Goal: Task Accomplishment & Management: Complete application form

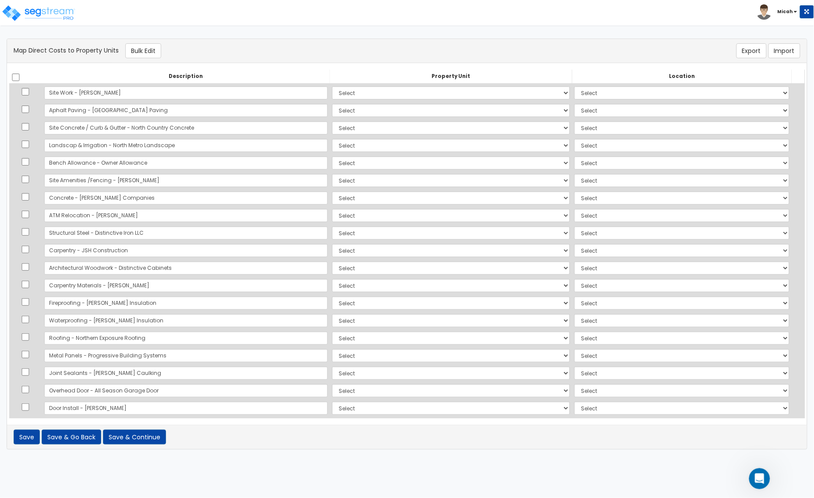
scroll to position [838, 0]
click at [749, 476] on div "Open Intercom Messenger" at bounding box center [758, 477] width 29 height 29
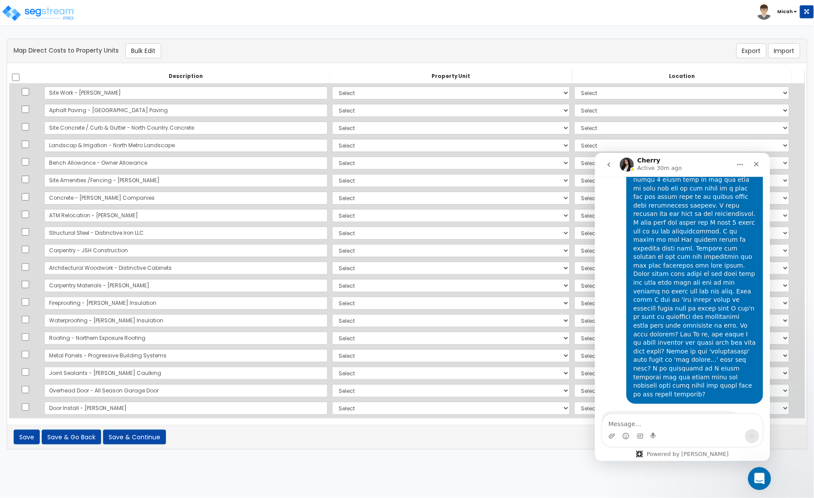
scroll to position [0, 0]
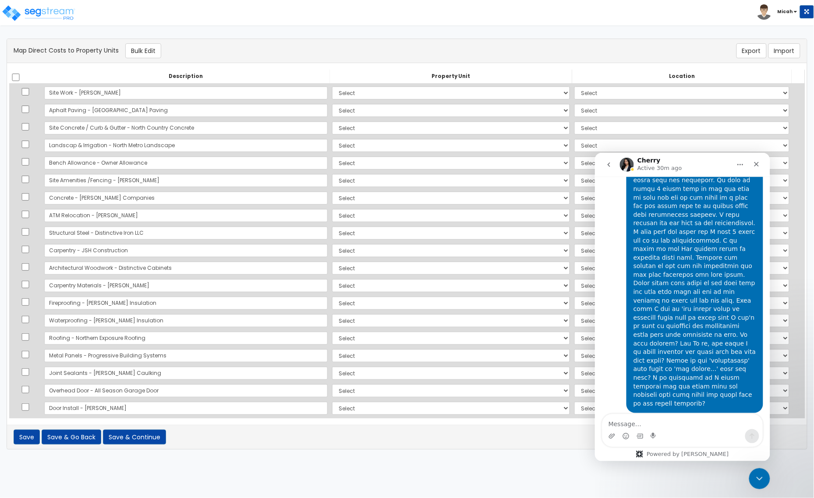
scroll to position [838, 0]
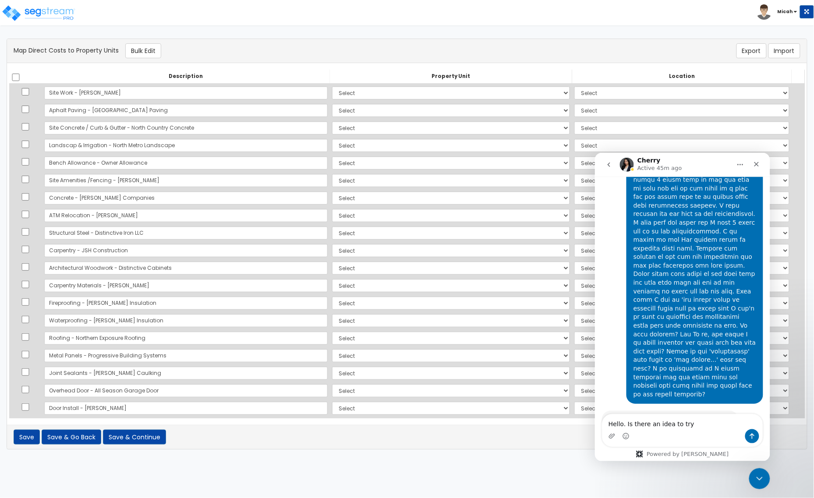
type textarea "Hello. Is there an idea to try?"
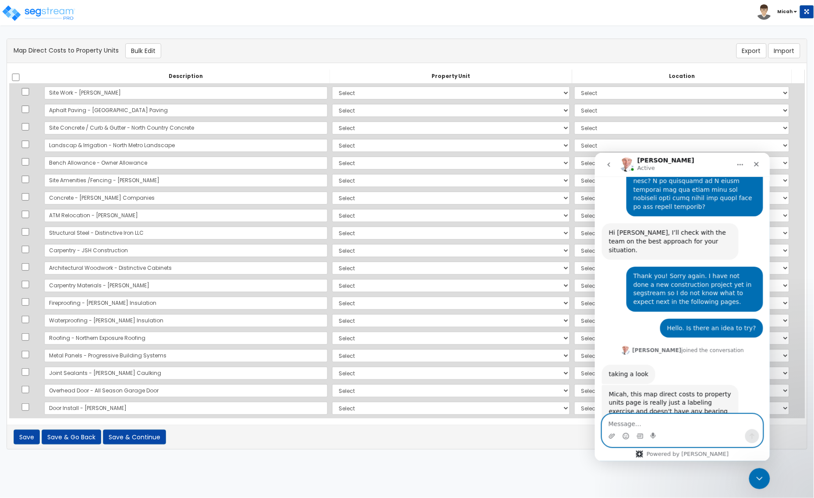
scroll to position [1025, 0]
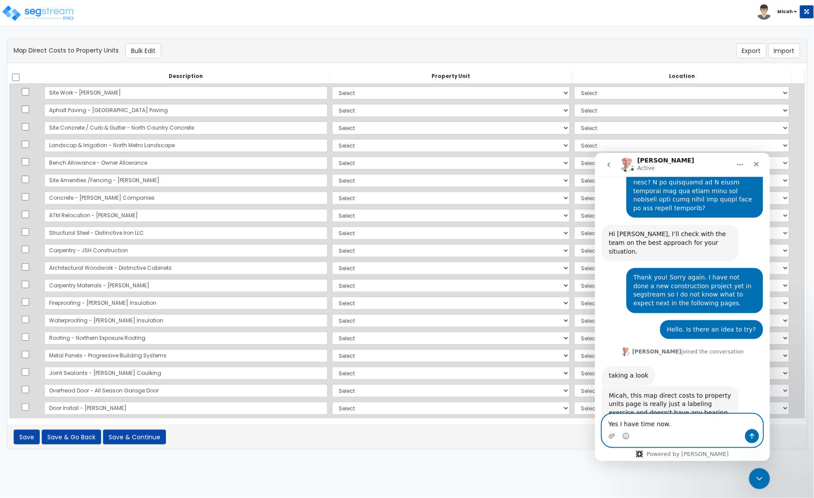
type textarea "Yes I have time now."
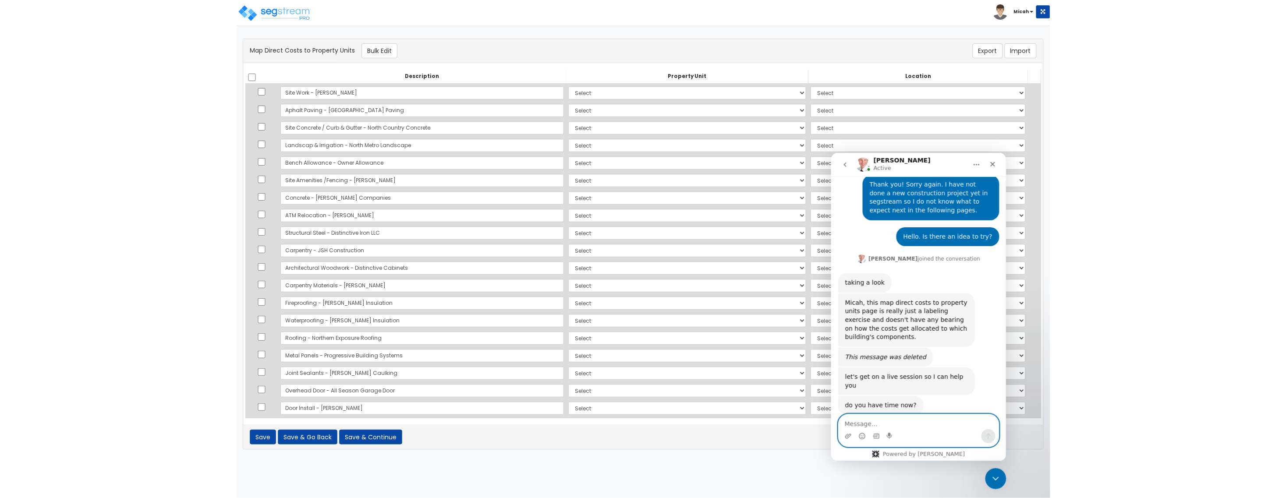
scroll to position [1118, 0]
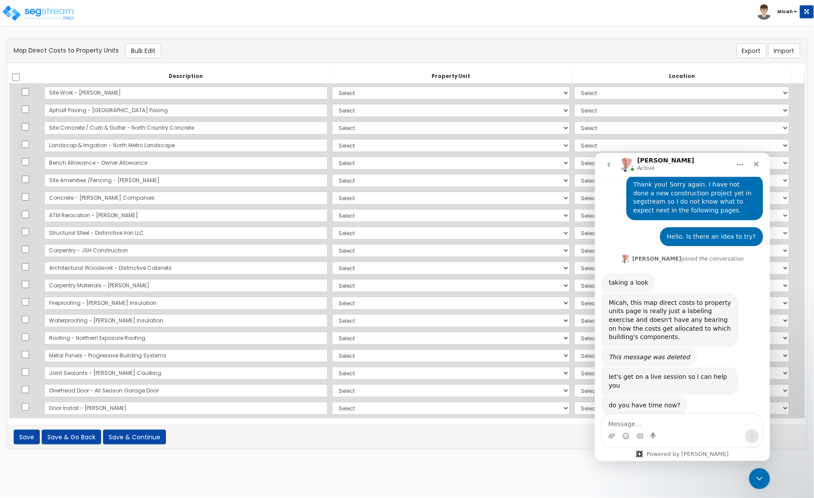
click at [677, 474] on link "https://meet.google.com/vtt-mcym-dfa" at bounding box center [643, 477] width 68 height 7
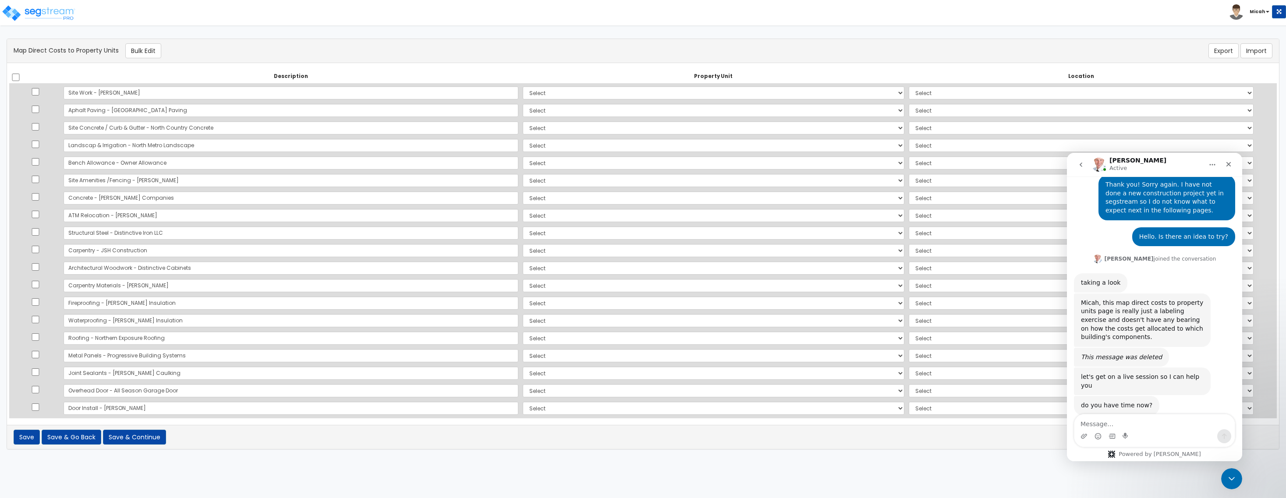
scroll to position [1126, 0]
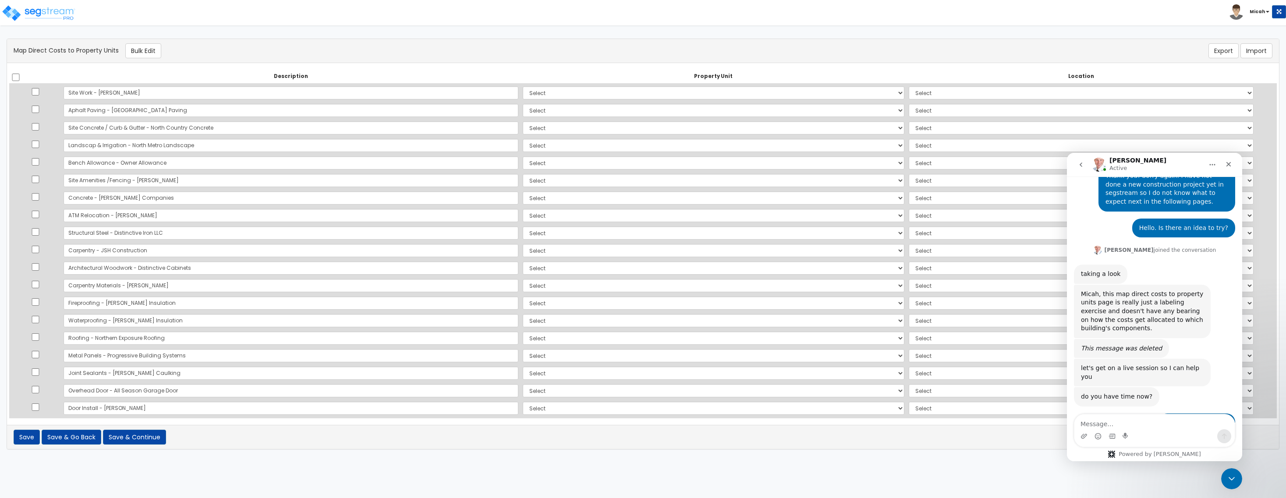
click at [814, 165] on div "Richard Active" at bounding box center [1147, 164] width 111 height 15
drag, startPoint x: 1169, startPoint y: 166, endPoint x: 1108, endPoint y: 169, distance: 61.0
click at [814, 169] on div "Richard Active" at bounding box center [1147, 164] width 111 height 15
click at [814, 482] on icon "Close Intercom Messenger" at bounding box center [1230, 477] width 11 height 11
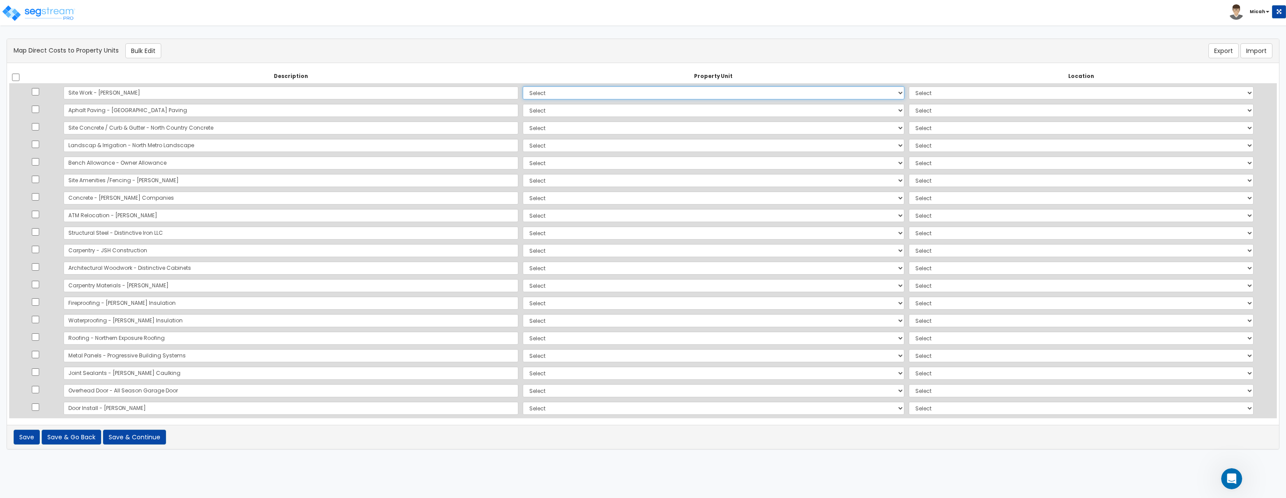
click at [814, 93] on select "Select 930 950 Wayzata Blvd 930 950 Wayzata Blvd Site Improvement 2 950 Site Im…" at bounding box center [714, 92] width 382 height 13
select select "_additional"
click at [523, 86] on select "Select 930 950 Wayzata Blvd 930 950 Wayzata Blvd Site Improvement 2 950 Site Im…" at bounding box center [714, 92] width 382 height 13
select select
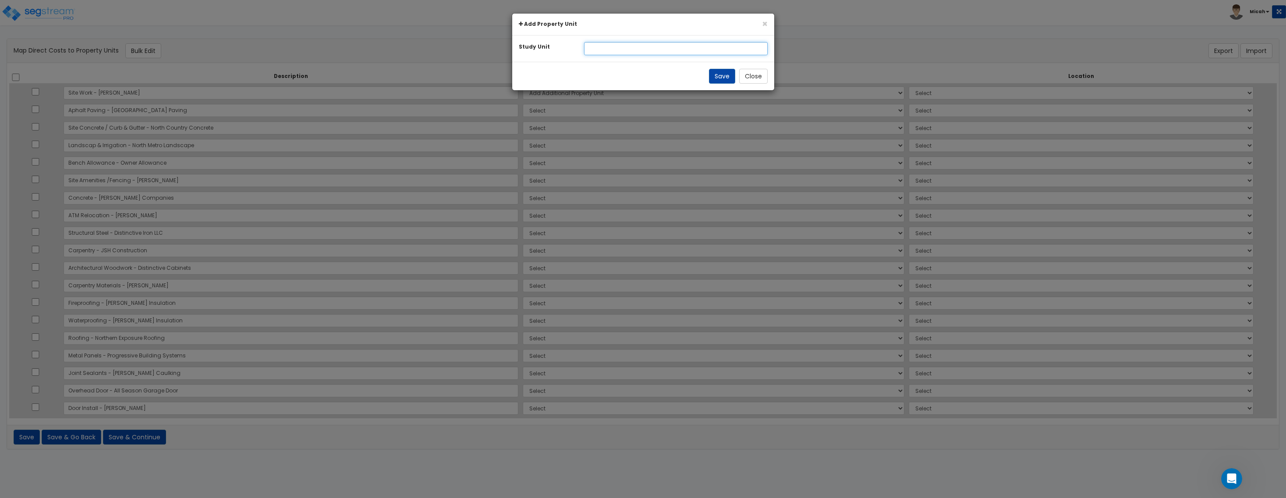
click at [595, 46] on input "text" at bounding box center [676, 48] width 184 height 13
click at [592, 45] on input "930 & 950 Wayzata Blvd" at bounding box center [676, 48] width 184 height 13
type input "930 & 950 Wayzata Blvd"
click at [717, 77] on button "Save" at bounding box center [722, 76] width 26 height 15
select select
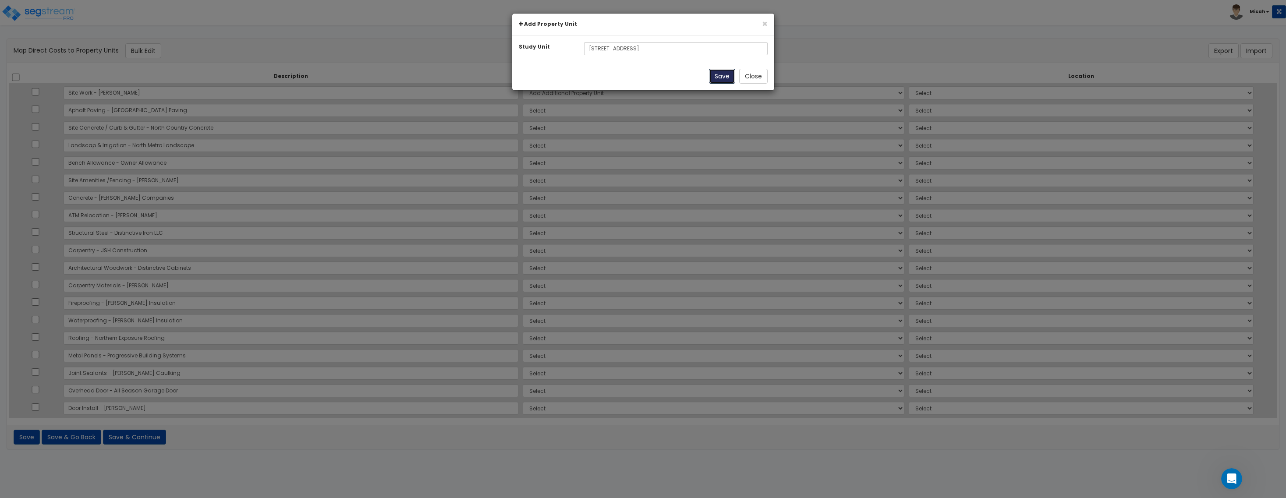
select select
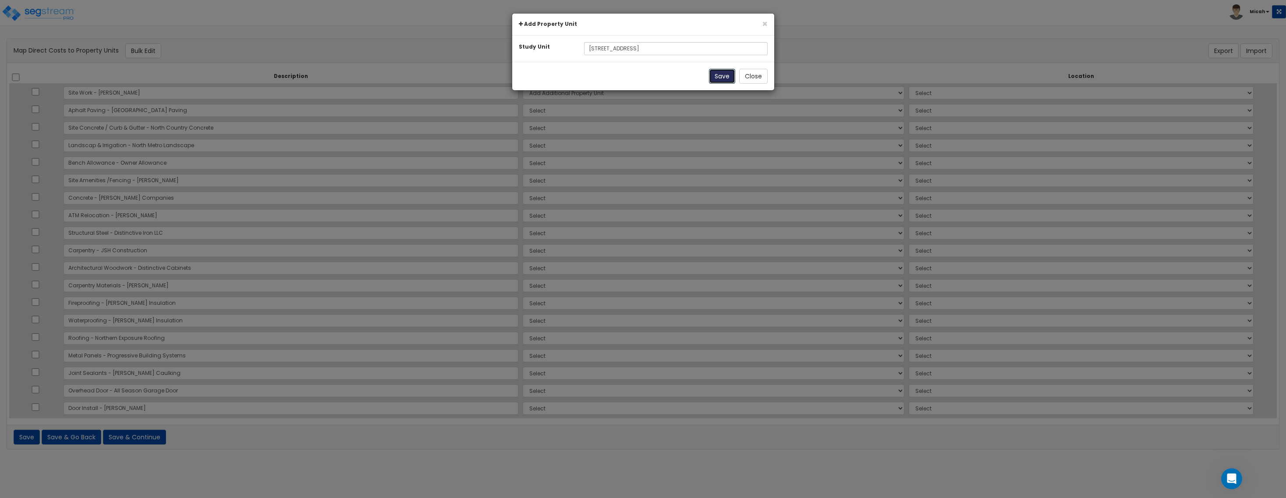
select select
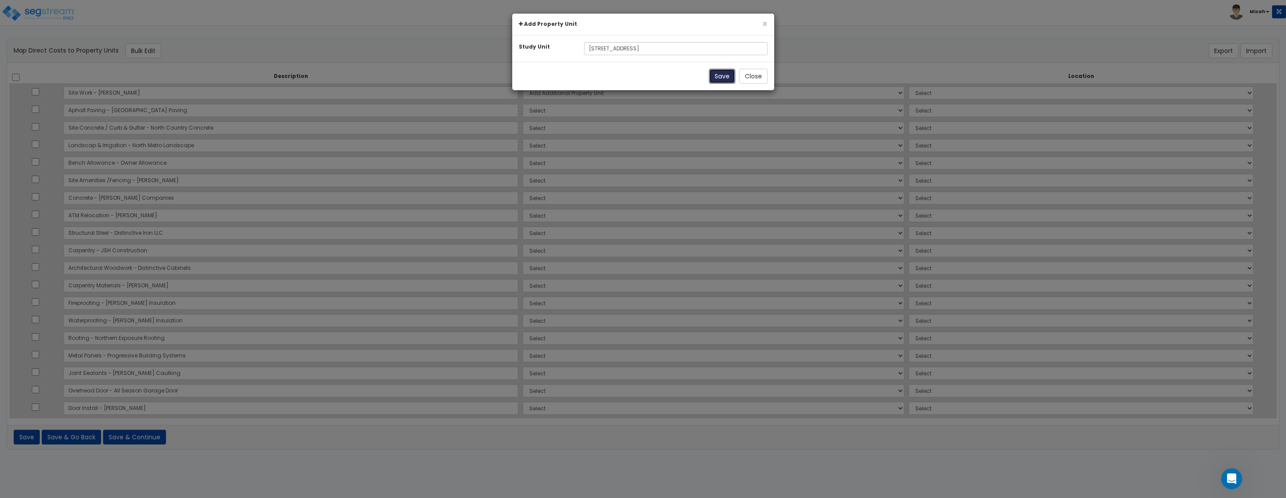
select select
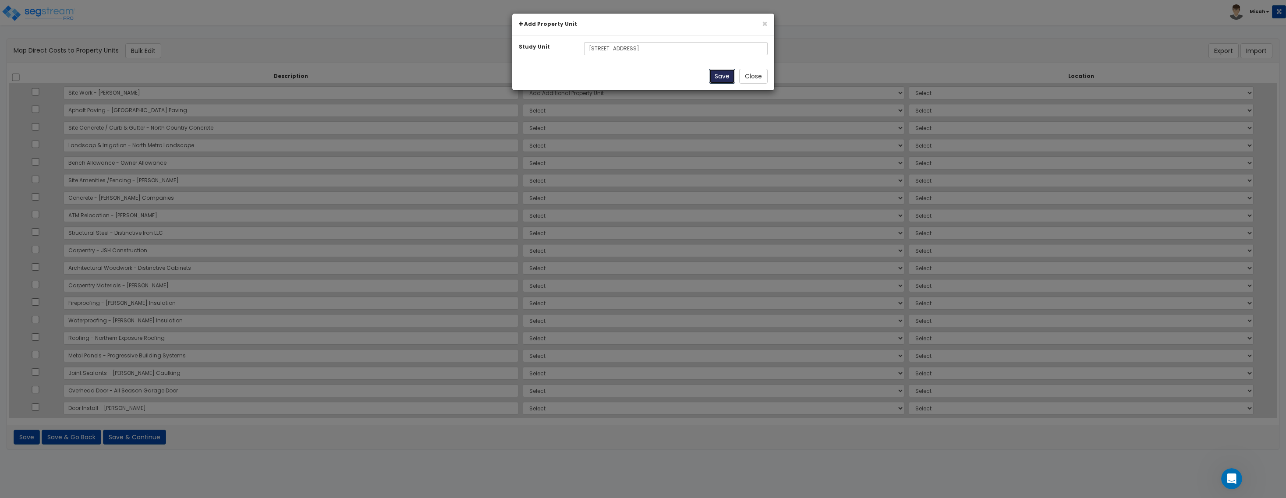
select select
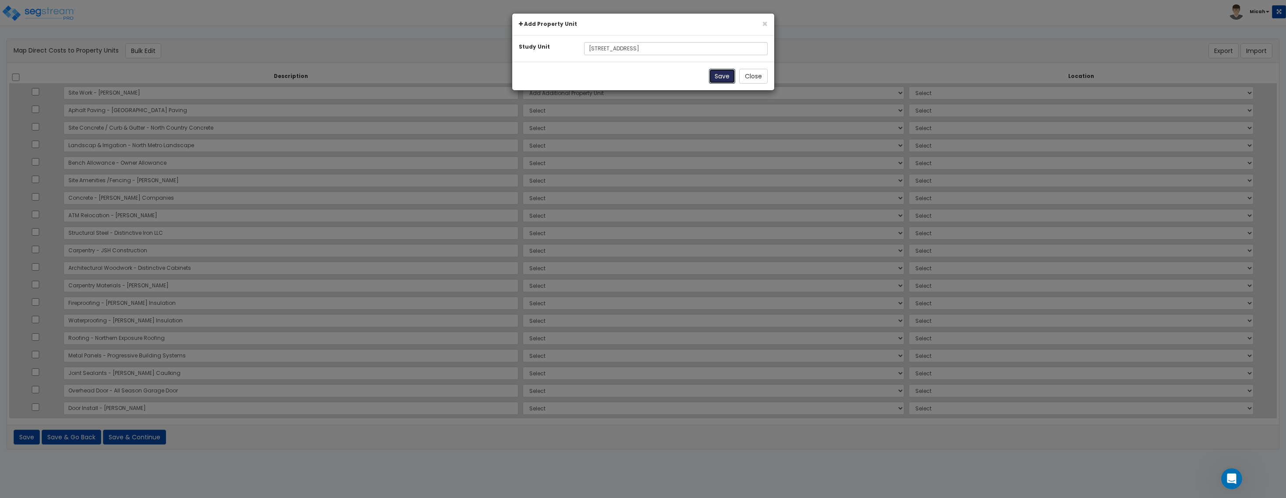
select select
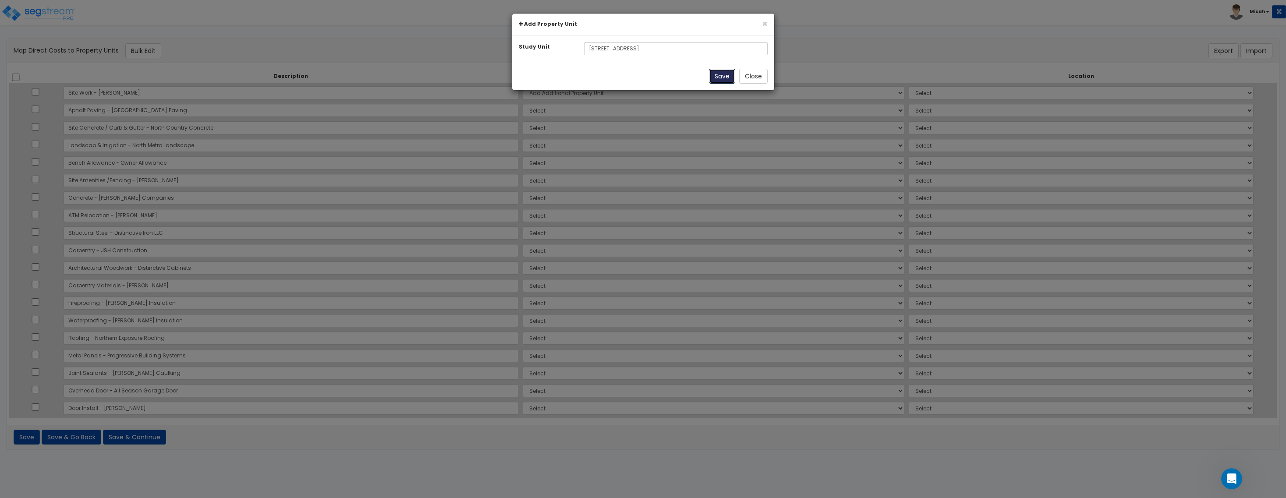
select select
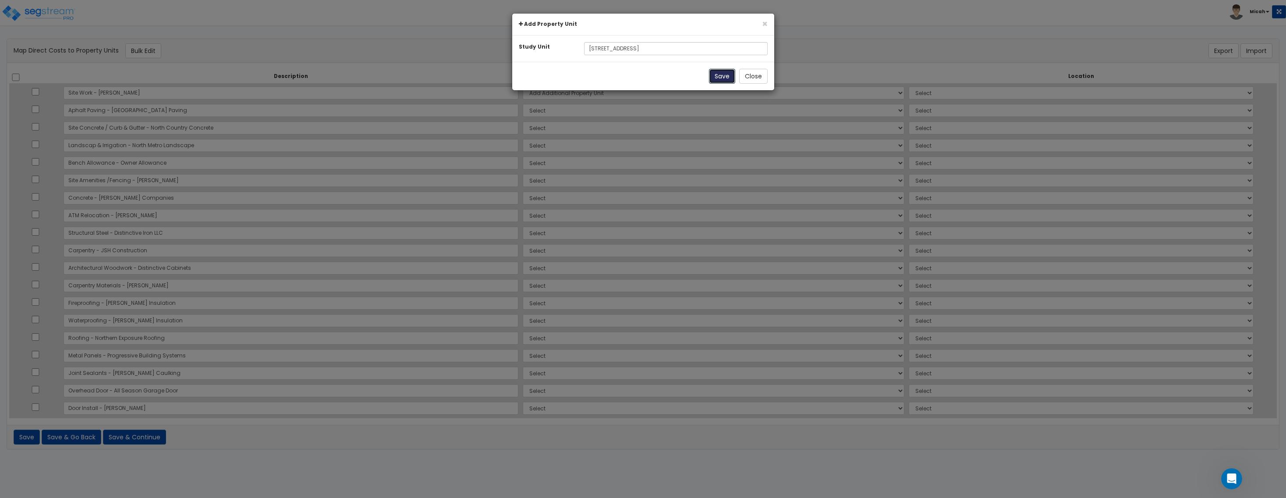
select select
select select "NEW-930 & 950 Wayzata Blvd"
select select
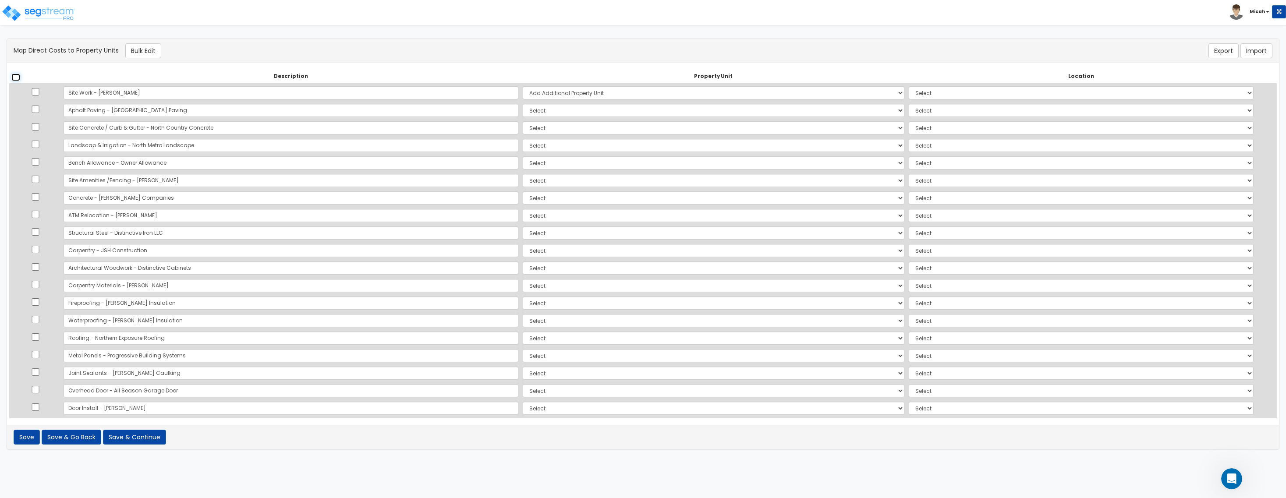
click at [17, 75] on input "checkbox" at bounding box center [15, 77] width 9 height 7
checkbox input "true"
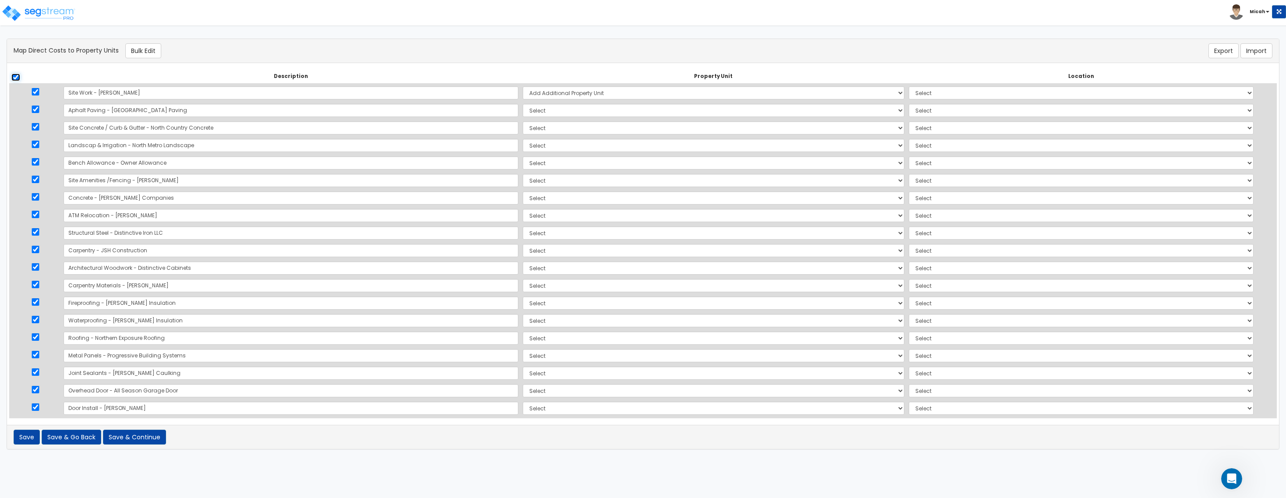
checkbox input "true"
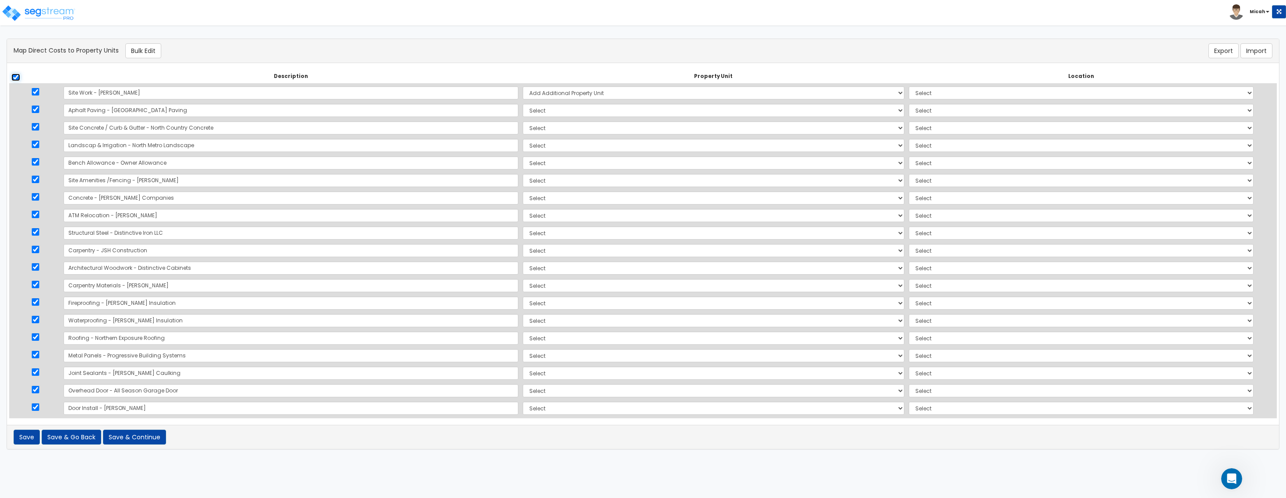
checkbox input "true"
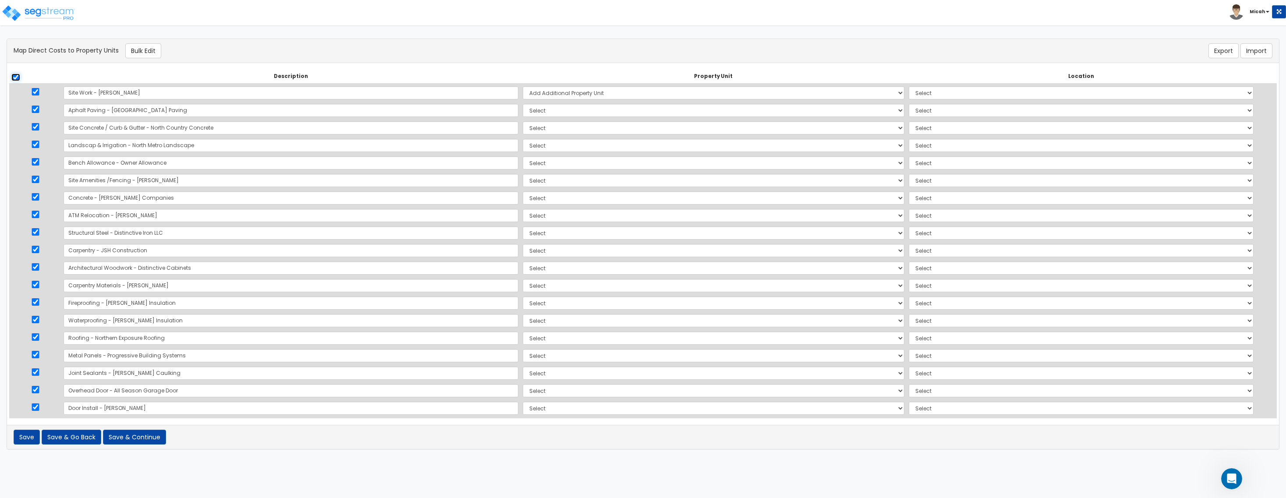
checkbox input "true"
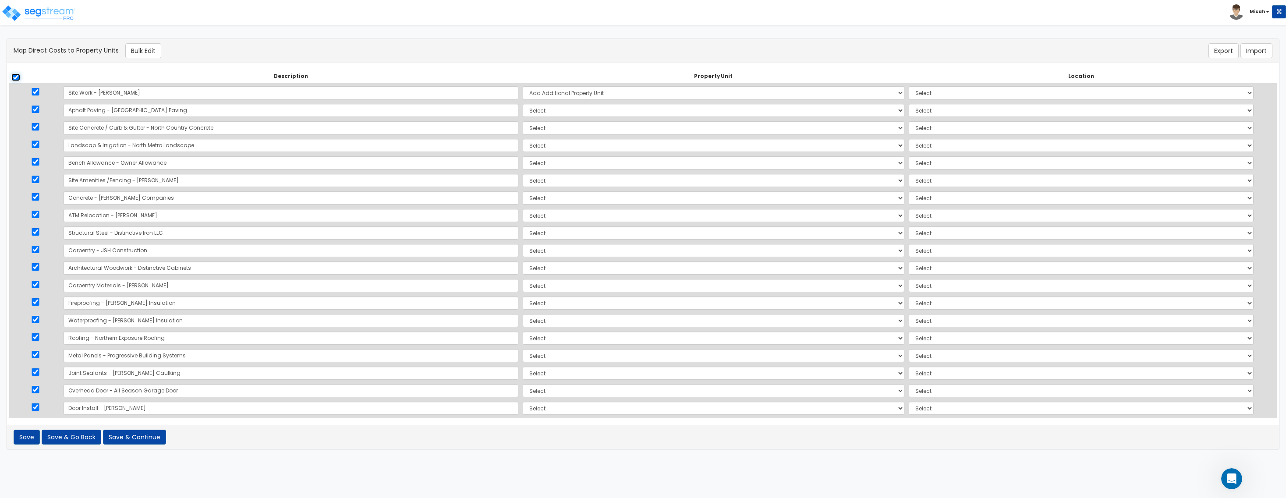
checkbox input "true"
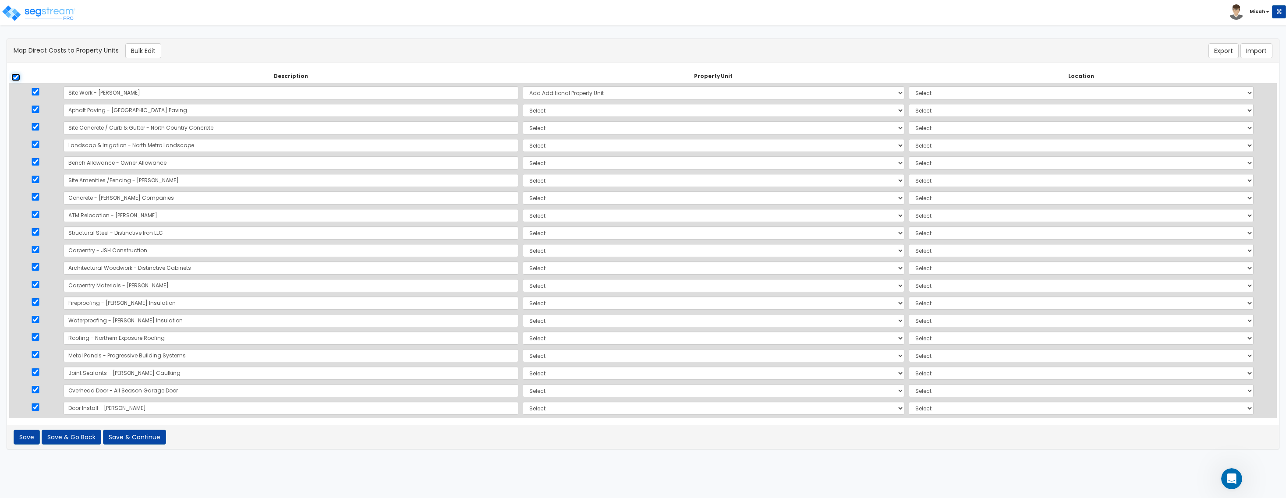
checkbox input "true"
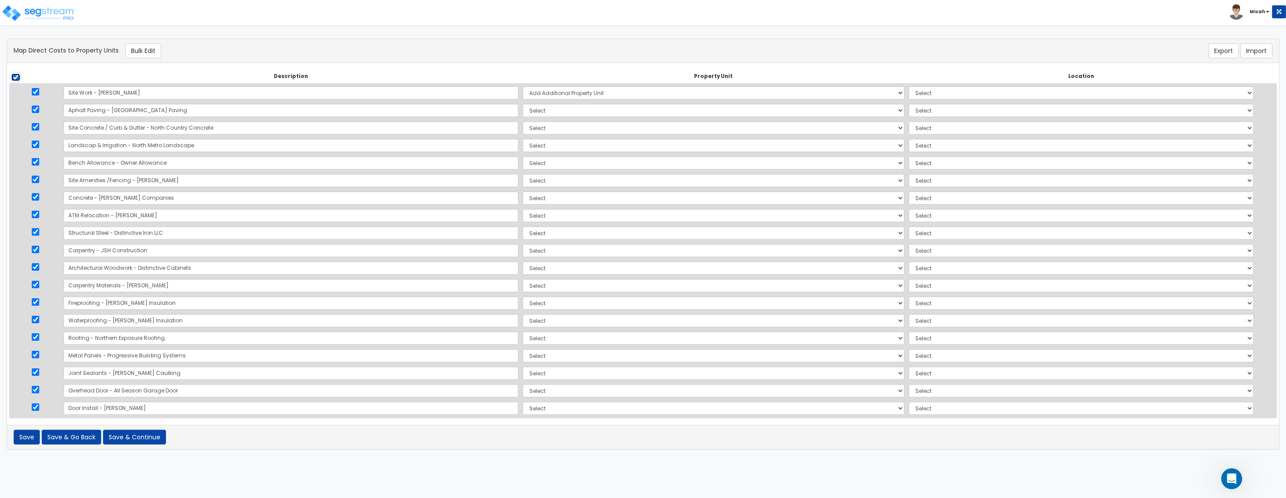
checkbox input "true"
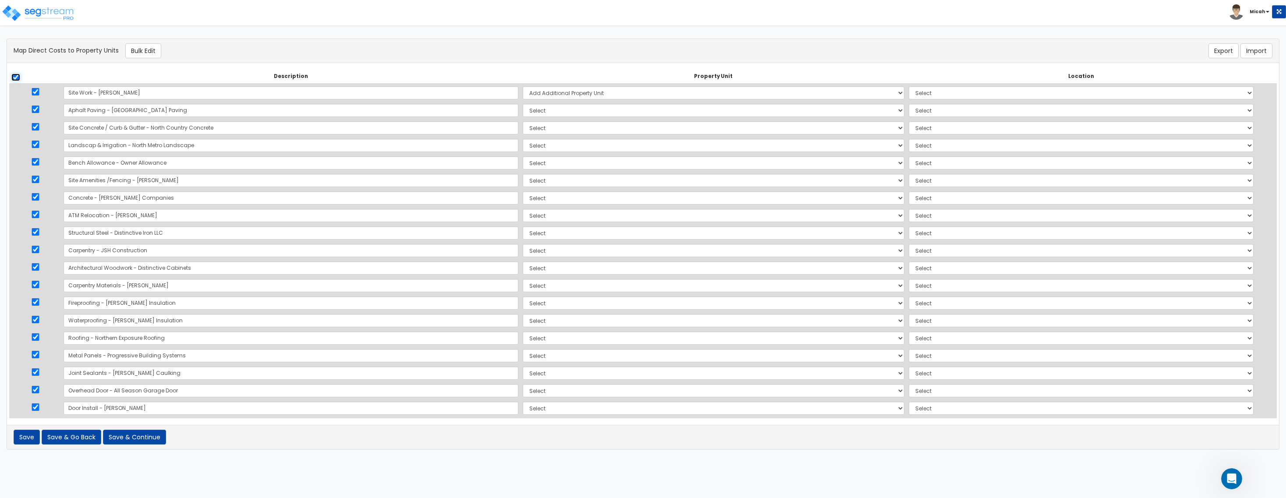
checkbox input "true"
click at [150, 46] on button "Bulk Edit" at bounding box center [143, 50] width 36 height 15
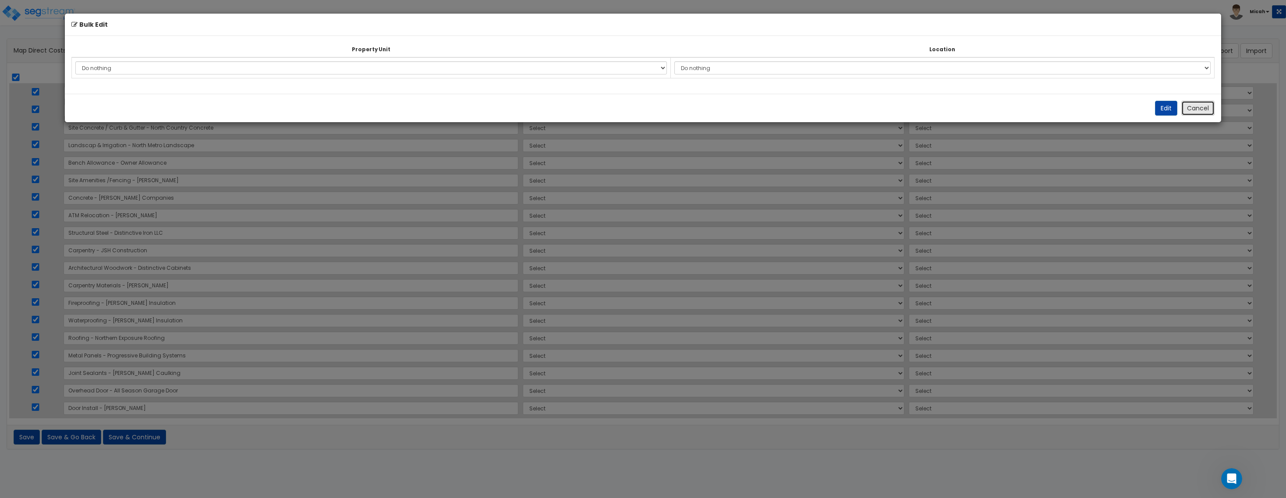
click at [814, 108] on button "Cancel" at bounding box center [1198, 108] width 33 height 15
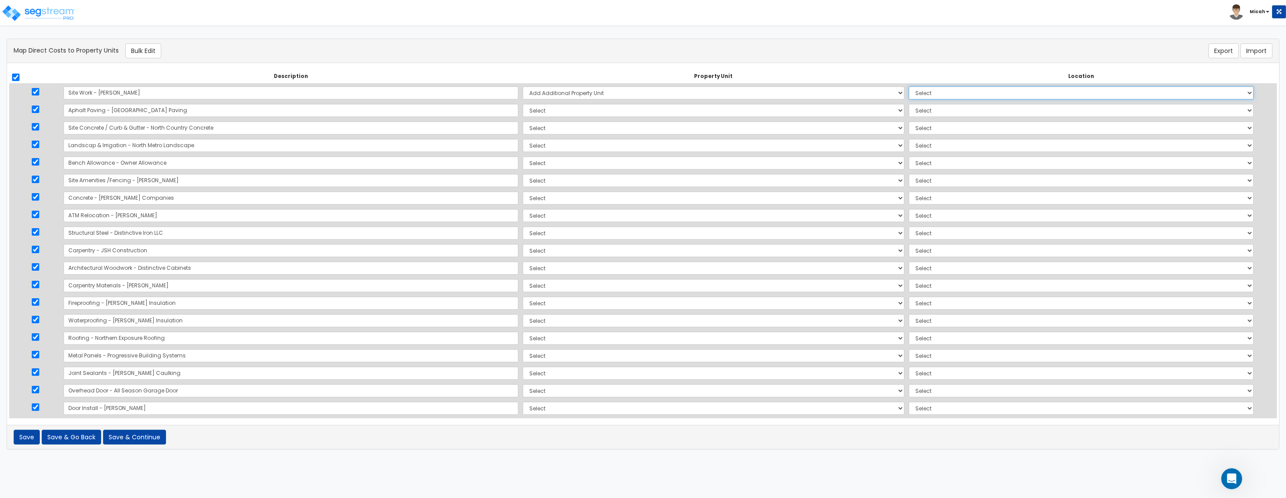
click at [814, 94] on select "Select Add Additional Location Building Building Interior Site Exterior" at bounding box center [1081, 92] width 345 height 13
select select "462"
click at [814, 86] on select "Select Add Additional Location Building Building Interior Site Exterior" at bounding box center [1081, 92] width 345 height 13
click at [143, 50] on button "Bulk Edit" at bounding box center [143, 50] width 36 height 15
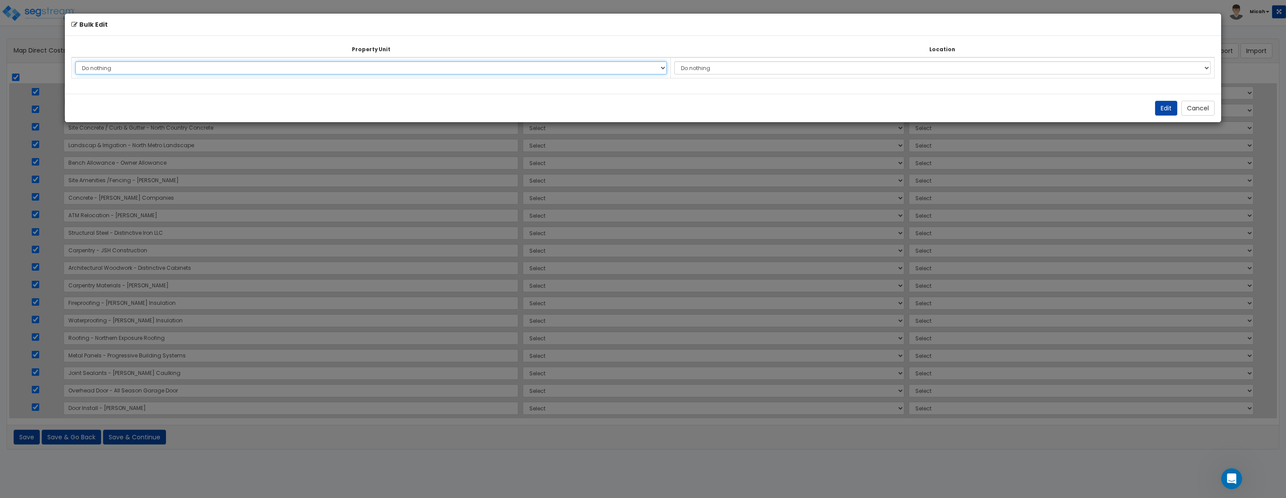
click at [665, 65] on select "Do nothing Add Additional Property Unit 930 950 Wayzata Blvd 930 950 Wayzata Bl…" at bounding box center [371, 67] width 592 height 13
select select "NEW-930 & 950 Wayzata Blvd"
click at [75, 61] on select "Do nothing Add Additional Property Unit 930 950 Wayzata Blvd 930 950 Wayzata Bl…" at bounding box center [371, 67] width 592 height 13
click at [814, 103] on button "Edit" at bounding box center [1166, 108] width 22 height 15
select select "NEW-930 & 950 Wayzata Blvd"
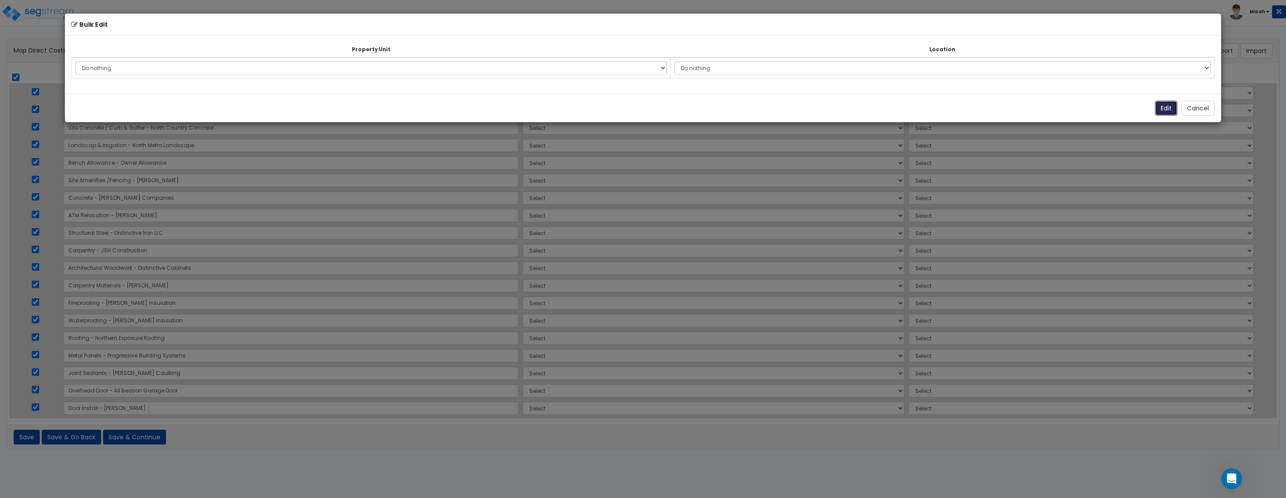
select select "NEW-930 & 950 Wayzata Blvd"
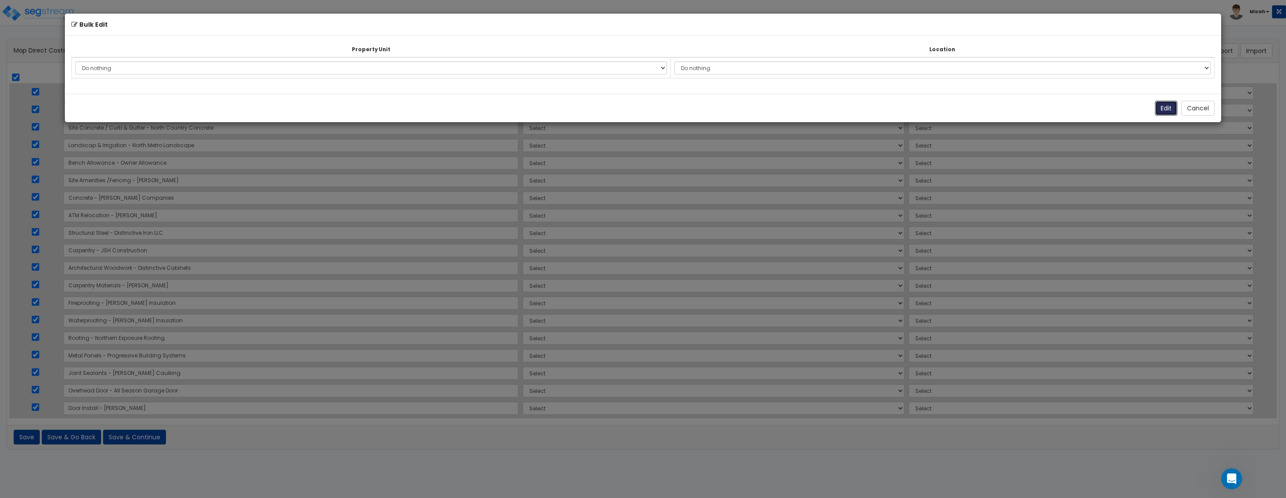
select select "NEW-930 & 950 Wayzata Blvd"
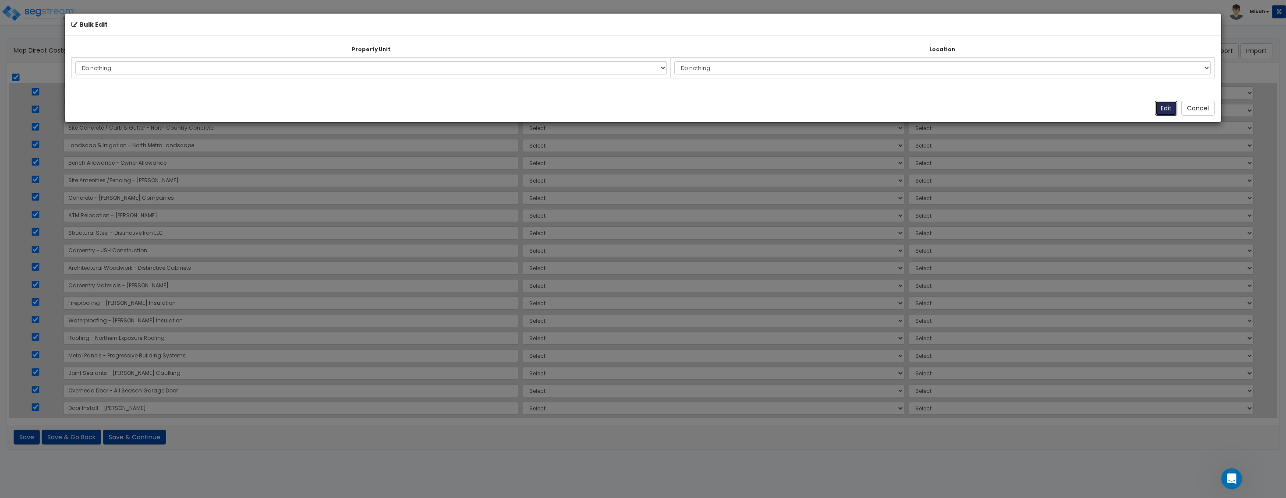
select select "NEW-930 & 950 Wayzata Blvd"
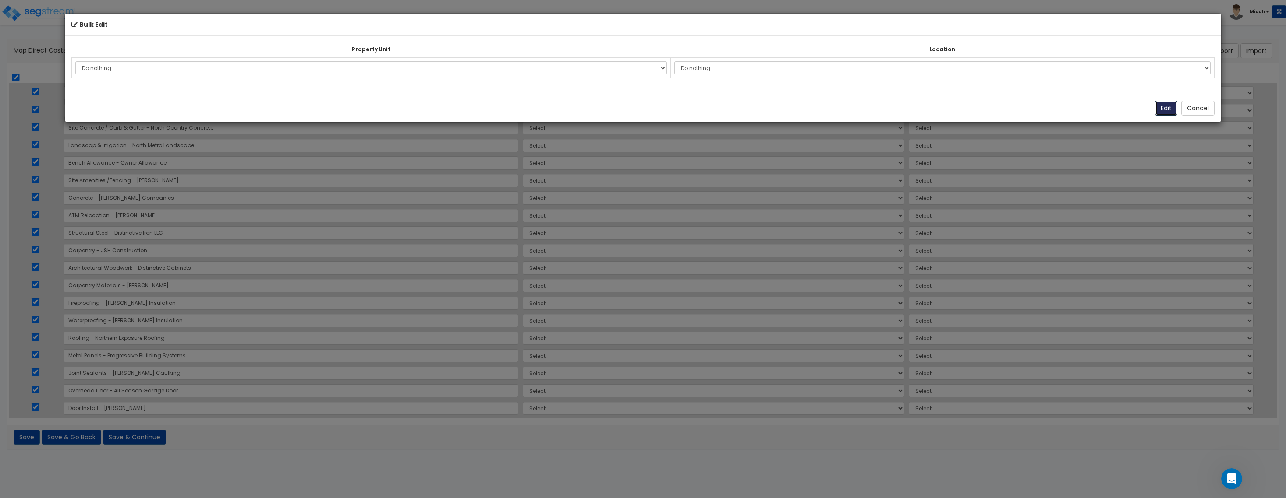
select select "NEW-930 & 950 Wayzata Blvd"
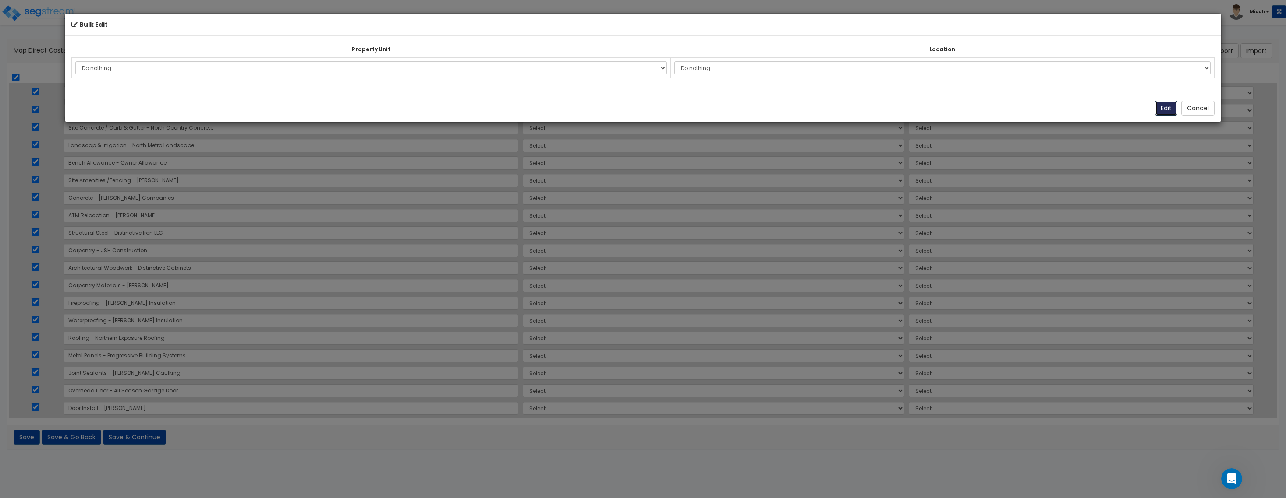
select select "NEW-930 & 950 Wayzata Blvd"
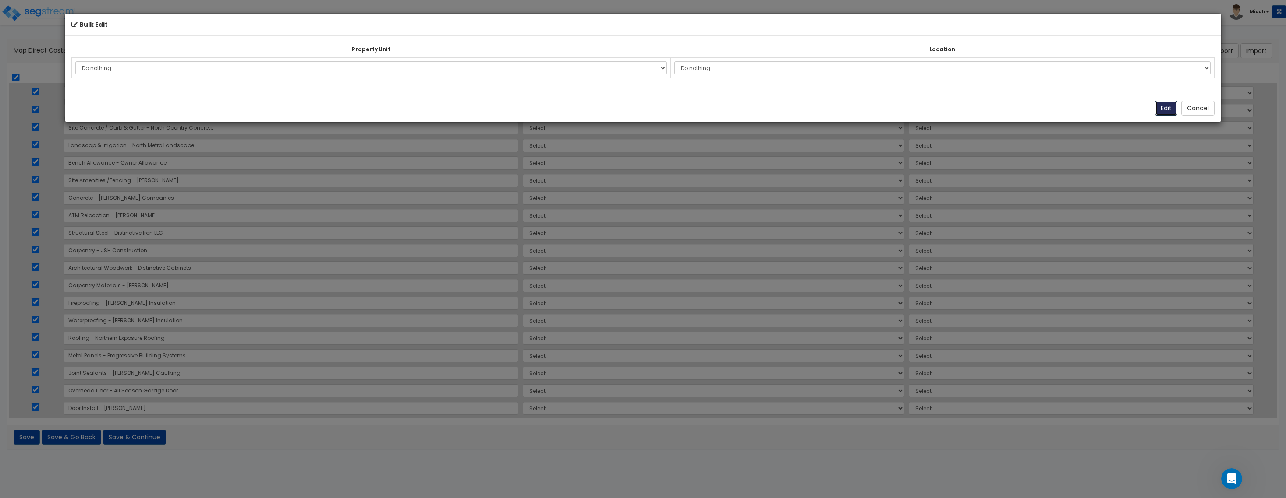
select select "NEW-930 & 950 Wayzata Blvd"
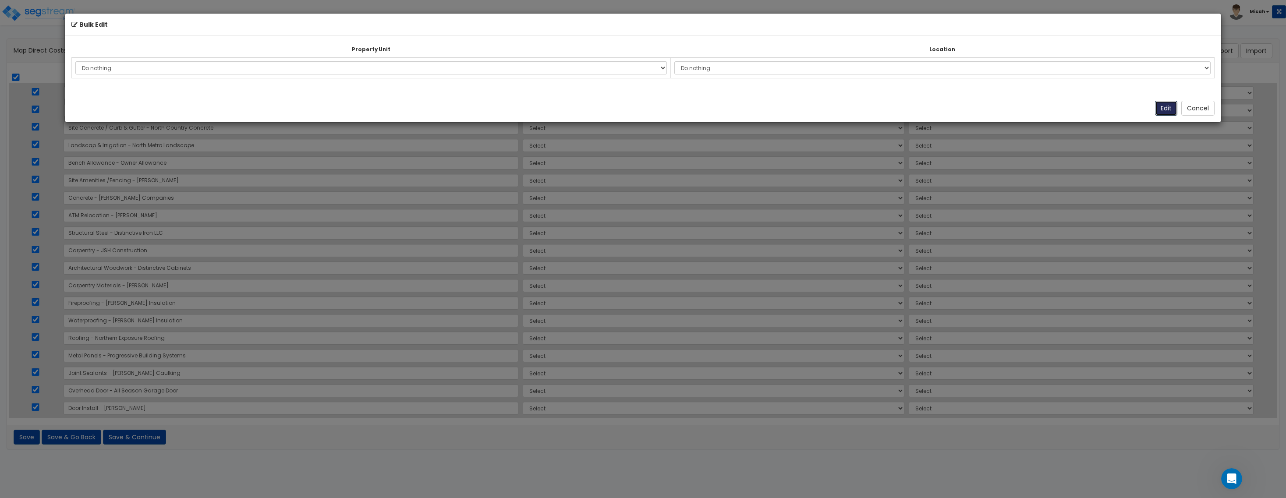
select select "NEW-930 & 950 Wayzata Blvd"
select select
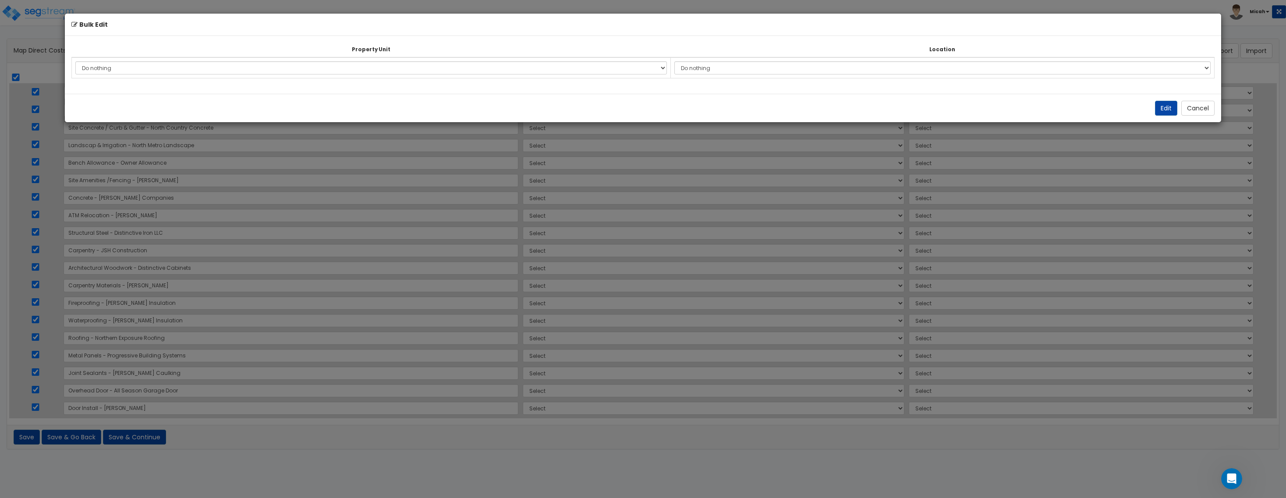
select select
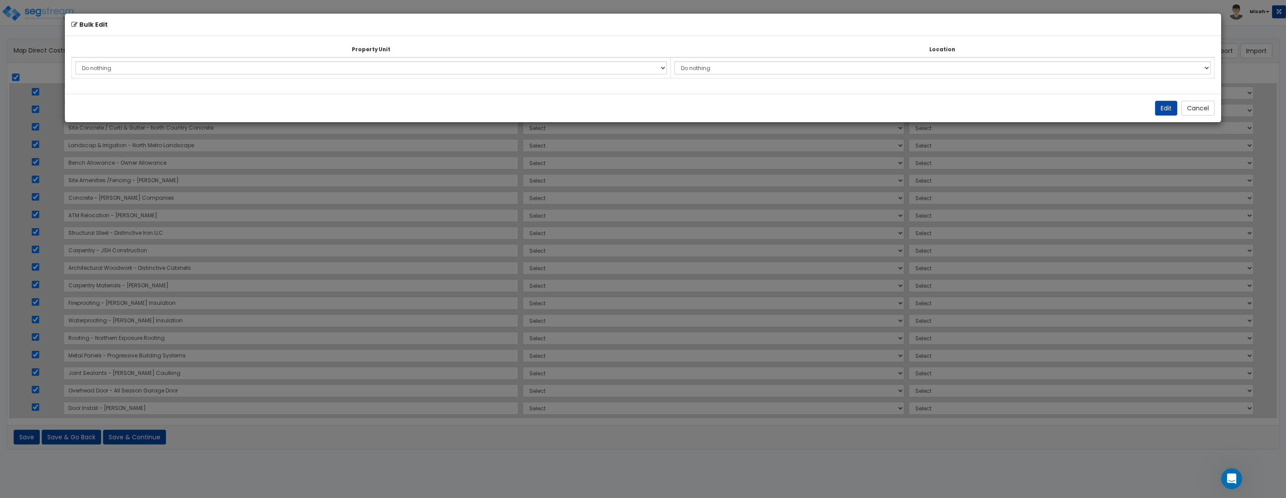
select select
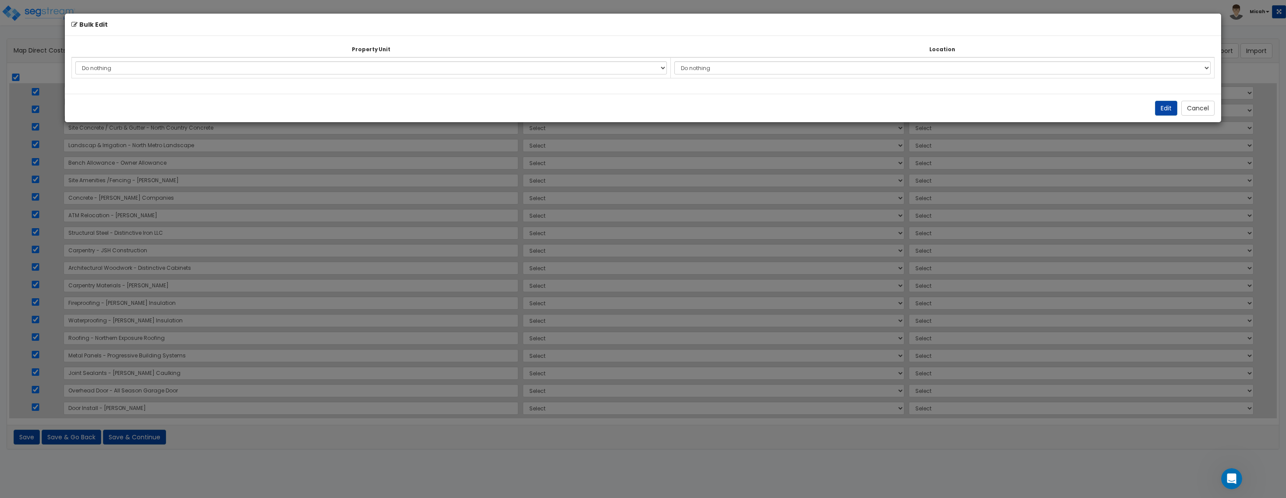
select select
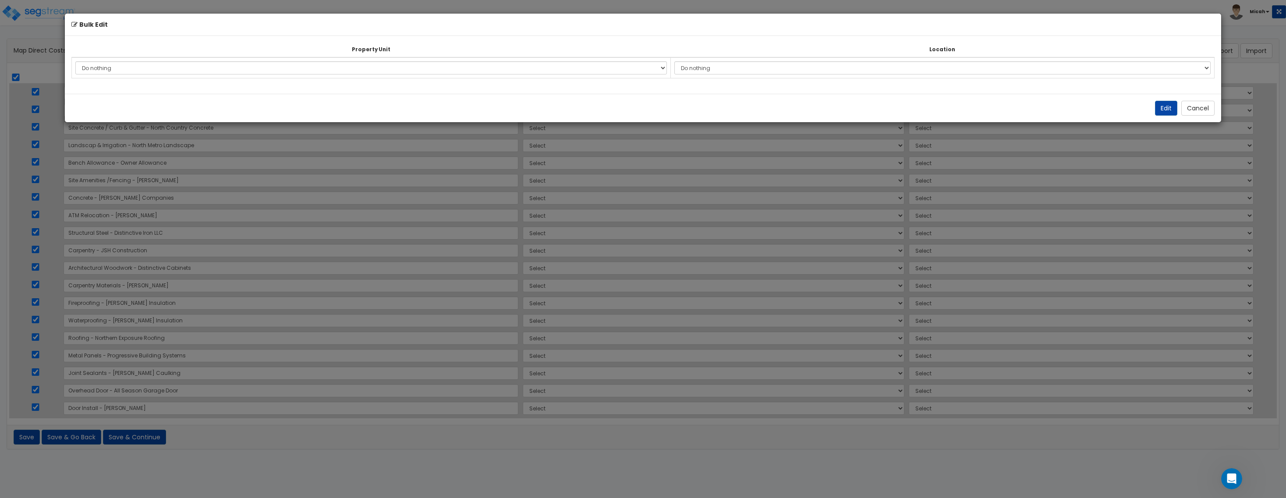
select select
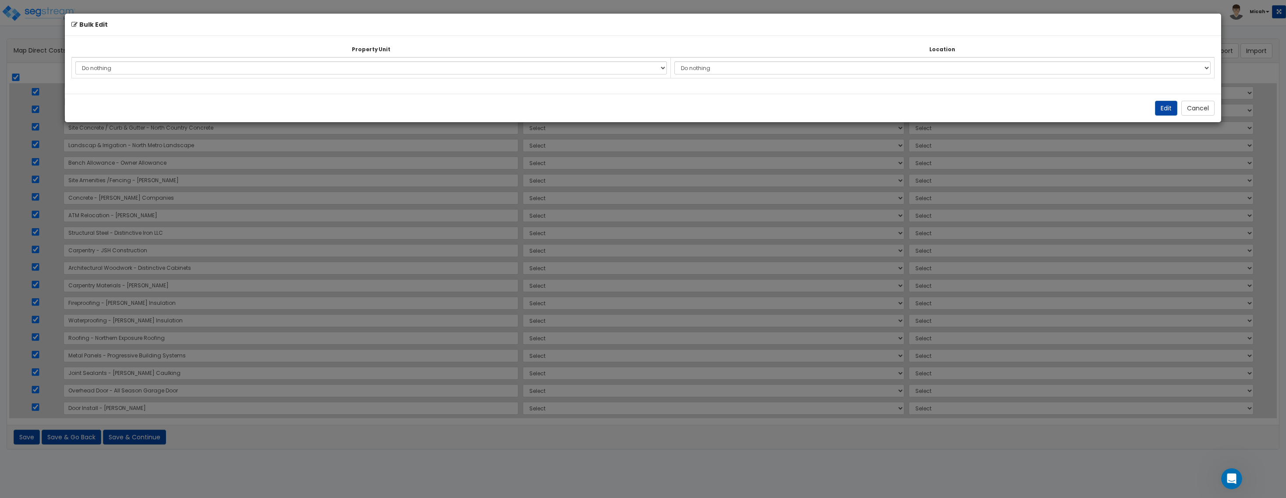
select select
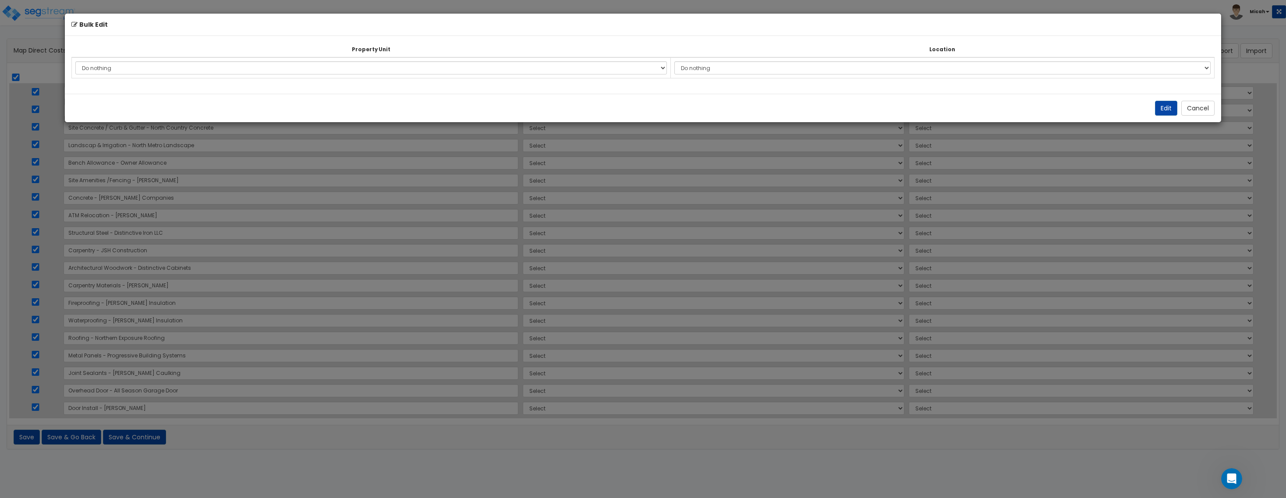
select select
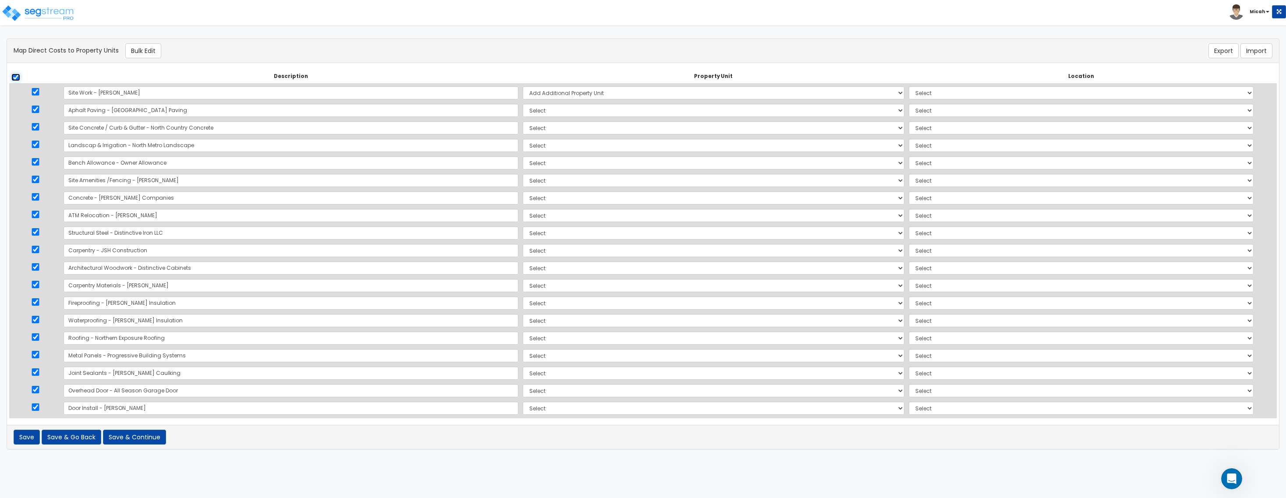
click at [14, 77] on input "checkbox" at bounding box center [15, 77] width 9 height 7
checkbox input "false"
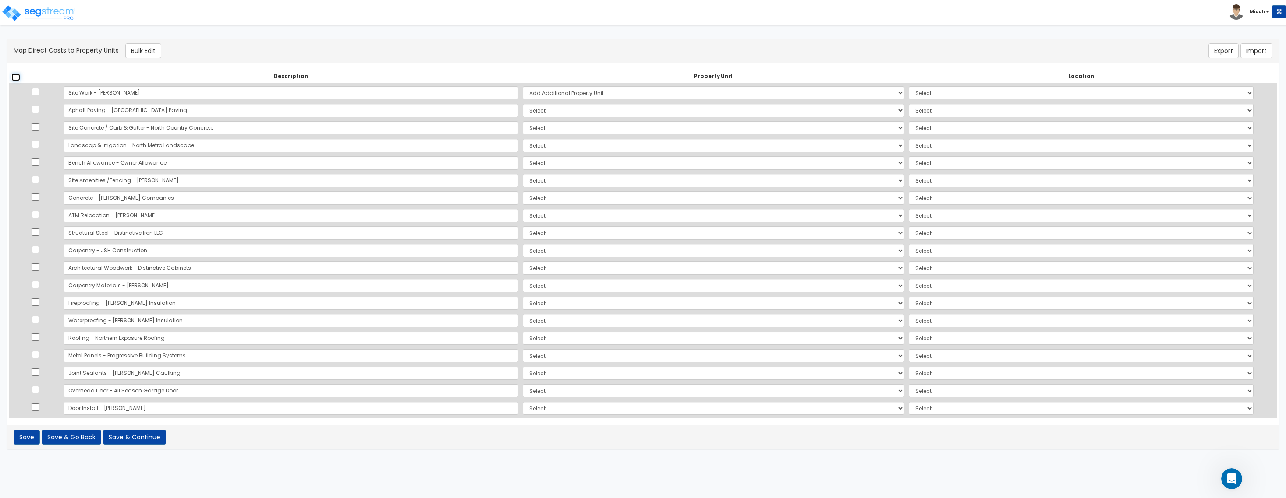
checkbox input "false"
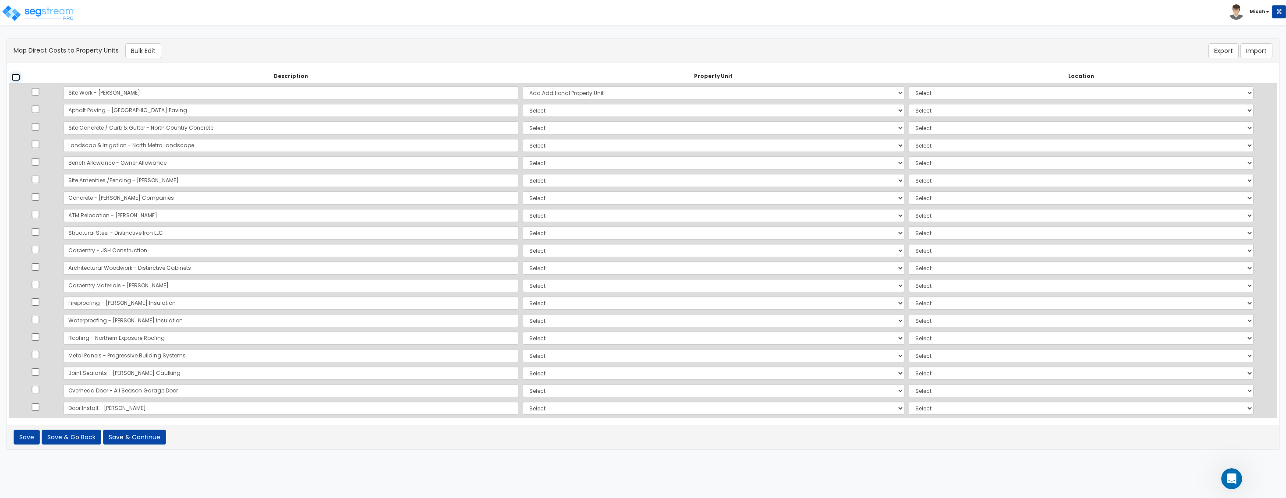
checkbox input "false"
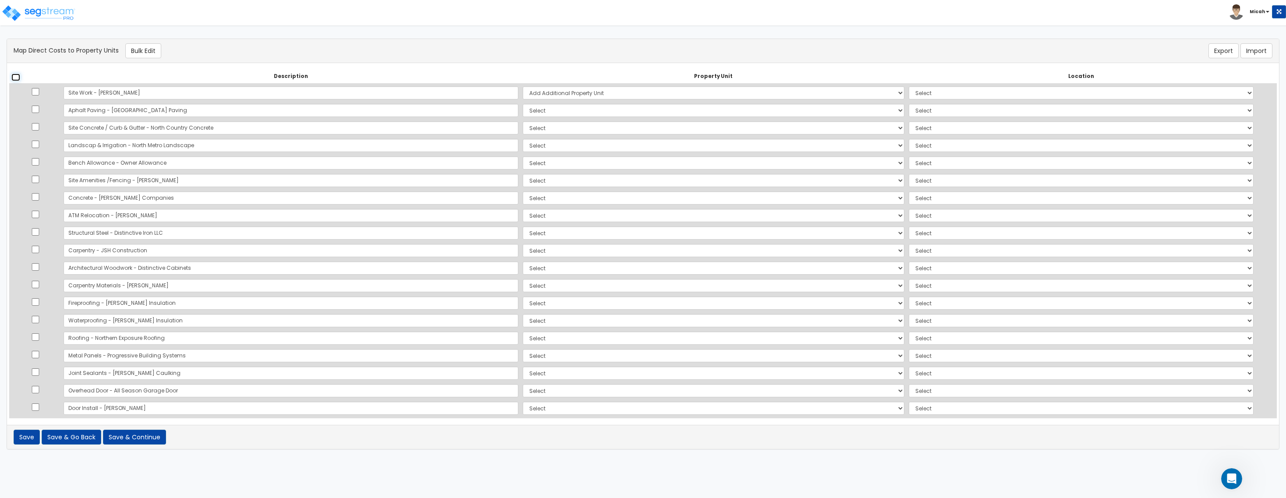
checkbox input "false"
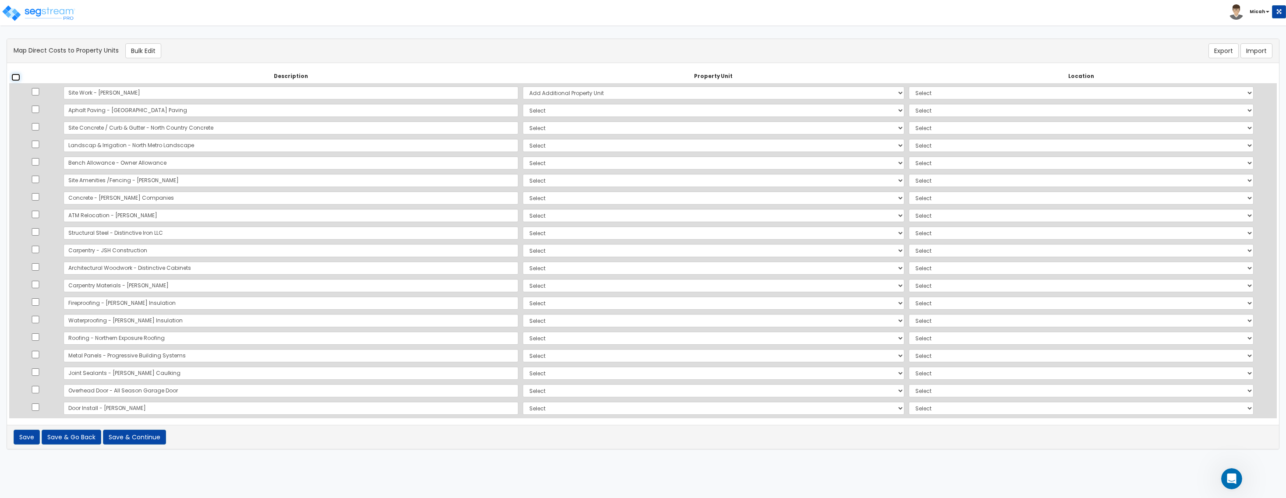
checkbox input "false"
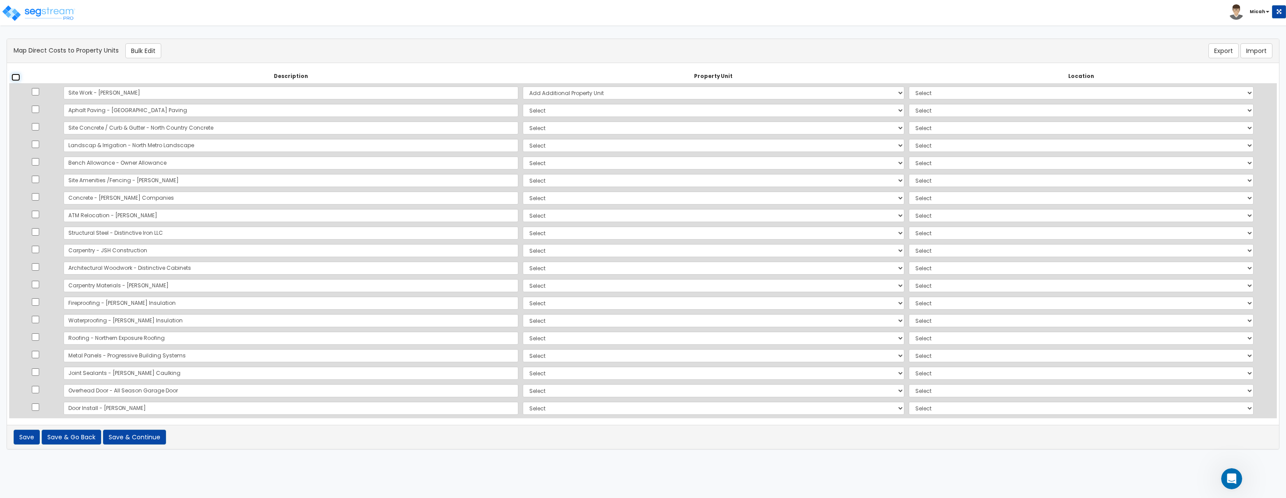
checkbox input "false"
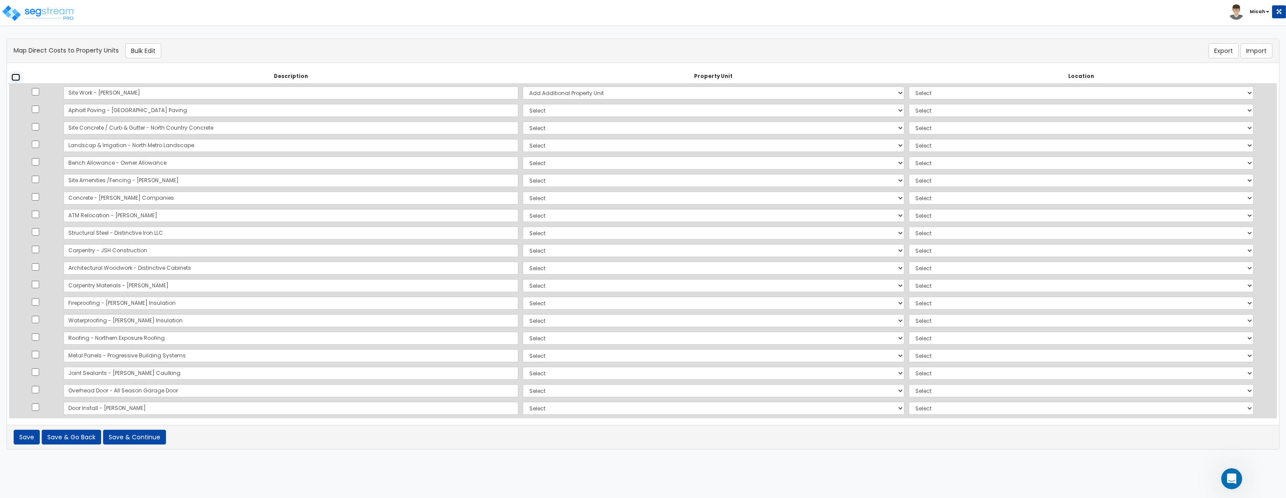
checkbox input "false"
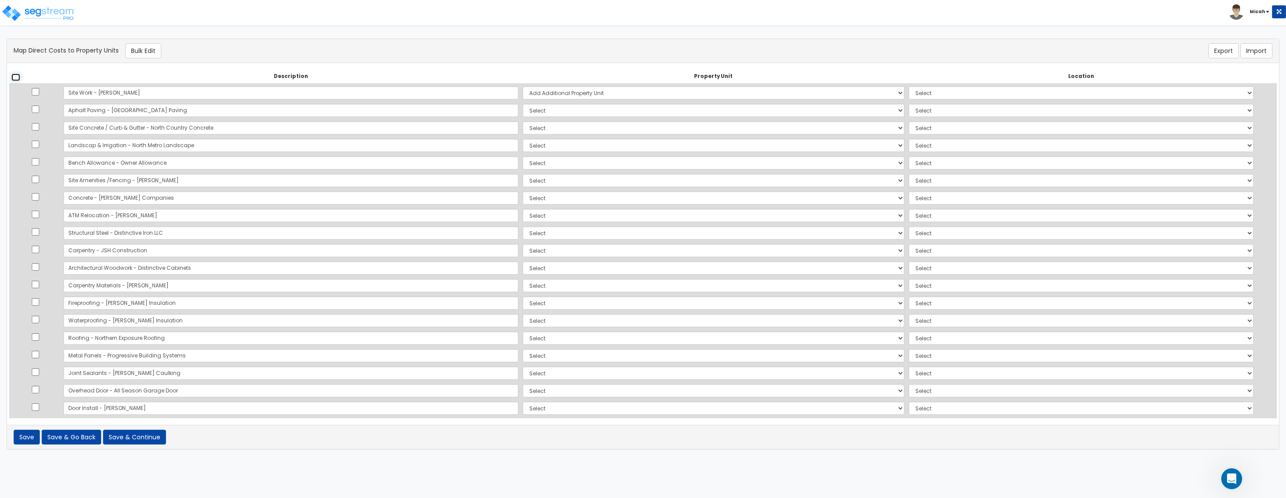
checkbox input "false"
drag, startPoint x: 36, startPoint y: 108, endPoint x: 41, endPoint y: 108, distance: 4.8
click at [36, 107] on input "checkbox" at bounding box center [35, 109] width 9 height 7
checkbox input "true"
click at [40, 126] on input "checkbox" at bounding box center [35, 126] width 9 height 7
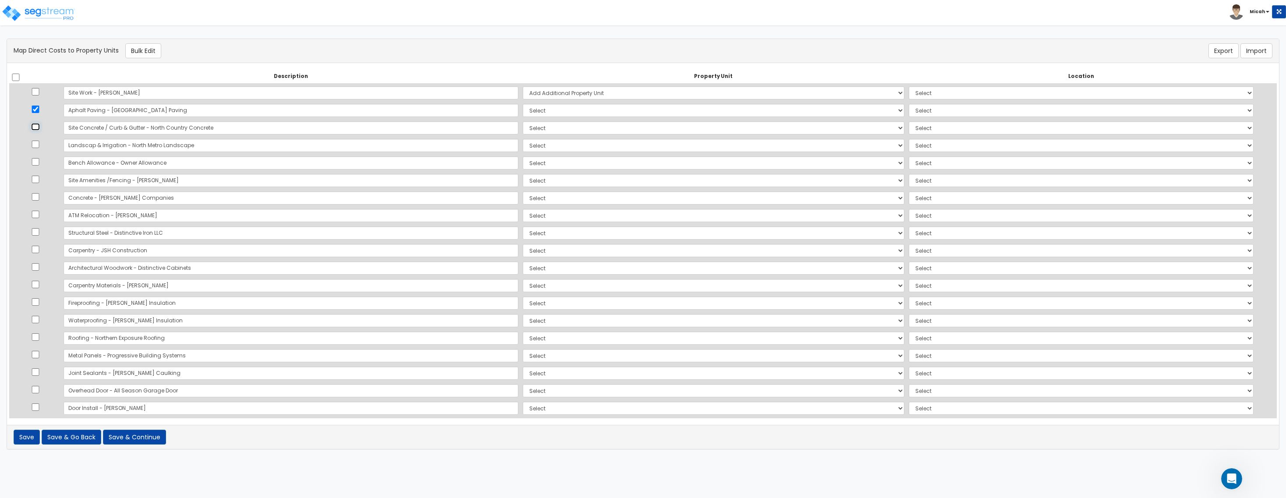
checkbox input "true"
click at [36, 144] on input "checkbox" at bounding box center [35, 144] width 9 height 7
checkbox input "true"
click at [40, 195] on input "checkbox" at bounding box center [35, 196] width 9 height 7
checkbox input "true"
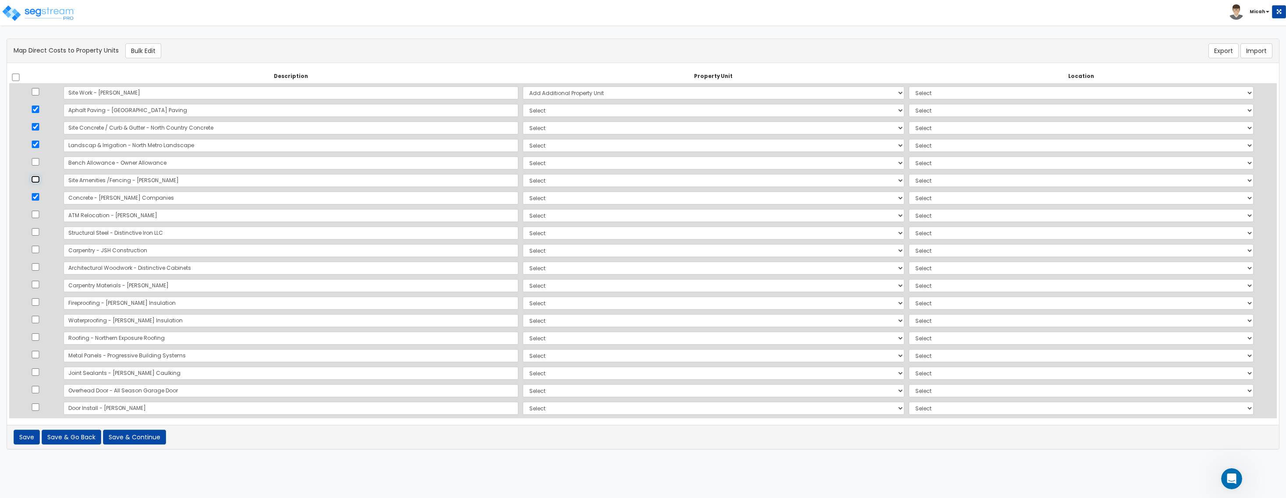
click at [38, 178] on input "checkbox" at bounding box center [35, 179] width 9 height 7
checkbox input "true"
click at [38, 161] on input "checkbox" at bounding box center [35, 161] width 9 height 7
checkbox input "true"
click at [36, 194] on input "checkbox" at bounding box center [35, 196] width 9 height 7
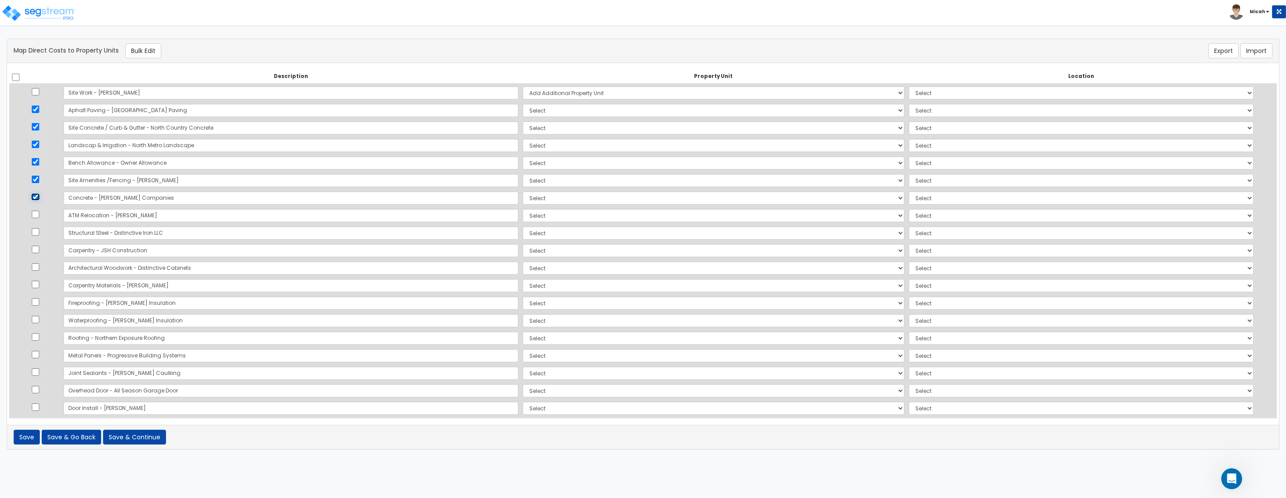
checkbox input "false"
click at [139, 53] on button "Bulk Edit" at bounding box center [143, 50] width 36 height 15
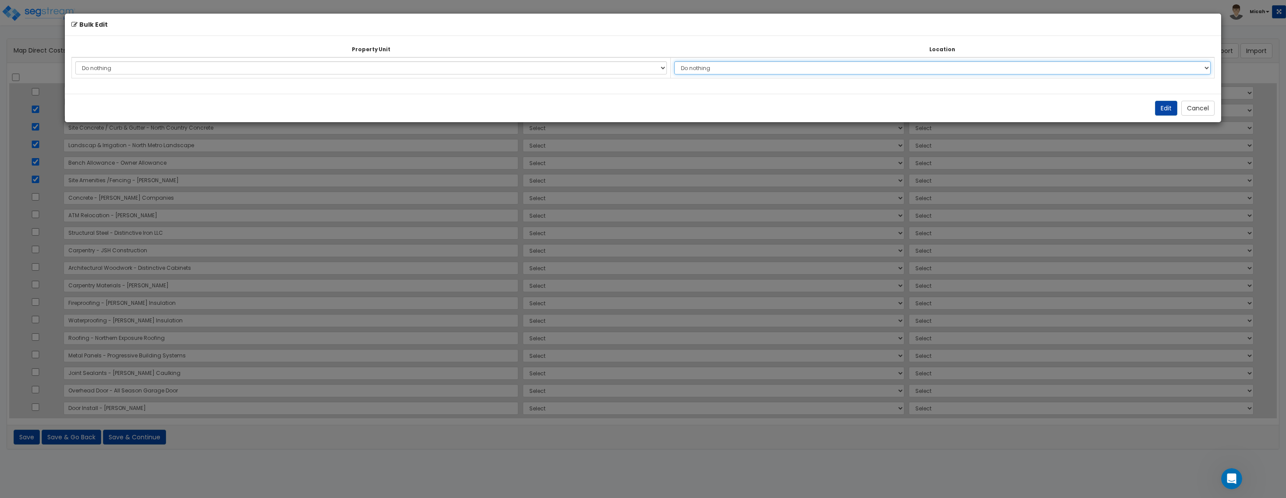
click at [751, 71] on select "Do nothing Add Additional Location" at bounding box center [942, 67] width 537 height 13
click at [814, 68] on select "Do nothing Add Additional Location" at bounding box center [942, 67] width 537 height 13
click at [814, 67] on select "Do nothing Add Additional Location" at bounding box center [942, 67] width 537 height 13
click at [667, 67] on select "Do nothing Add Additional Property Unit 930 950 Wayzata Blvd 930 950 Wayzata Bl…" at bounding box center [371, 67] width 592 height 13
select select "NEW-930 & 950 Wayzata Blvd"
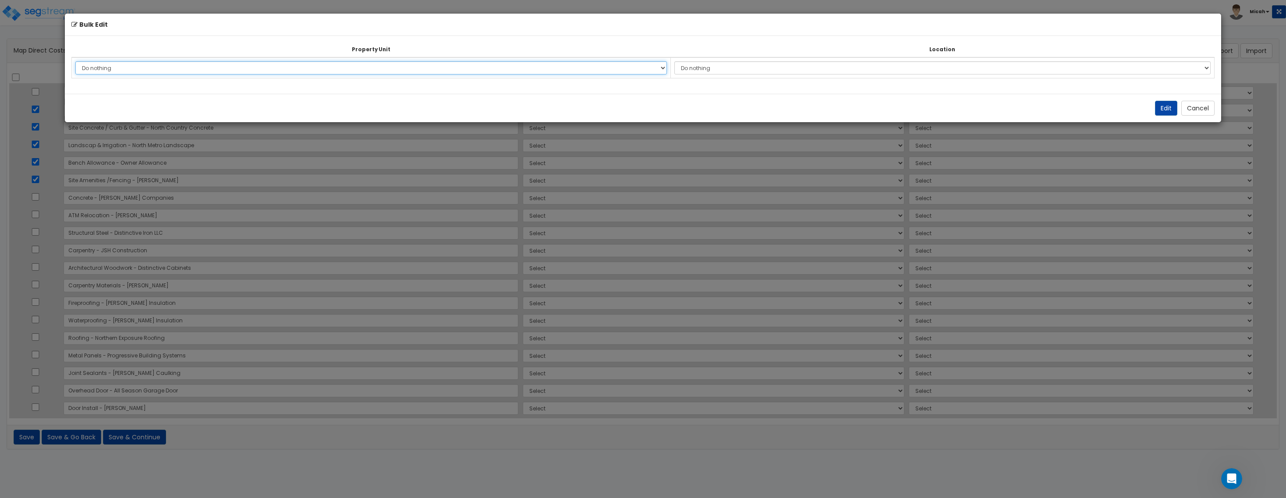
click at [75, 61] on select "Do nothing Add Additional Property Unit 930 950 Wayzata Blvd 930 950 Wayzata Bl…" at bounding box center [371, 67] width 592 height 13
click at [814, 65] on select "Do nothing Add Additional Location Building Building Interior Site Exterior" at bounding box center [942, 67] width 537 height 13
select select "462"
click at [679, 61] on select "Do nothing Add Additional Location Building Building Interior Site Exterior" at bounding box center [942, 67] width 537 height 13
click at [814, 106] on button "Edit" at bounding box center [1166, 108] width 22 height 15
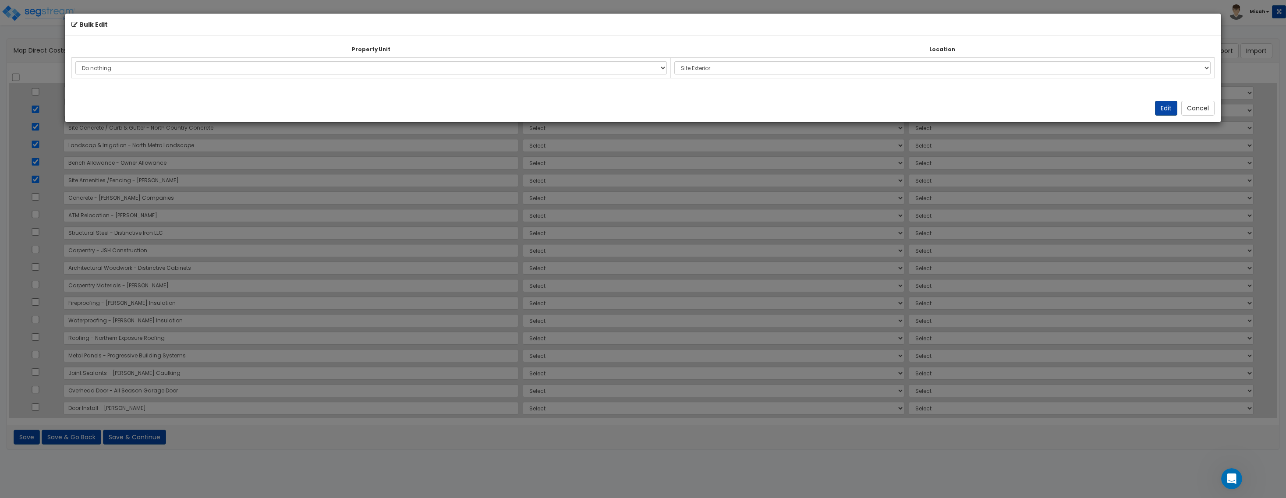
select select "462"
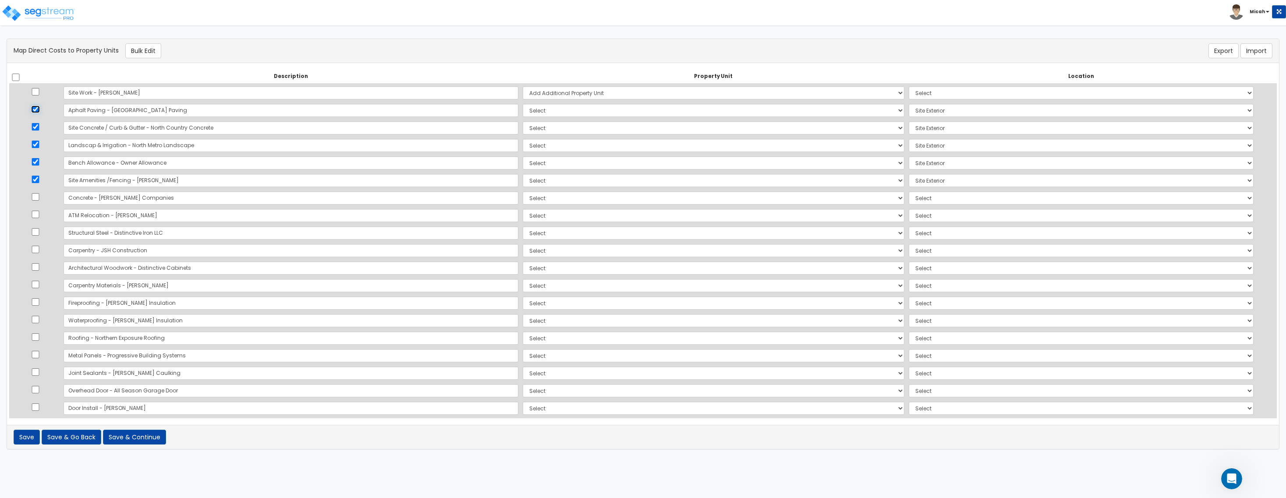
click at [37, 110] on input "checkbox" at bounding box center [35, 109] width 9 height 7
checkbox input "false"
click at [38, 132] on td at bounding box center [35, 128] width 52 height 18
click at [38, 144] on input "checkbox" at bounding box center [35, 144] width 9 height 7
checkbox input "false"
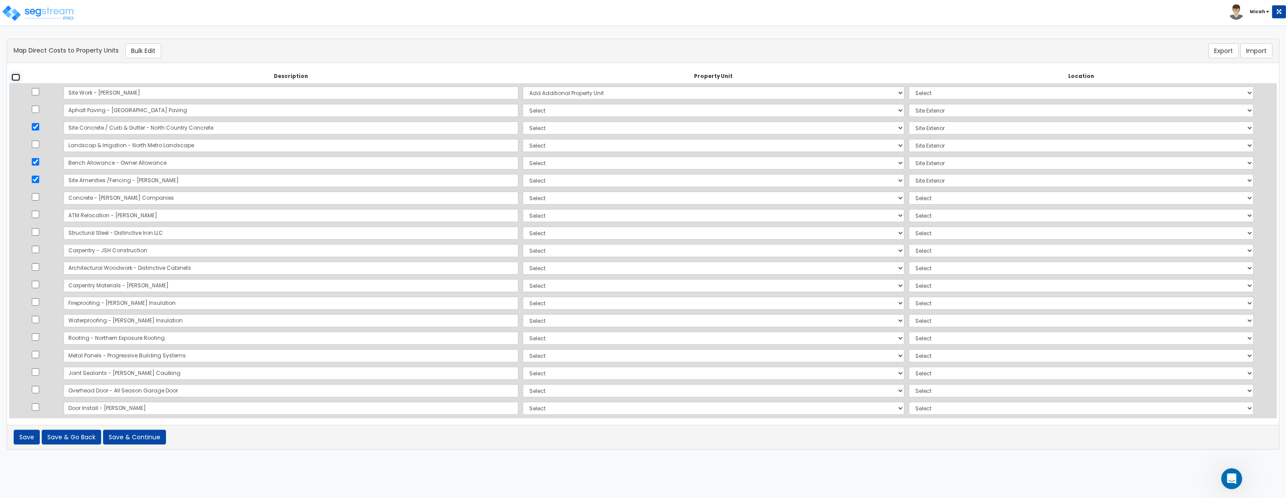
click at [14, 75] on input "checkbox" at bounding box center [15, 77] width 9 height 7
checkbox input "true"
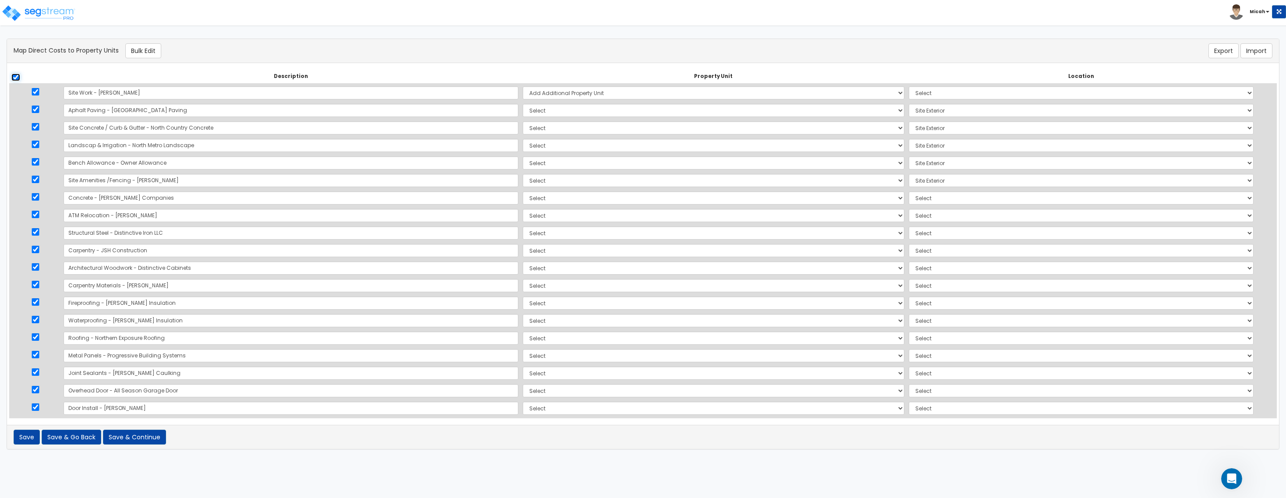
checkbox input "true"
click at [18, 75] on input "checkbox" at bounding box center [15, 77] width 9 height 7
click at [40, 197] on input "checkbox" at bounding box center [35, 196] width 9 height 7
click at [38, 231] on input "checkbox" at bounding box center [35, 231] width 9 height 7
click at [18, 77] on input "checkbox" at bounding box center [15, 77] width 9 height 7
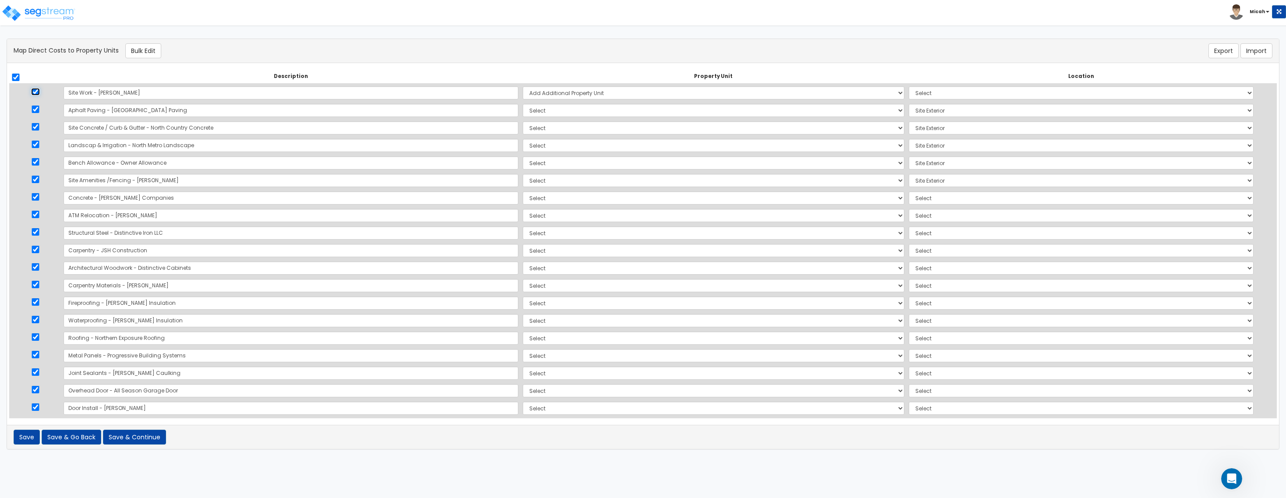
click at [37, 89] on input "checkbox" at bounding box center [35, 91] width 9 height 7
click at [36, 110] on input "checkbox" at bounding box center [35, 109] width 9 height 7
click at [39, 129] on input "checkbox" at bounding box center [35, 126] width 9 height 7
click at [38, 145] on input "checkbox" at bounding box center [35, 144] width 9 height 7
click at [36, 169] on td at bounding box center [35, 163] width 52 height 18
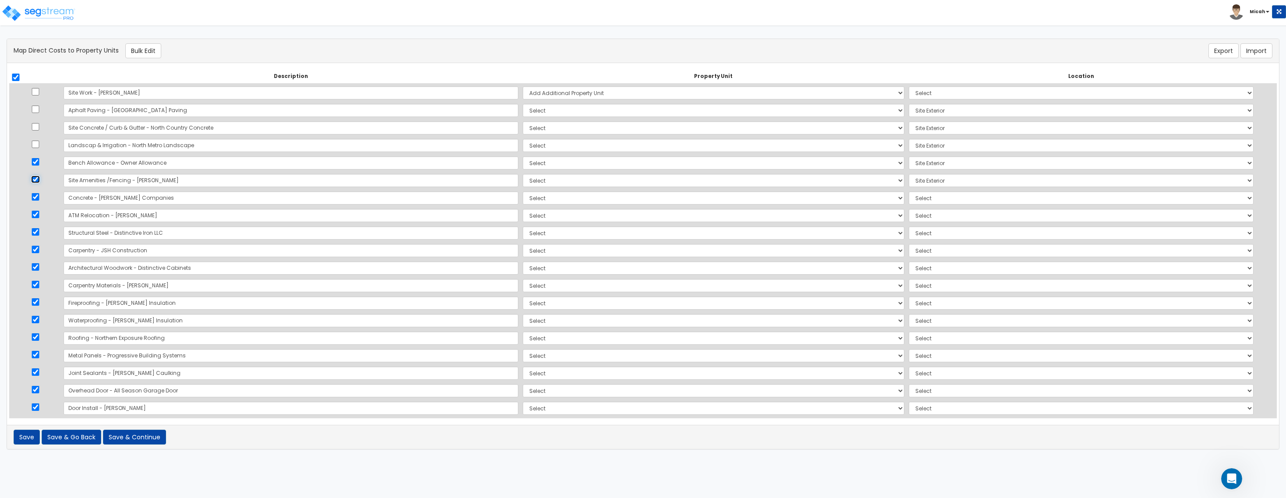
click at [40, 182] on input "checkbox" at bounding box center [35, 179] width 9 height 7
click at [38, 163] on input "checkbox" at bounding box center [35, 161] width 9 height 7
click at [33, 198] on td at bounding box center [35, 198] width 52 height 18
click at [146, 51] on button "Bulk Edit" at bounding box center [143, 50] width 36 height 15
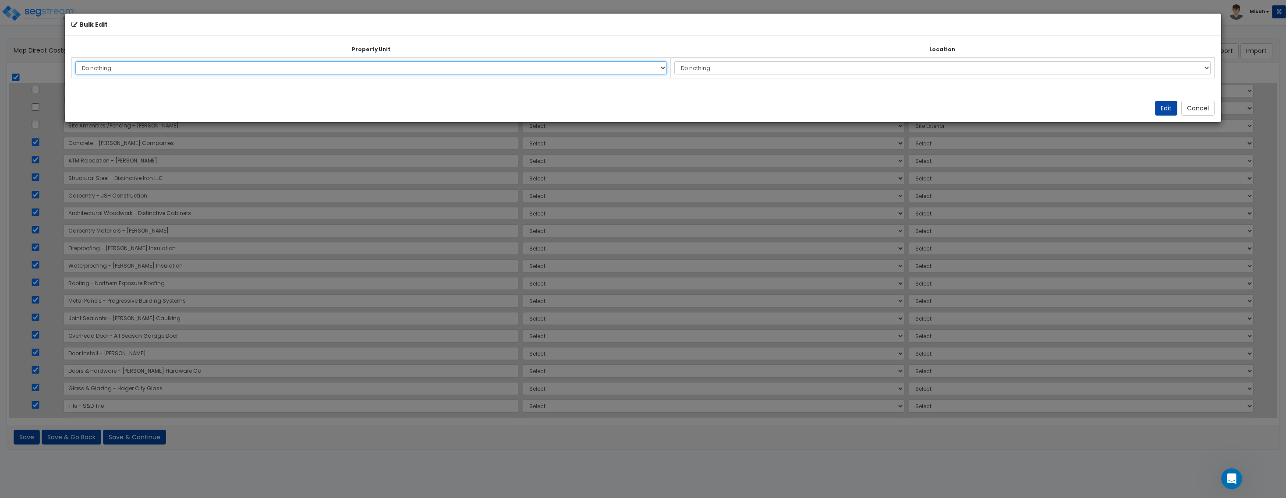
click at [667, 65] on select "Do nothing Add Additional Property Unit 930 950 Wayzata Blvd 930 950 Wayzata Bl…" at bounding box center [371, 67] width 592 height 13
click at [75, 61] on select "Do nothing Add Additional Property Unit 930 950 Wayzata Blvd 930 950 Wayzata Bl…" at bounding box center [371, 67] width 592 height 13
click at [814, 69] on select "Do nothing Add Additional Location Building Building Interior Site Exterior" at bounding box center [942, 67] width 537 height 13
click at [679, 61] on select "Do nothing Add Additional Location Building Building Interior Site Exterior" at bounding box center [942, 67] width 537 height 13
click at [814, 108] on button "Edit" at bounding box center [1166, 108] width 22 height 15
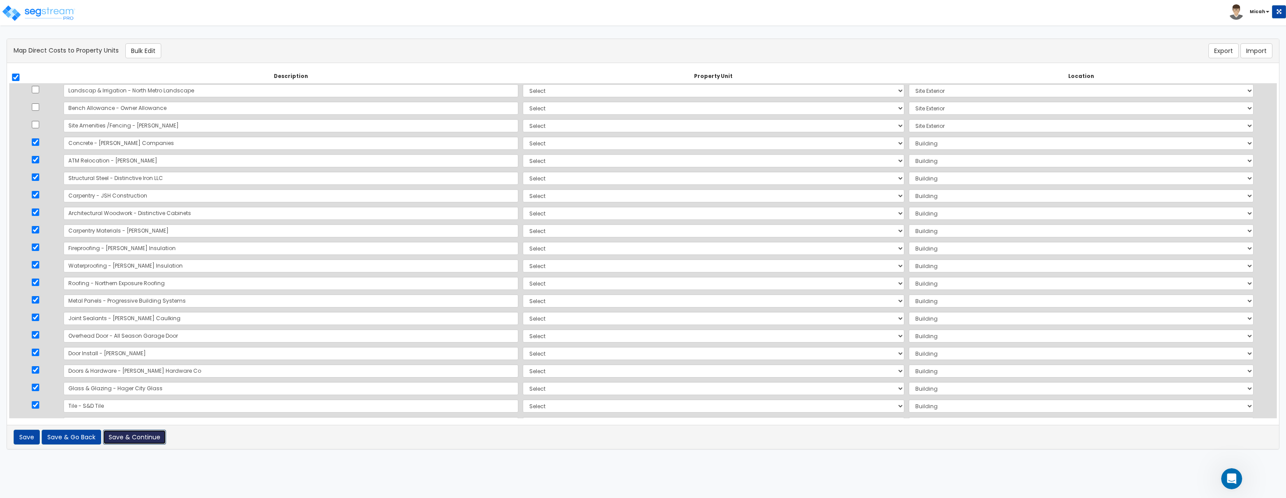
click at [130, 435] on button "Save & Continue" at bounding box center [134, 437] width 63 height 15
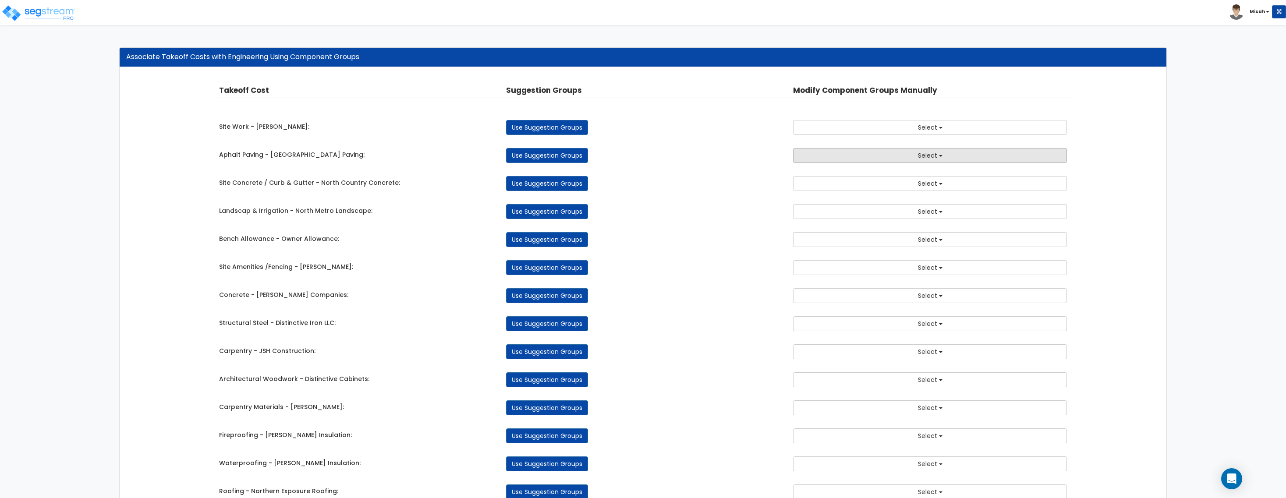
click at [856, 155] on button "Select" at bounding box center [930, 155] width 274 height 15
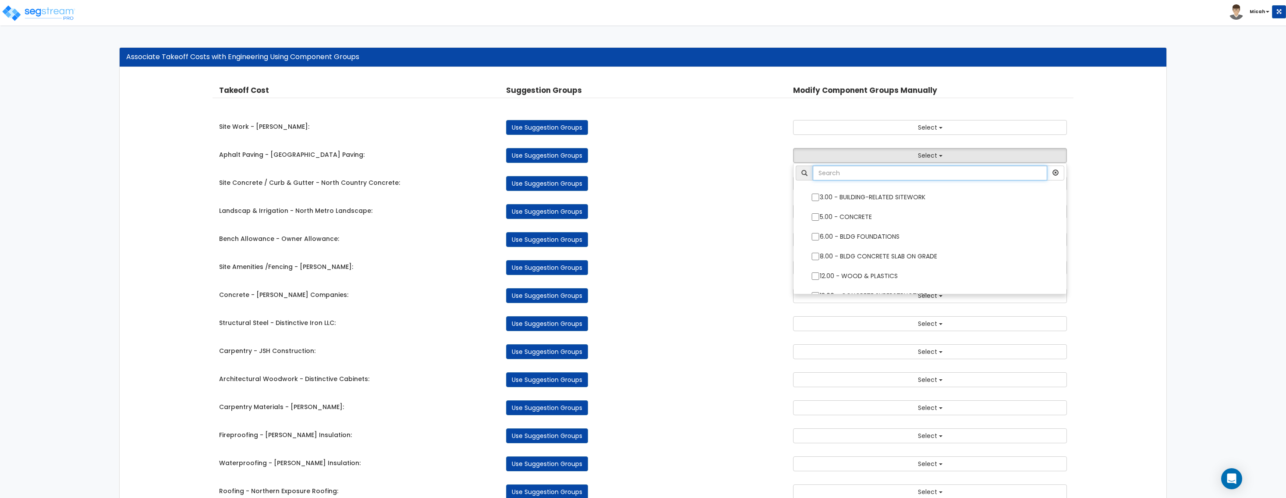
click at [920, 169] on input "text" at bounding box center [930, 173] width 234 height 15
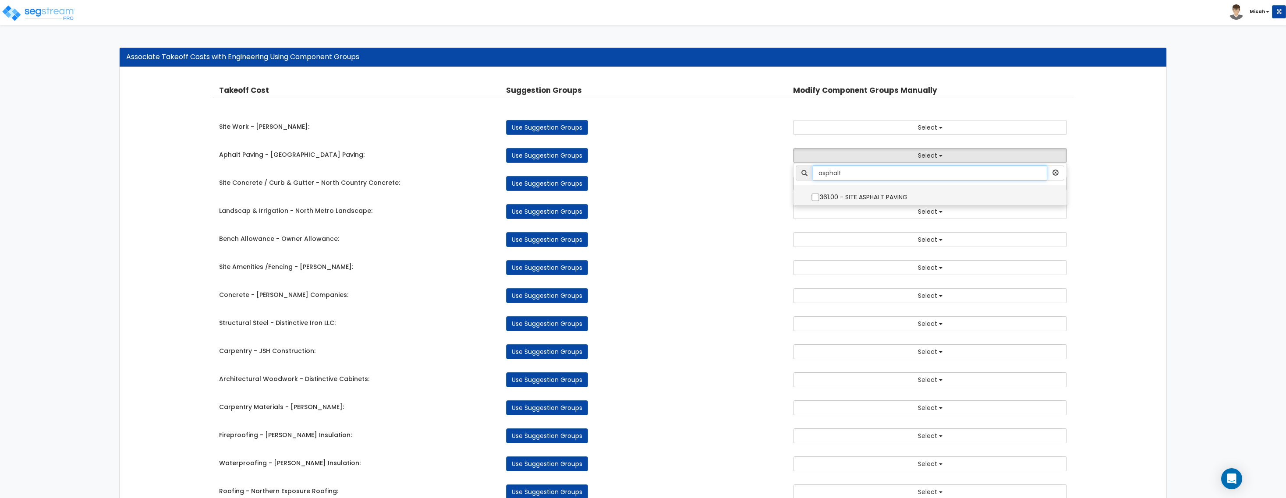
type input "asphalt"
drag, startPoint x: 869, startPoint y: 203, endPoint x: 813, endPoint y: 202, distance: 55.2
click at [869, 203] on label "361.00 - SITE ASPHALT PAVING" at bounding box center [930, 196] width 256 height 20
click at [820, 201] on input "361.00 - SITE ASPHALT PAVING" at bounding box center [815, 197] width 9 height 7
click at [816, 198] on input "361.00 - SITE ASPHALT PAVING" at bounding box center [815, 197] width 9 height 7
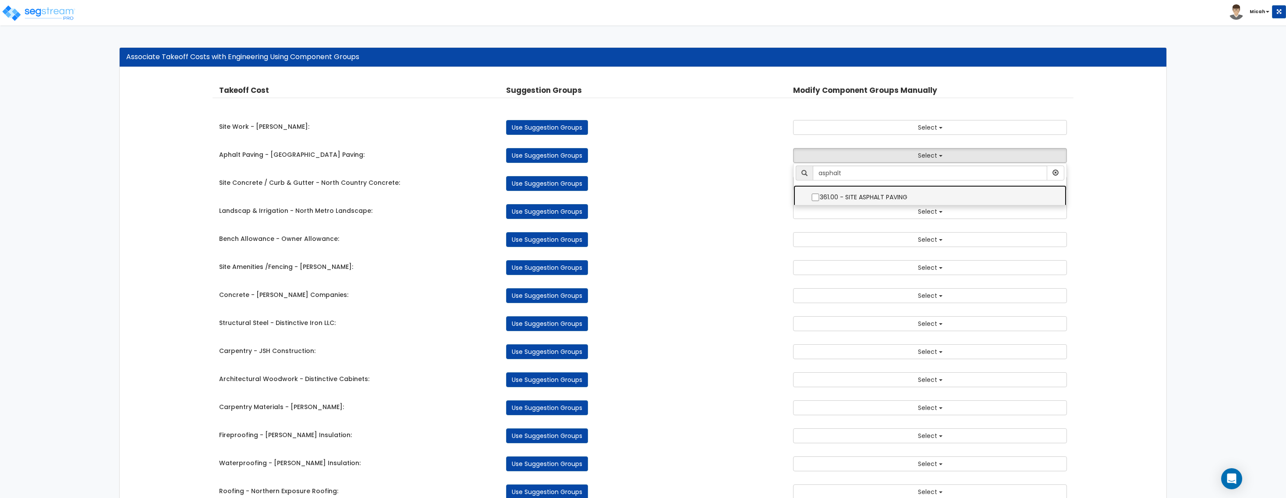
click at [880, 193] on label "361.00 - SITE ASPHALT PAVING" at bounding box center [930, 196] width 256 height 20
click at [820, 194] on input "361.00 - SITE ASPHALT PAVING" at bounding box center [815, 197] width 9 height 7
checkbox input "true"
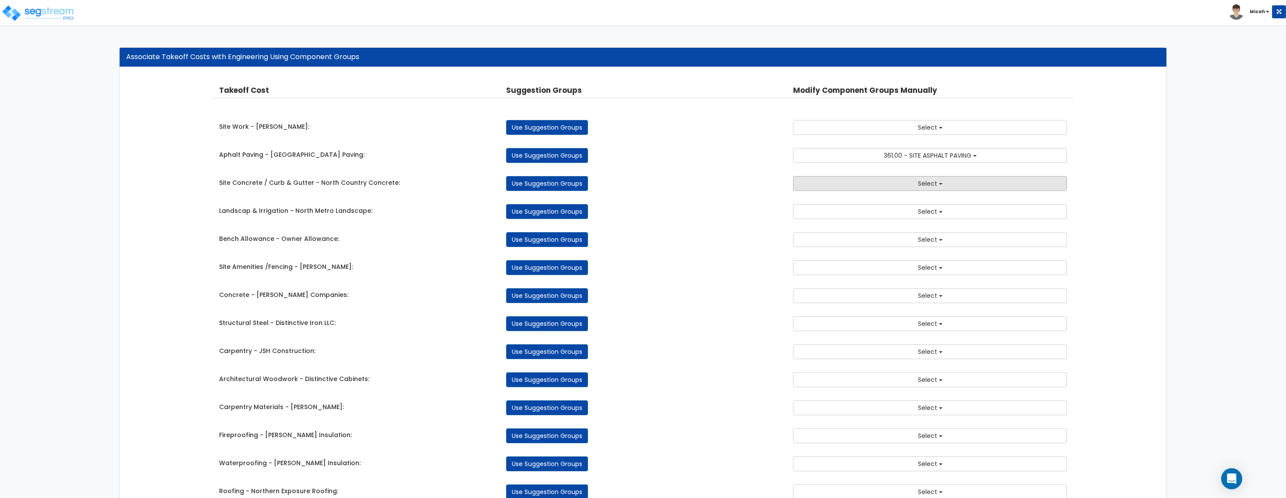
click at [936, 183] on span "Select" at bounding box center [927, 183] width 19 height 9
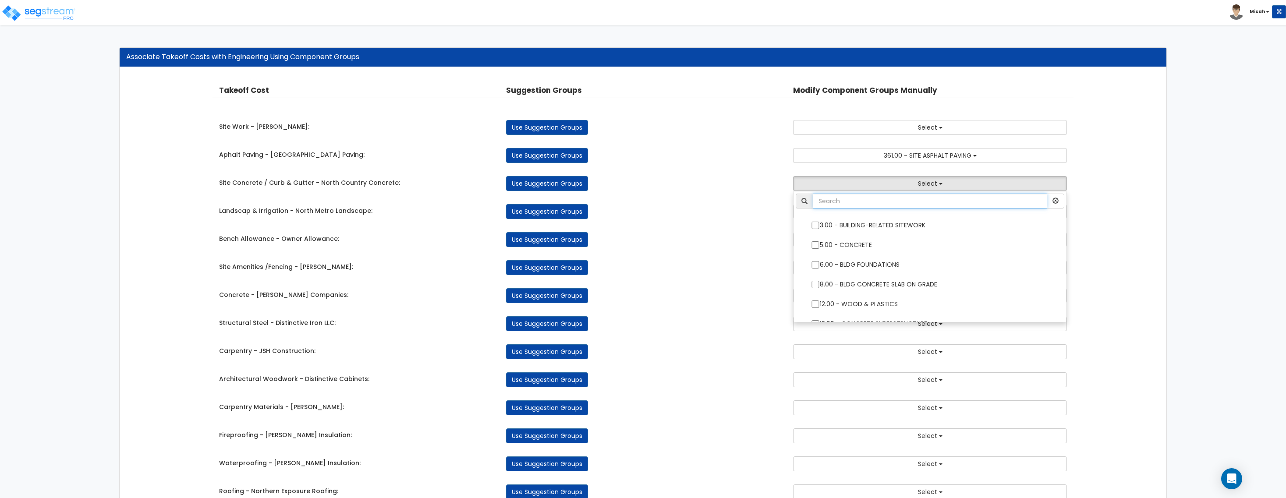
click at [919, 209] on input "text" at bounding box center [930, 201] width 234 height 15
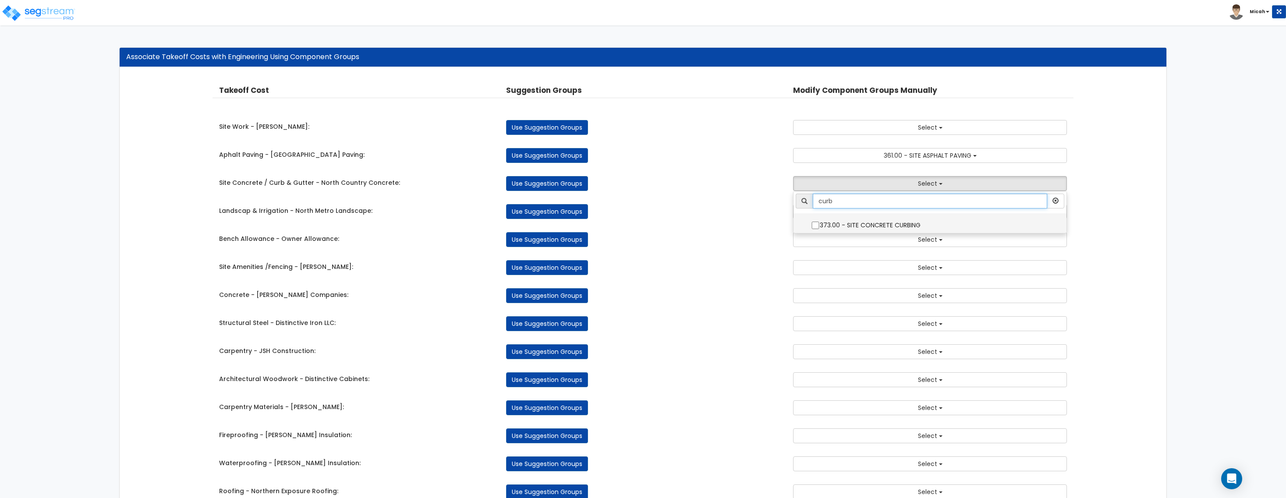
type input "curb"
click at [812, 226] on input "373.00 - SITE CONCRETE CURBING" at bounding box center [815, 225] width 9 height 7
checkbox input "true"
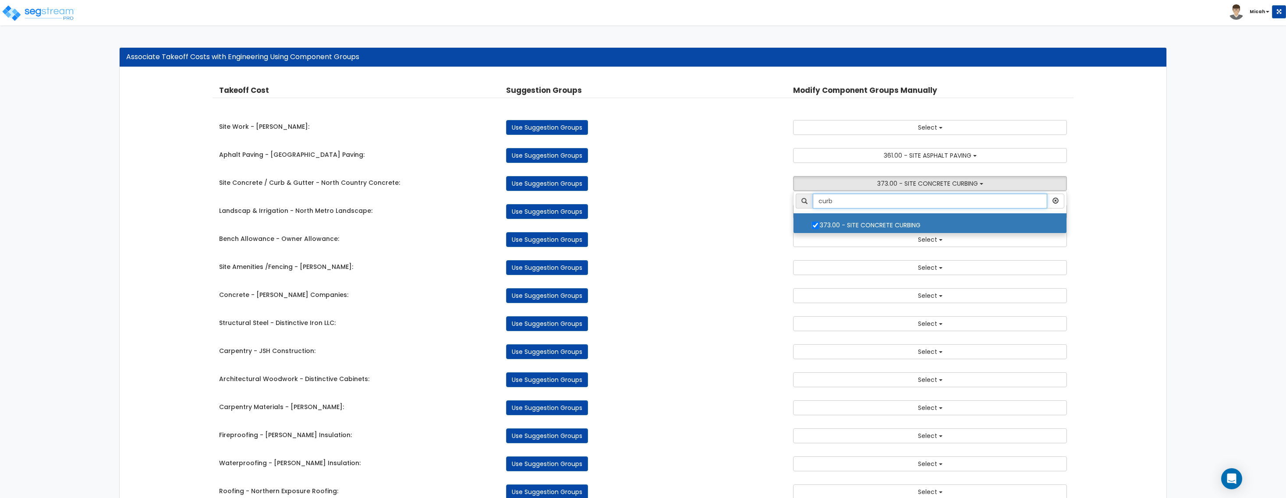
click at [888, 200] on input "curb" at bounding box center [930, 201] width 234 height 15
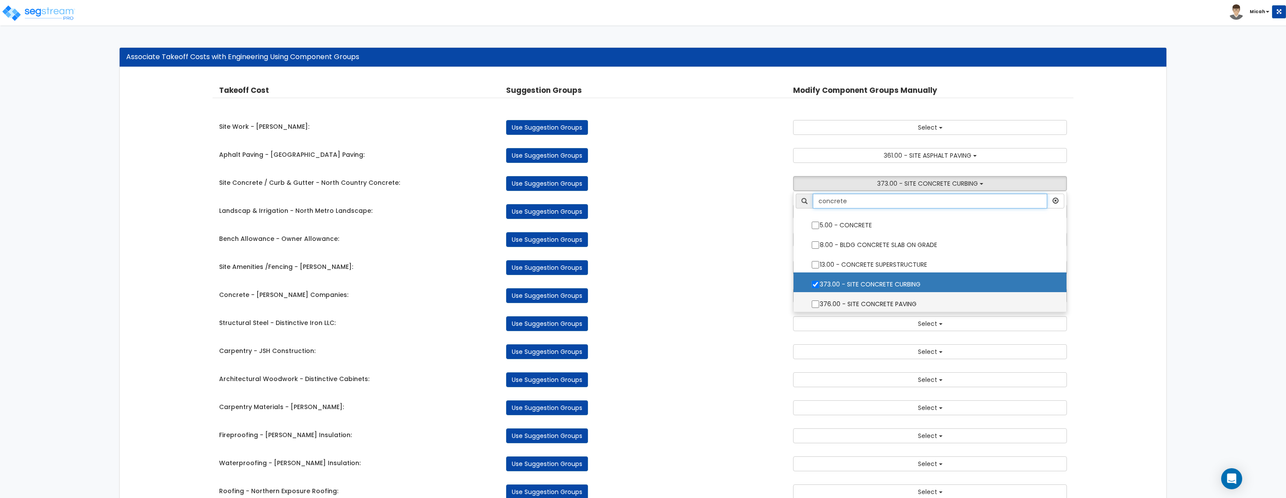
type input "concrete"
click at [814, 304] on input "376.00 - SITE CONCRETE PAVING" at bounding box center [815, 304] width 9 height 7
checkbox input "true"
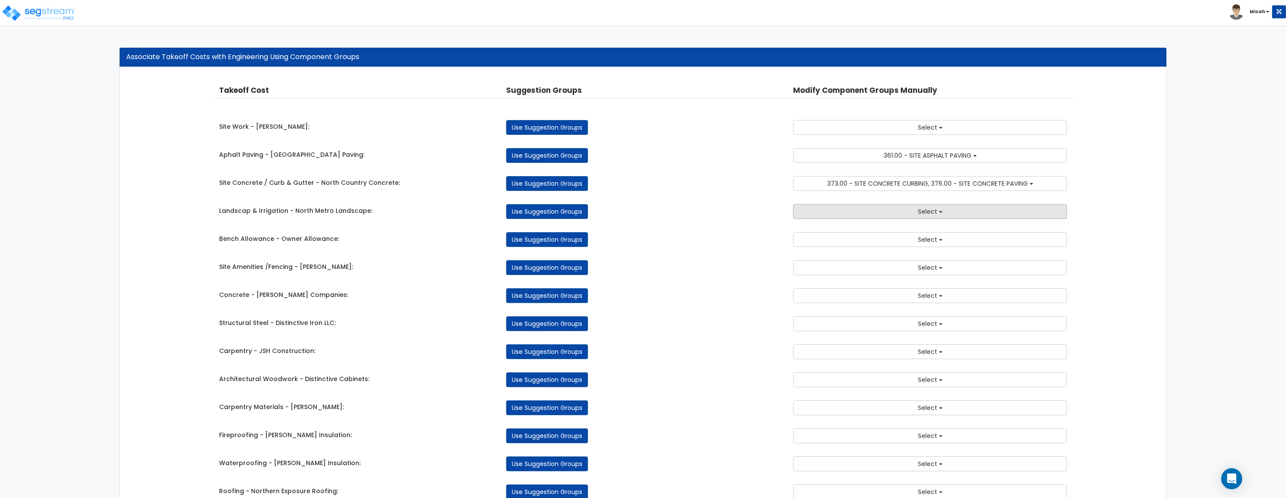
click at [924, 217] on button "Select" at bounding box center [930, 211] width 274 height 15
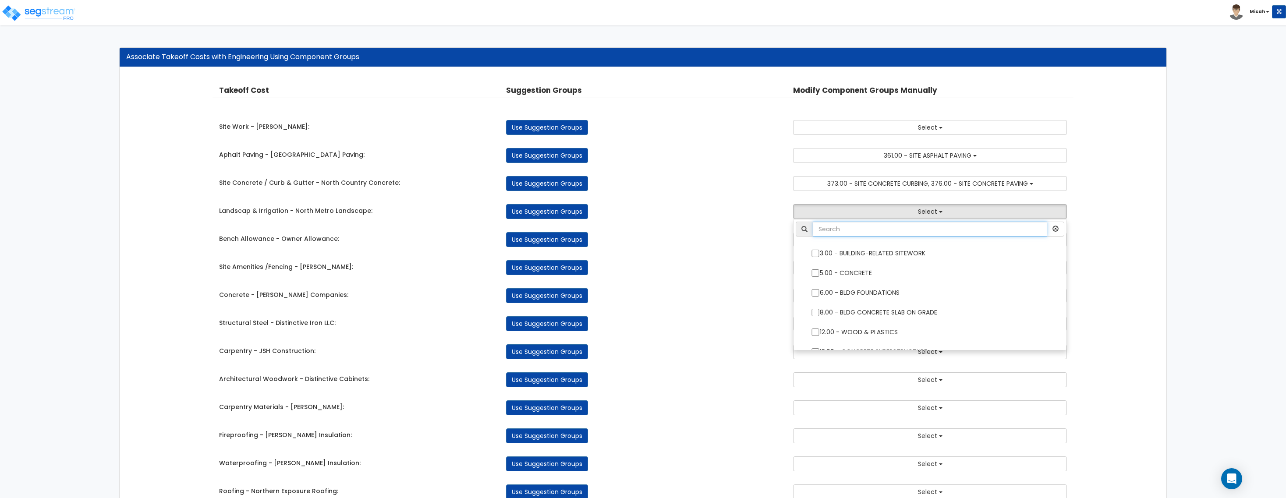
click at [886, 231] on input "text" at bounding box center [930, 229] width 234 height 15
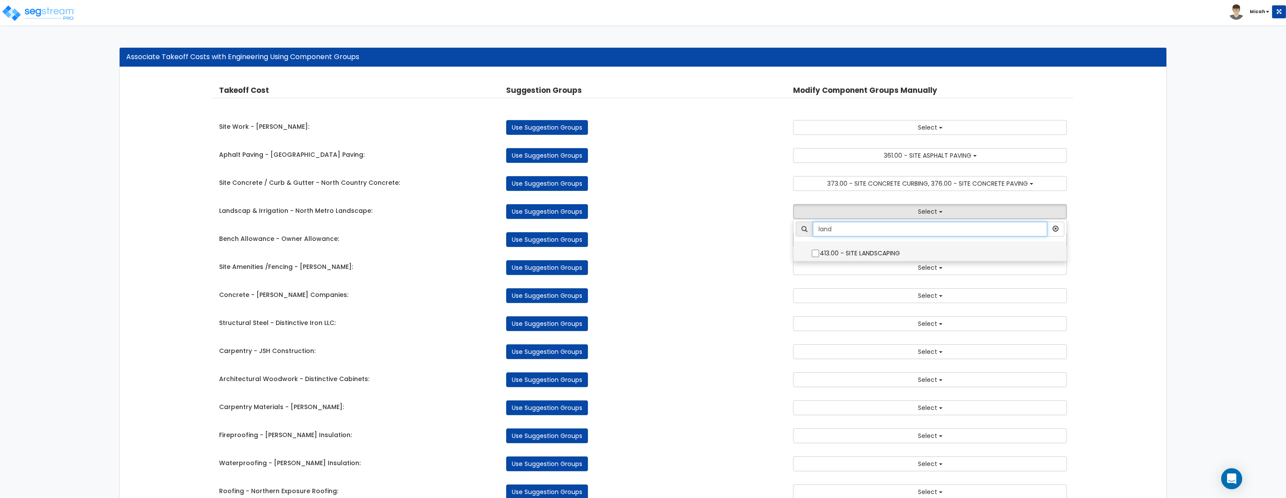
type input "land"
drag, startPoint x: 813, startPoint y: 255, endPoint x: 838, endPoint y: 281, distance: 36.0
click at [813, 255] on input "413.00 - SITE LANDSCAPING" at bounding box center [815, 253] width 9 height 7
checkbox input "true"
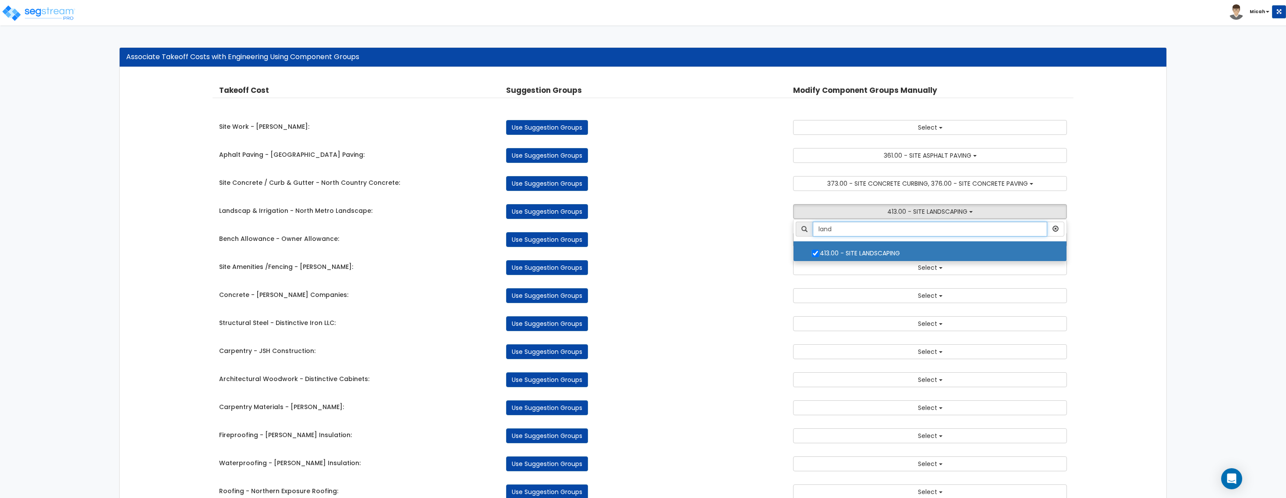
click at [833, 229] on input "land" at bounding box center [930, 229] width 234 height 15
type input "l"
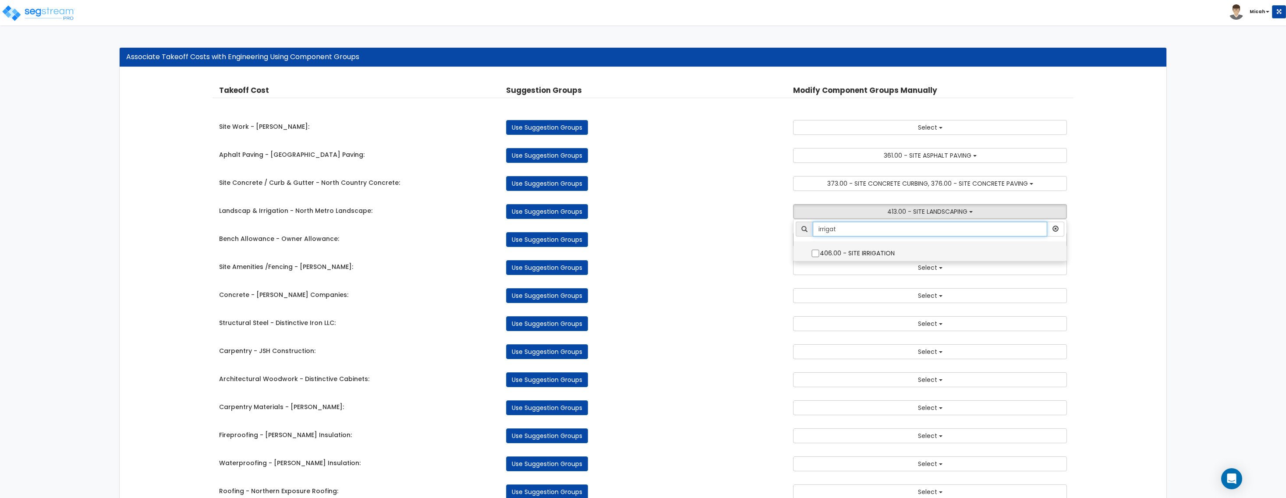
type input "irrigat"
click at [820, 250] on label "406.00 - SITE IRRIGATION" at bounding box center [930, 252] width 256 height 20
click at [820, 250] on input "406.00 - SITE IRRIGATION" at bounding box center [815, 253] width 9 height 7
checkbox input "true"
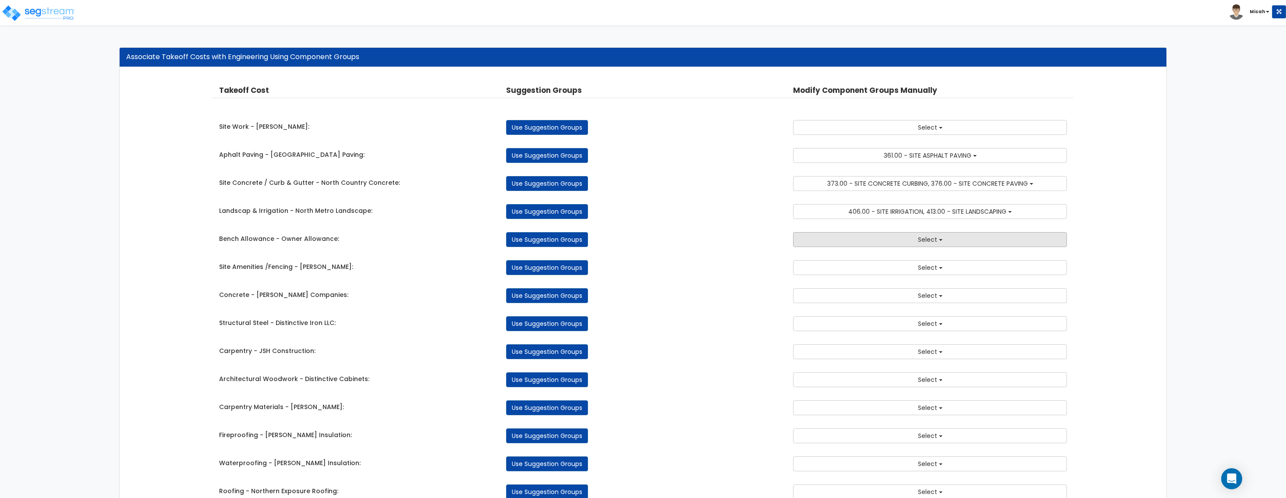
click at [939, 241] on b "button" at bounding box center [941, 240] width 4 height 2
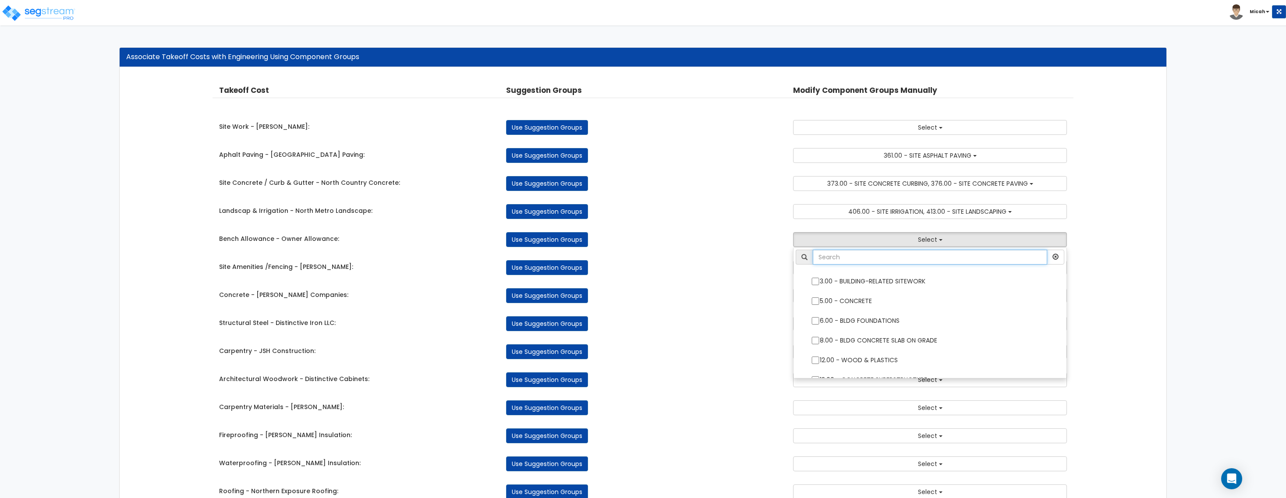
click at [846, 259] on input "text" at bounding box center [930, 257] width 234 height 15
type input "site"
click at [797, 267] on li "site" at bounding box center [930, 260] width 273 height 20
type input "f"
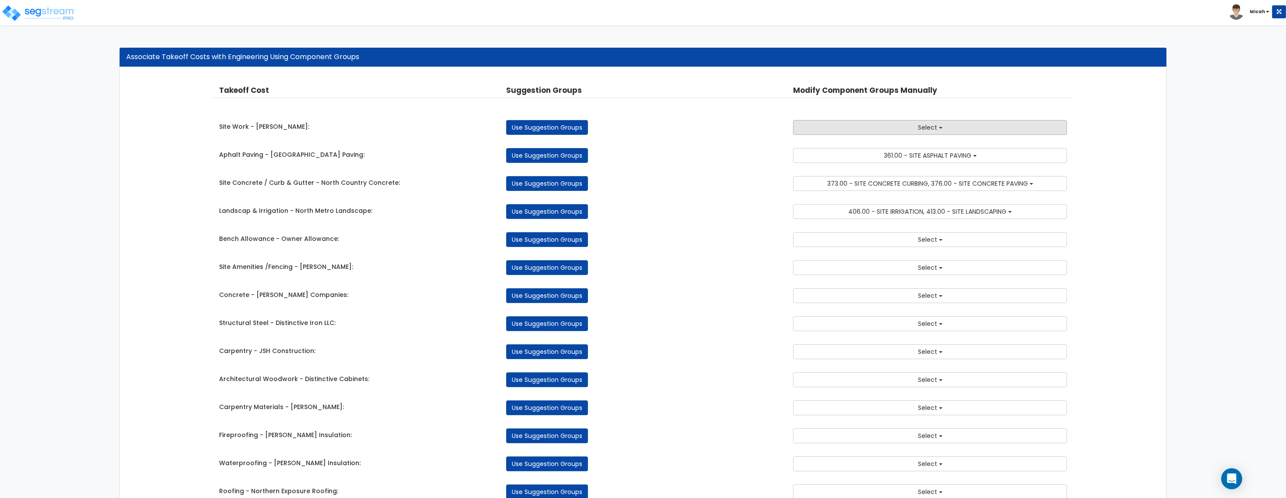
click at [951, 126] on button "Select" at bounding box center [930, 127] width 274 height 15
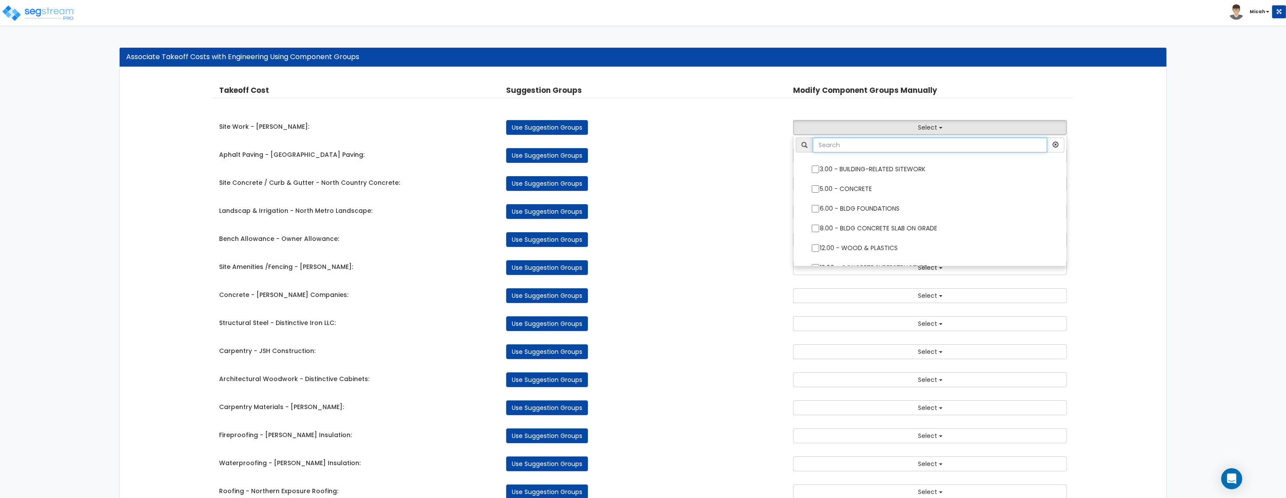
click at [891, 149] on input "text" at bounding box center [930, 145] width 234 height 15
type input "site"
drag, startPoint x: 818, startPoint y: 174, endPoint x: 803, endPoint y: 193, distance: 24.7
click at [819, 174] on input "352.00 - SITE INCOMING GAS" at bounding box center [815, 173] width 9 height 7
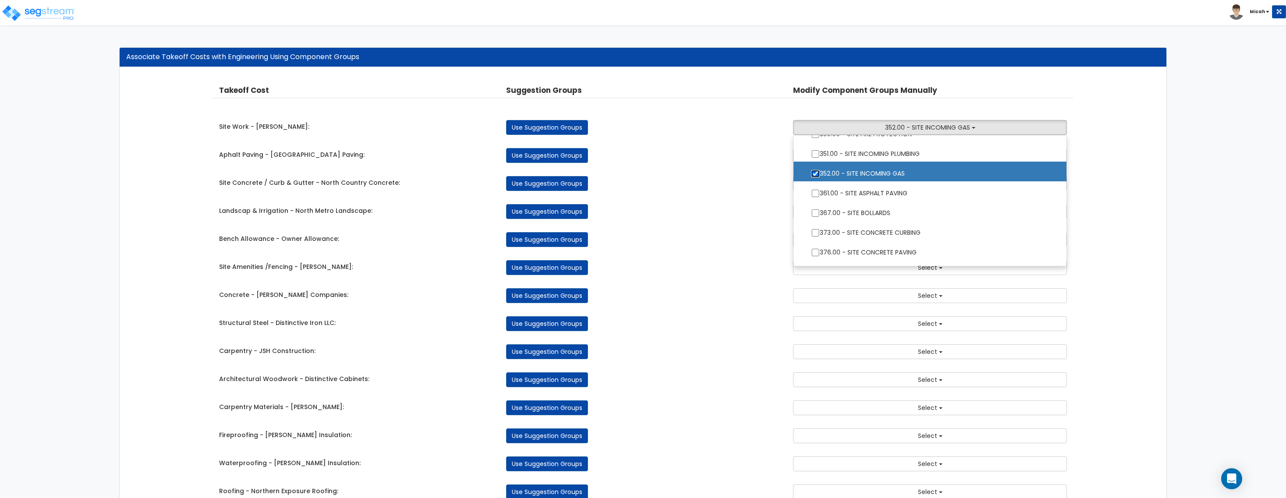
click at [814, 174] on input "352.00 - SITE INCOMING GAS" at bounding box center [815, 173] width 9 height 7
checkbox input "false"
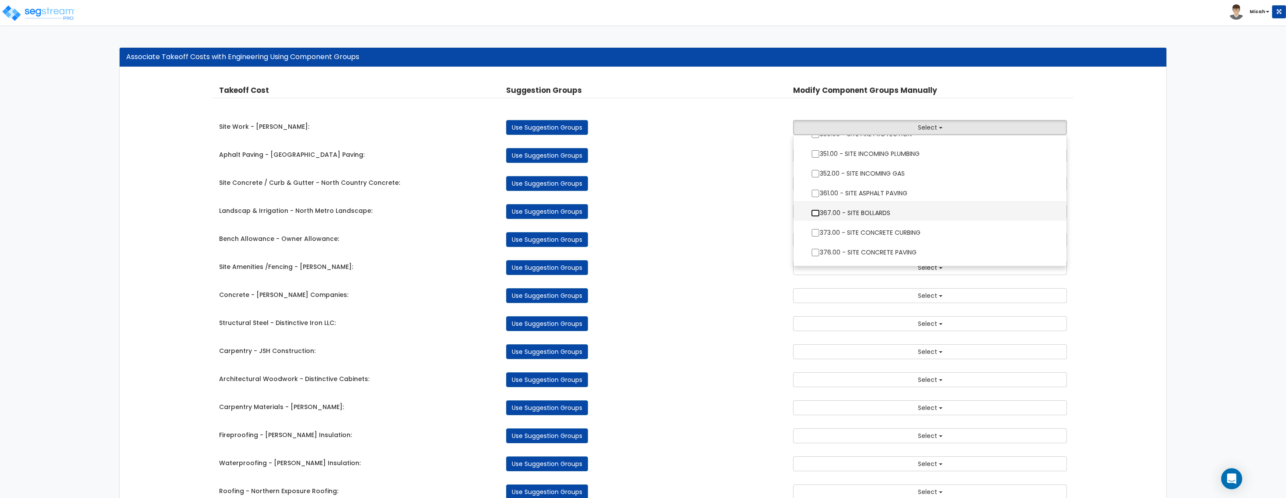
click at [816, 215] on input "367.00 - SITE BOLLARDS" at bounding box center [815, 212] width 9 height 7
checkbox input "true"
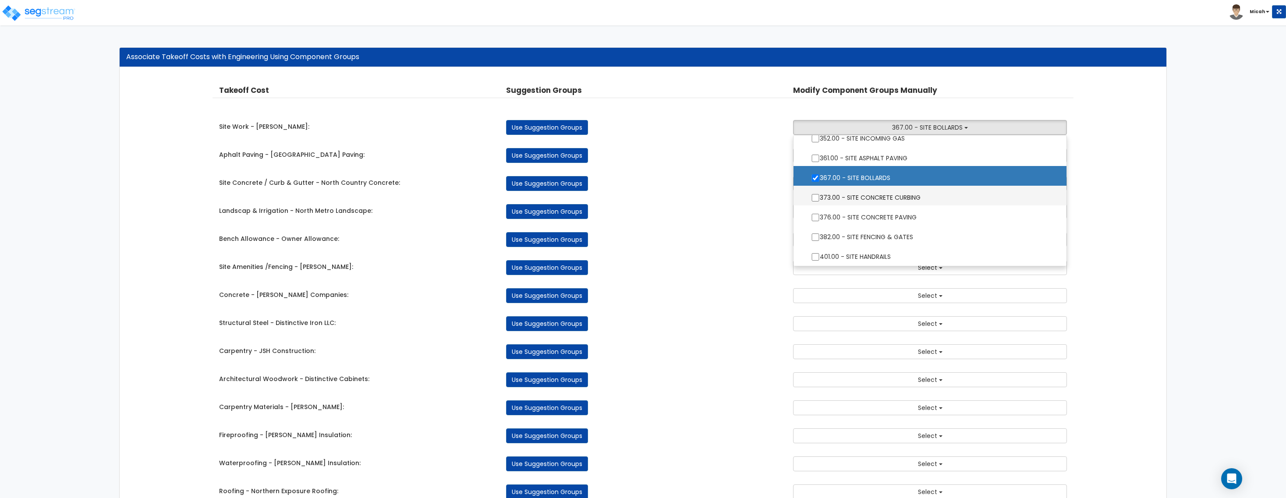
scroll to position [110, 0]
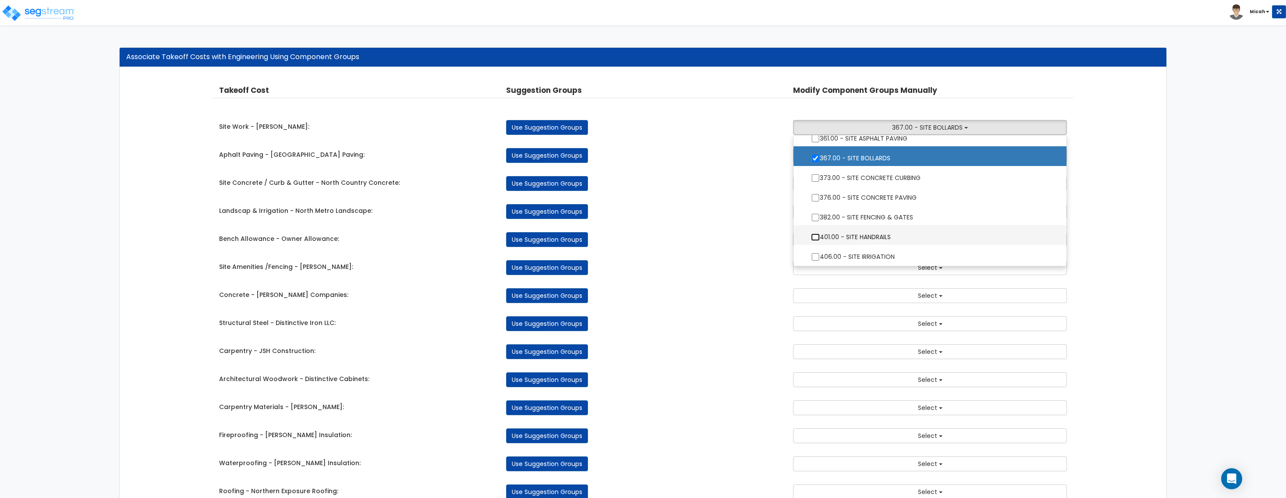
click at [815, 240] on input "401.00 - SITE HANDRAILS" at bounding box center [815, 237] width 9 height 7
checkbox input "true"
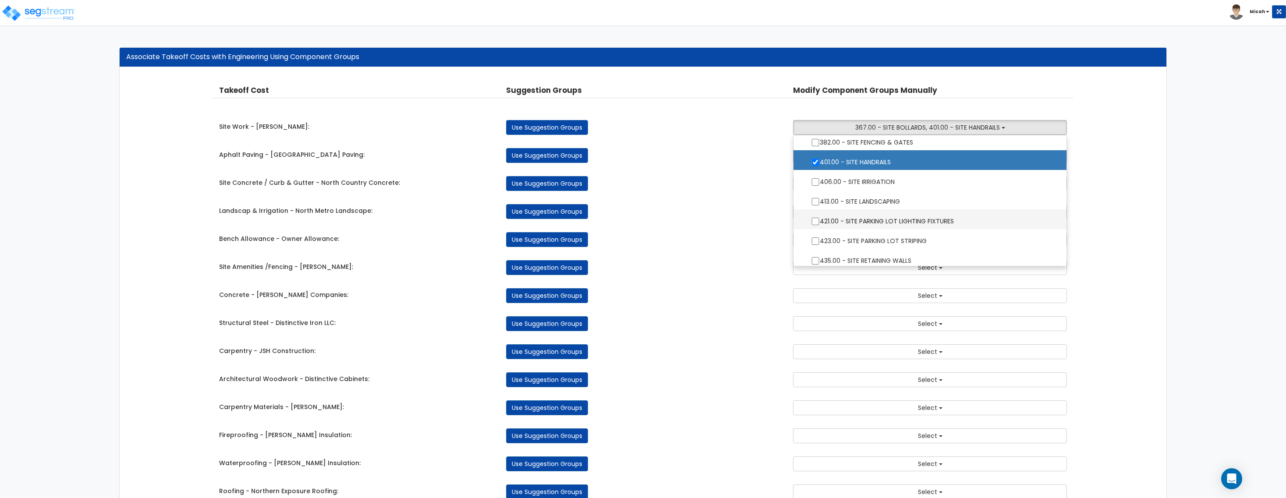
scroll to position [219, 0]
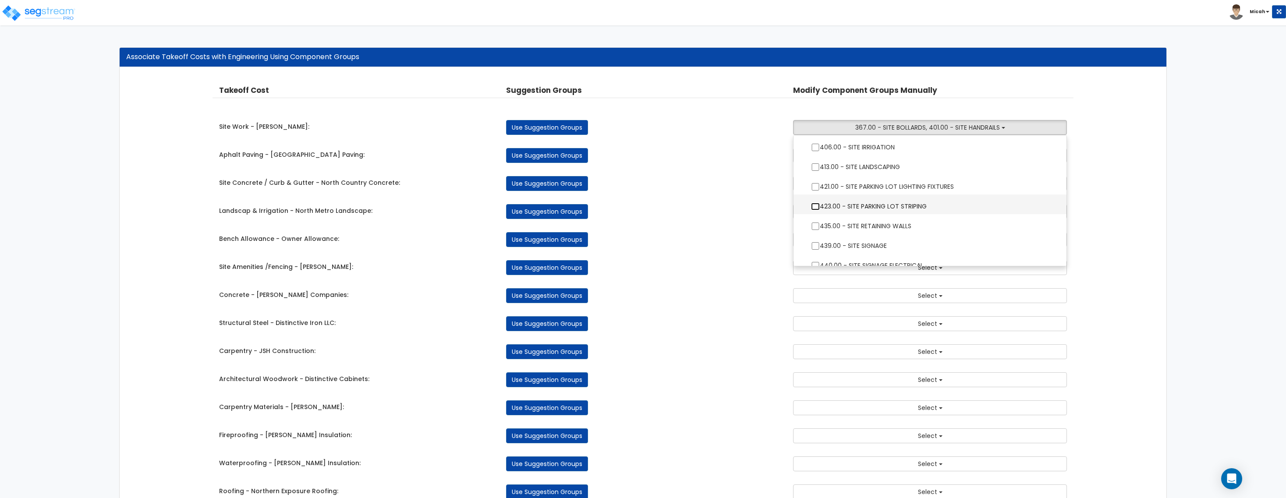
click at [817, 204] on input "423.00 - SITE PARKING LOT STRIPING" at bounding box center [815, 206] width 9 height 7
checkbox input "true"
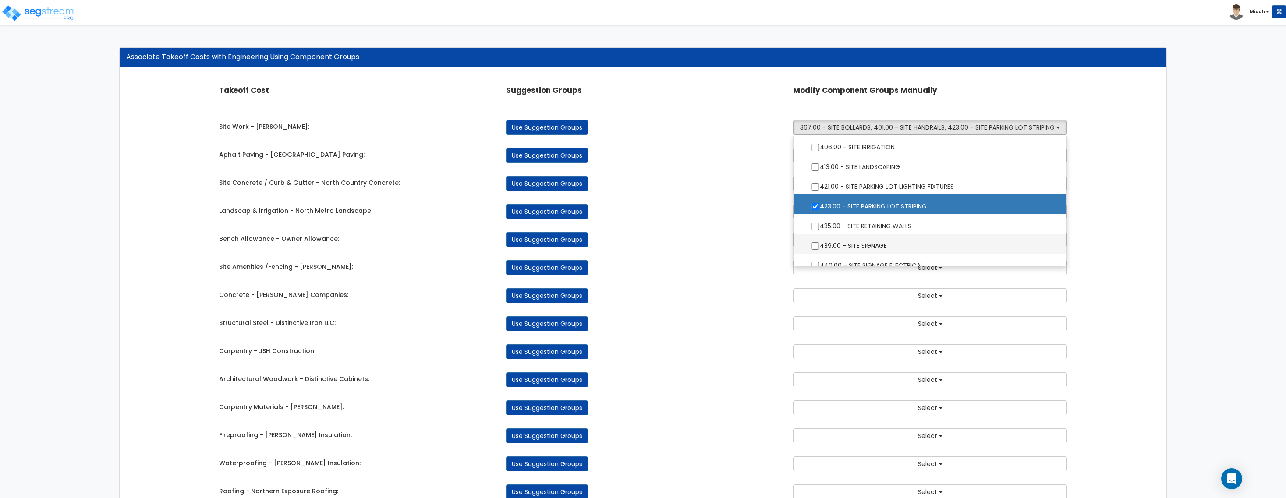
scroll to position [274, 0]
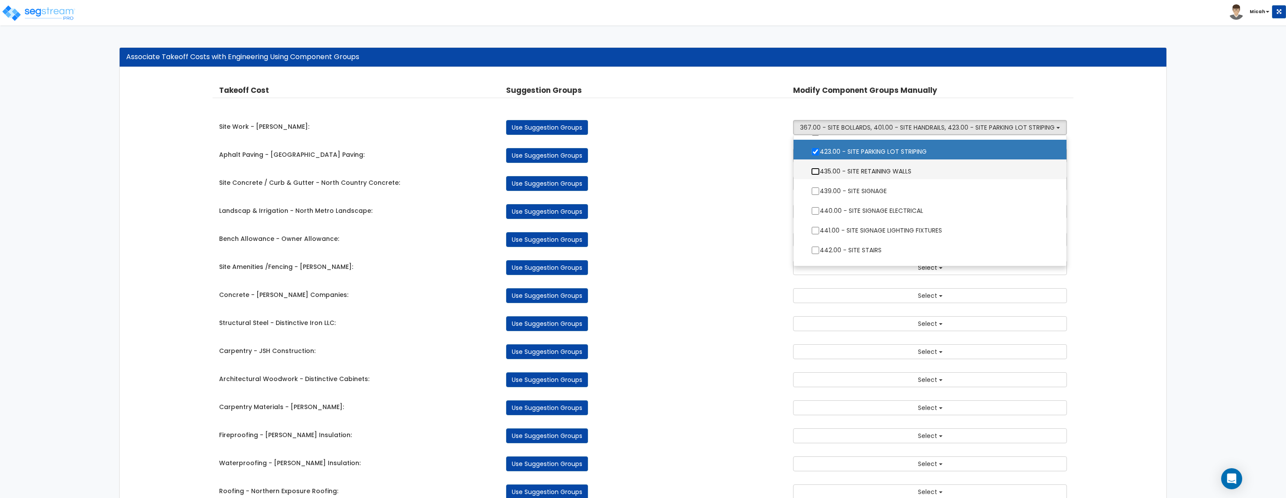
click at [816, 171] on input "435.00 - SITE RETAINING WALLS" at bounding box center [815, 171] width 9 height 7
checkbox input "true"
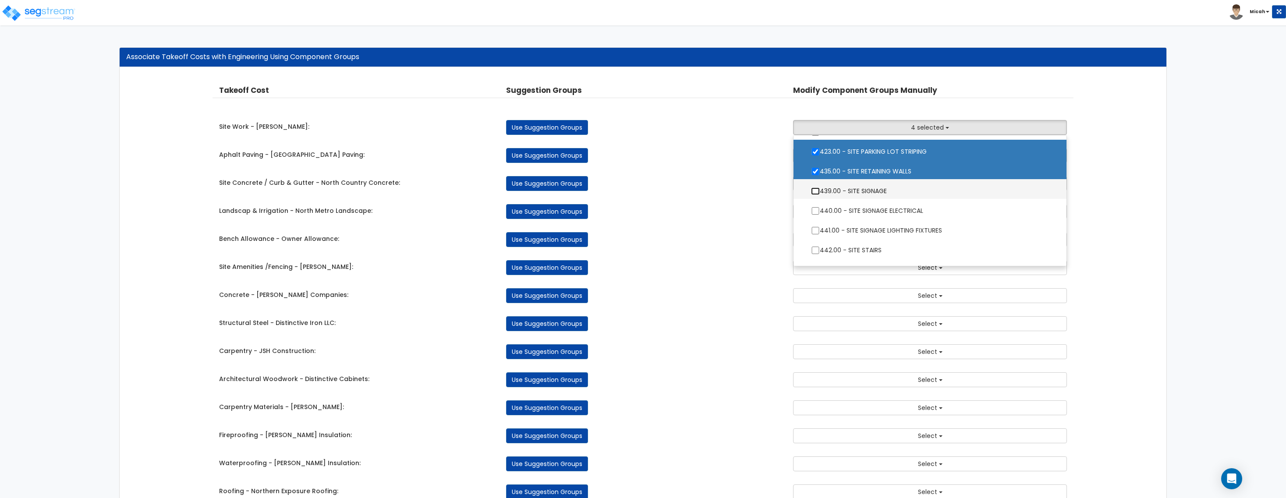
click at [816, 193] on input "439.00 - SITE SIGNAGE" at bounding box center [815, 191] width 9 height 7
checkbox input "true"
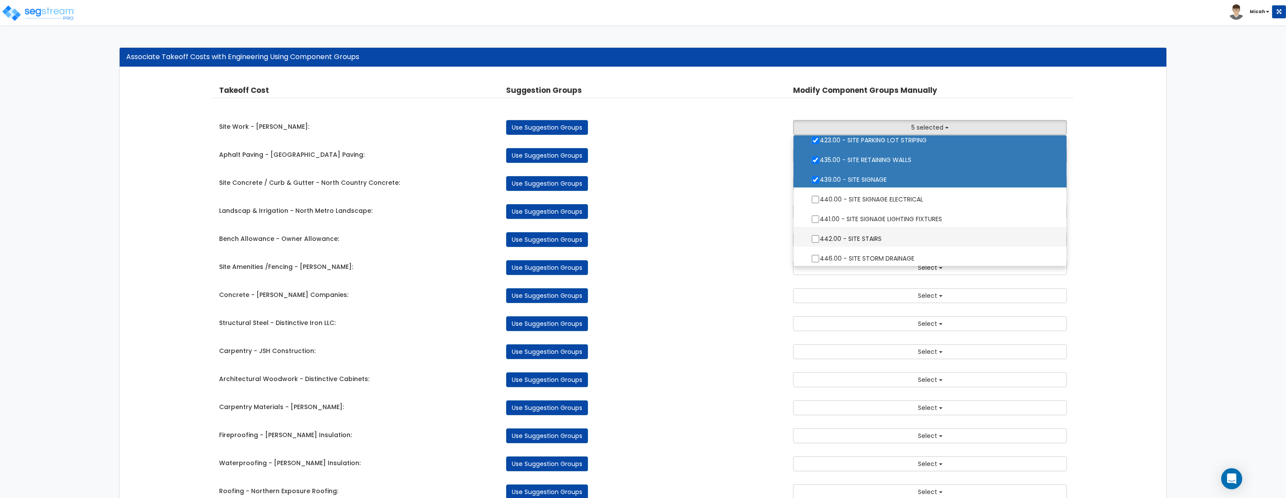
scroll to position [288, 0]
click at [814, 237] on input "442.00 - SITE STAIRS" at bounding box center [815, 236] width 9 height 7
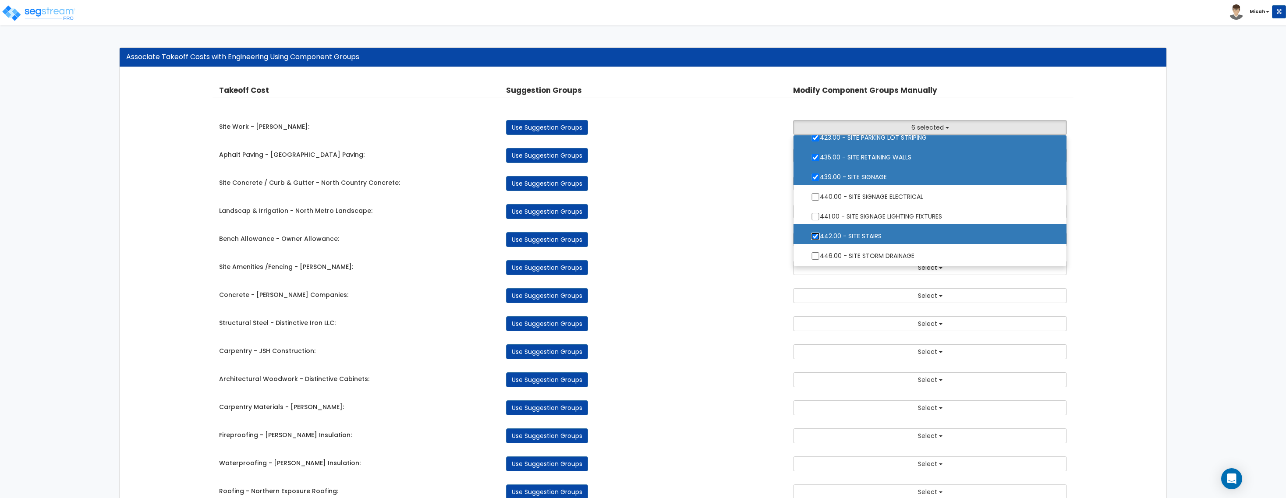
click at [816, 238] on input "442.00 - SITE STAIRS" at bounding box center [815, 236] width 9 height 7
checkbox input "false"
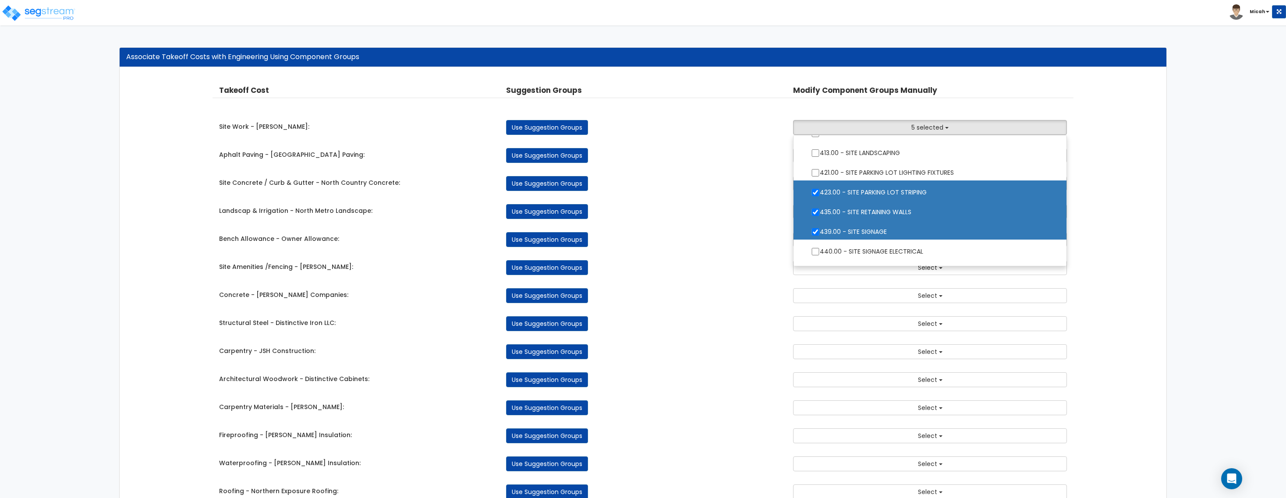
scroll to position [178, 0]
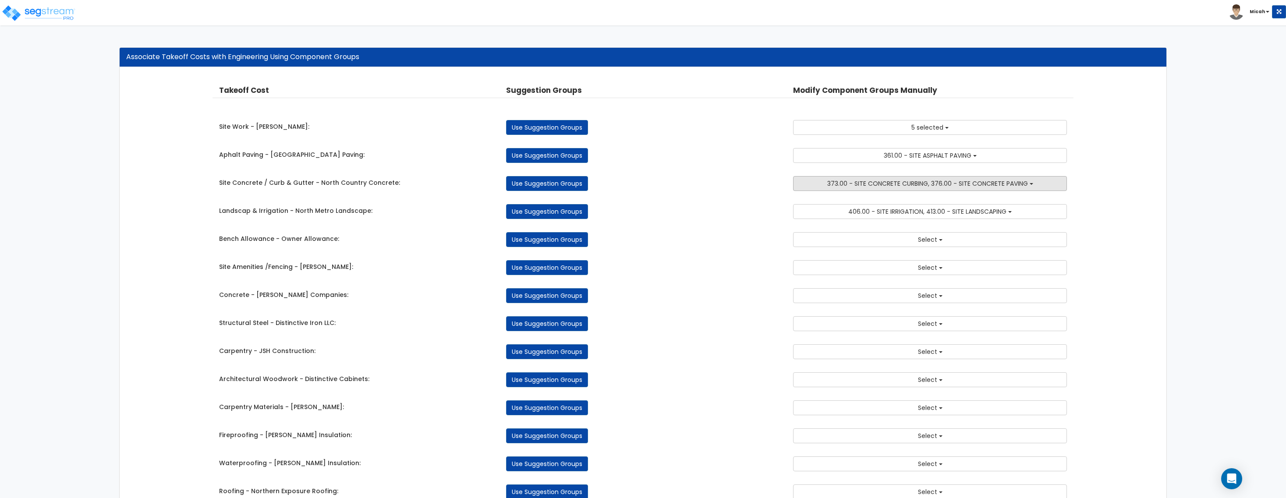
click at [1037, 187] on button "373.00 - SITE CONCRETE CURBING, 376.00 - SITE CONCRETE PAVING" at bounding box center [930, 183] width 274 height 15
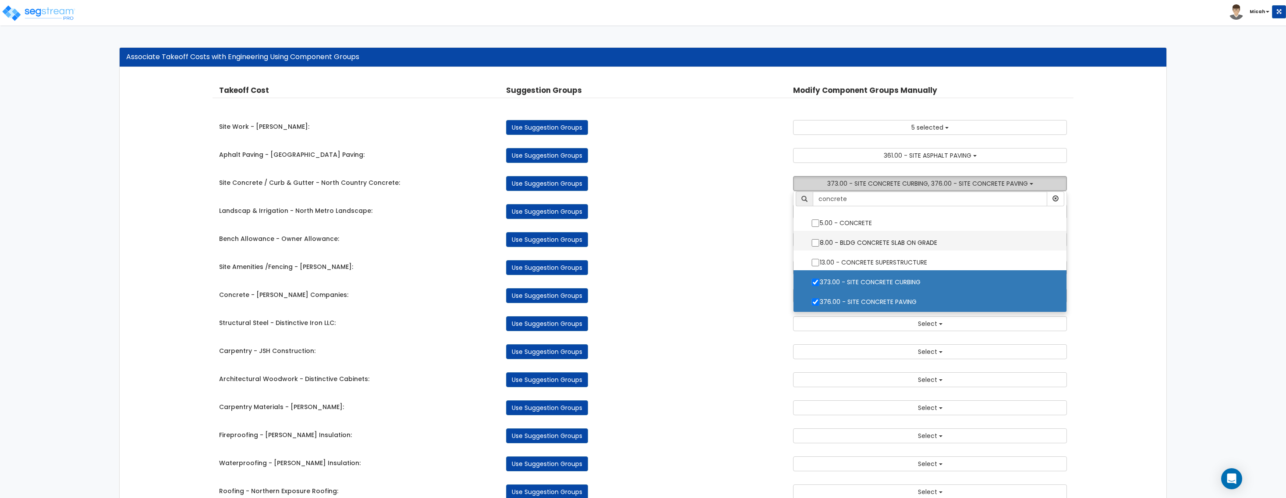
scroll to position [0, 0]
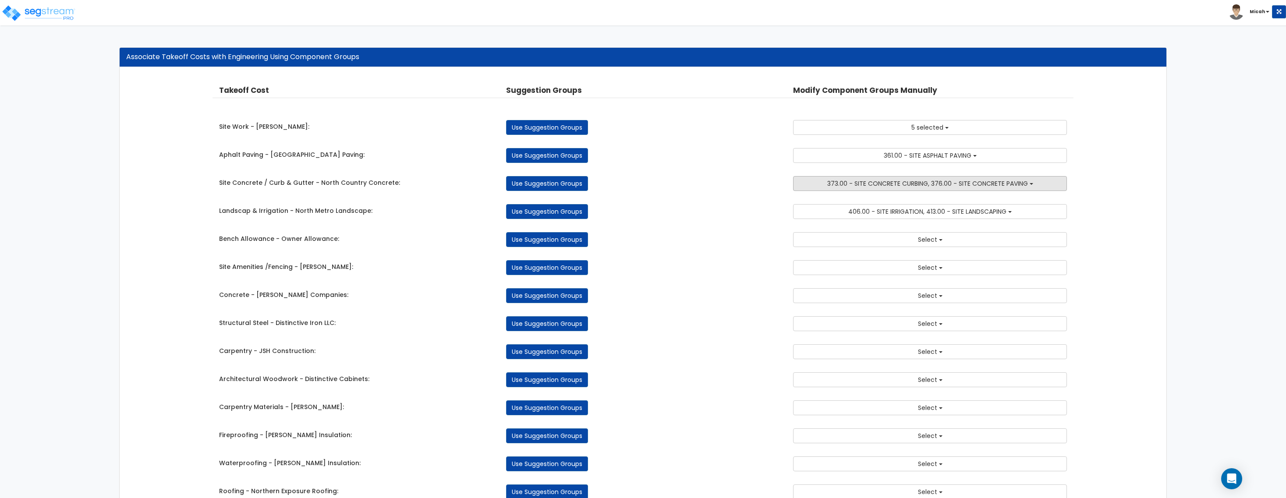
click at [932, 186] on span "373.00 - SITE CONCRETE CURBING, 376.00 - SITE CONCRETE PAVING" at bounding box center [927, 183] width 201 height 9
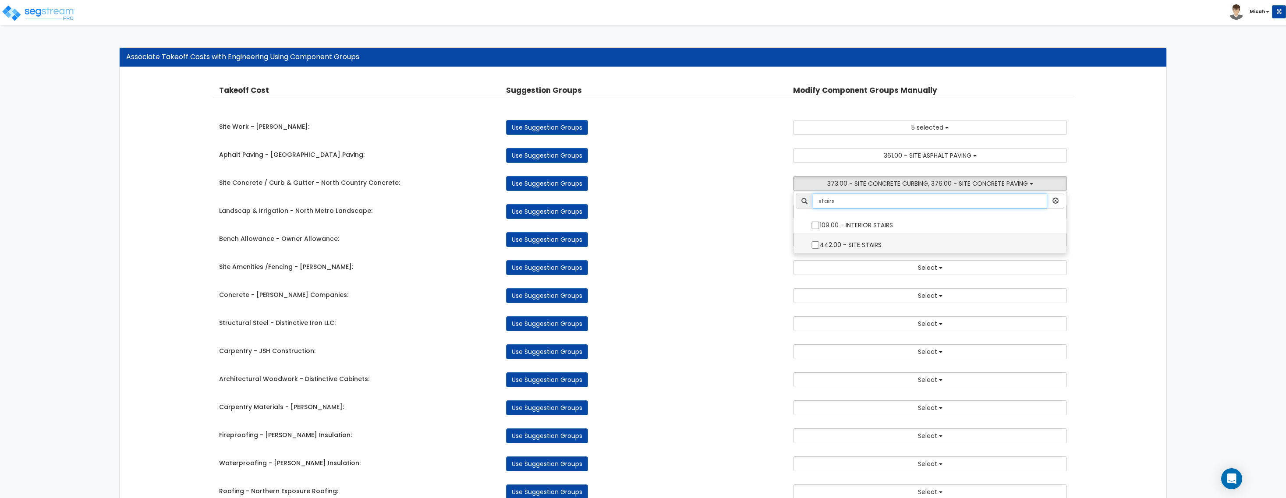
type input "stairs"
click at [817, 245] on input "442.00 - SITE STAIRS" at bounding box center [815, 244] width 9 height 7
checkbox input "true"
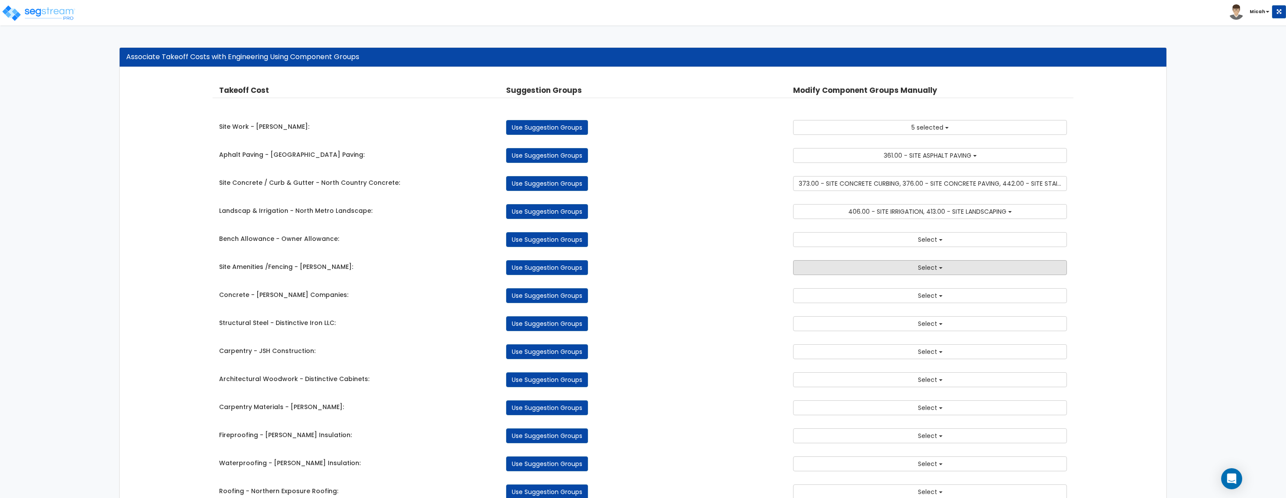
click at [952, 268] on button "Select" at bounding box center [930, 267] width 274 height 15
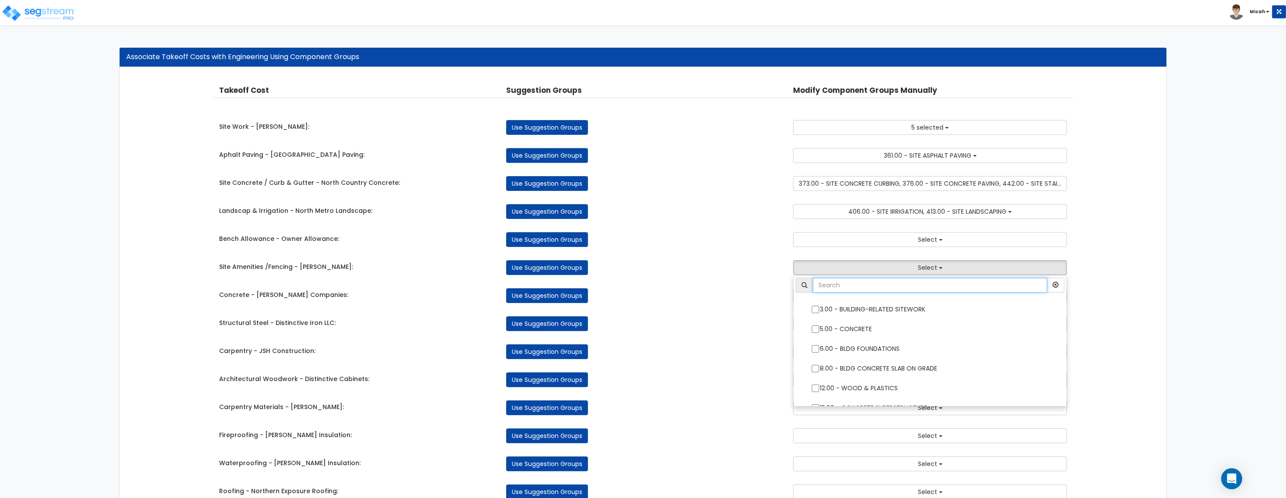
click at [857, 291] on input "text" at bounding box center [930, 285] width 234 height 15
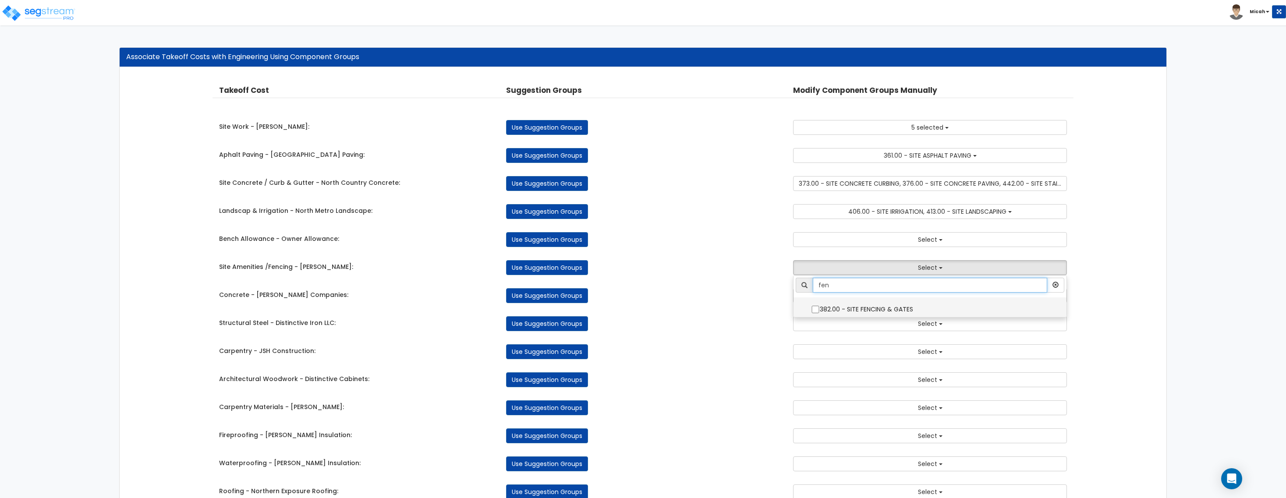
type input "fen"
click at [816, 309] on input "382.00 - SITE FENCING & GATES" at bounding box center [815, 309] width 9 height 7
checkbox input "true"
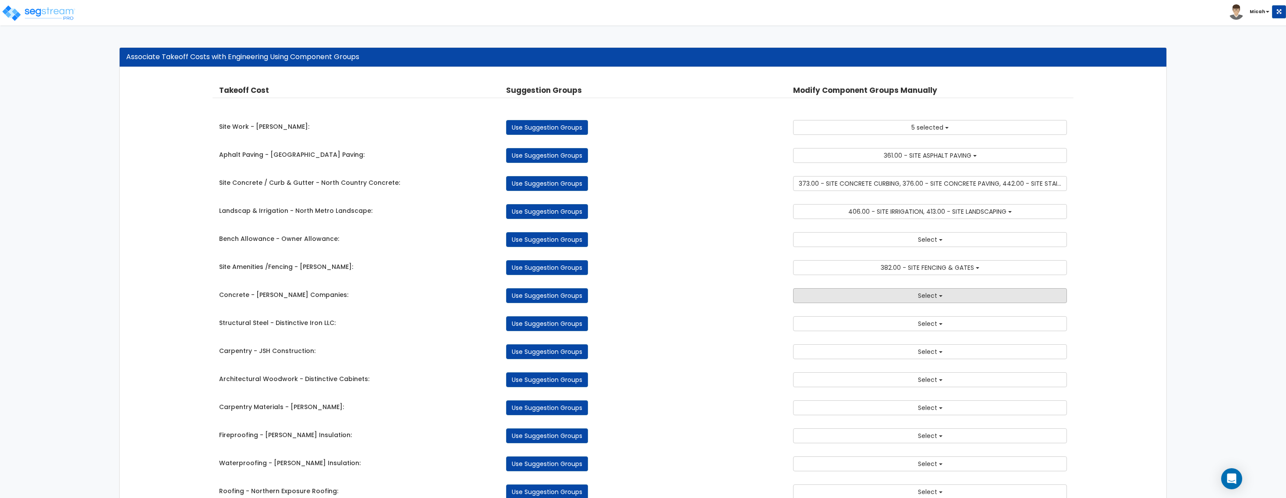
click at [927, 292] on button "Select" at bounding box center [930, 295] width 274 height 15
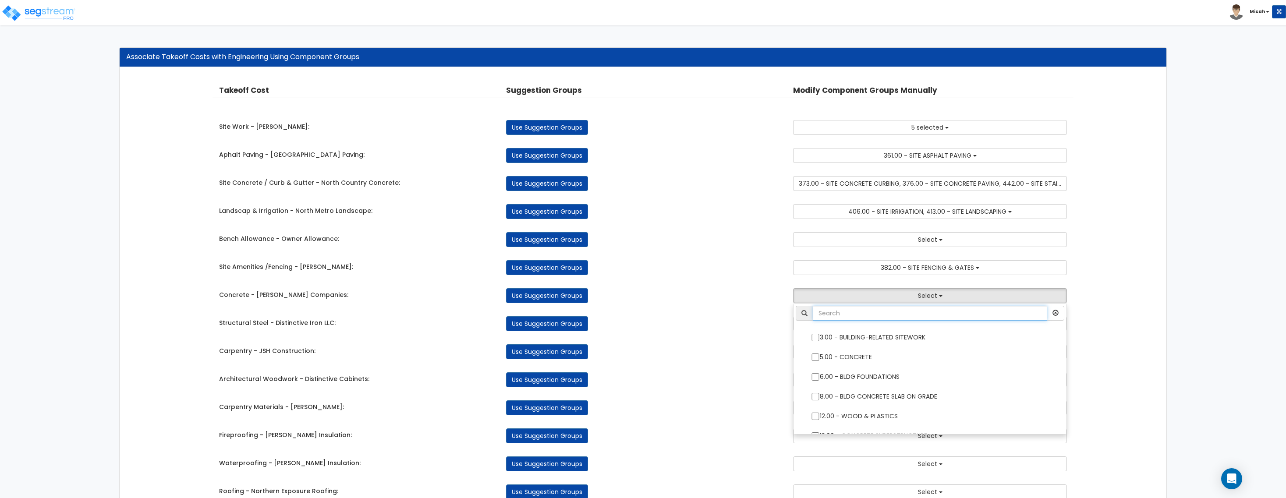
click at [869, 318] on input "text" at bounding box center [930, 313] width 234 height 15
type input "concrete"
click at [814, 336] on input "5.00 - CONCRETE" at bounding box center [815, 337] width 9 height 7
checkbox input "true"
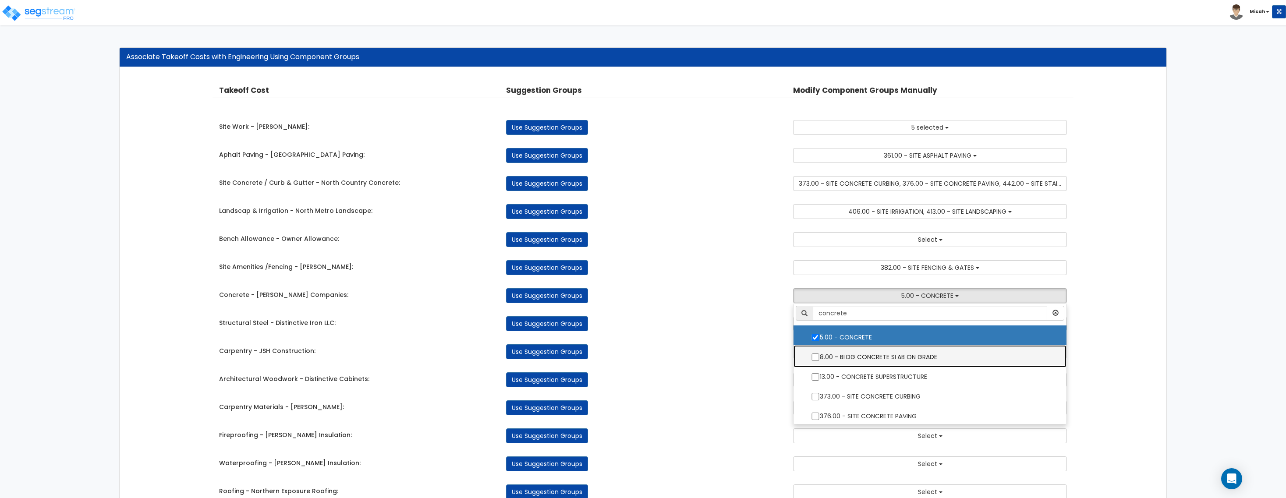
click at [812, 358] on label "8.00 - BLDG CONCRETE SLAB ON GRADE" at bounding box center [930, 356] width 256 height 20
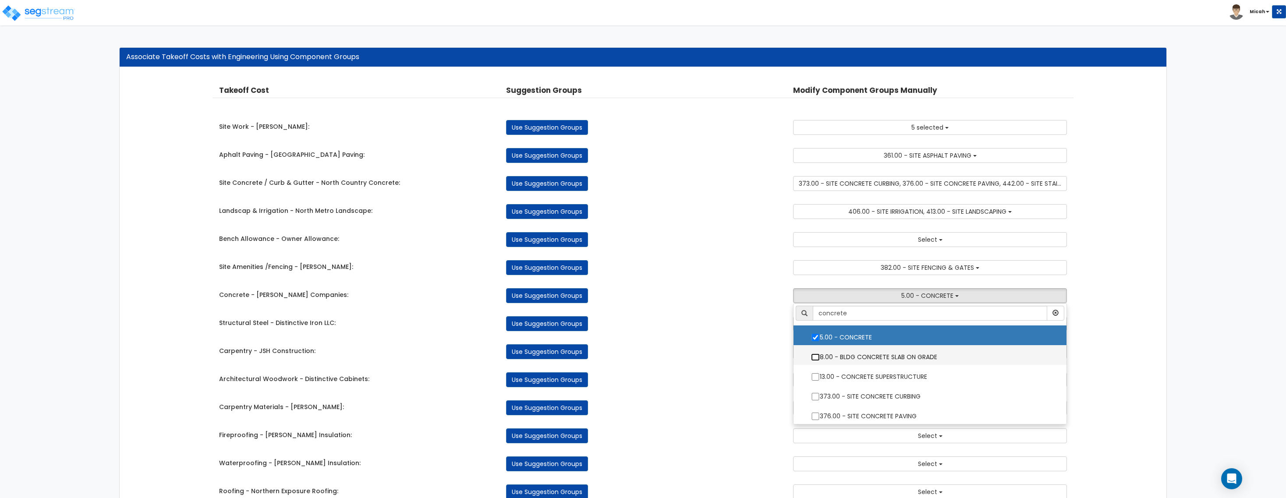
click at [812, 358] on input "8.00 - BLDG CONCRETE SLAB ON GRADE" at bounding box center [815, 357] width 9 height 7
checkbox input "true"
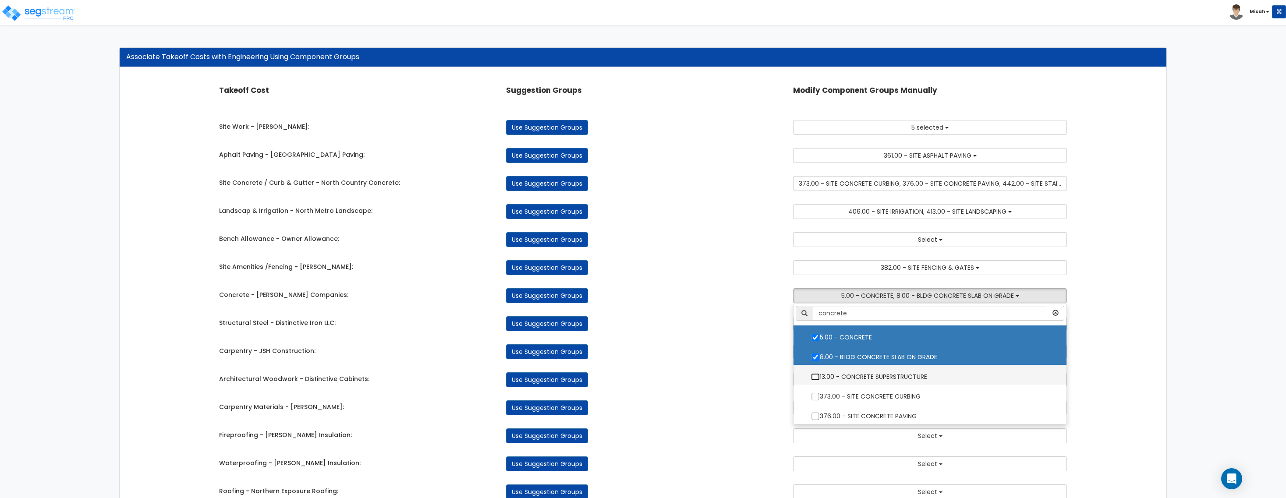
click at [814, 377] on input "13.00 - CONCRETE SUPERSTRUCTURE" at bounding box center [815, 376] width 9 height 7
checkbox input "true"
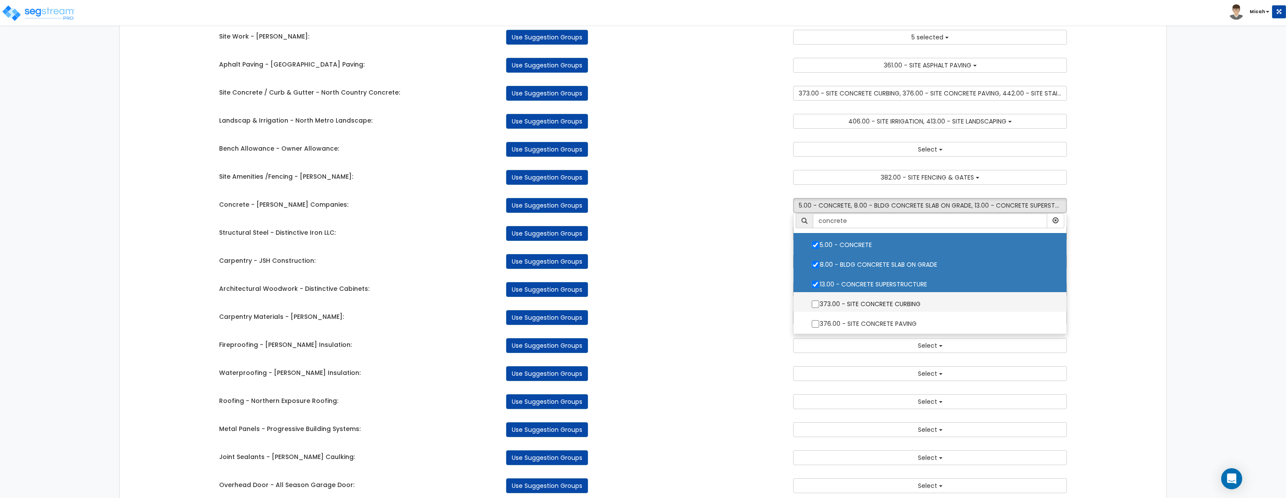
scroll to position [110, 0]
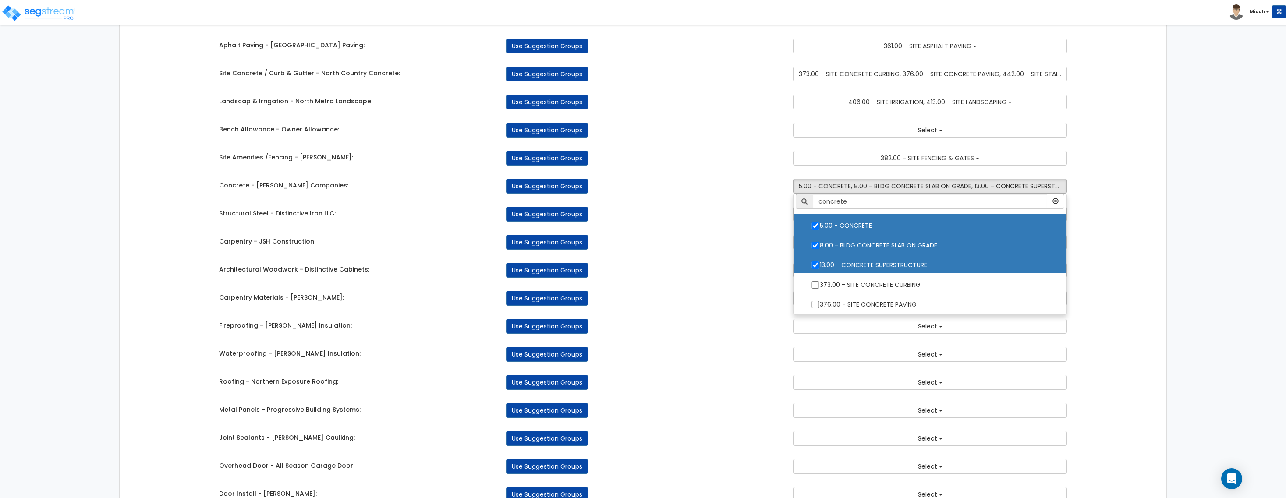
click at [1112, 156] on div "Takeoff Cost Suggestion Groups Modify Component Groups Manually Site Work - [PE…" at bounding box center [643, 448] width 1047 height 980
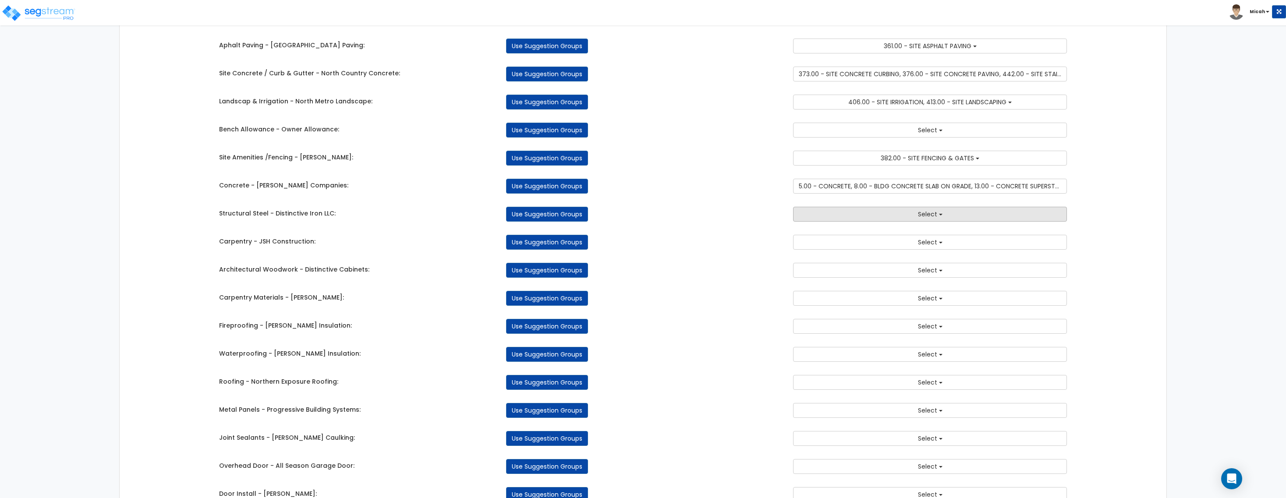
click at [871, 222] on button "Select" at bounding box center [930, 214] width 274 height 15
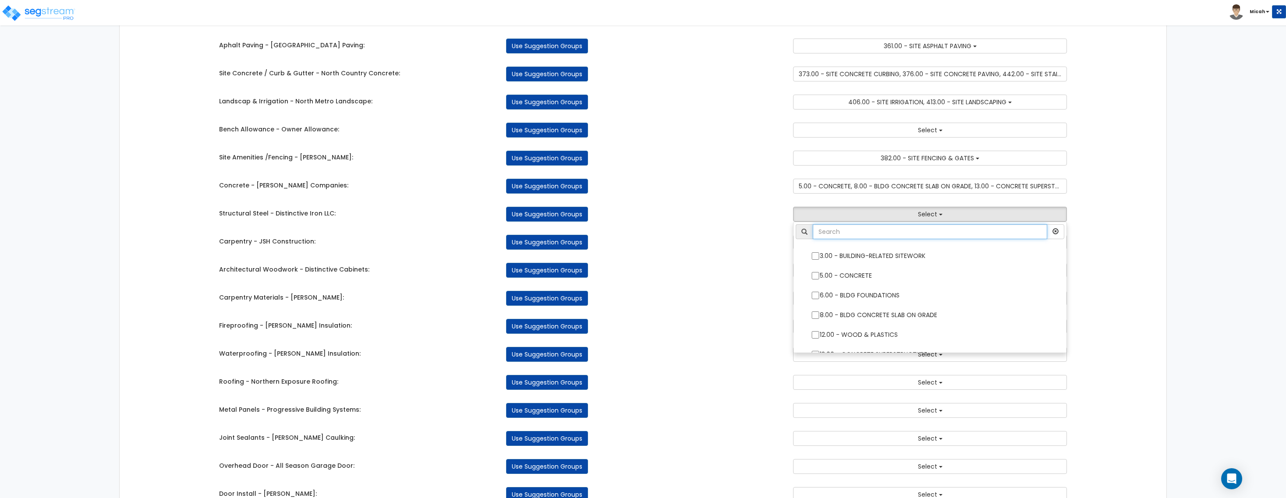
click at [847, 231] on input "text" at bounding box center [930, 231] width 234 height 15
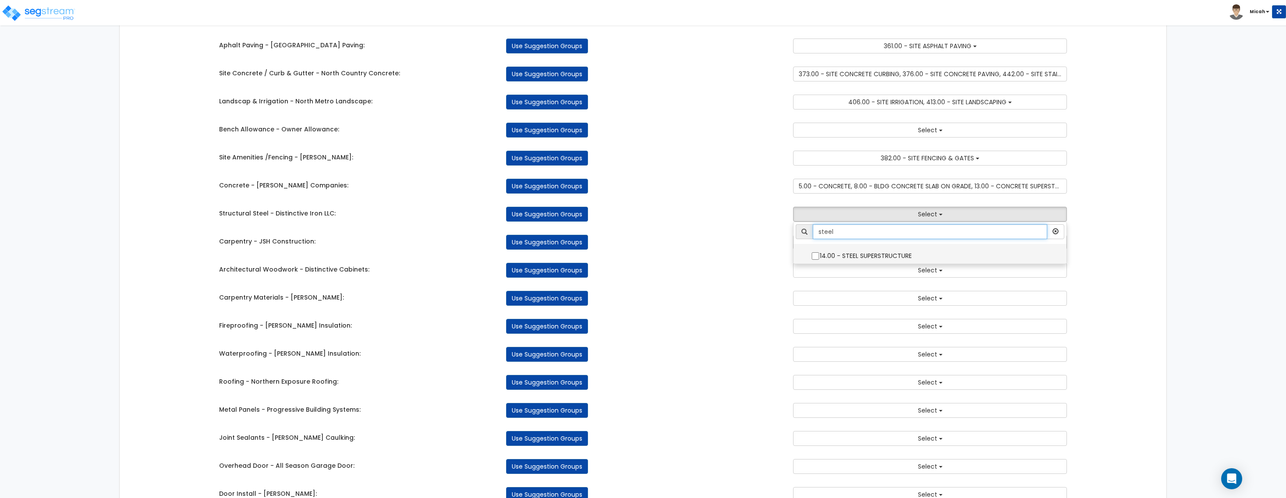
type input "steel"
click at [816, 255] on input "14.00 - STEEL SUPERSTRUCTURE" at bounding box center [815, 255] width 9 height 7
checkbox input "true"
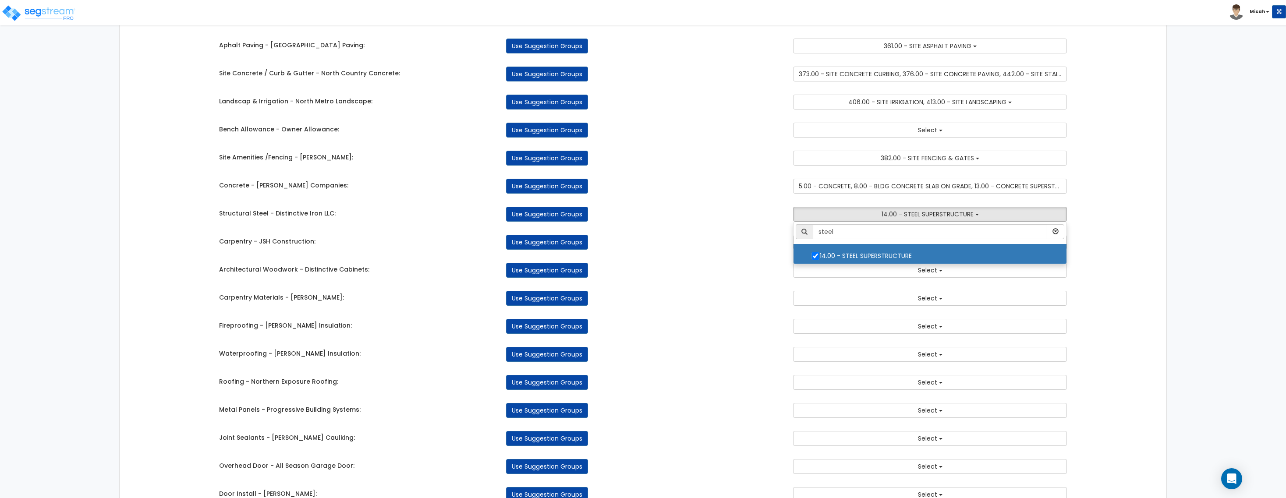
click at [743, 250] on div "Use Suggestion Groups" at bounding box center [643, 242] width 287 height 15
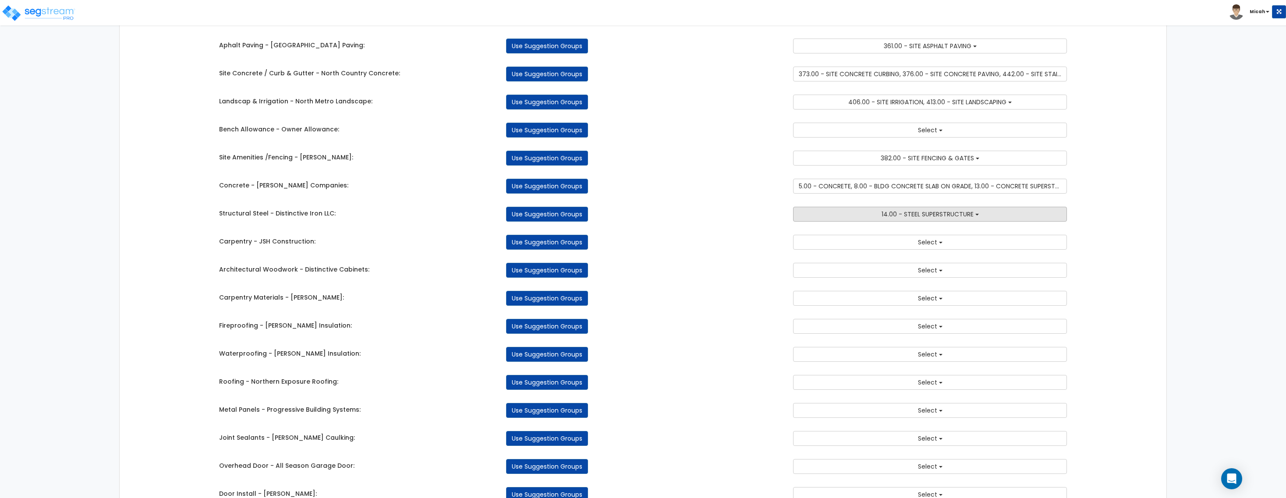
click at [862, 217] on button "14.00 - STEEL SUPERSTRUCTURE" at bounding box center [930, 214] width 274 height 15
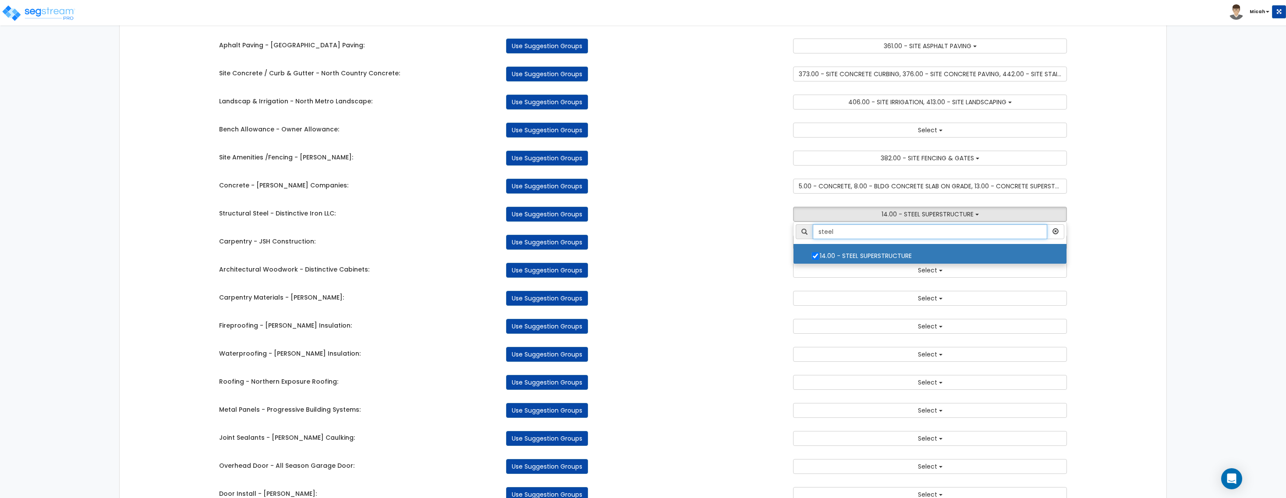
click at [840, 231] on input "steel" at bounding box center [930, 231] width 234 height 15
type input "s"
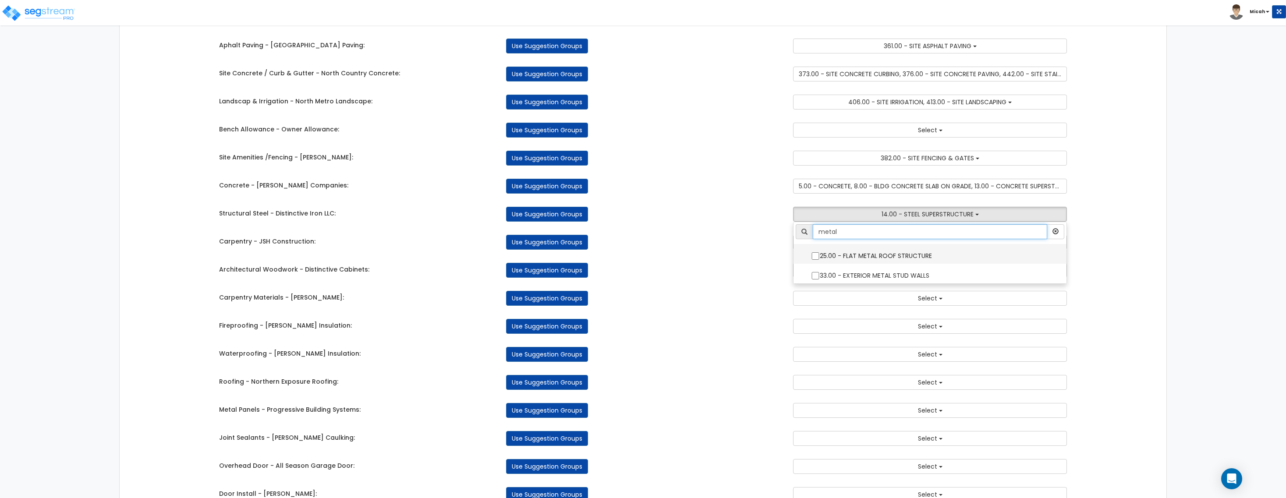
type input "metal"
click at [815, 259] on input "25.00 - FLAT METAL ROOF STRUCTURE" at bounding box center [815, 255] width 9 height 7
checkbox input "true"
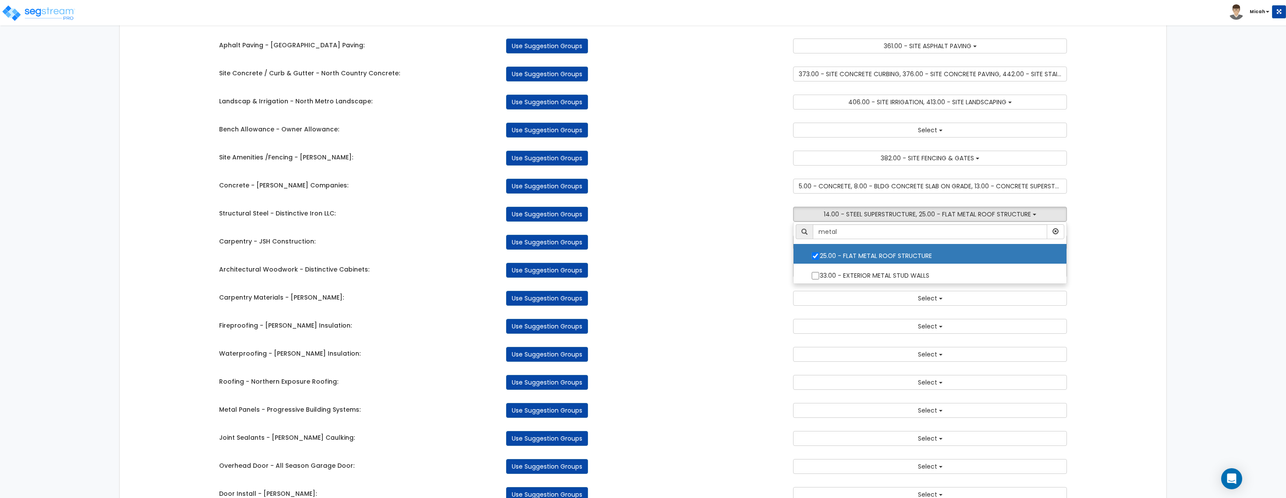
click at [715, 302] on div "Use Suggestion Groups" at bounding box center [643, 298] width 287 height 15
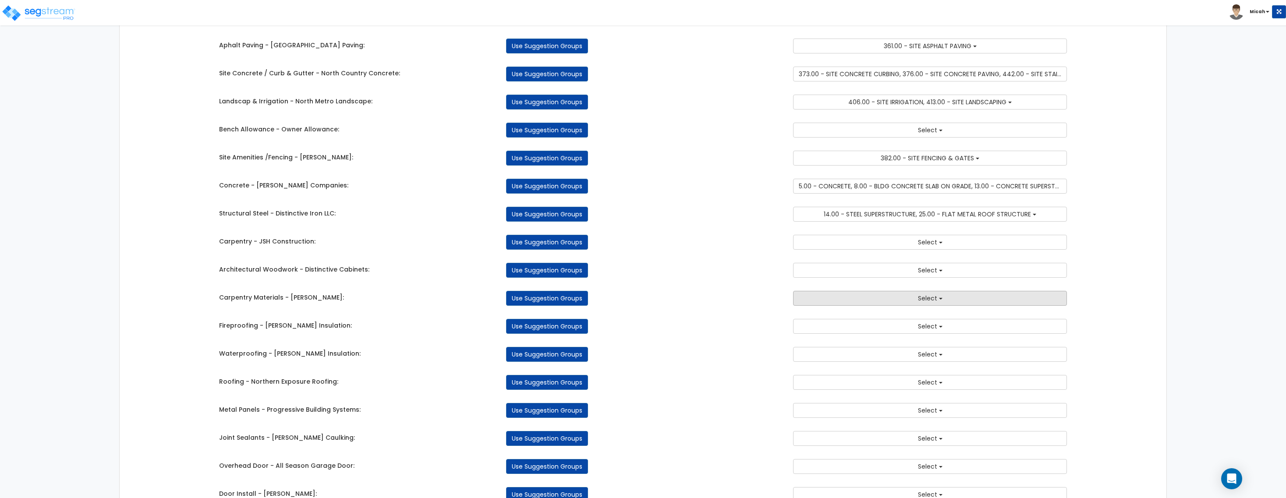
click at [936, 303] on span "Select" at bounding box center [927, 298] width 19 height 9
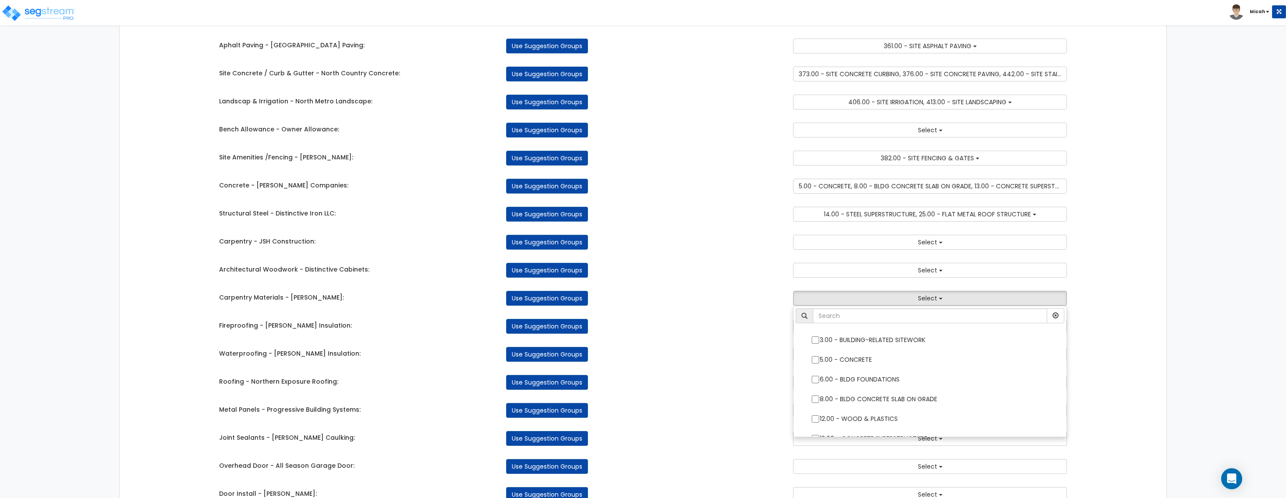
click at [1125, 291] on div "Takeoff Cost Suggestion Groups Modify Component Groups Manually Site Work - [PE…" at bounding box center [643, 448] width 1047 height 980
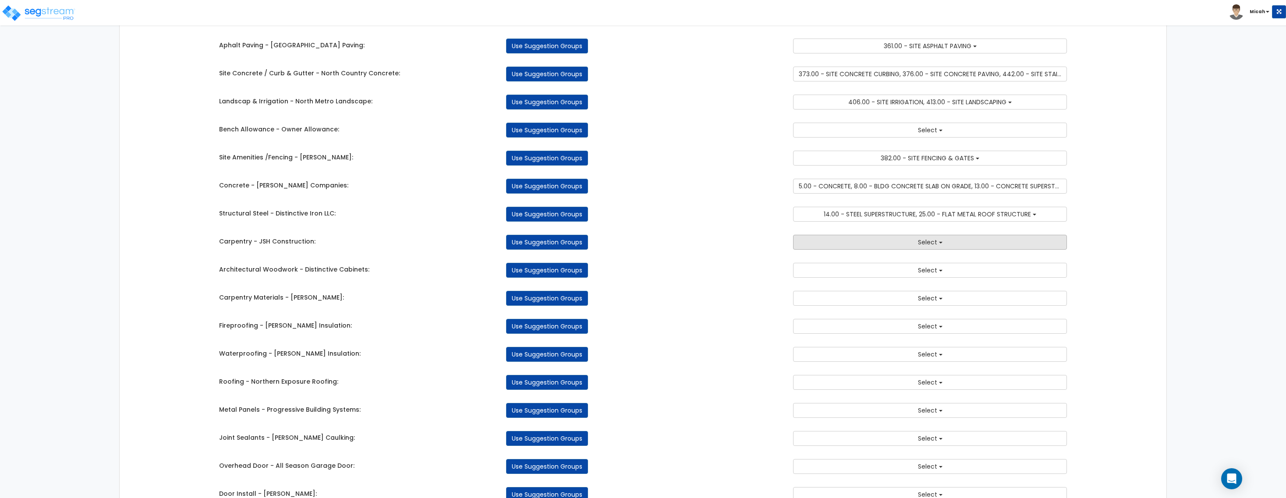
click at [904, 246] on button "Select" at bounding box center [930, 242] width 274 height 15
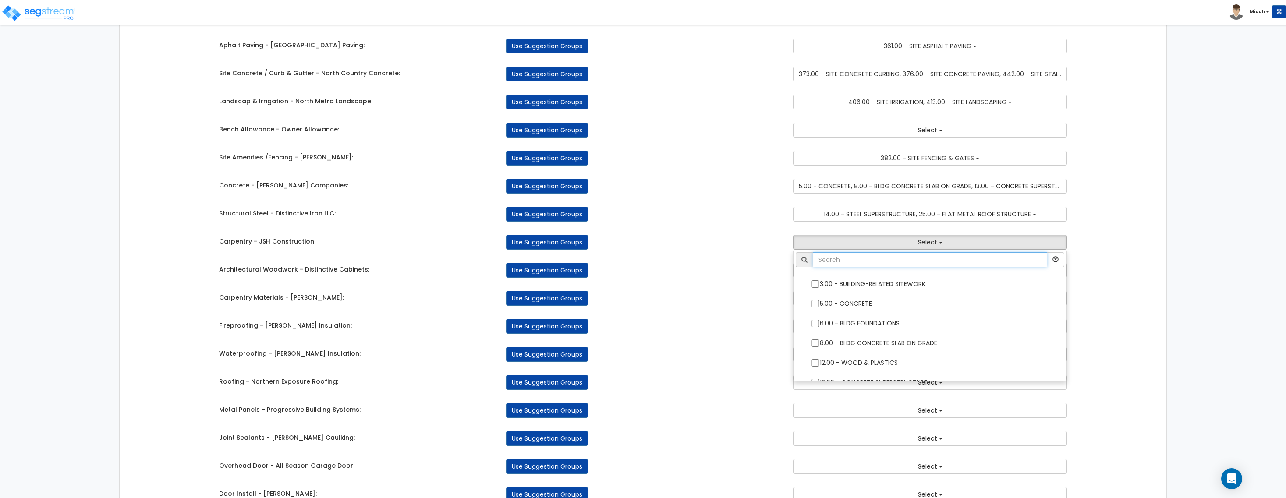
click at [881, 266] on input "text" at bounding box center [930, 259] width 234 height 15
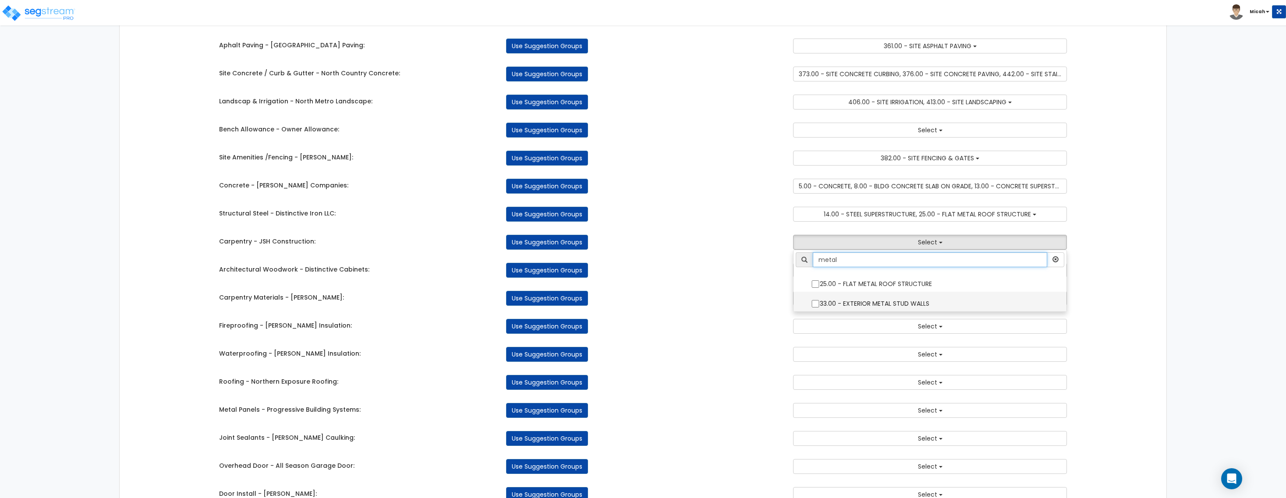
type input "metal"
drag, startPoint x: 814, startPoint y: 305, endPoint x: 951, endPoint y: 310, distance: 136.8
click at [814, 305] on input "33.00 - EXTERIOR METAL STUD WALLS" at bounding box center [815, 303] width 9 height 7
checkbox input "true"
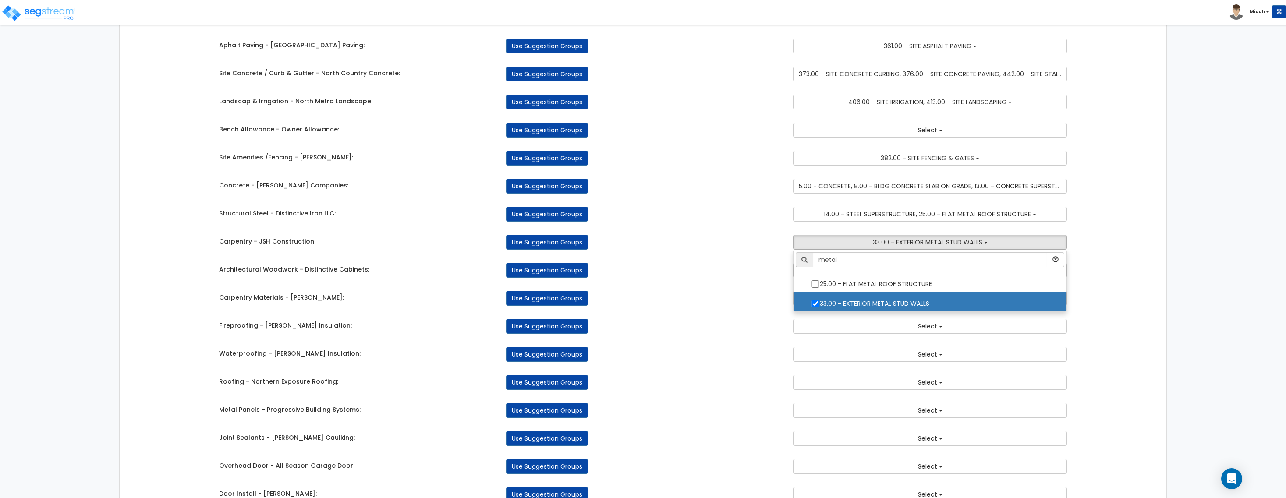
click at [738, 306] on div "Use Suggestion Groups" at bounding box center [643, 298] width 287 height 15
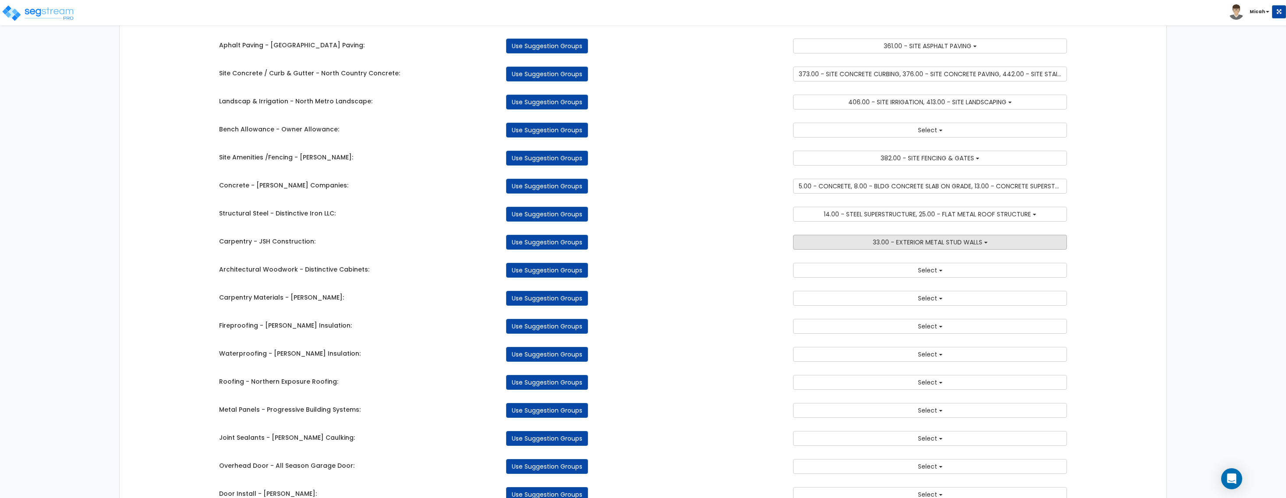
click at [1012, 244] on button "33.00 - EXTERIOR METAL STUD WALLS" at bounding box center [930, 242] width 274 height 15
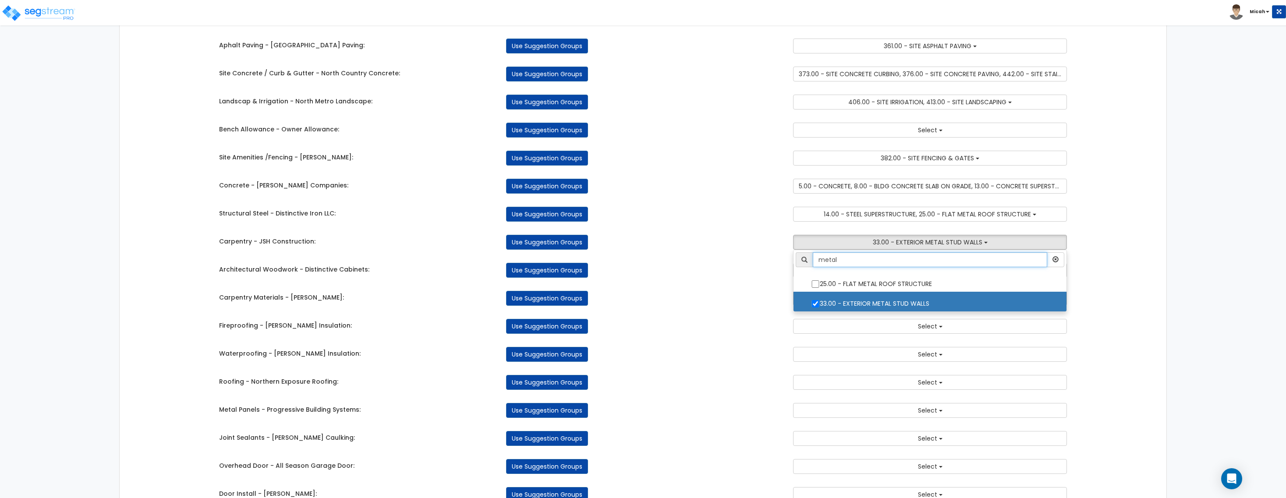
click at [868, 261] on input "metal" at bounding box center [930, 259] width 234 height 15
type input "m"
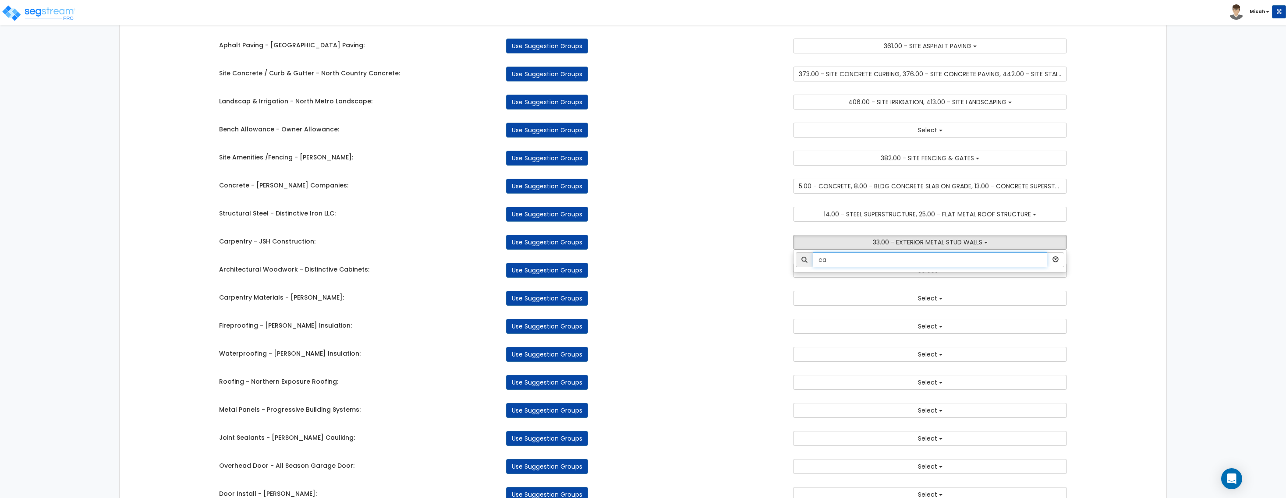
type input "c"
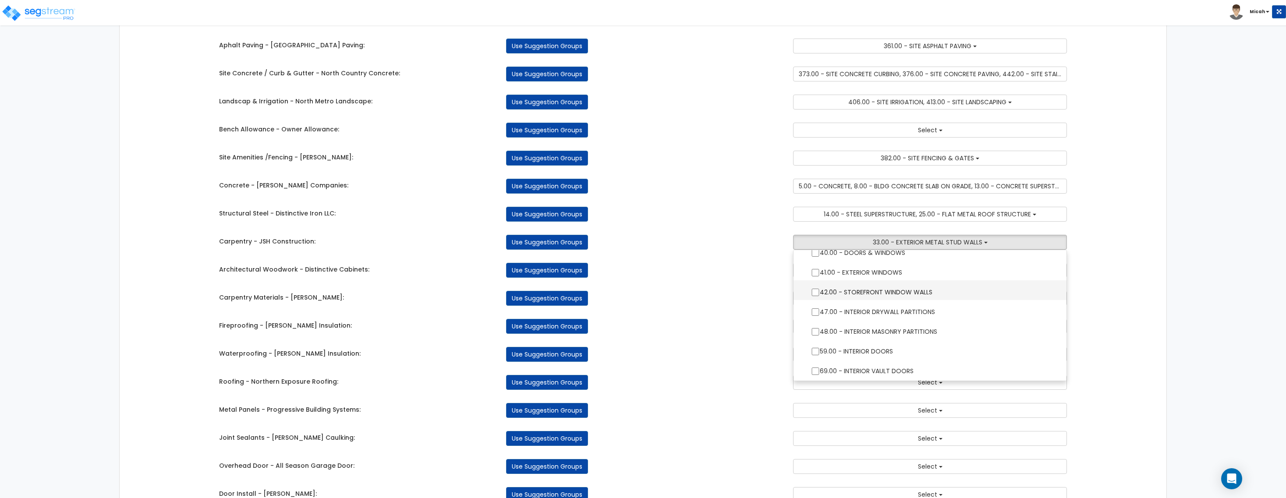
scroll to position [329, 0]
drag, startPoint x: 816, startPoint y: 274, endPoint x: 816, endPoint y: 278, distance: 4.4
click at [816, 277] on label "47.00 - INTERIOR DRYWALL PARTITIONS" at bounding box center [930, 270] width 256 height 20
click at [816, 275] on input "47.00 - INTERIOR DRYWALL PARTITIONS" at bounding box center [815, 270] width 9 height 7
checkbox input "true"
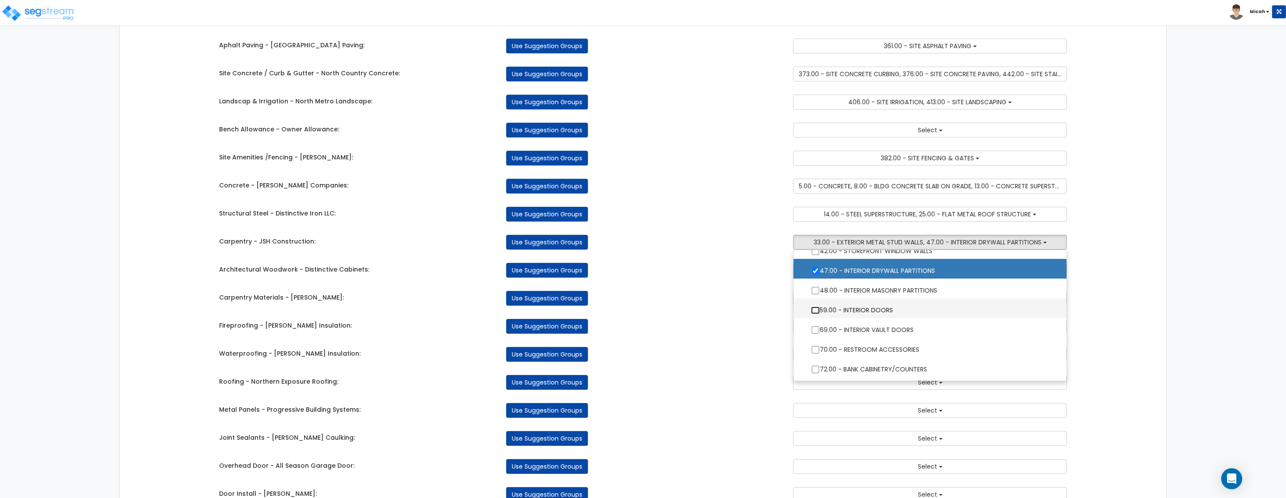
click at [815, 310] on input "59.00 - INTERIOR DOORS" at bounding box center [815, 310] width 9 height 7
checkbox input "true"
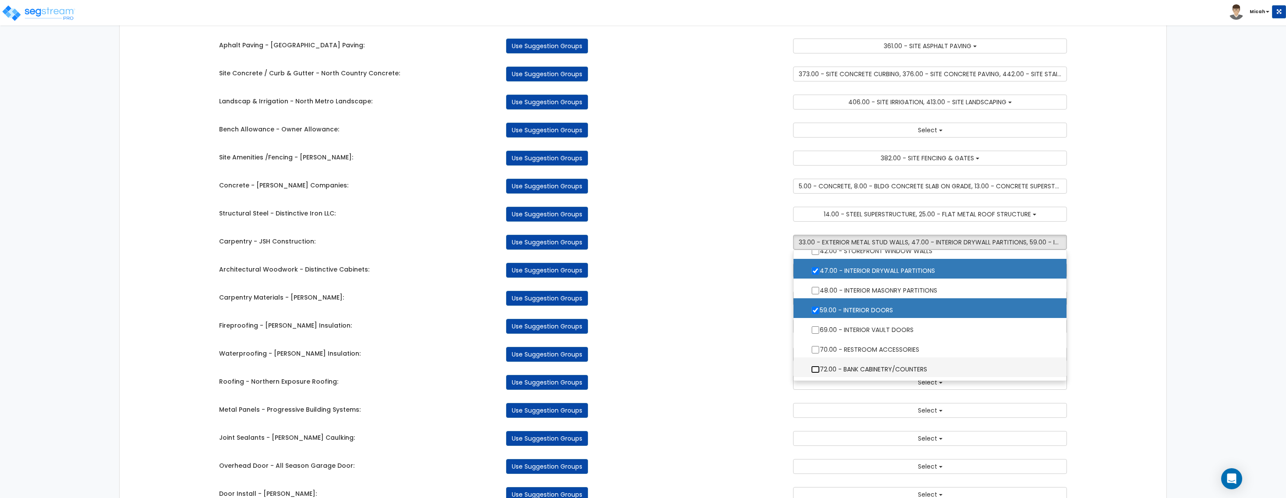
click at [814, 373] on input "72.00 - BANK CABINETRY/COUNTERS" at bounding box center [815, 369] width 9 height 7
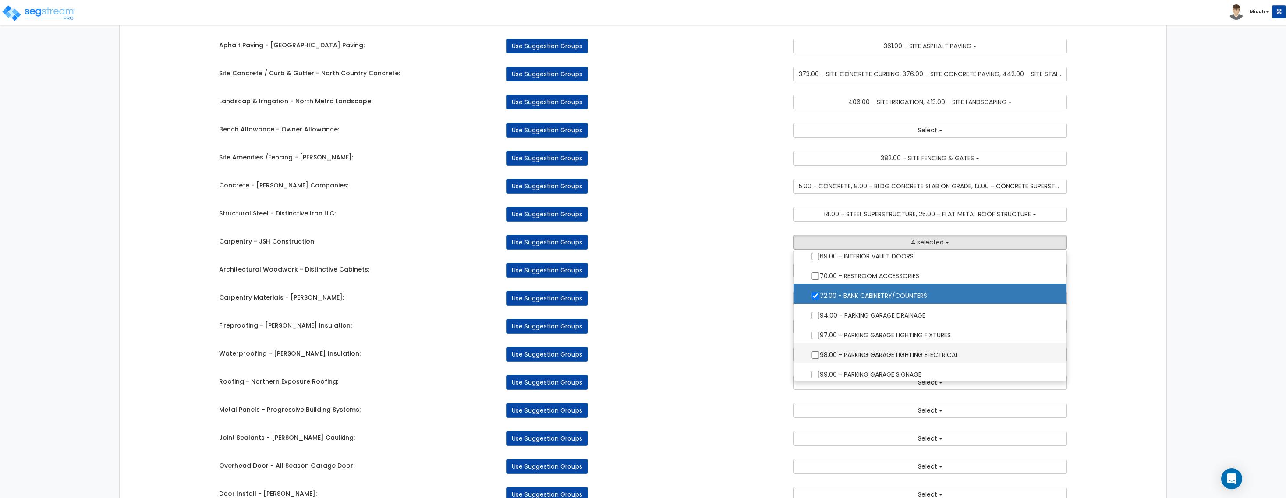
scroll to position [383, 0]
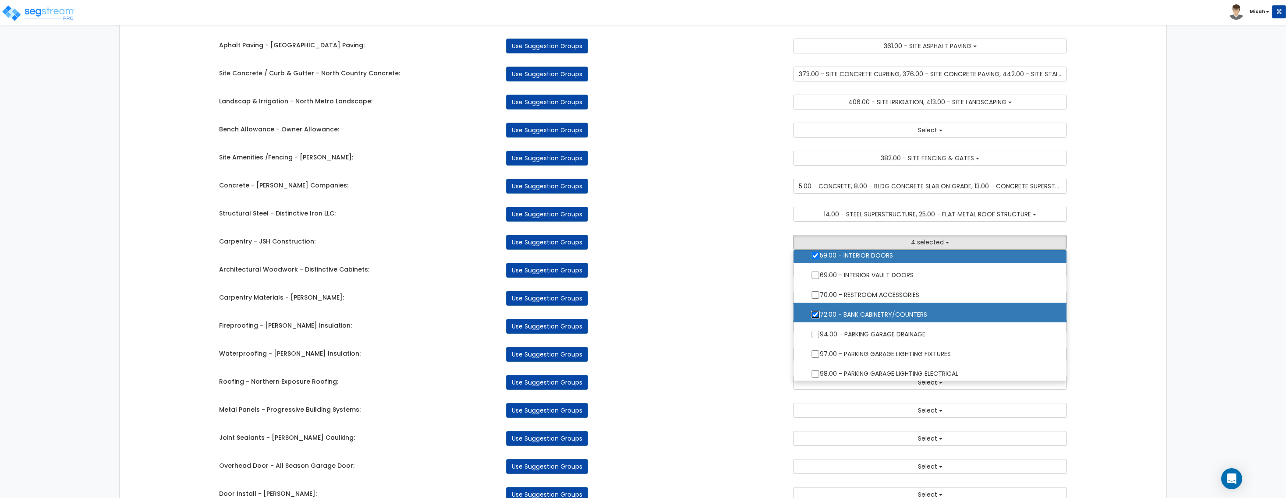
click at [816, 317] on input "72.00 - BANK CABINETRY/COUNTERS" at bounding box center [815, 314] width 9 height 7
checkbox input "false"
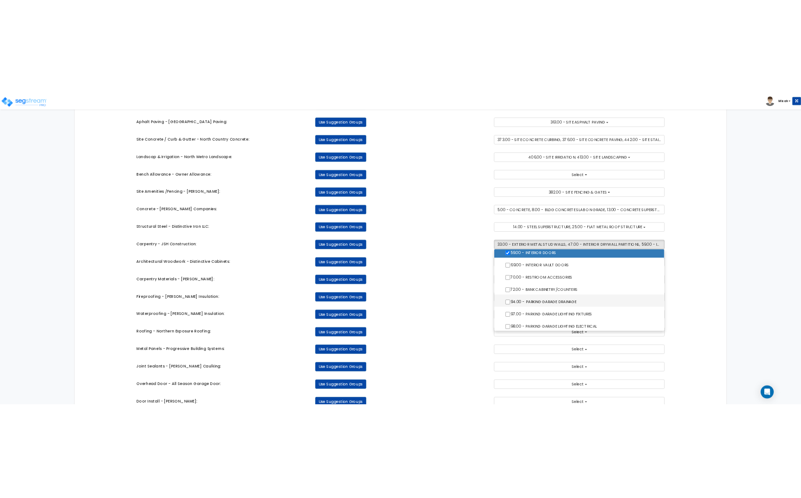
scroll to position [438, 0]
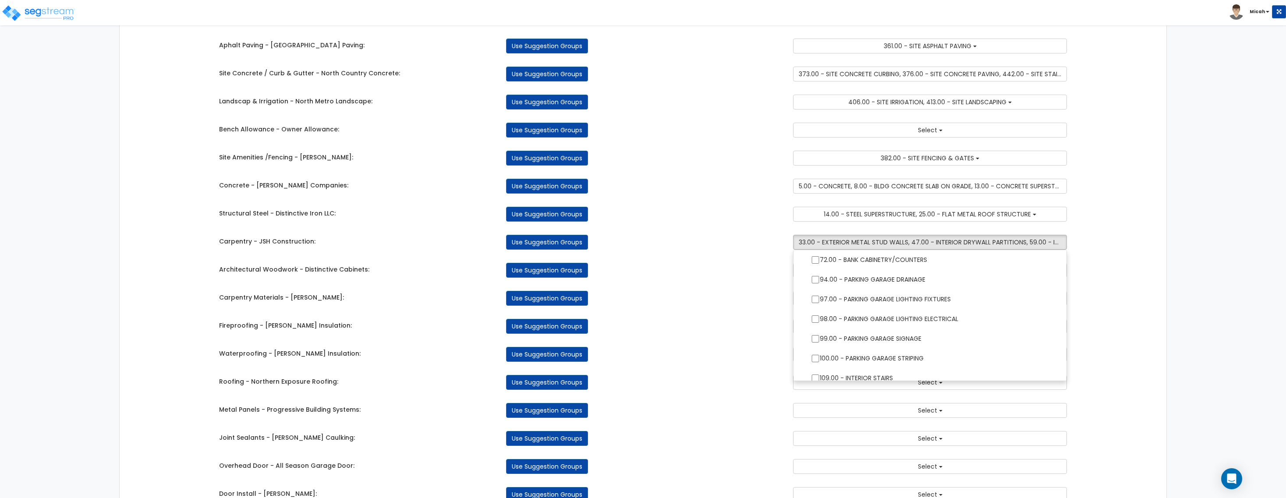
click at [1129, 249] on div "Takeoff Cost Suggestion Groups Modify Component Groups Manually Site Work - [PE…" at bounding box center [643, 448] width 1047 height 980
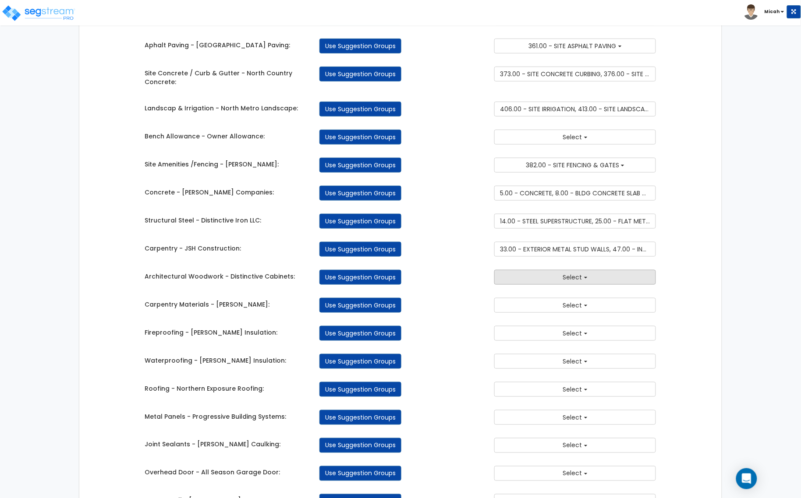
click at [592, 282] on button "Select" at bounding box center [575, 277] width 162 height 15
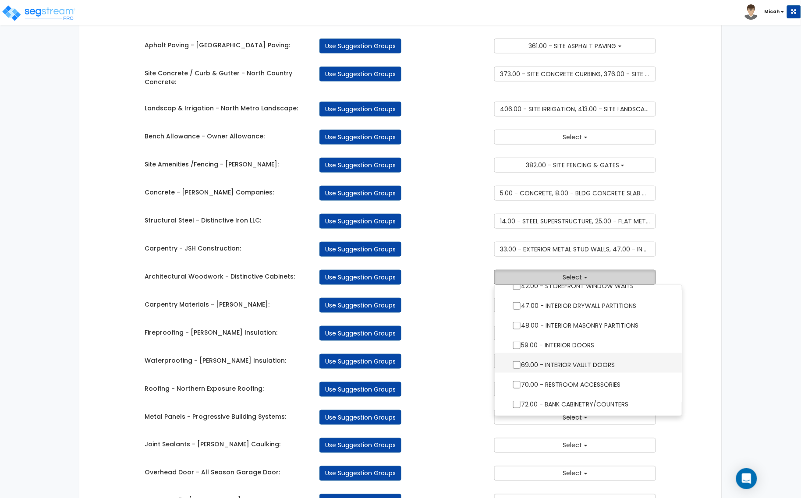
scroll to position [383, 0]
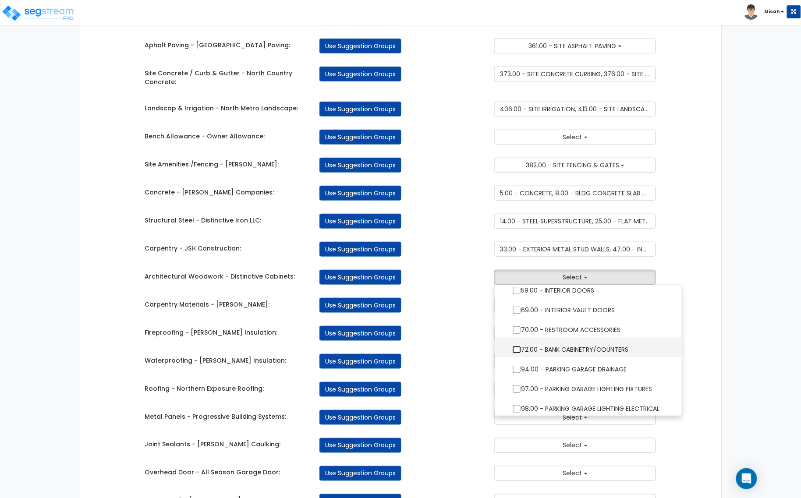
click at [517, 349] on input "72.00 - BANK CABINETRY/COUNTERS" at bounding box center [516, 349] width 9 height 7
checkbox input "true"
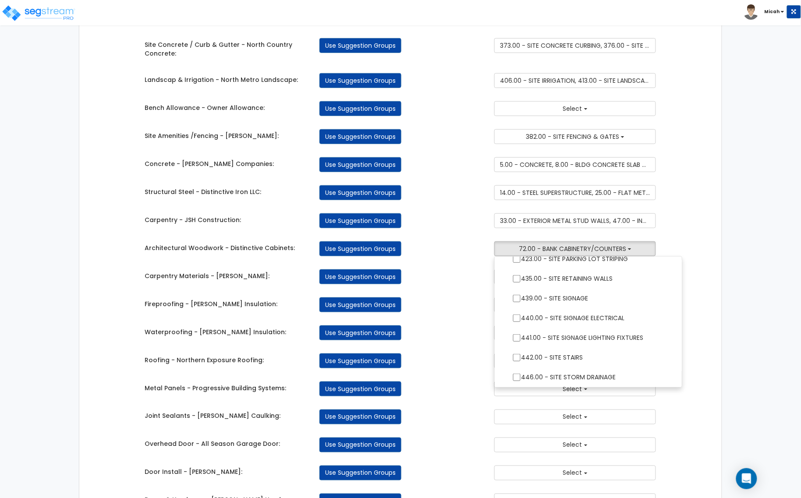
scroll to position [164, 0]
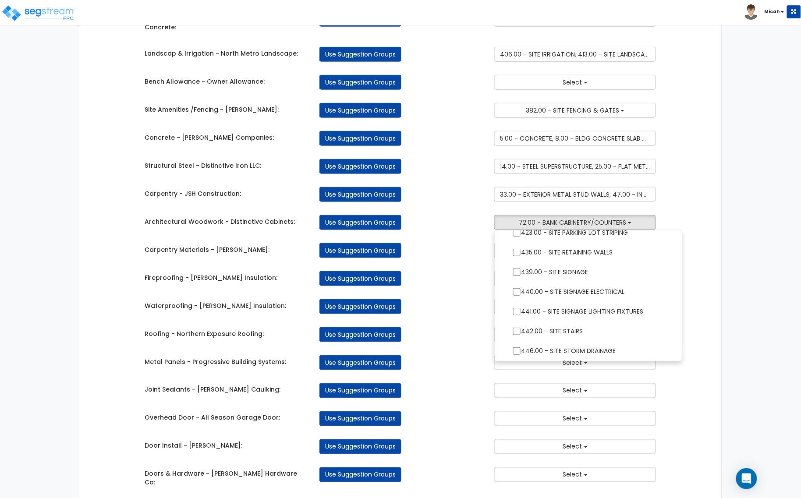
click at [704, 213] on div "Takeoff Cost Suggestion Groups Modify Component Groups Manually Site Work - [PE…" at bounding box center [400, 400] width 642 height 994
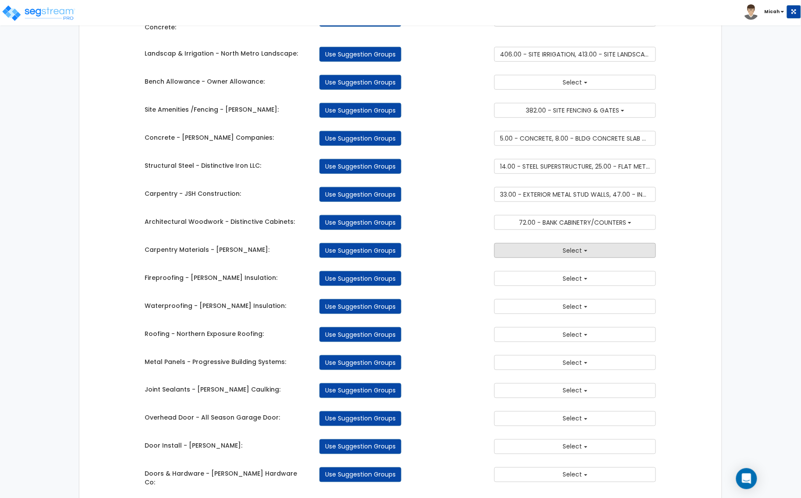
click at [565, 252] on span "Select" at bounding box center [572, 250] width 19 height 9
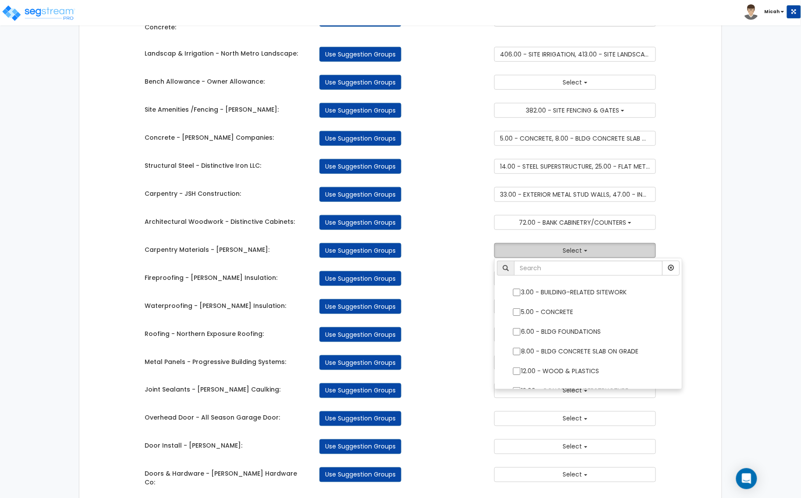
click at [565, 252] on span "Select" at bounding box center [572, 250] width 19 height 9
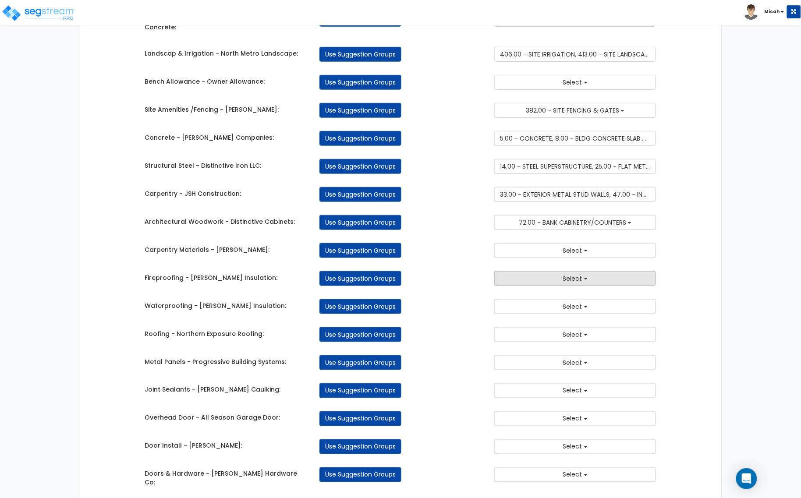
click at [588, 278] on button "Select" at bounding box center [575, 278] width 162 height 15
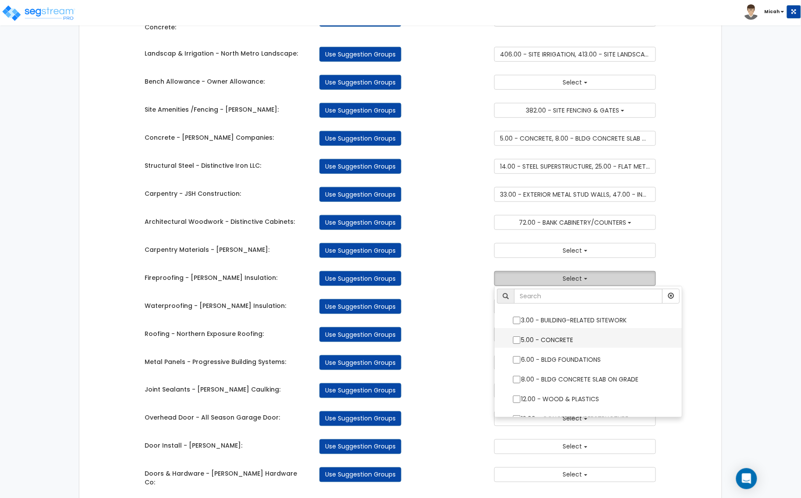
scroll to position [55, 0]
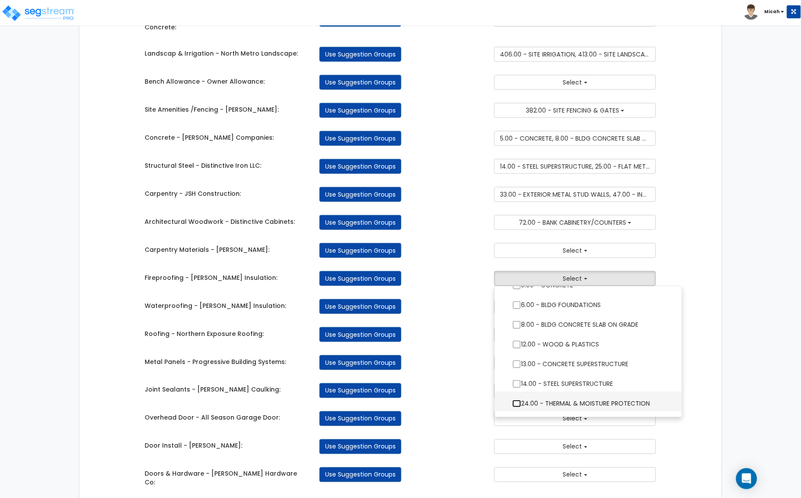
click at [516, 405] on input "24.00 - THERMAL & MOISTURE PROTECTION" at bounding box center [516, 403] width 9 height 7
checkbox input "true"
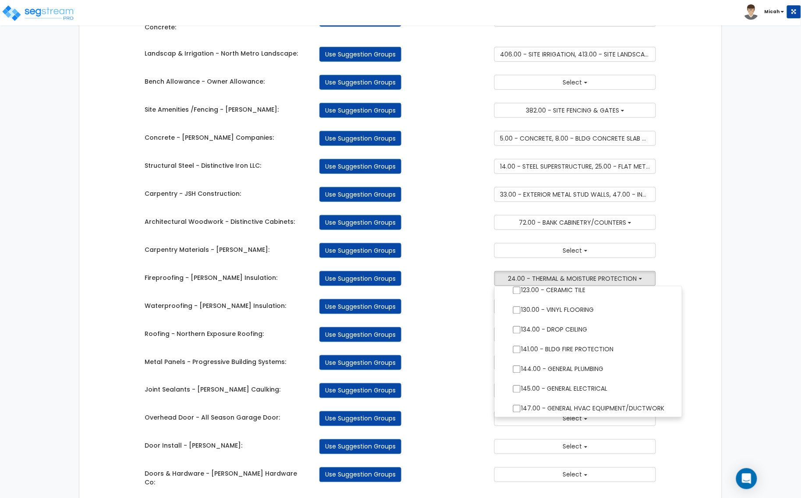
scroll to position [603, 0]
click at [517, 350] on input "141.00 - BLDG FIRE PROTECTION" at bounding box center [516, 348] width 9 height 7
checkbox input "true"
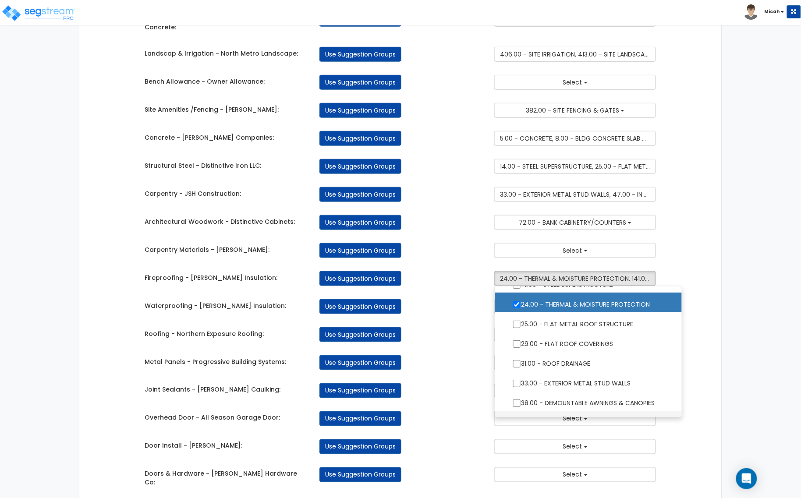
scroll to position [55, 0]
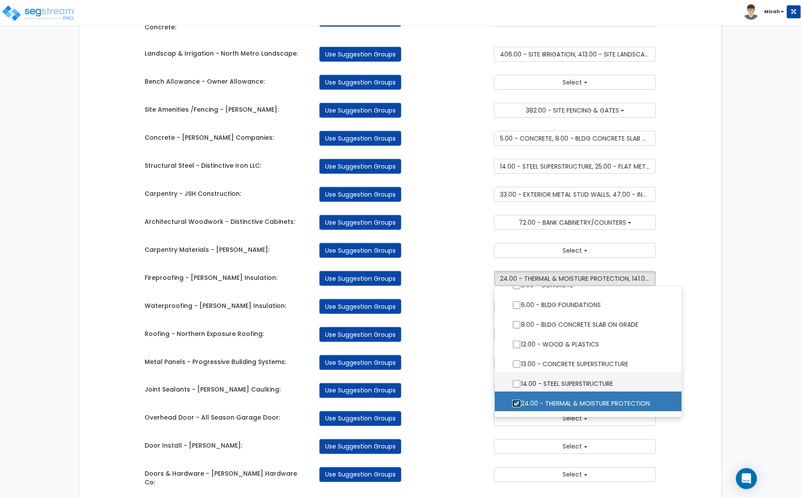
drag, startPoint x: 518, startPoint y: 405, endPoint x: 640, endPoint y: 388, distance: 123.0
click at [518, 405] on input "24.00 - THERMAL & MOISTURE PROTECTION" at bounding box center [516, 403] width 9 height 7
checkbox input "false"
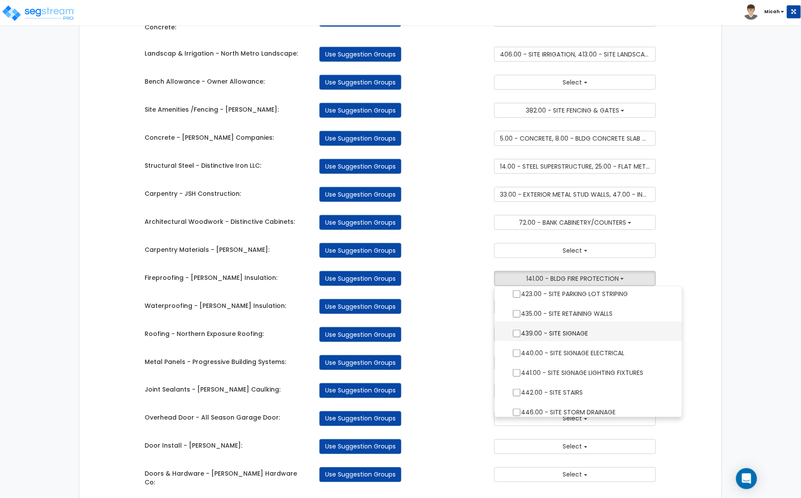
scroll to position [1333, 0]
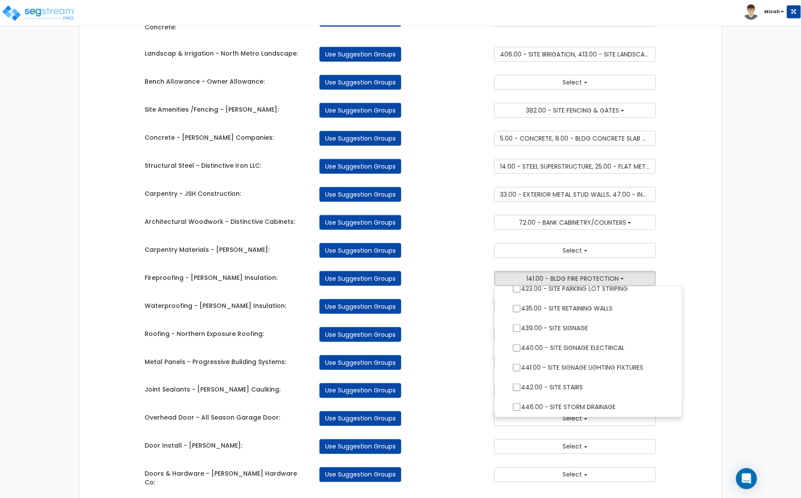
click at [704, 312] on div "Takeoff Cost Suggestion Groups Modify Component Groups Manually Site Work - [PE…" at bounding box center [400, 400] width 642 height 994
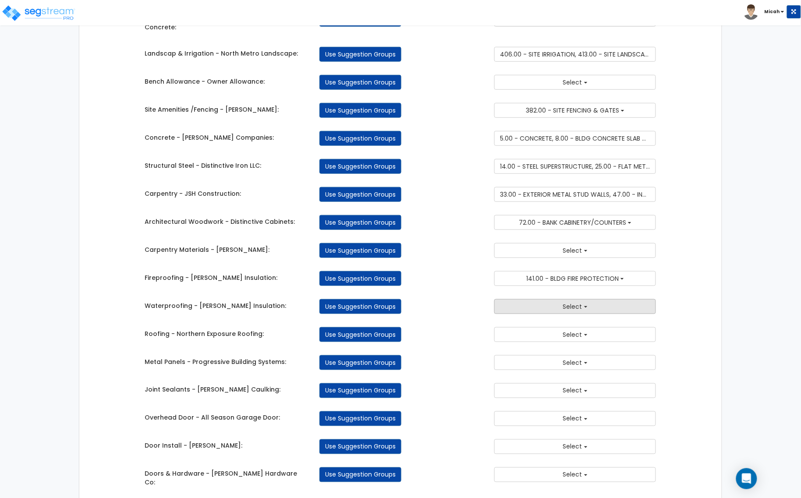
click at [566, 310] on span "Select" at bounding box center [572, 306] width 19 height 9
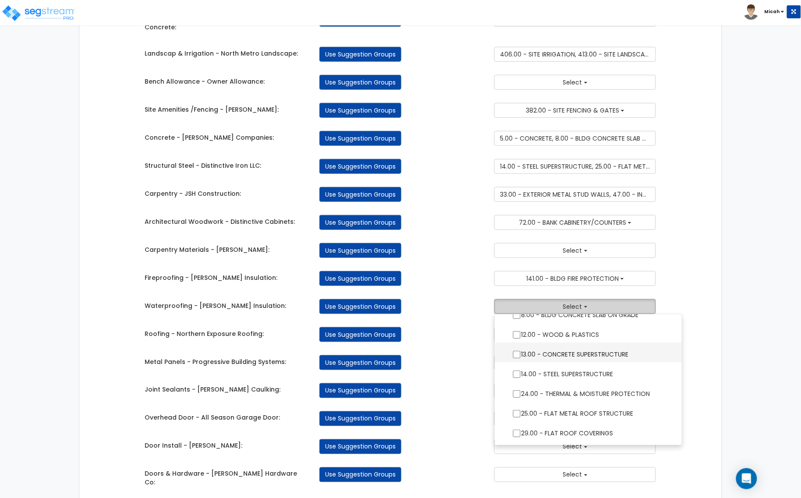
scroll to position [110, 0]
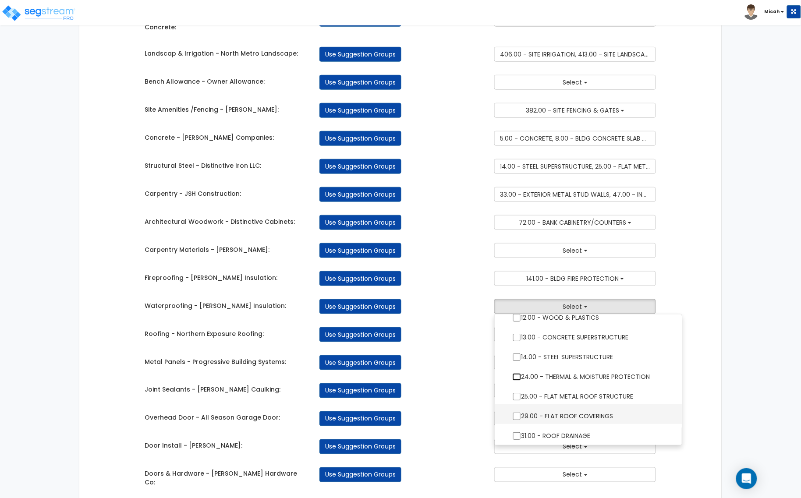
drag, startPoint x: 518, startPoint y: 377, endPoint x: 617, endPoint y: 415, distance: 106.0
click at [518, 378] on input "24.00 - THERMAL & MOISTURE PROTECTION" at bounding box center [516, 376] width 9 height 7
checkbox input "true"
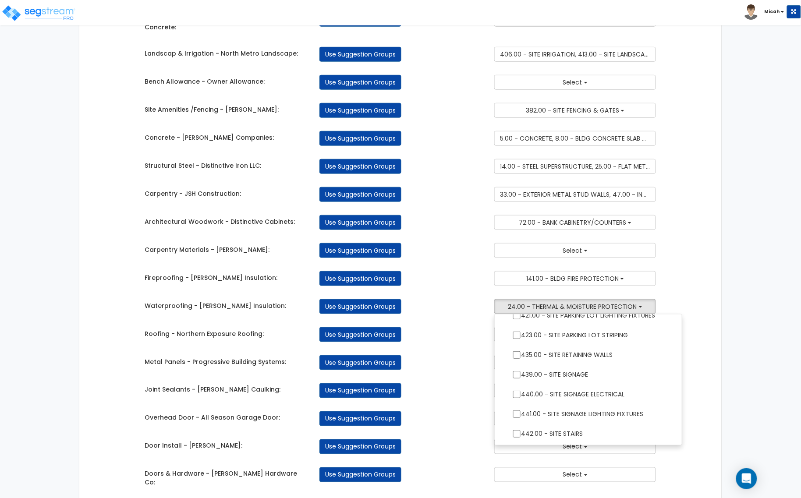
scroll to position [1333, 0]
click at [715, 369] on div "Takeoff Cost Suggestion Groups Modify Component Groups Manually Site Work - [PE…" at bounding box center [400, 400] width 642 height 994
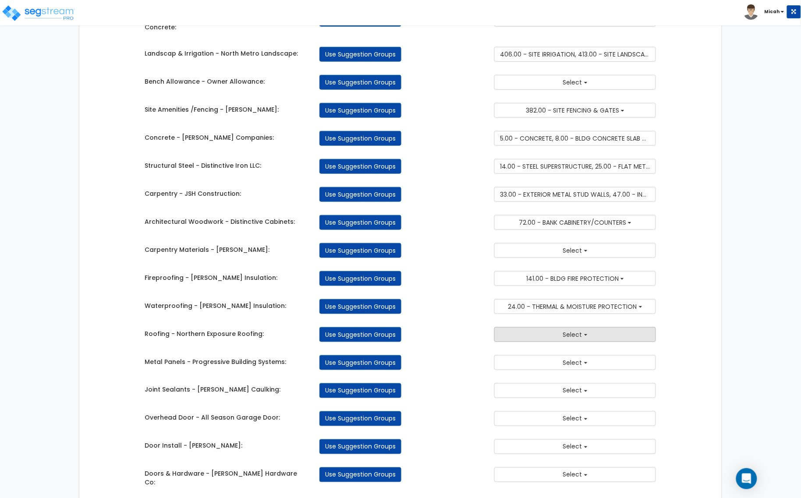
click at [583, 334] on button "Select" at bounding box center [575, 334] width 162 height 15
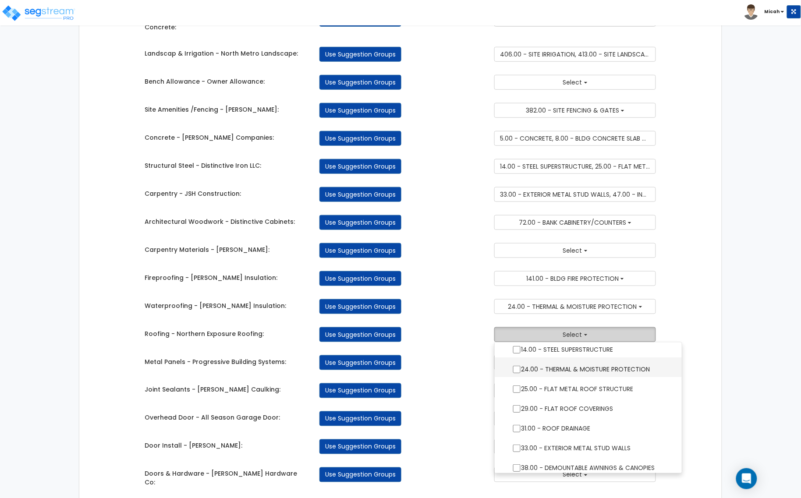
scroll to position [164, 0]
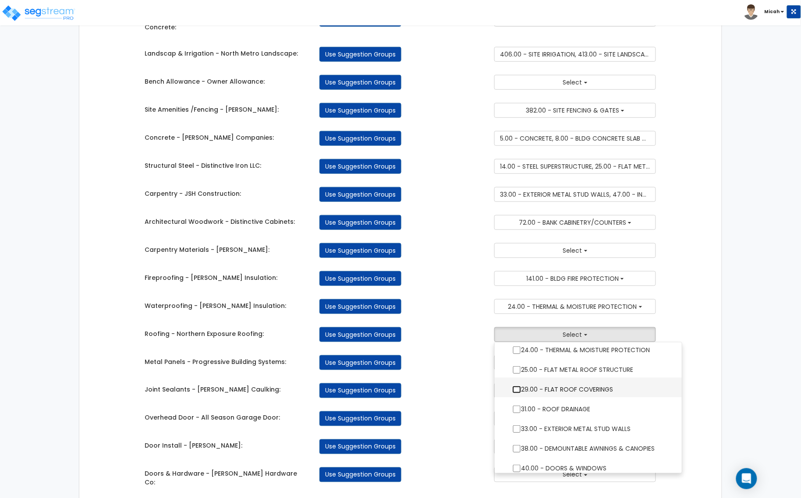
click at [516, 389] on input "29.00 - FLAT ROOF COVERINGS" at bounding box center [516, 389] width 9 height 7
checkbox input "true"
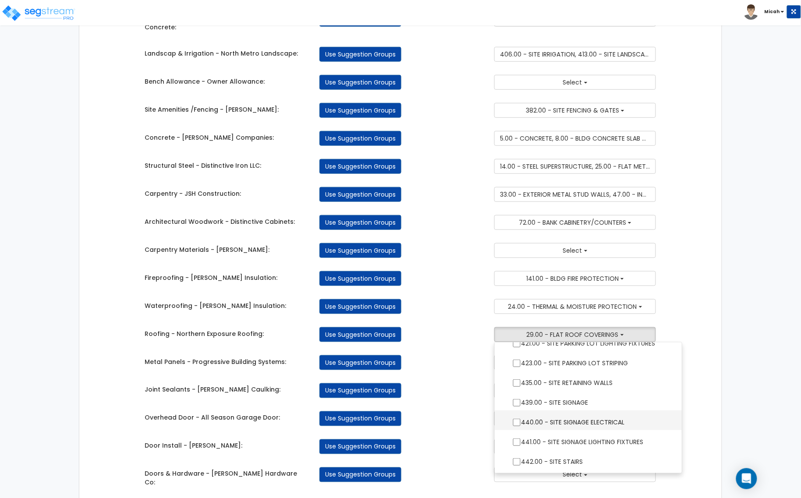
scroll to position [1333, 0]
click at [786, 300] on div "Associate Takeoff Costs with Engineering Using Component Groups Takeoff Cost Su…" at bounding box center [400, 390] width 801 height 1033
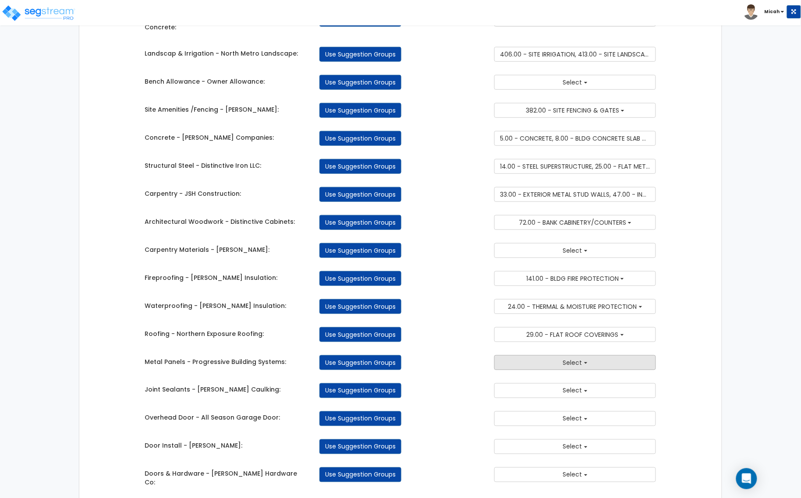
click at [553, 364] on button "Select" at bounding box center [575, 362] width 162 height 15
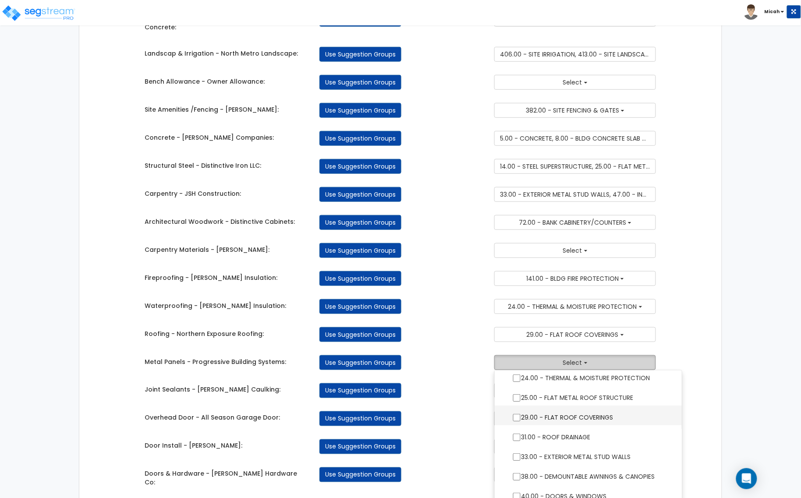
scroll to position [219, 0]
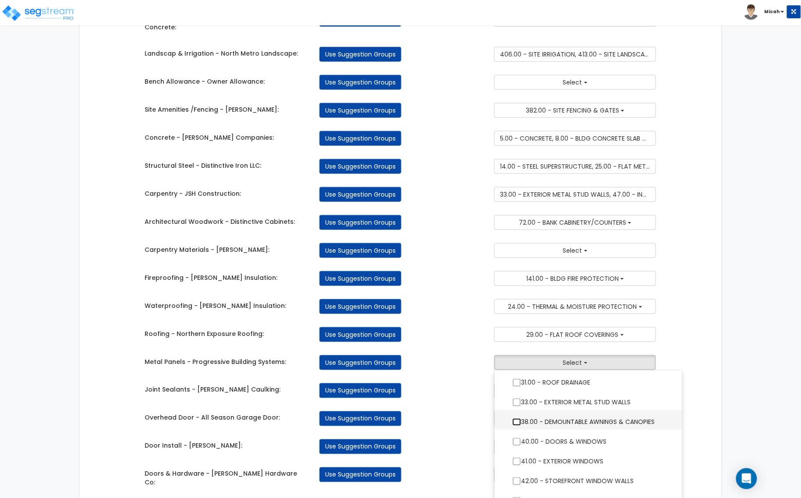
click at [517, 426] on input "38.00 - DEMOUNTABLE AWNINGS & CANOPIES" at bounding box center [516, 422] width 9 height 7
checkbox input "true"
click at [693, 362] on div "Takeoff Cost Suggestion Groups Modify Component Groups Manually Site Work - [PE…" at bounding box center [400, 400] width 642 height 994
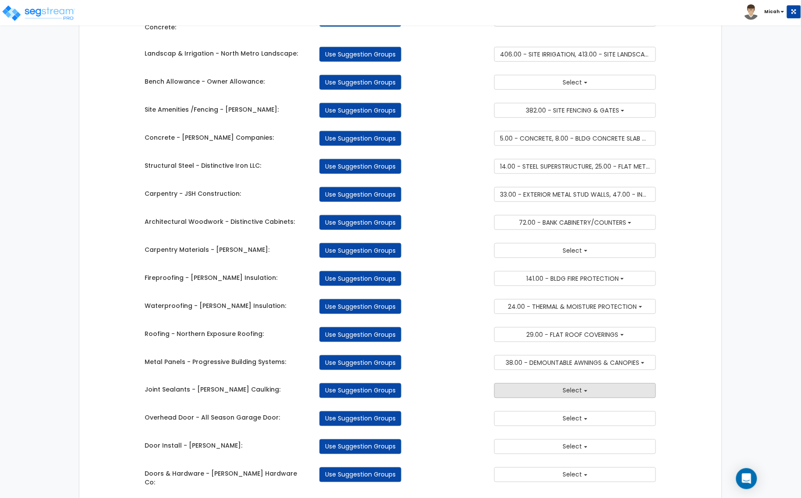
click at [590, 397] on button "Select" at bounding box center [575, 390] width 162 height 15
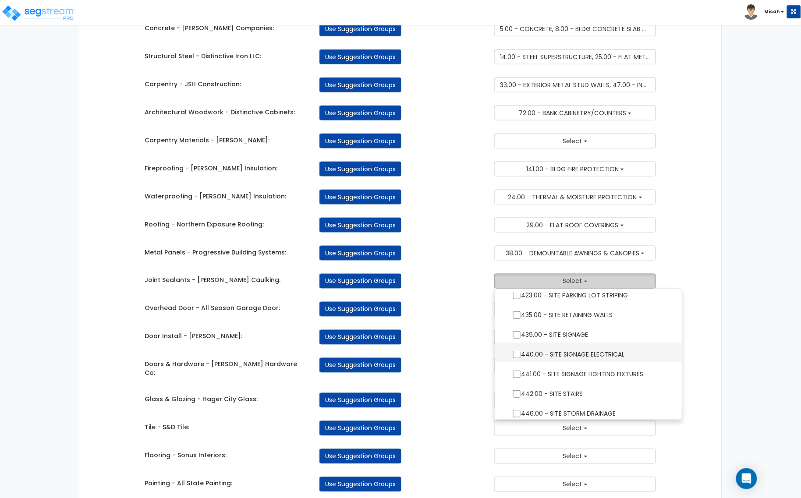
scroll to position [1333, 0]
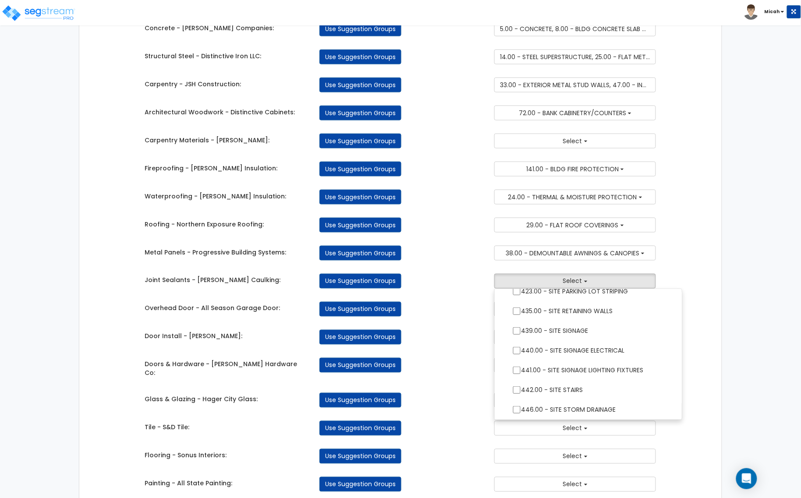
click at [734, 333] on div "Associate Takeoff Costs with Engineering Using Component Groups Takeoff Cost Su…" at bounding box center [400, 281] width 801 height 1033
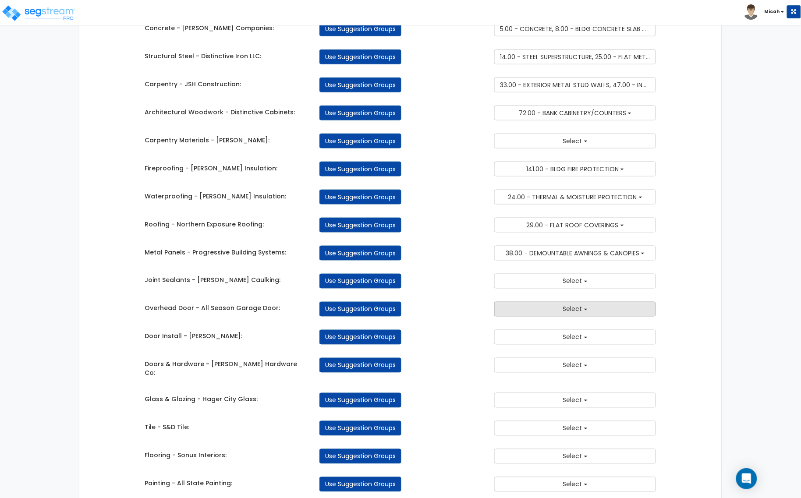
click at [588, 317] on button "Select" at bounding box center [575, 309] width 162 height 15
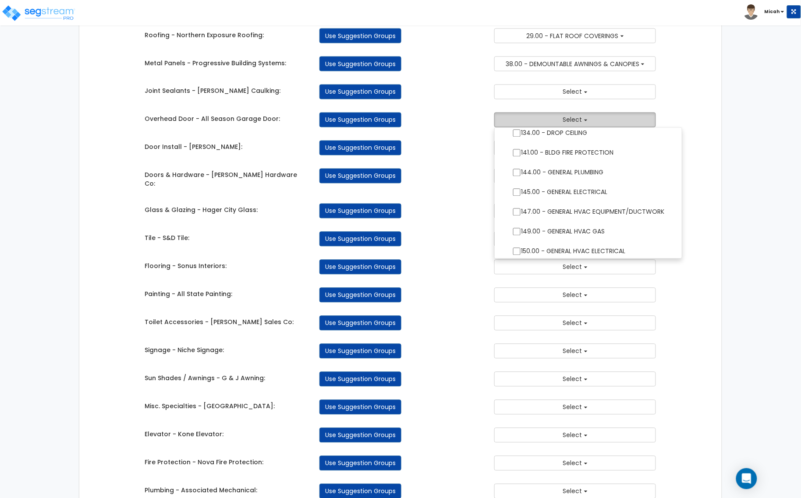
scroll to position [621, 0]
click at [549, 121] on button "Select" at bounding box center [575, 120] width 162 height 15
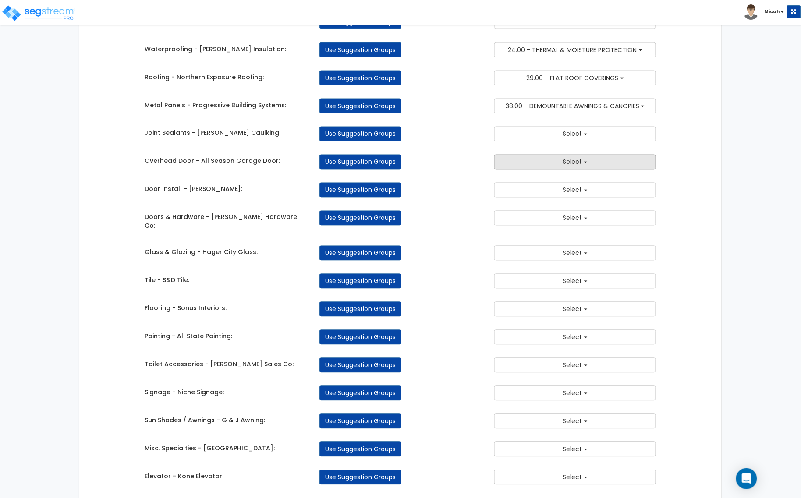
scroll to position [354, 0]
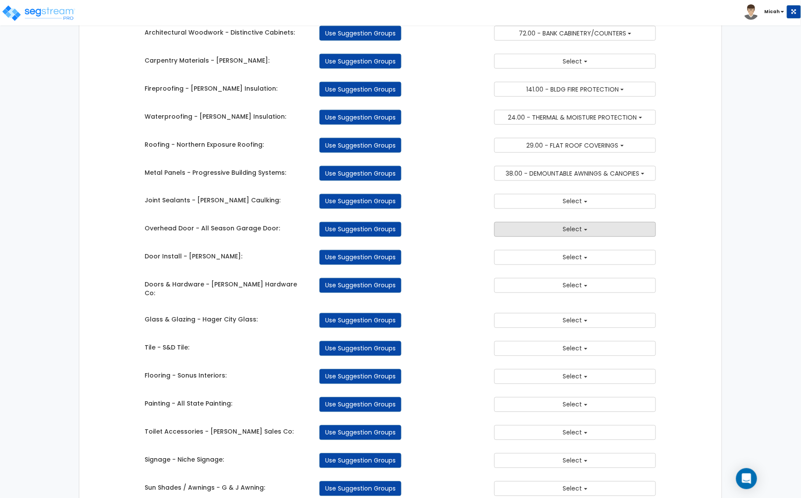
click at [577, 231] on span "Select" at bounding box center [572, 229] width 19 height 9
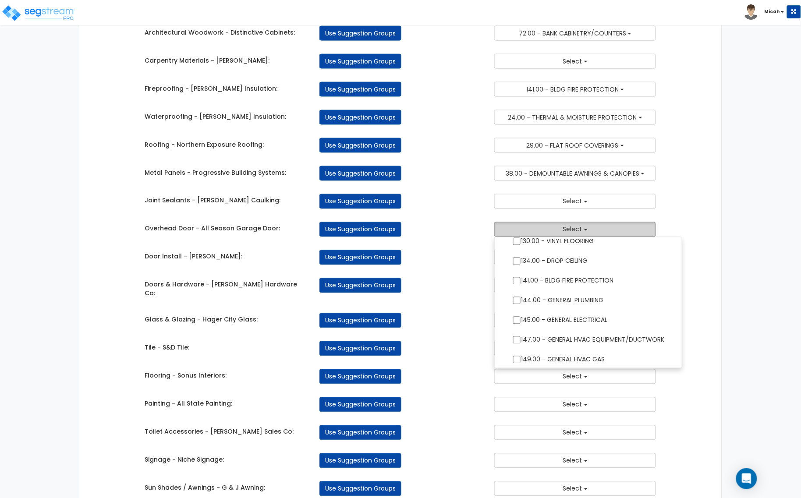
click at [614, 231] on button "Select" at bounding box center [575, 229] width 162 height 15
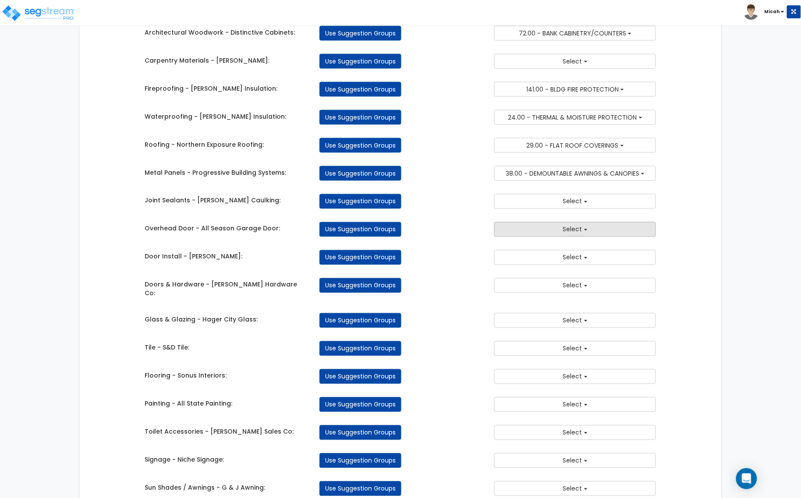
click at [610, 234] on button "Select" at bounding box center [575, 229] width 162 height 15
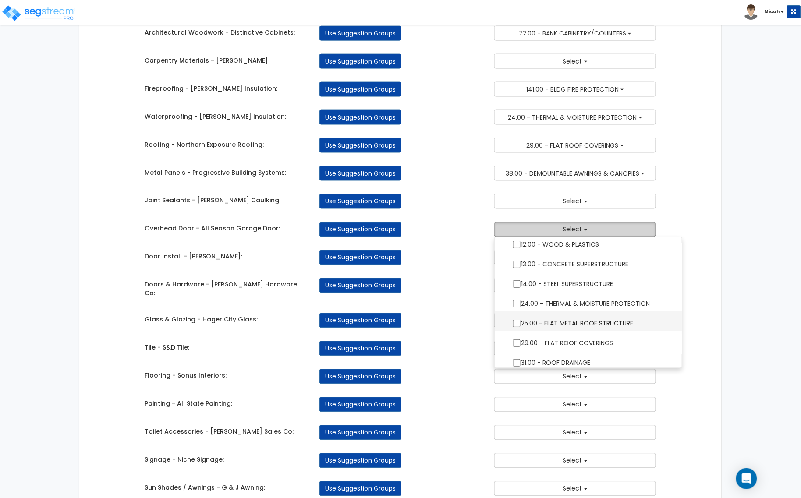
scroll to position [0, 0]
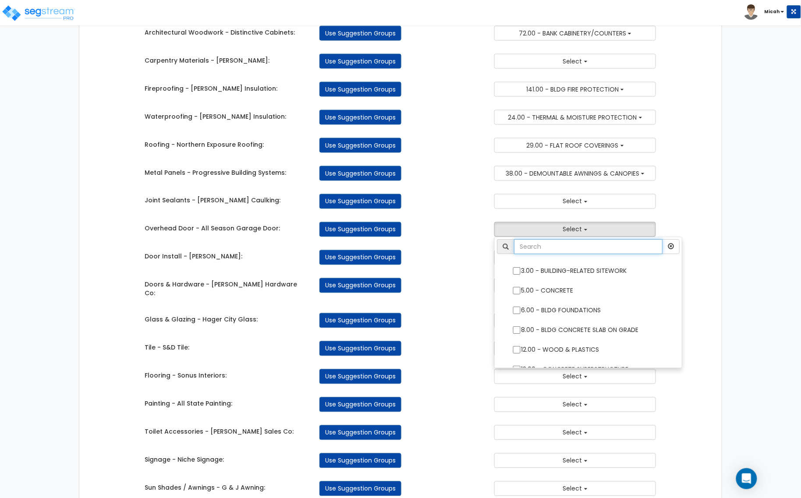
click at [584, 251] on input "text" at bounding box center [588, 247] width 149 height 15
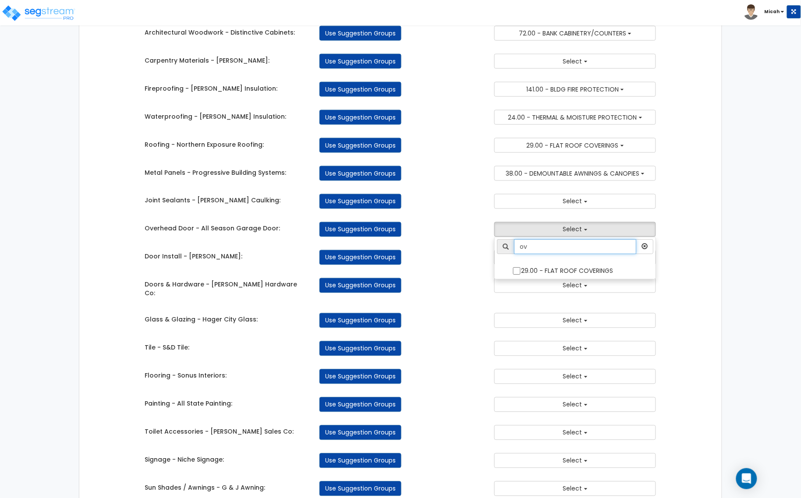
type input "o"
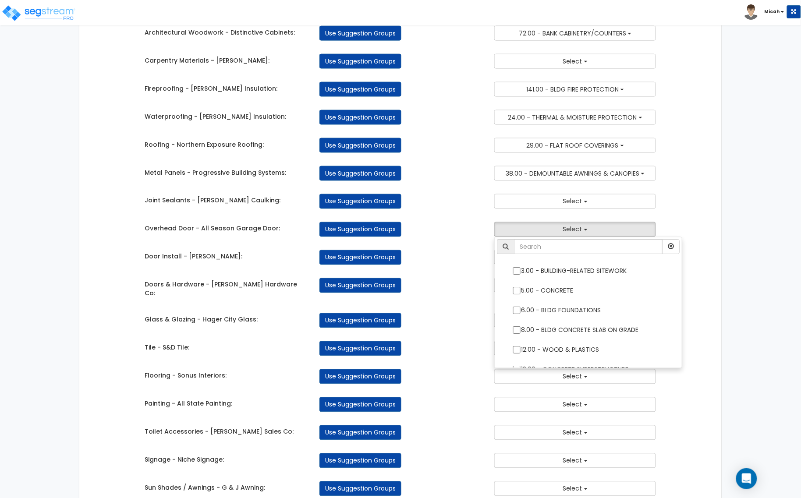
click at [709, 223] on div "Takeoff Cost Suggestion Groups Modify Component Groups Manually Site Work - [PE…" at bounding box center [400, 211] width 642 height 994
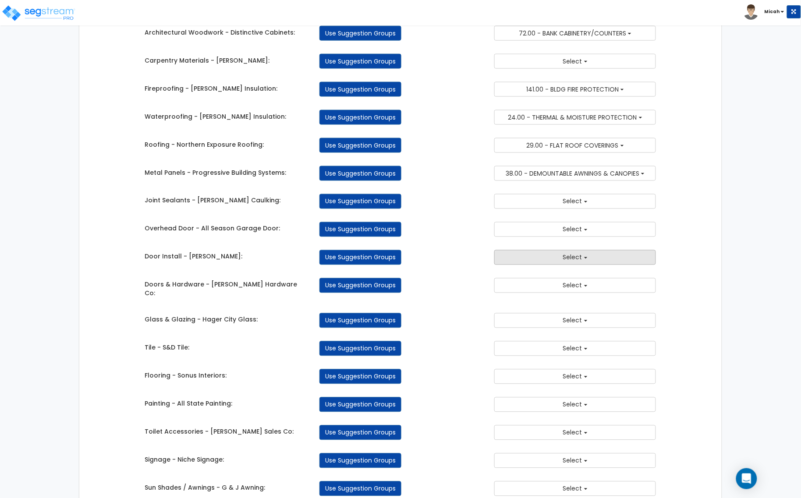
click at [550, 261] on button "Select" at bounding box center [575, 257] width 162 height 15
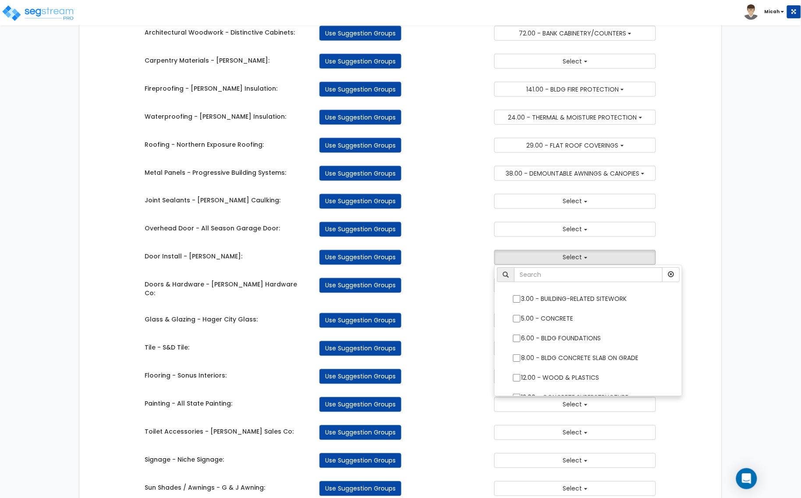
click at [686, 252] on div "Takeoff Cost Suggestion Groups Modify Component Groups Manually Site Work - [PE…" at bounding box center [400, 211] width 642 height 994
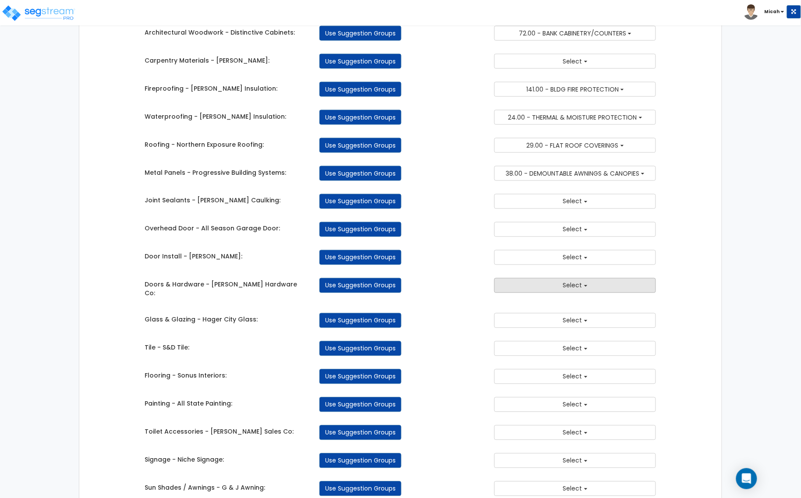
click at [551, 290] on button "Select" at bounding box center [575, 285] width 162 height 15
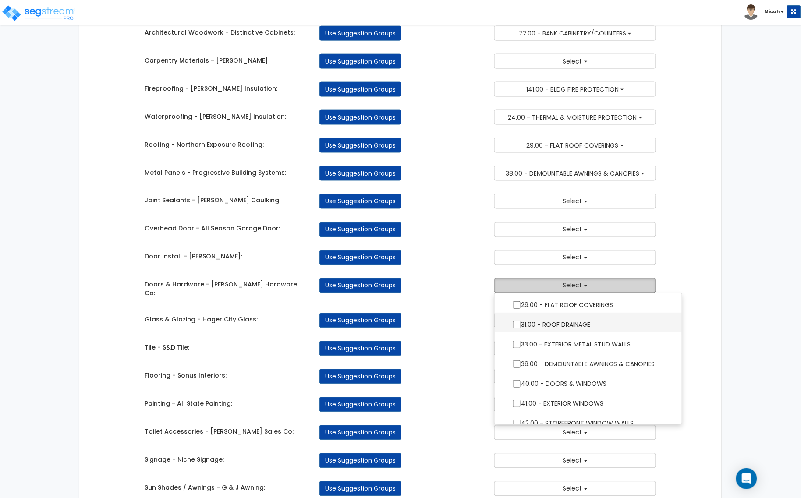
scroll to position [219, 0]
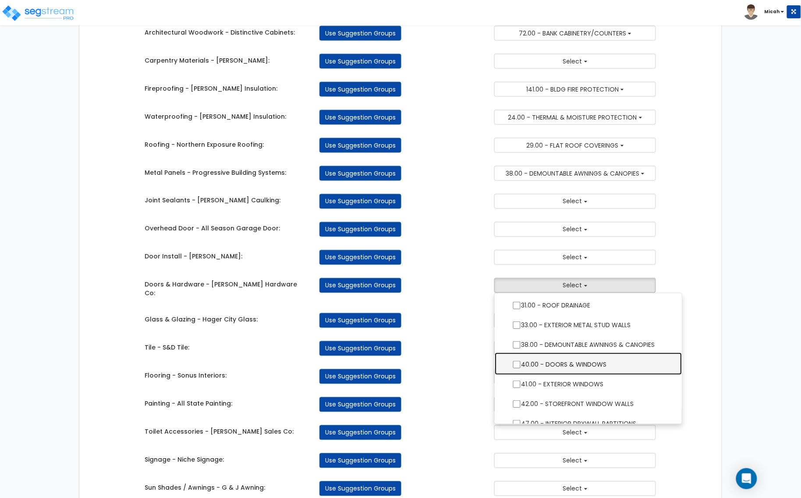
click at [592, 366] on label "40.00 - DOORS & WINDOWS" at bounding box center [589, 364] width 170 height 20
click at [521, 366] on input "40.00 - DOORS & WINDOWS" at bounding box center [516, 364] width 9 height 7
checkbox input "true"
click at [715, 347] on div "Takeoff Cost Suggestion Groups Modify Component Groups Manually Site Work - [PE…" at bounding box center [400, 211] width 642 height 994
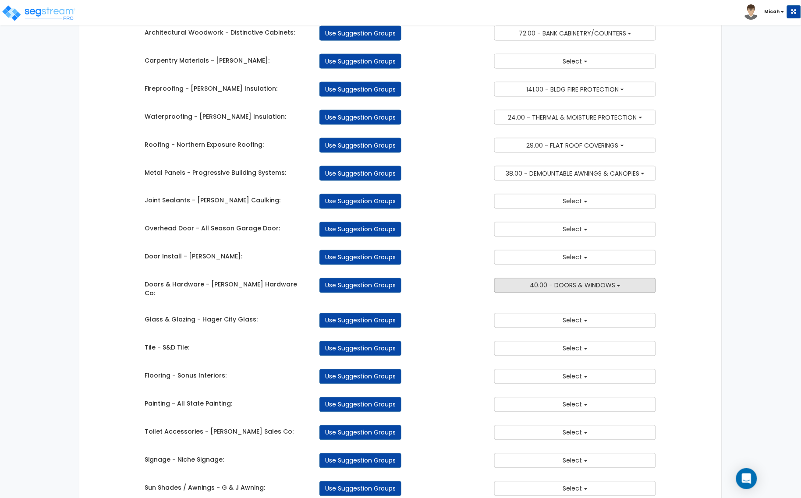
click at [632, 293] on button "40.00 - DOORS & WINDOWS" at bounding box center [575, 285] width 162 height 15
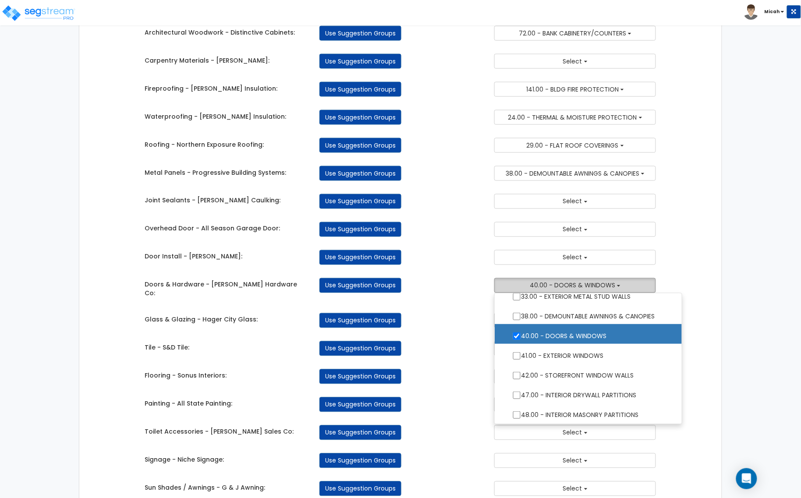
scroll to position [274, 0]
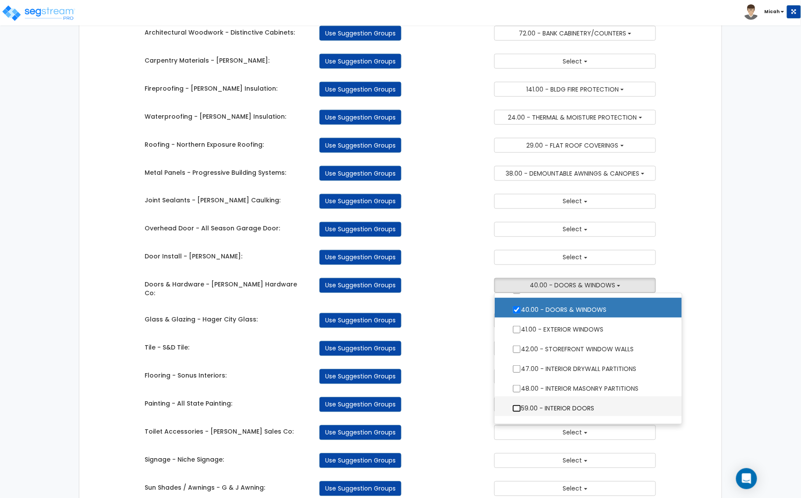
click at [513, 412] on input "59.00 - INTERIOR DOORS" at bounding box center [516, 408] width 9 height 7
checkbox input "true"
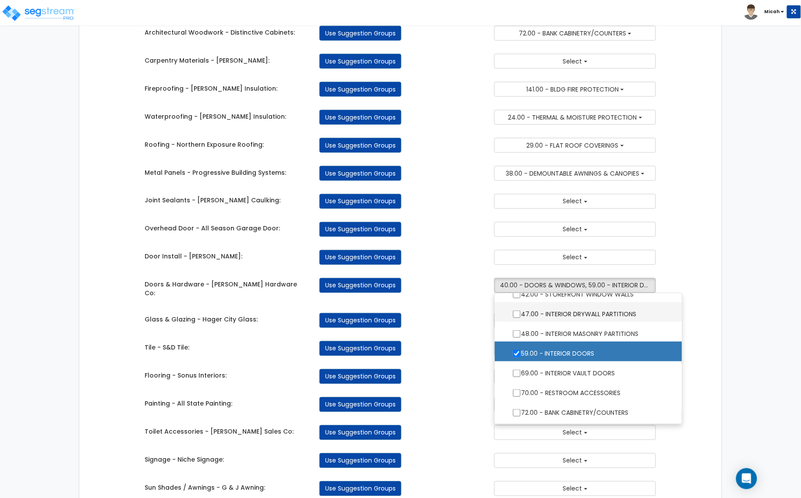
scroll to position [383, 0]
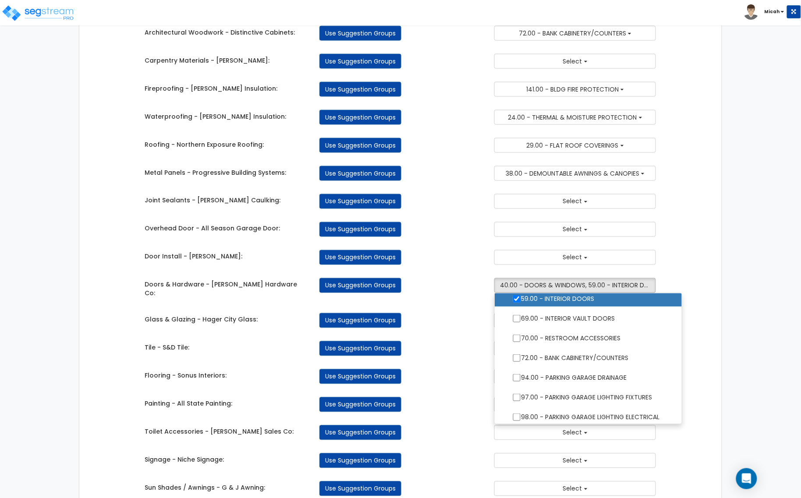
click at [724, 295] on div "Associate Takeoff Costs with Engineering Using Component Groups Takeoff Cost Su…" at bounding box center [400, 206] width 657 height 1024
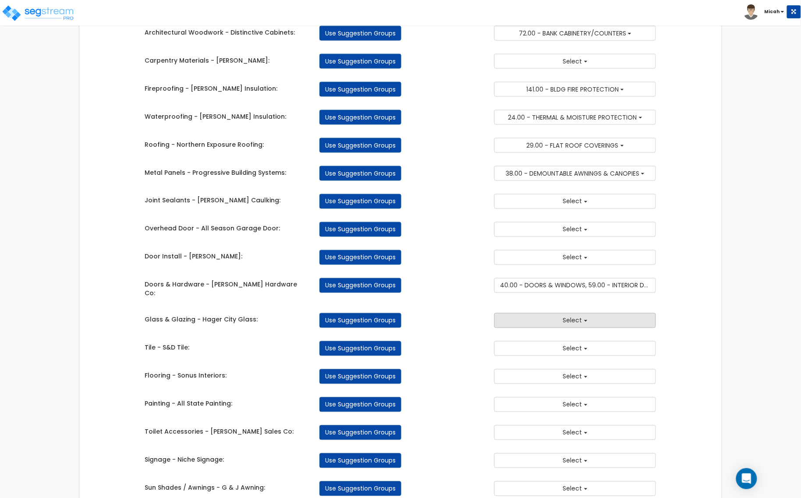
click at [582, 319] on button "Select" at bounding box center [575, 320] width 162 height 15
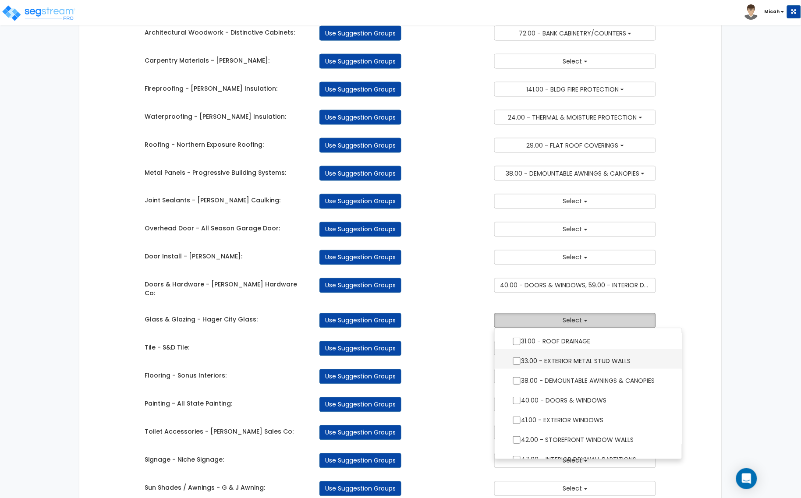
scroll to position [219, 0]
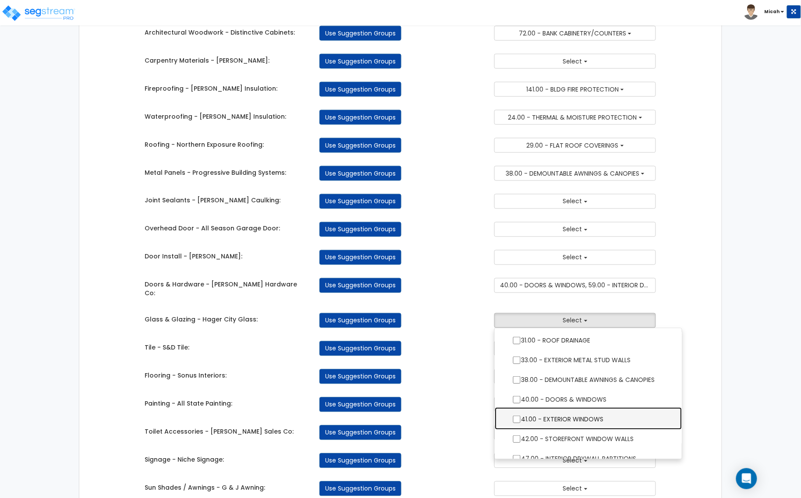
click at [601, 414] on label "41.00 - EXTERIOR WINDOWS" at bounding box center [589, 418] width 170 height 20
click at [521, 416] on input "41.00 - EXTERIOR WINDOWS" at bounding box center [516, 419] width 9 height 7
checkbox input "true"
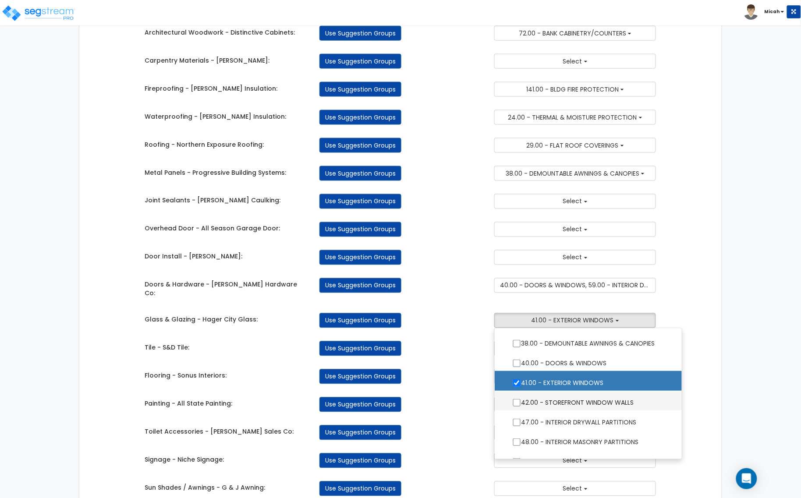
scroll to position [274, 0]
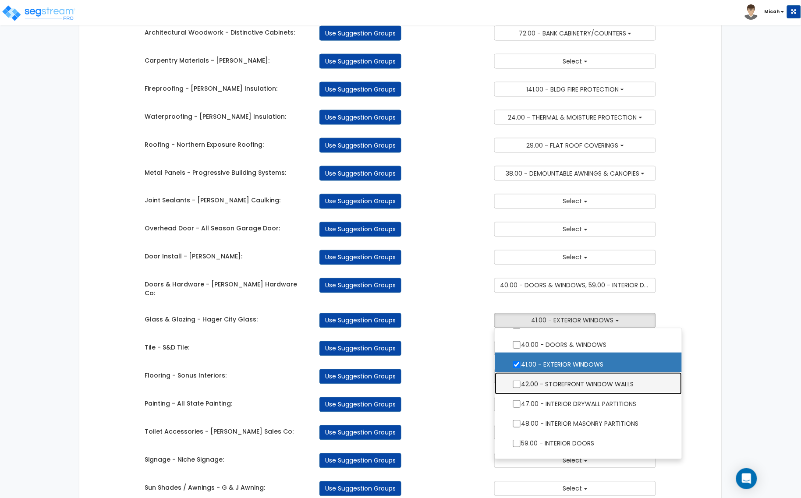
click at [612, 376] on label "42.00 - STOREFRONT WINDOW WALLS" at bounding box center [589, 383] width 170 height 20
click at [521, 381] on input "42.00 - STOREFRONT WINDOW WALLS" at bounding box center [516, 384] width 9 height 7
checkbox input "true"
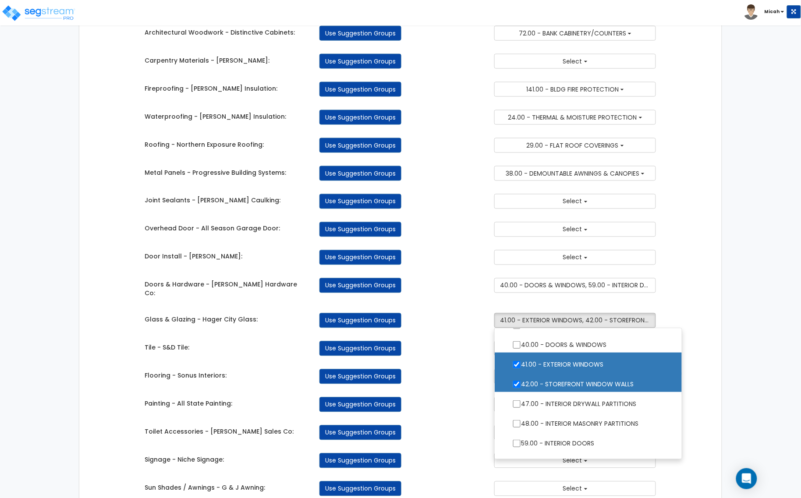
click at [709, 374] on div "Takeoff Cost Suggestion Groups Modify Component Groups Manually Site Work - [PE…" at bounding box center [400, 211] width 642 height 994
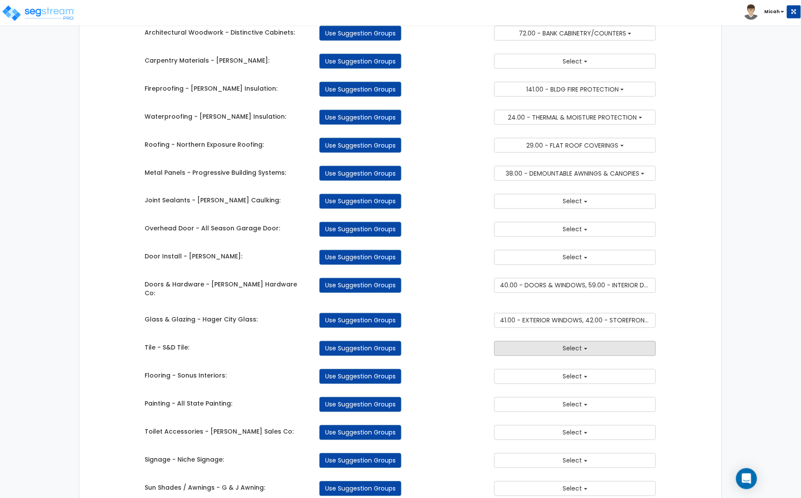
click at [568, 353] on button "Select" at bounding box center [575, 348] width 162 height 15
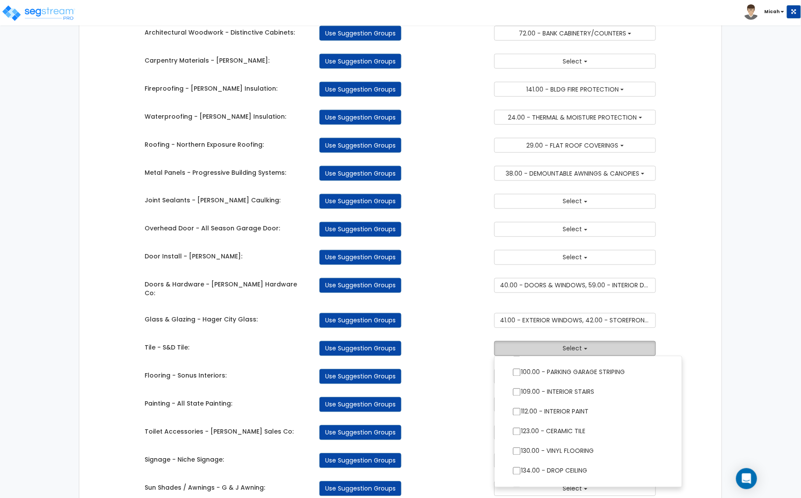
scroll to position [548, 0]
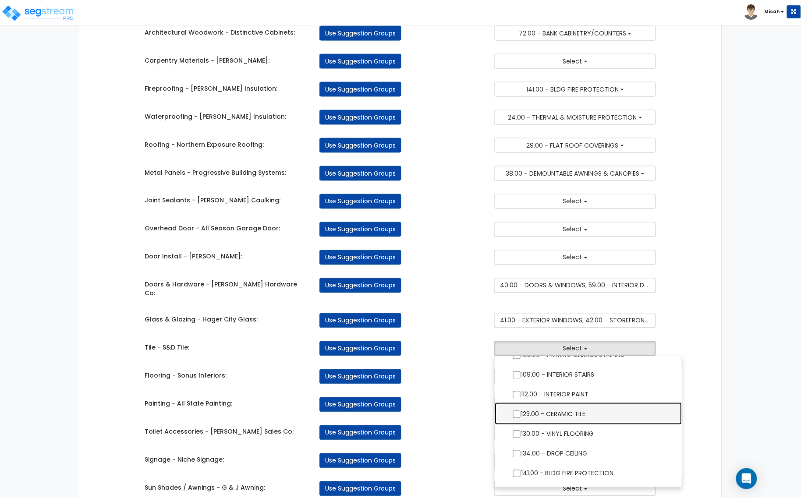
click at [583, 410] on label "123.00 - CERAMIC TILE" at bounding box center [589, 414] width 170 height 20
click at [521, 411] on input "123.00 - CERAMIC TILE" at bounding box center [516, 414] width 9 height 7
checkbox input "true"
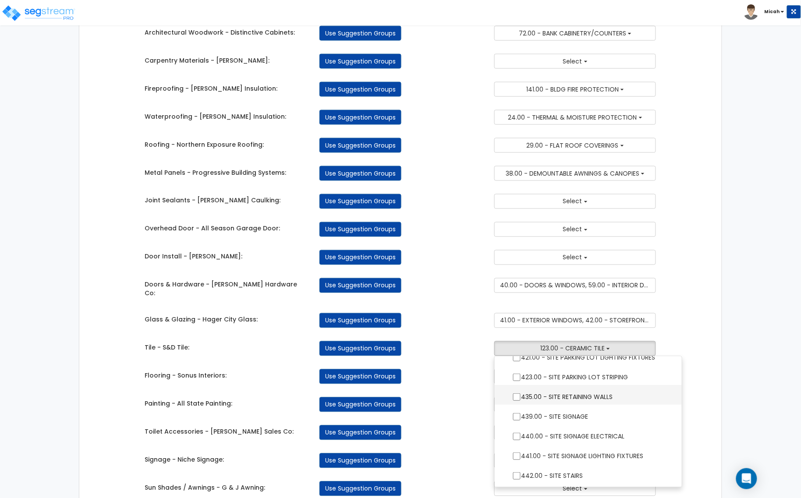
scroll to position [1333, 0]
click at [709, 348] on div "Takeoff Cost Suggestion Groups Modify Component Groups Manually Site Work - [PE…" at bounding box center [400, 211] width 642 height 994
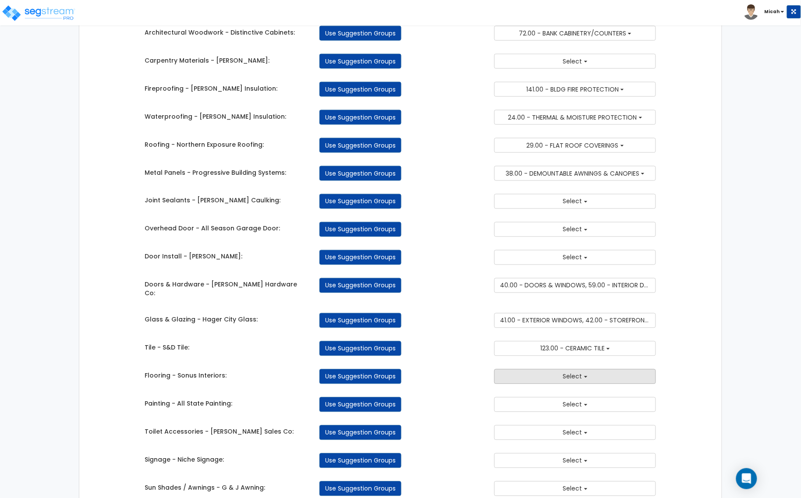
click at [561, 373] on button "Select" at bounding box center [575, 376] width 162 height 15
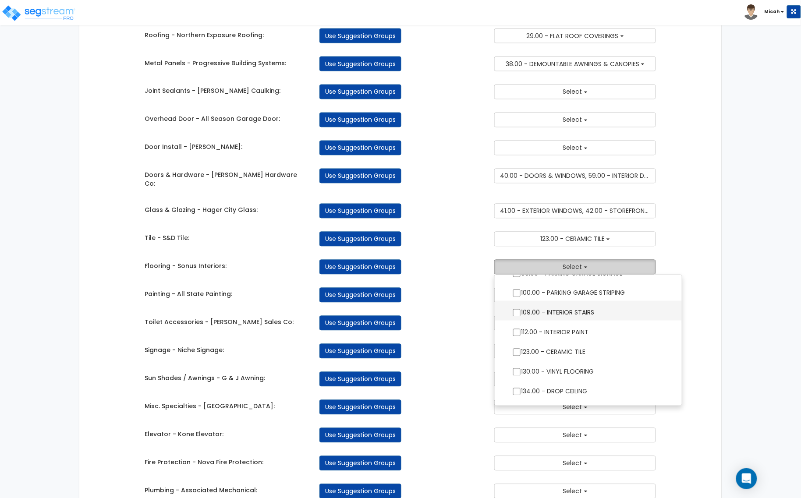
scroll to position [548, 0]
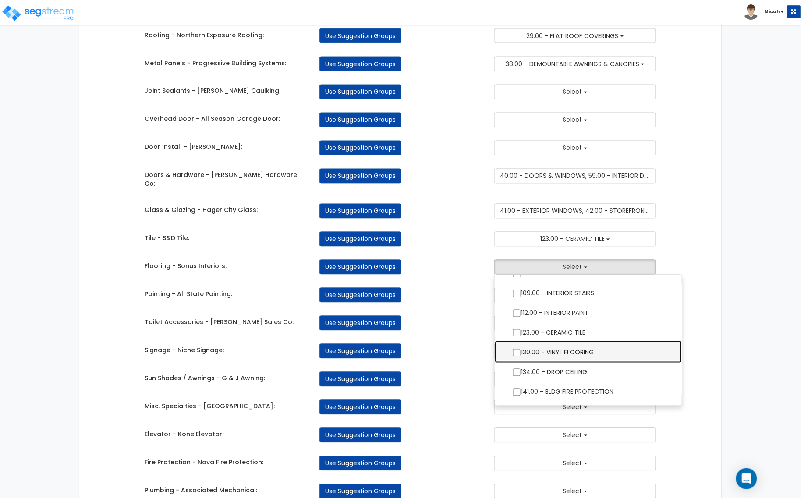
click at [642, 347] on label "130.00 - VINYL FLOORING" at bounding box center [589, 352] width 170 height 20
click at [521, 349] on input "130.00 - VINYL FLOORING" at bounding box center [516, 352] width 9 height 7
checkbox input "true"
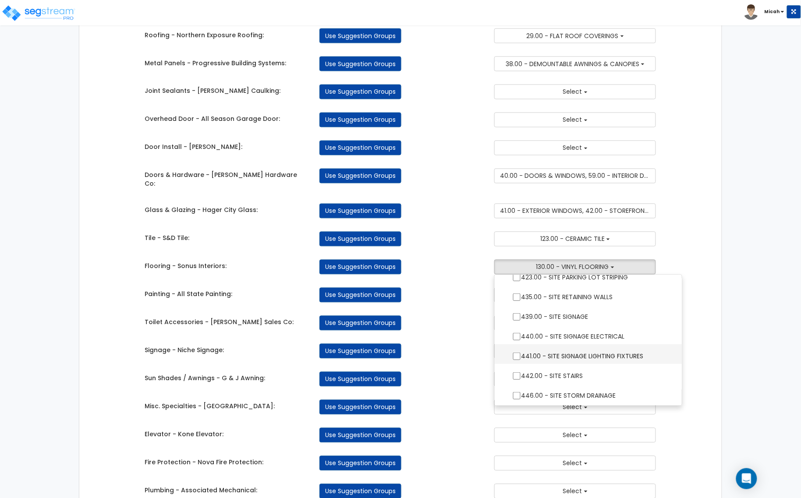
scroll to position [518, 0]
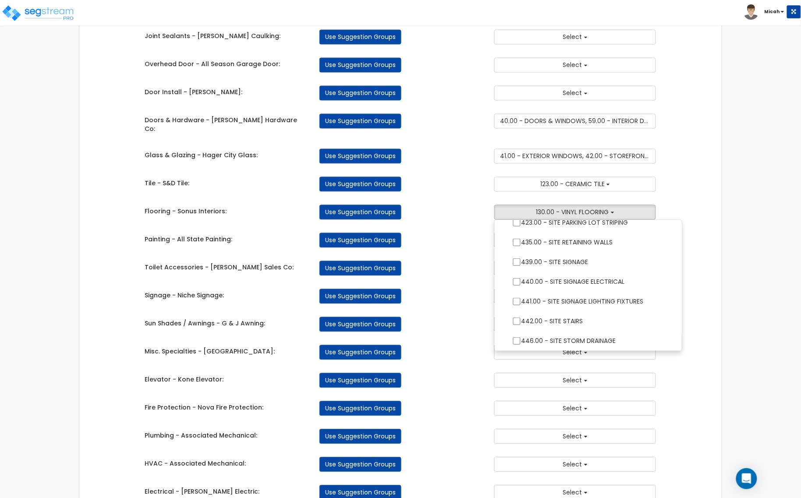
click at [698, 319] on div "Takeoff Cost Suggestion Groups Modify Component Groups Manually Site Work - [PE…" at bounding box center [400, 46] width 642 height 994
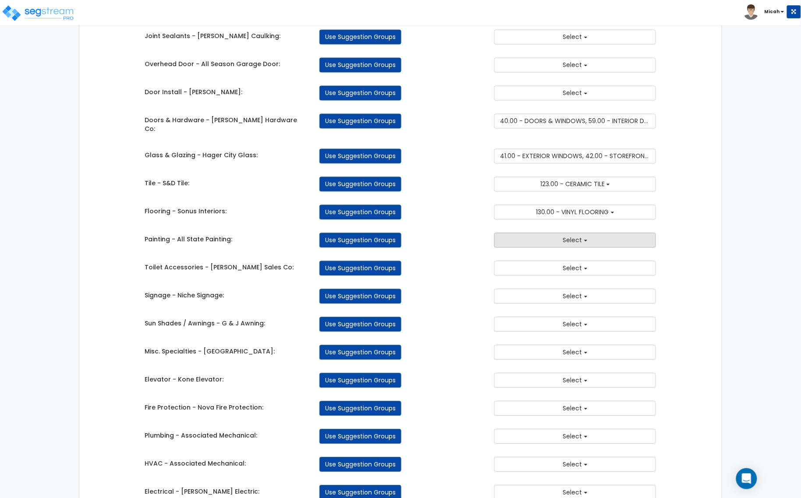
click at [593, 240] on button "Select" at bounding box center [575, 240] width 162 height 15
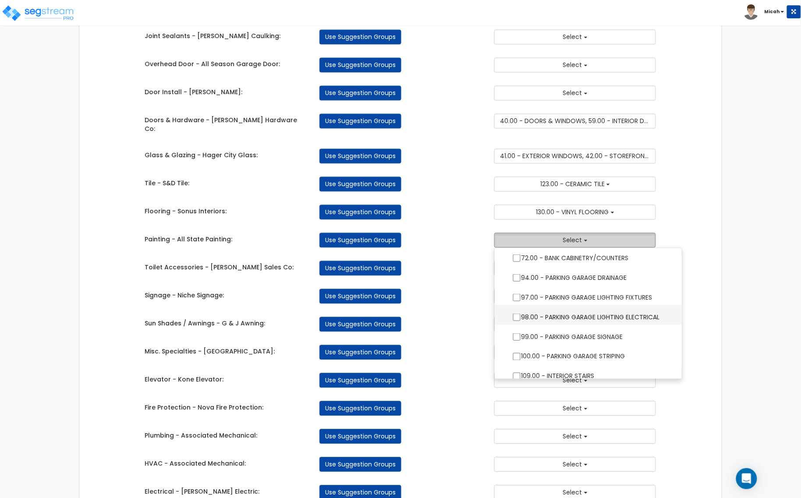
scroll to position [493, 0]
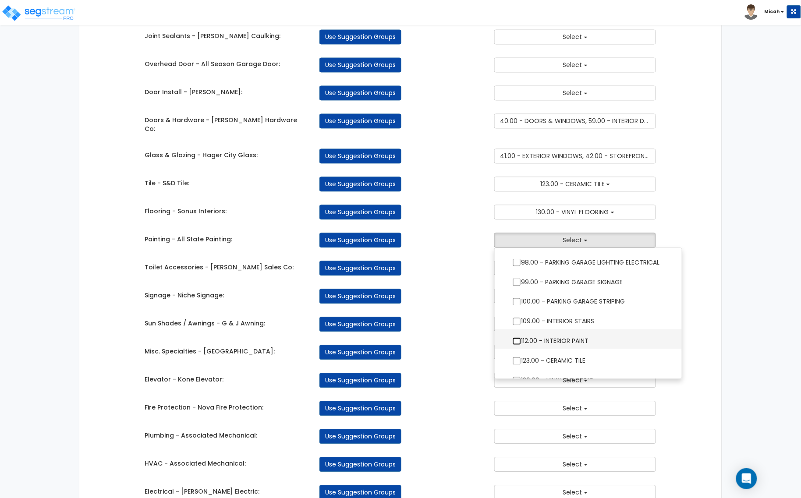
click at [520, 338] on input "112.00 - INTERIOR PAINT" at bounding box center [516, 341] width 9 height 7
checkbox input "true"
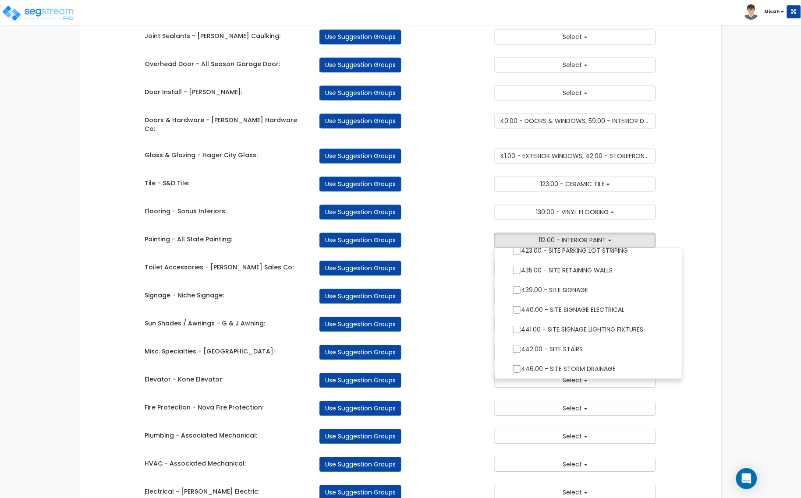
scroll to position [573, 0]
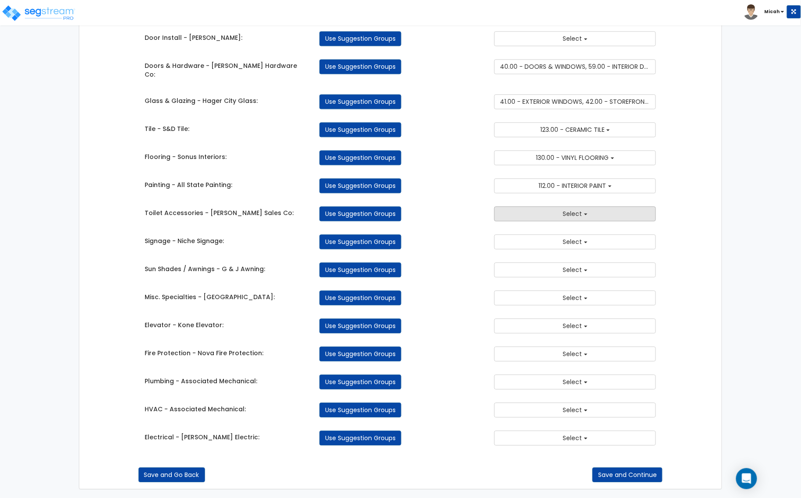
click at [602, 211] on button "Select" at bounding box center [575, 213] width 162 height 15
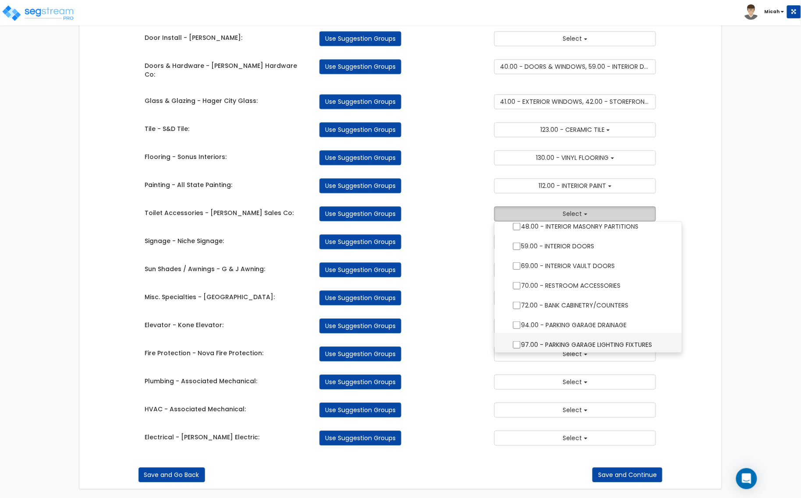
scroll to position [347, 0]
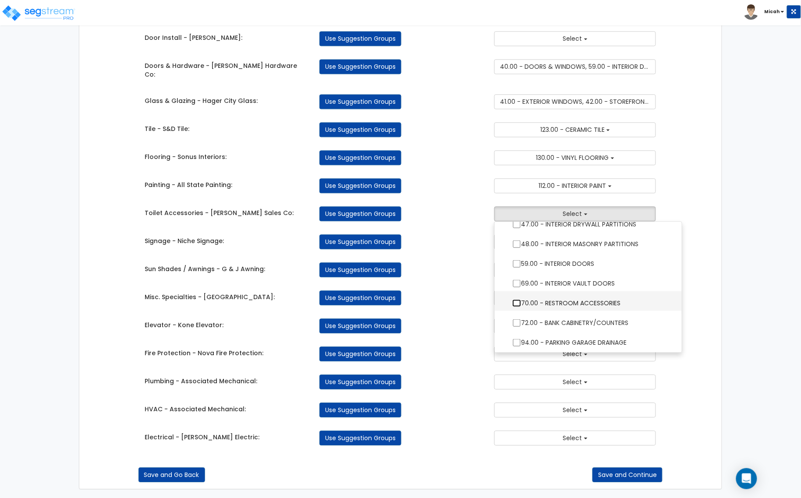
click at [520, 299] on input "70.00 - RESTROOM ACCESSORIES" at bounding box center [516, 302] width 9 height 7
checkbox input "true"
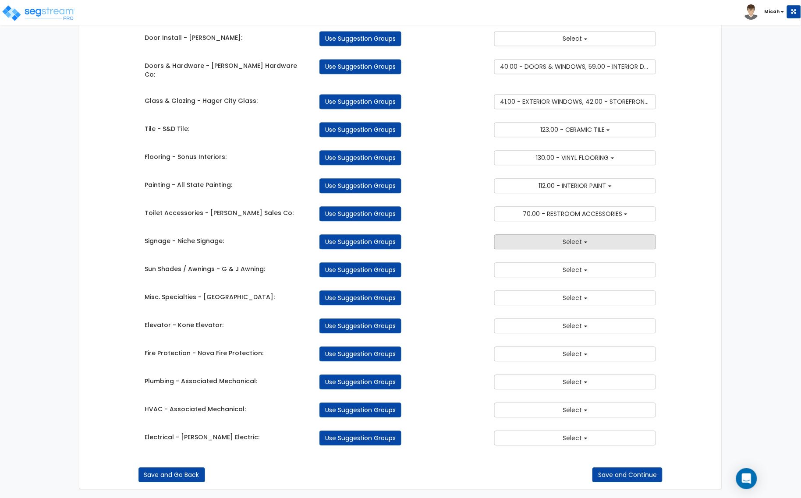
click at [548, 243] on button "Select" at bounding box center [575, 241] width 162 height 15
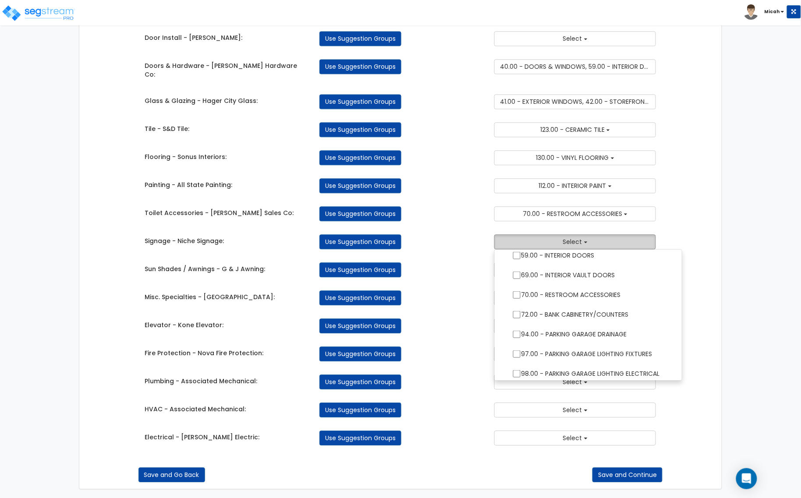
scroll to position [438, 0]
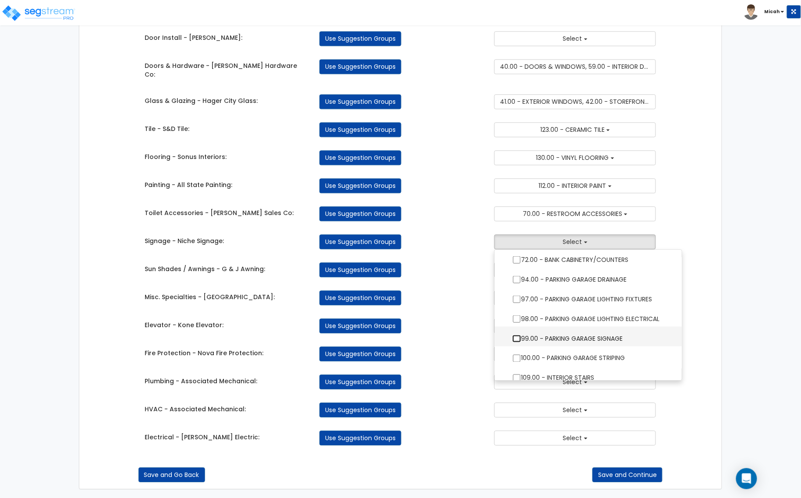
click at [515, 335] on input "99.00 - PARKING GARAGE SIGNAGE" at bounding box center [516, 338] width 9 height 7
checkbox input "true"
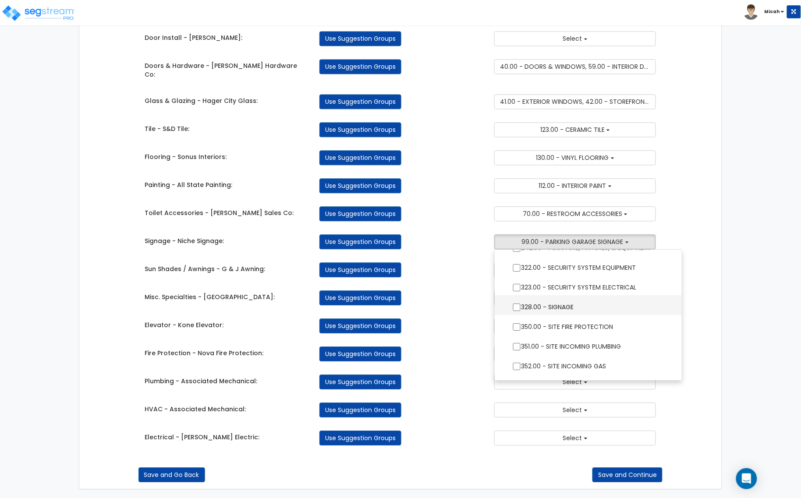
scroll to position [1041, 0]
click at [521, 284] on input "328.00 - SIGNAGE" at bounding box center [516, 287] width 9 height 7
checkbox input "true"
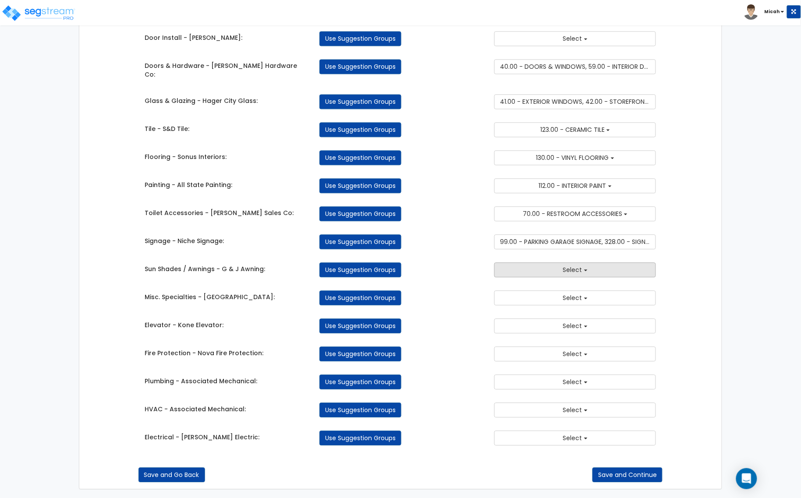
click at [542, 272] on button "Select" at bounding box center [575, 270] width 162 height 15
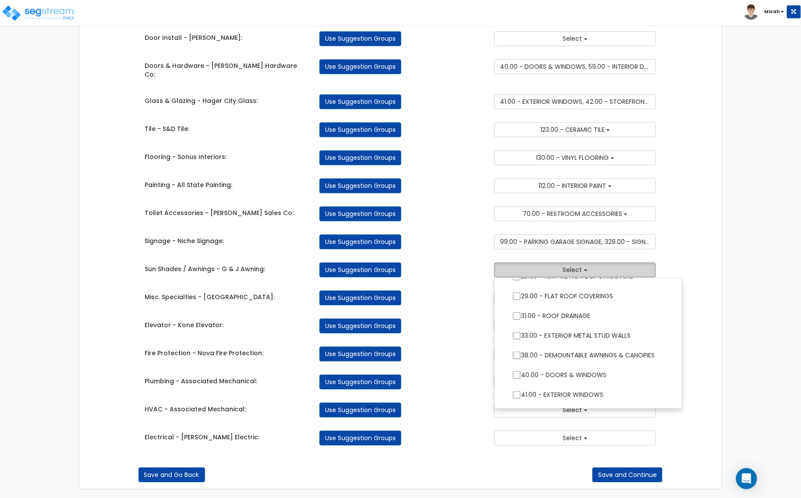
scroll to position [219, 0]
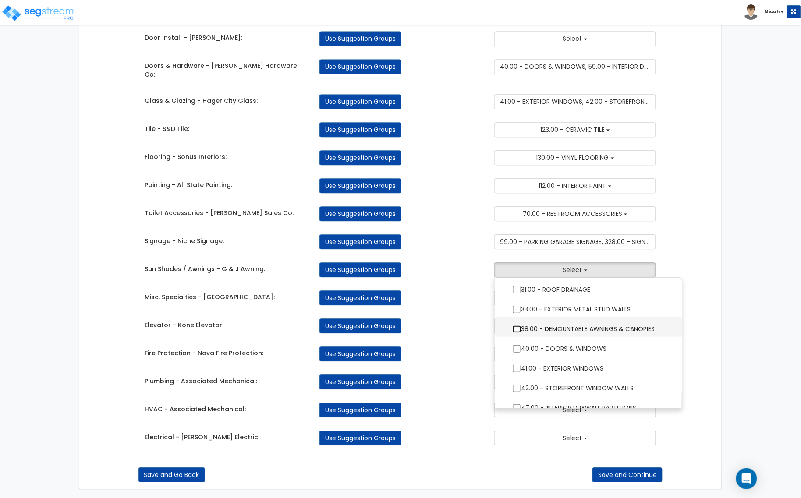
click at [520, 326] on input "38.00 - DEMOUNTABLE AWNINGS & CANOPIES" at bounding box center [516, 329] width 9 height 7
checkbox input "true"
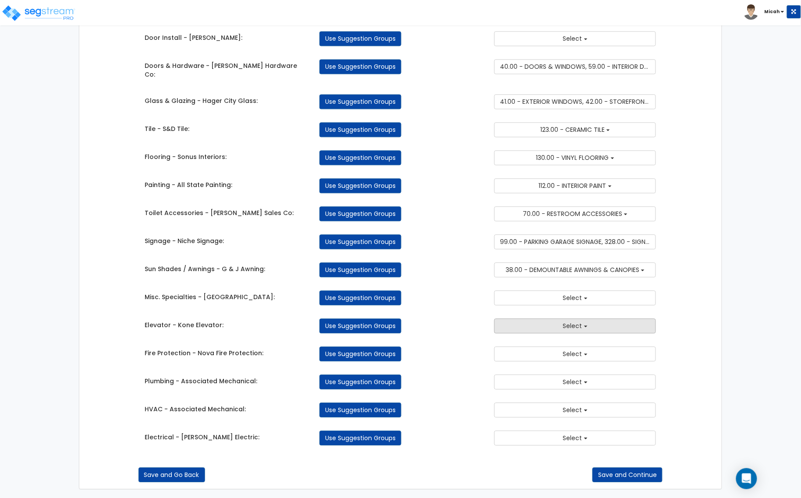
click at [575, 324] on span "Select" at bounding box center [572, 326] width 19 height 9
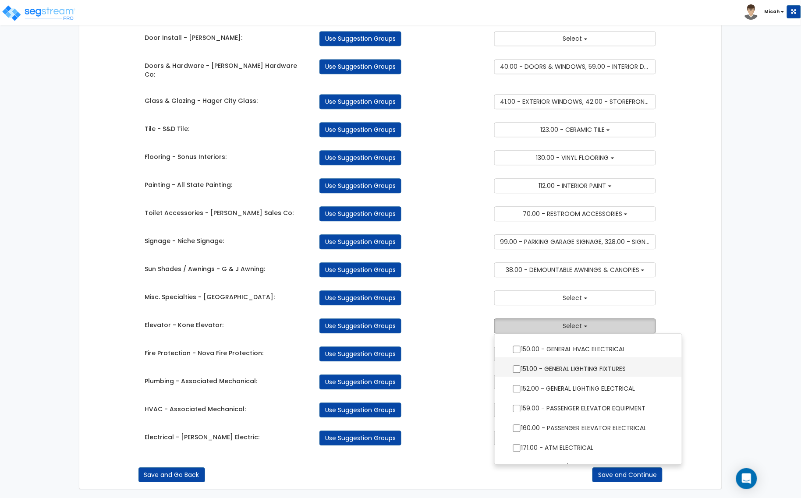
scroll to position [767, 0]
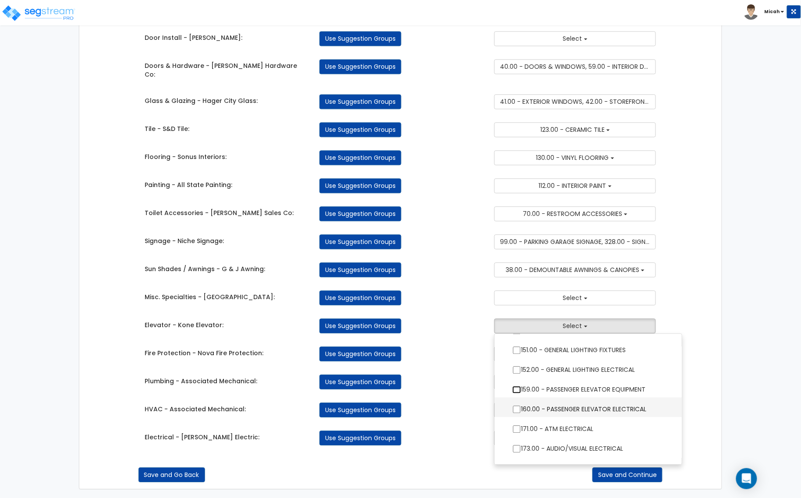
drag, startPoint x: 518, startPoint y: 387, endPoint x: 524, endPoint y: 399, distance: 13.4
click at [518, 387] on input "159.00 - PASSENGER ELEVATOR EQUIPMENT" at bounding box center [516, 389] width 9 height 7
checkbox input "true"
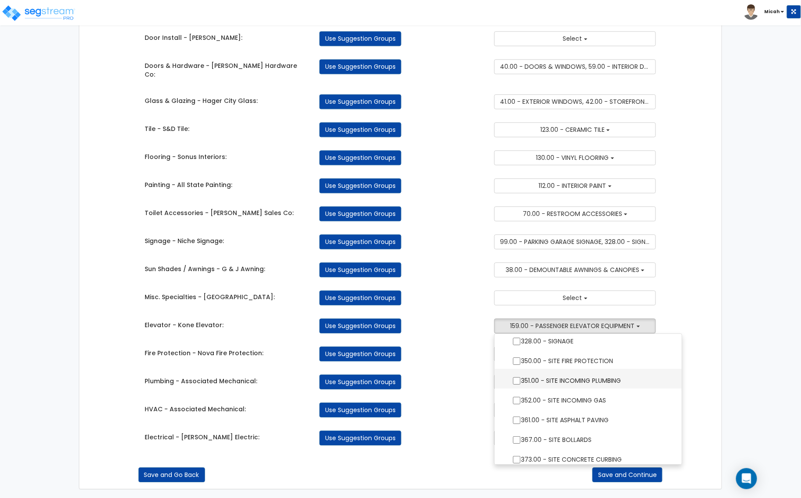
scroll to position [1096, 0]
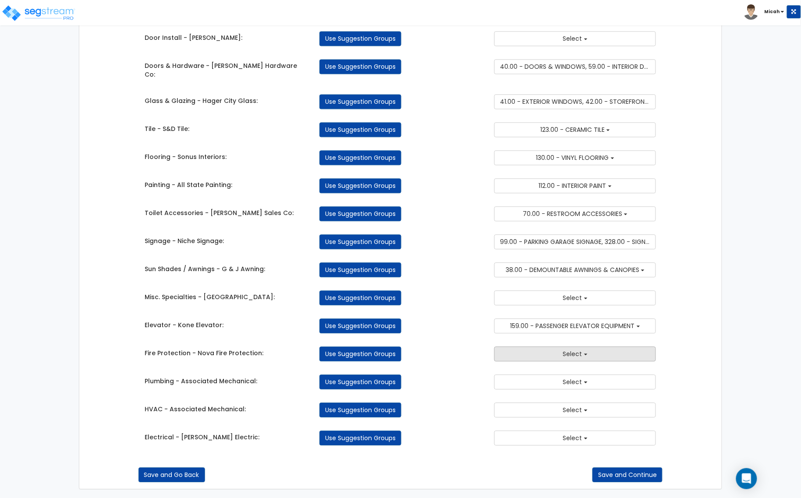
click at [577, 356] on span "Select" at bounding box center [572, 354] width 19 height 9
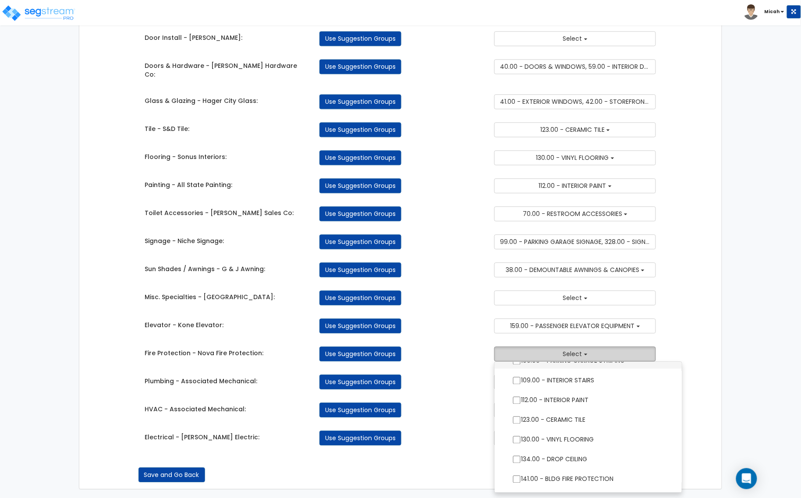
scroll to position [603, 0]
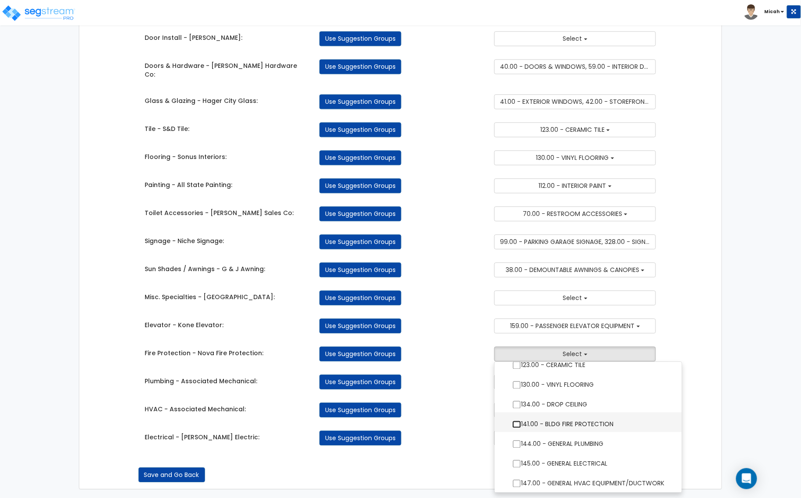
click at [513, 424] on input "141.00 - BLDG FIRE PROTECTION" at bounding box center [516, 424] width 9 height 7
checkbox input "true"
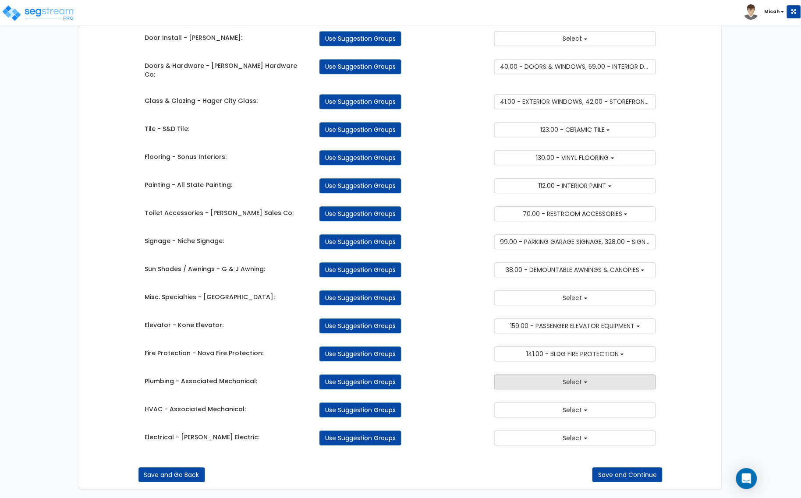
click at [524, 386] on button "Select" at bounding box center [575, 382] width 162 height 15
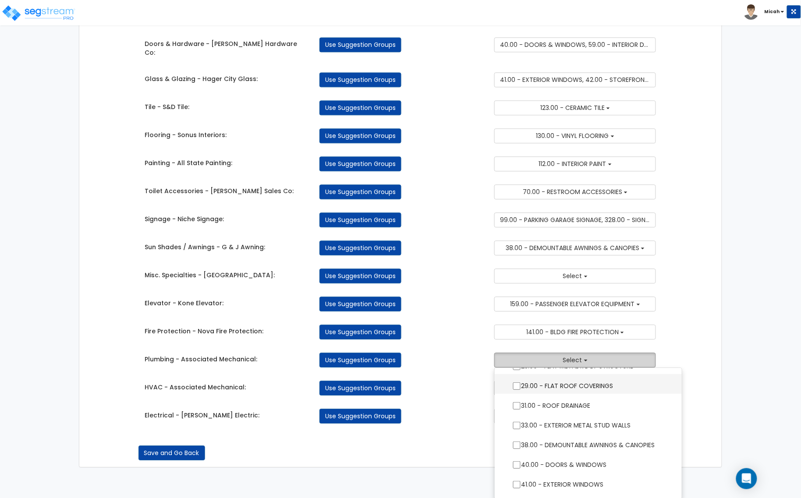
scroll to position [219, 0]
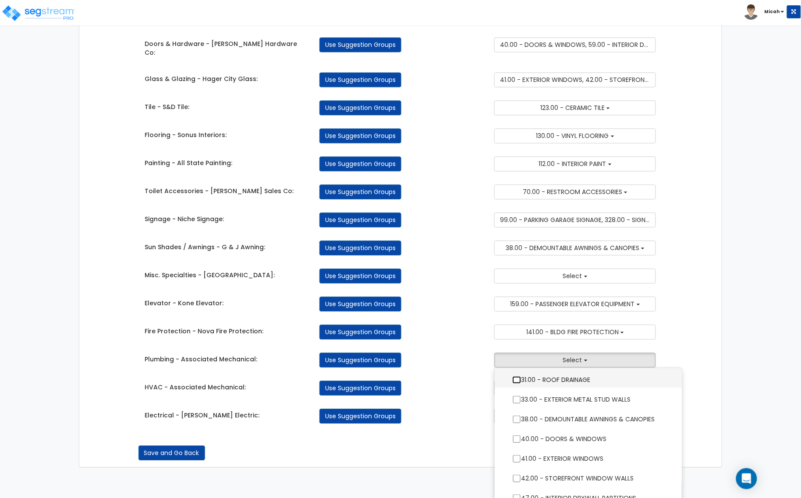
click at [517, 379] on input "31.00 - ROOF DRAINAGE" at bounding box center [516, 379] width 9 height 7
checkbox input "true"
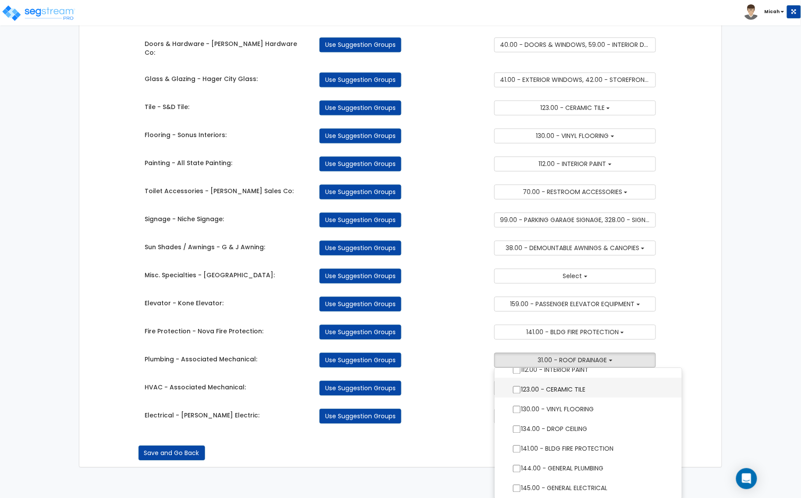
scroll to position [603, 0]
click at [515, 449] on input "144.00 - GENERAL PLUMBING" at bounding box center [516, 450] width 9 height 7
checkbox input "true"
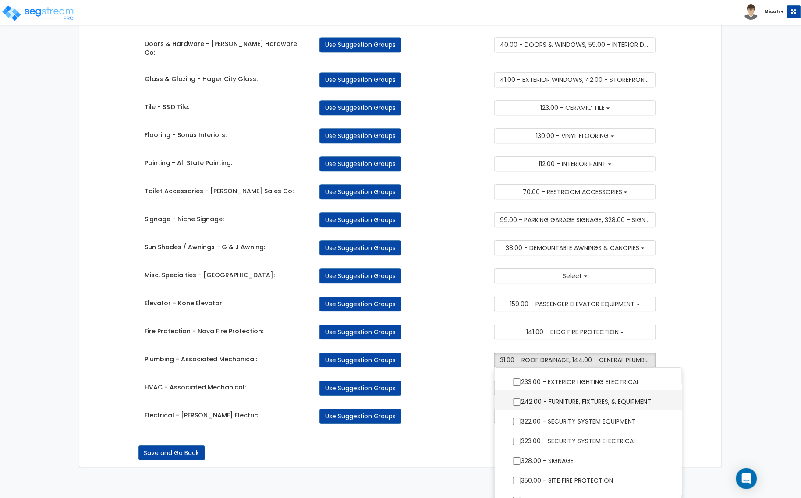
scroll to position [1041, 0]
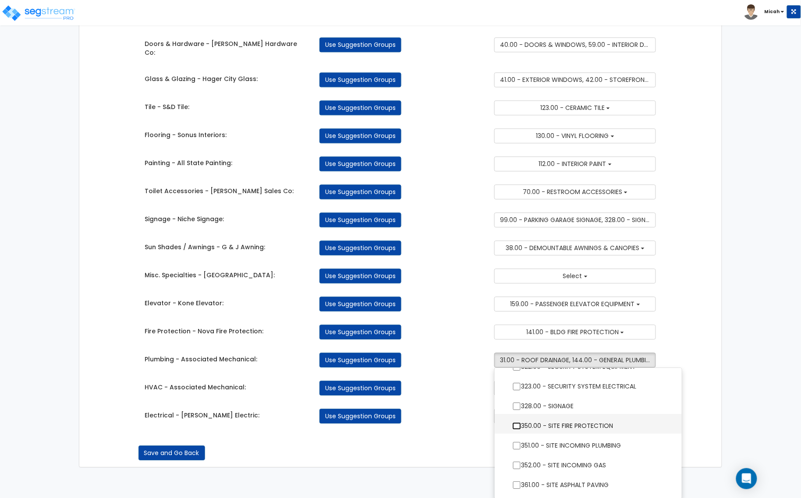
click at [518, 424] on input "350.00 - SITE FIRE PROTECTION" at bounding box center [516, 425] width 9 height 7
checkbox input "true"
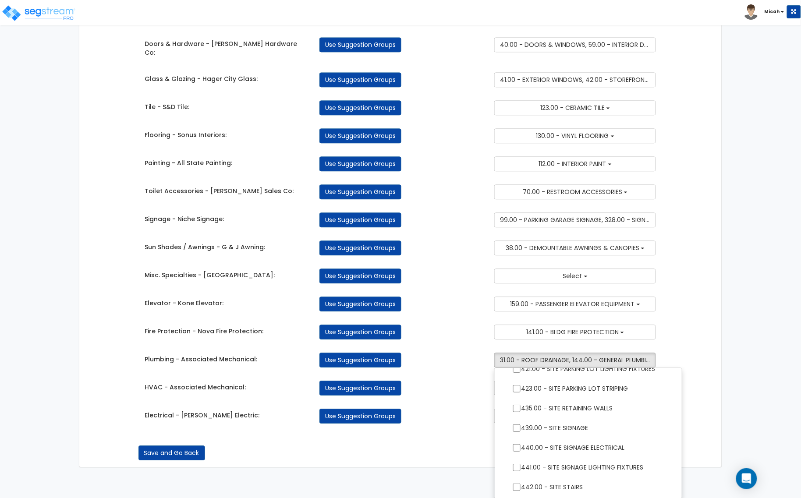
scroll to position [1333, 0]
click at [514, 486] on input "446.00 - SITE STORM DRAINAGE" at bounding box center [516, 488] width 9 height 7
checkbox input "true"
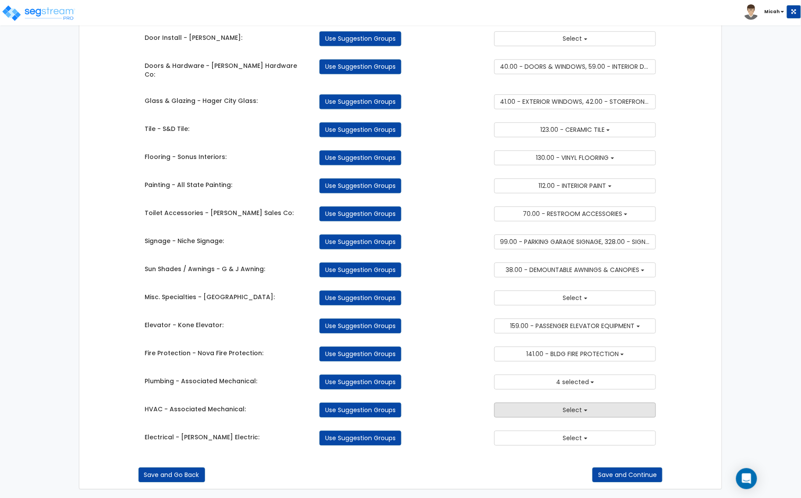
click at [544, 412] on button "Select" at bounding box center [575, 410] width 162 height 15
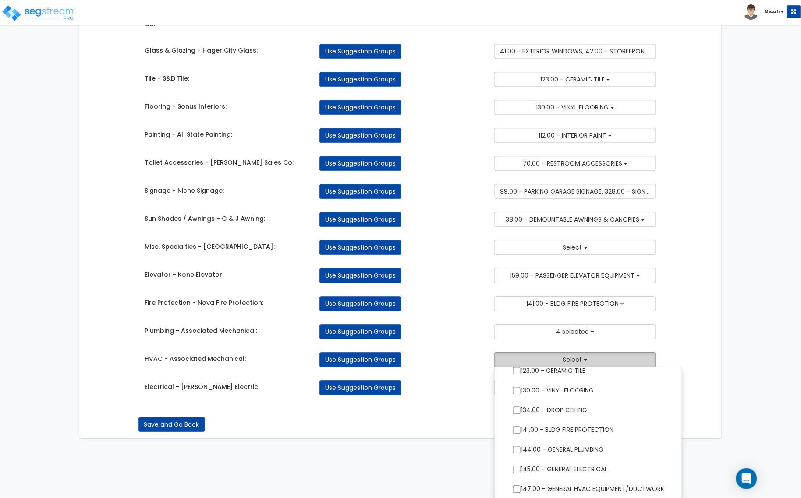
scroll to position [657, 0]
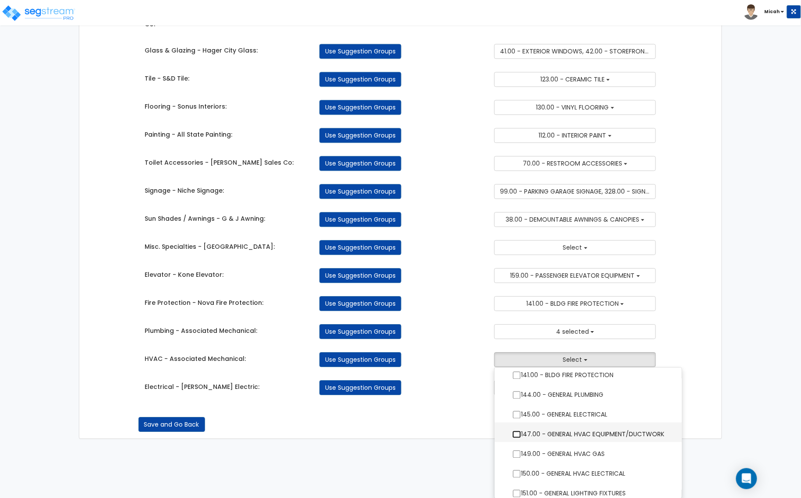
click at [519, 432] on input "147.00 - GENERAL HVAC EQUIPMENT/DUCTWORK" at bounding box center [516, 434] width 9 height 7
checkbox input "true"
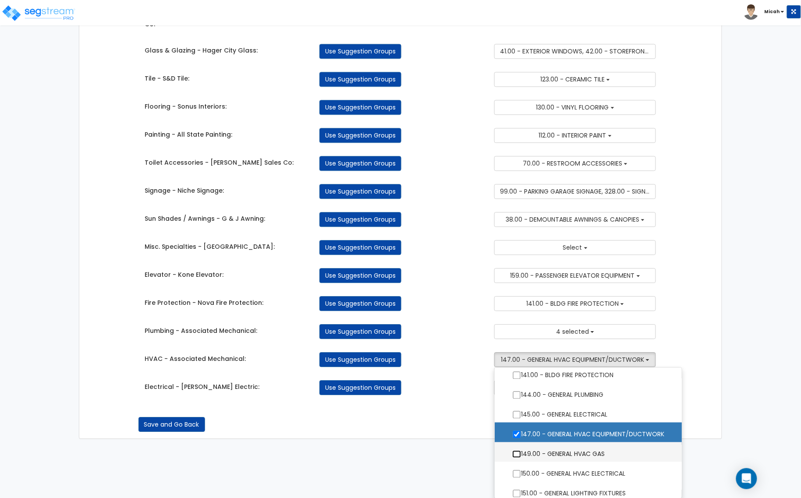
click at [515, 452] on input "149.00 - GENERAL HVAC GAS" at bounding box center [516, 454] width 9 height 7
checkbox input "true"
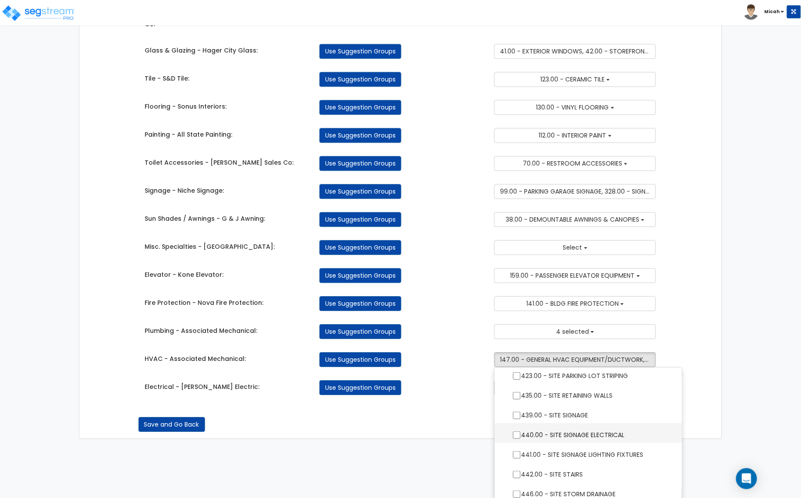
scroll to position [1333, 0]
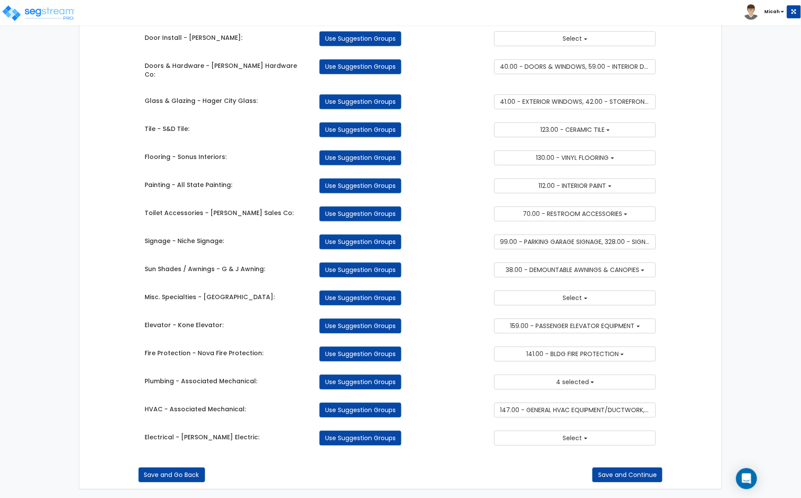
scroll to position [573, 0]
click at [585, 440] on button "Select" at bounding box center [575, 438] width 162 height 15
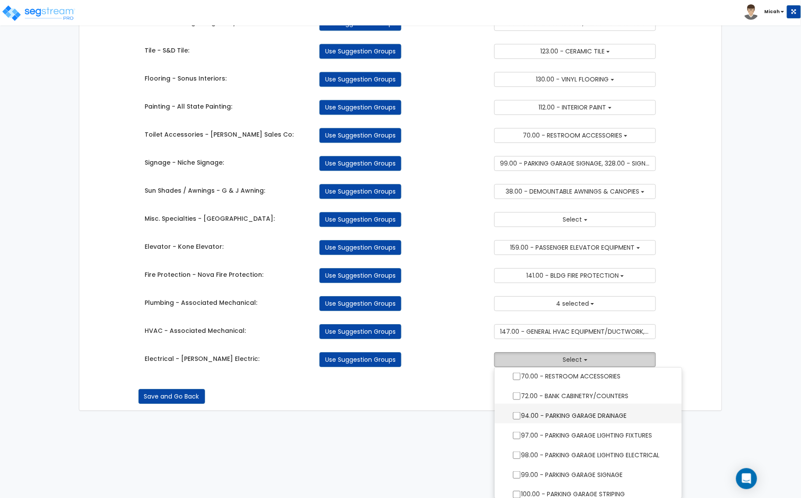
scroll to position [438, 0]
click at [519, 417] on input "97.00 - PARKING GARAGE LIGHTING FIXTURES" at bounding box center [516, 416] width 9 height 7
checkbox input "true"
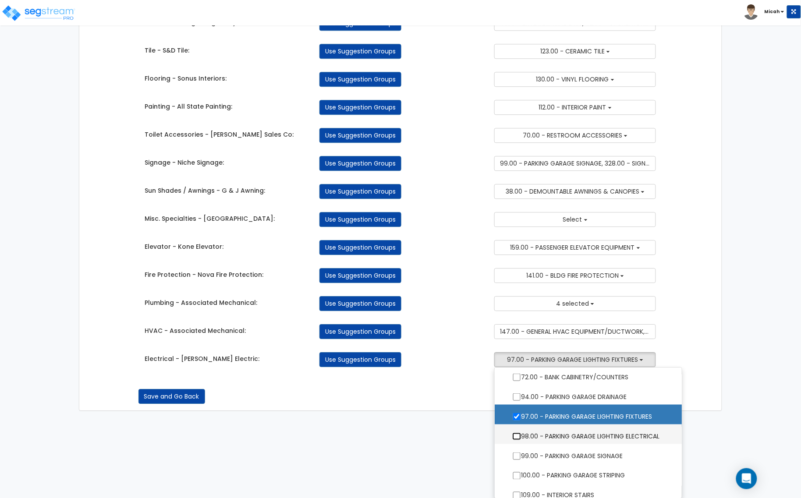
click at [517, 434] on input "98.00 - PARKING GARAGE LIGHTING ELECTRICAL" at bounding box center [516, 436] width 9 height 7
checkbox input "true"
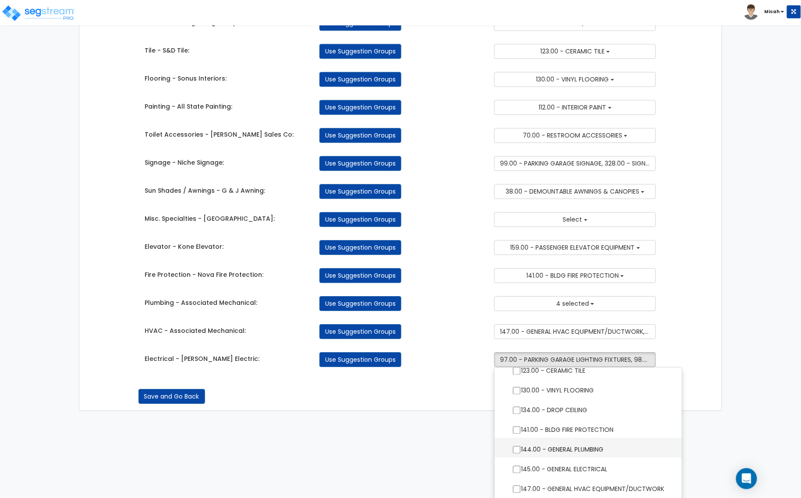
scroll to position [657, 0]
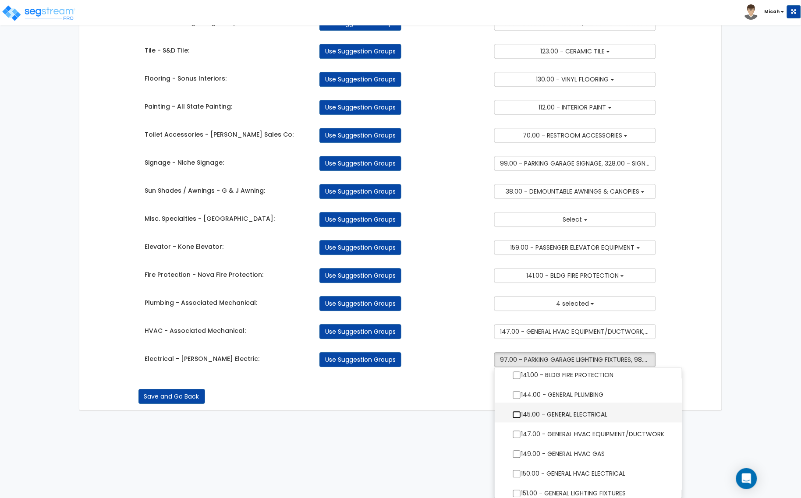
click at [520, 412] on input "145.00 - GENERAL ELECTRICAL" at bounding box center [516, 414] width 9 height 7
checkbox input "true"
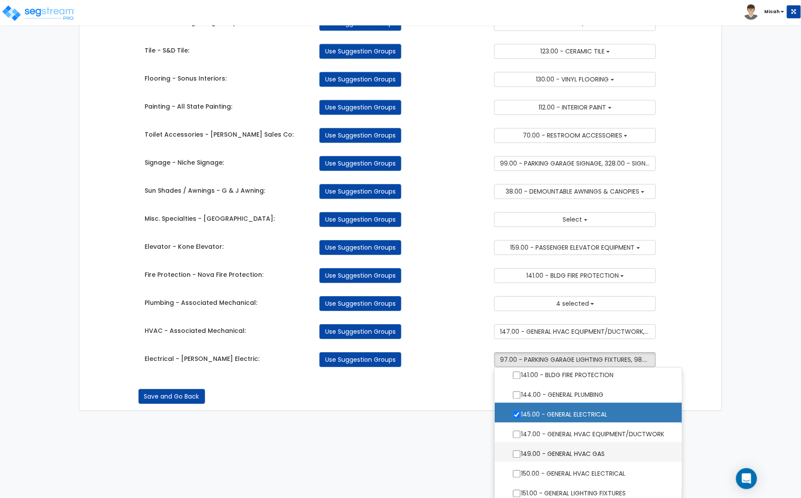
scroll to position [712, 0]
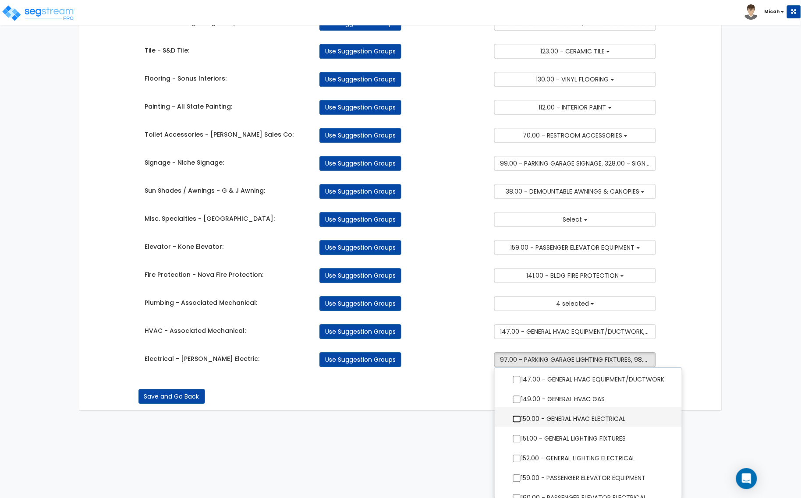
click at [518, 415] on input "150.00 - GENERAL HVAC ELECTRICAL" at bounding box center [516, 418] width 9 height 7
checkbox input "true"
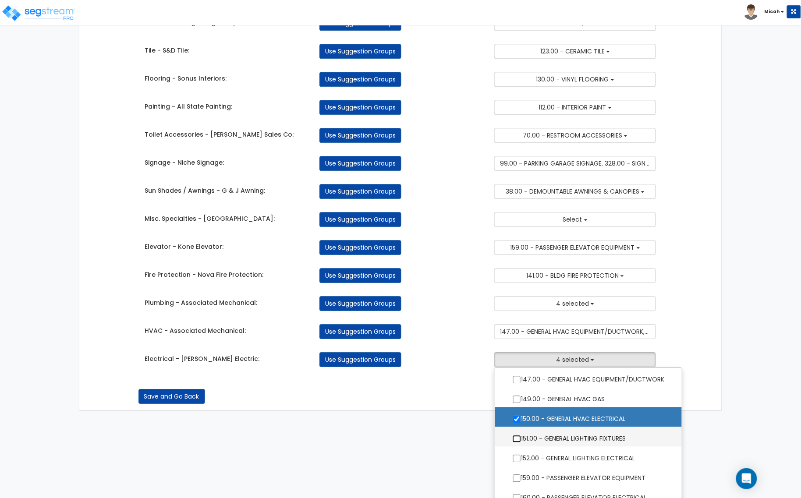
click at [516, 437] on input "151.00 - GENERAL LIGHTING FIXTURES" at bounding box center [516, 438] width 9 height 7
checkbox input "true"
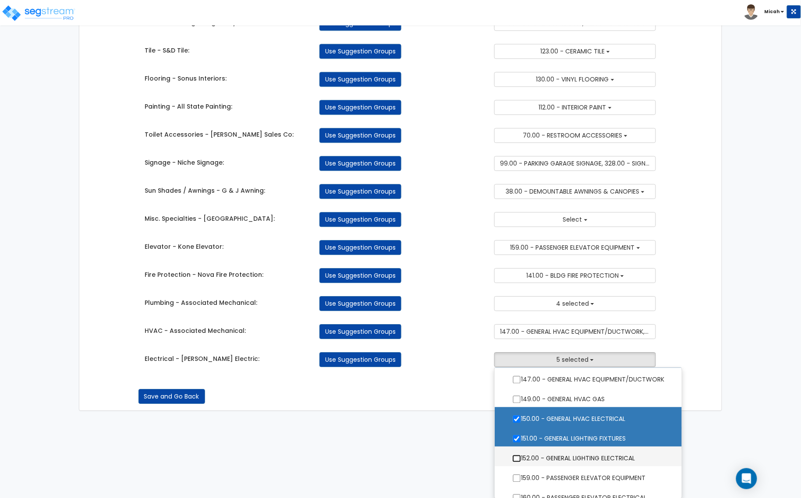
click at [517, 457] on input "152.00 - GENERAL LIGHTING ELECTRICAL" at bounding box center [516, 458] width 9 height 7
checkbox input "true"
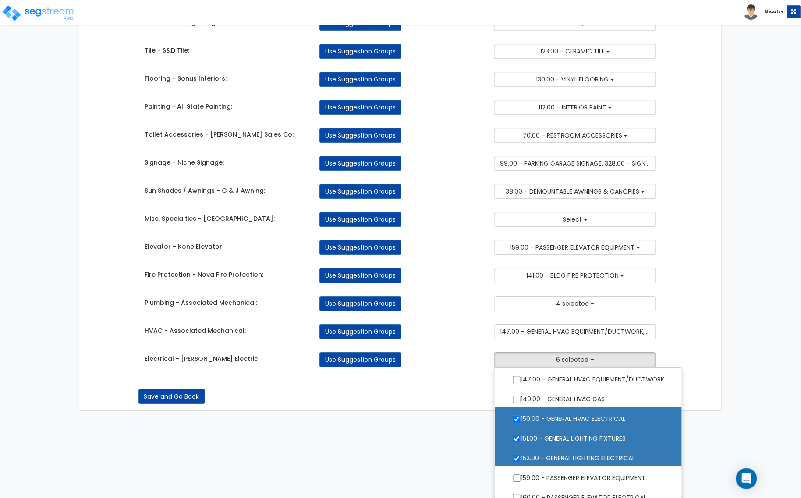
scroll to position [767, 0]
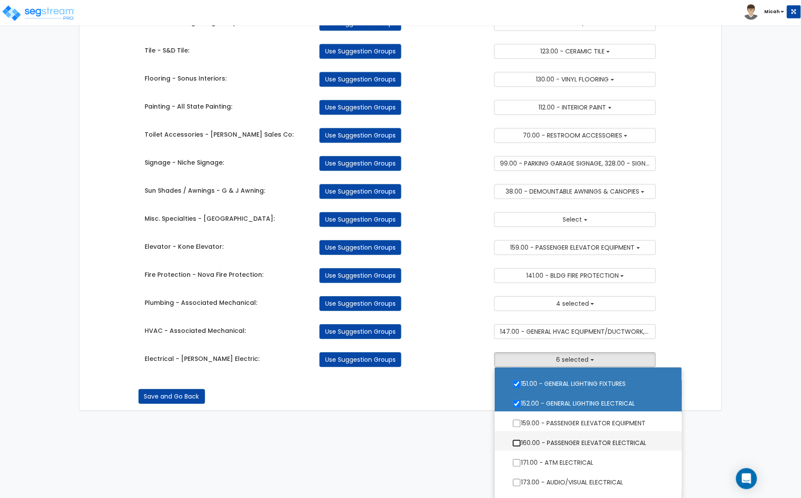
click at [517, 442] on input "160.00 - PASSENGER ELEVATOR ELECTRICAL" at bounding box center [516, 443] width 9 height 7
checkbox input "true"
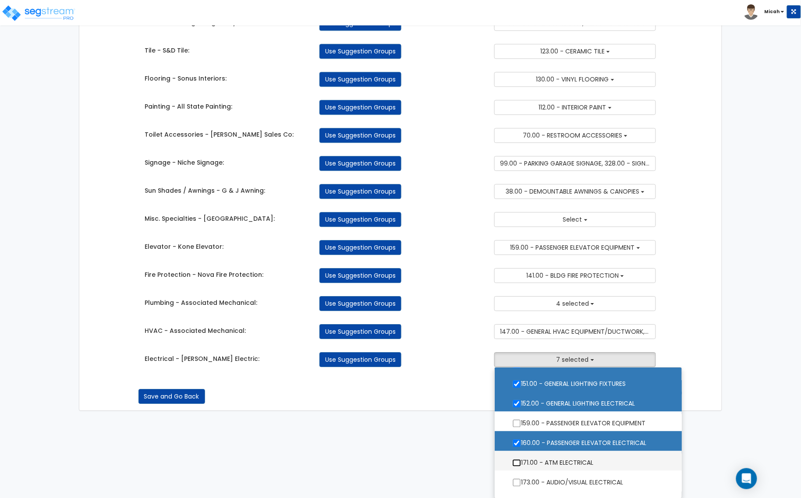
click at [515, 461] on input "171.00 - ATM ELECTRICAL" at bounding box center [516, 462] width 9 height 7
checkbox input "true"
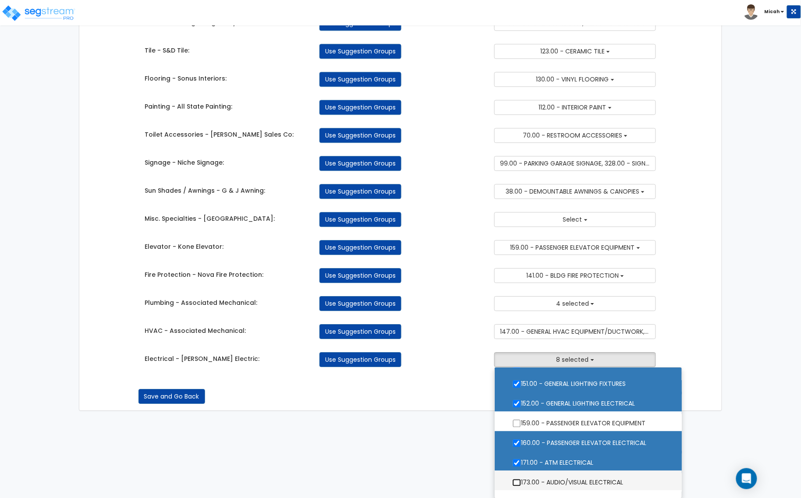
drag, startPoint x: 520, startPoint y: 480, endPoint x: 538, endPoint y: 478, distance: 18.5
click at [520, 480] on input "173.00 - AUDIO/VISUAL ELECTRICAL" at bounding box center [516, 482] width 9 height 7
checkbox input "true"
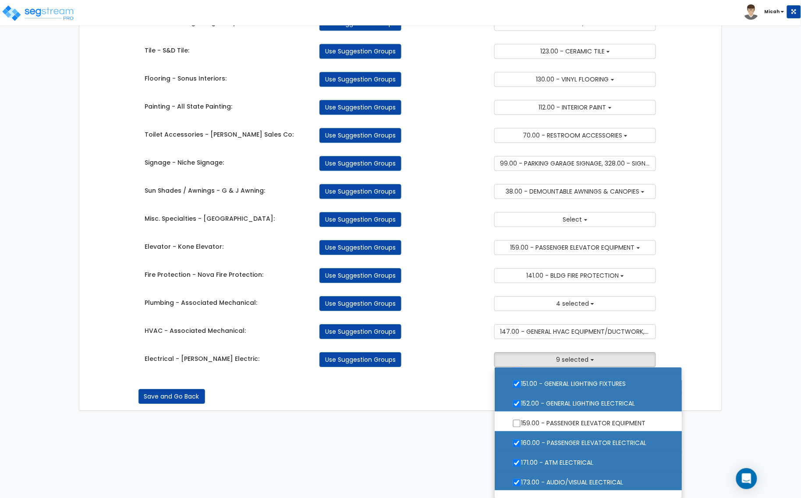
scroll to position [822, 0]
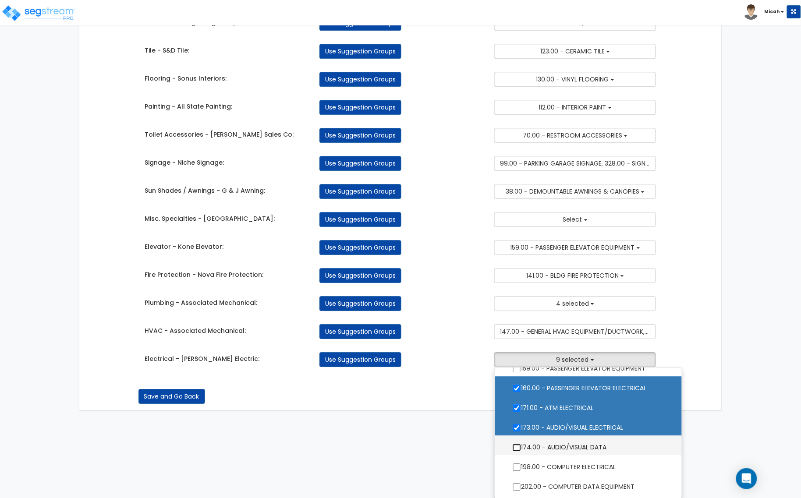
click at [517, 447] on input "174.00 - AUDIO/VISUAL DATA" at bounding box center [516, 447] width 9 height 7
checkbox input "true"
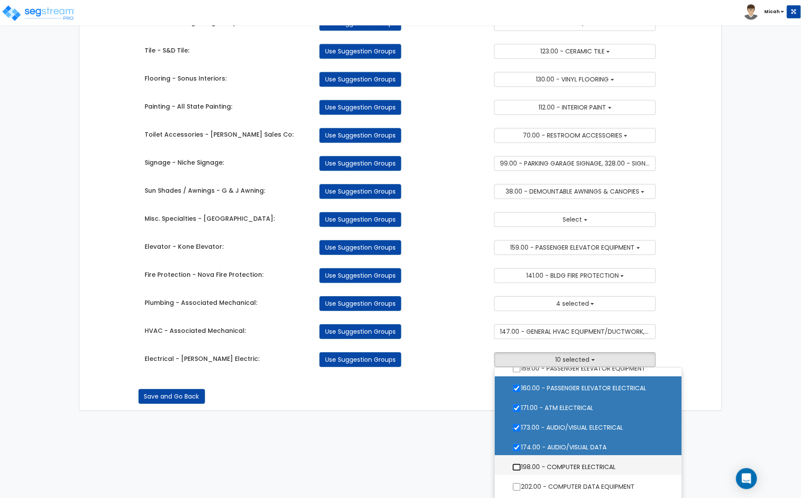
click at [515, 467] on input "198.00 - COMPUTER ELECTRICAL" at bounding box center [516, 467] width 9 height 7
checkbox input "true"
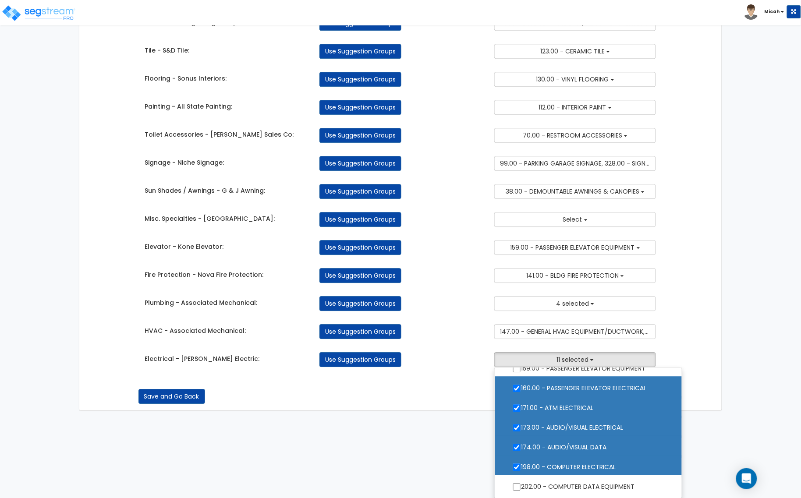
scroll to position [877, 0]
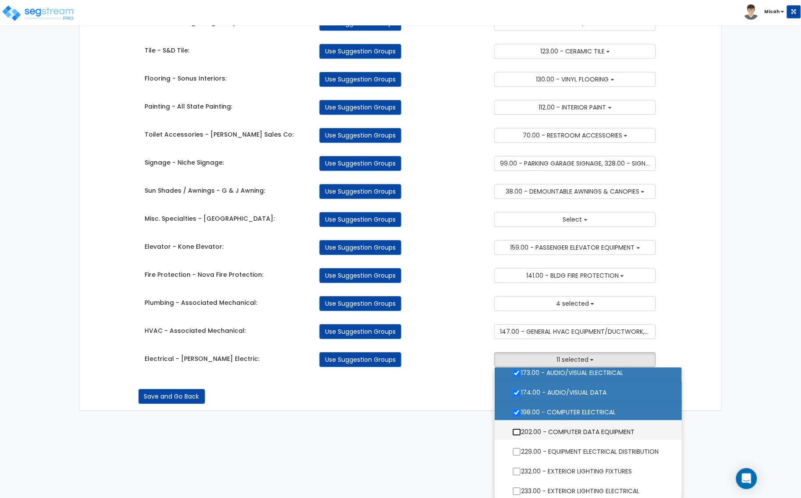
click at [514, 433] on input "202.00 - COMPUTER DATA EQUIPMENT" at bounding box center [516, 432] width 9 height 7
checkbox input "true"
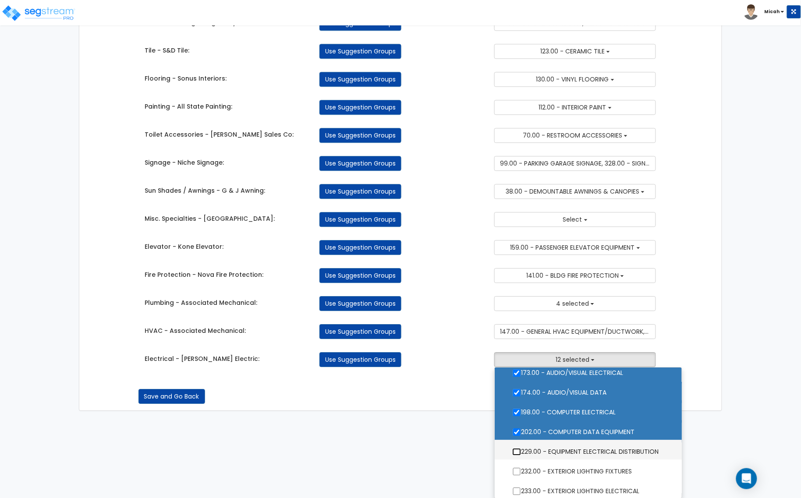
click at [514, 451] on input "229.00 - EQUIPMENT ELECTRICAL DISTRIBUTION" at bounding box center [516, 451] width 9 height 7
checkbox input "true"
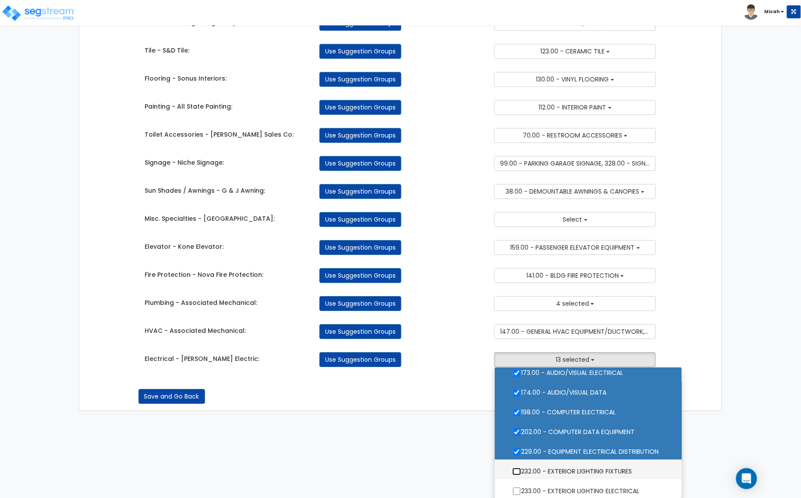
click at [518, 469] on input "232.00 - EXTERIOR LIGHTING FIXTURES" at bounding box center [516, 471] width 9 height 7
checkbox input "true"
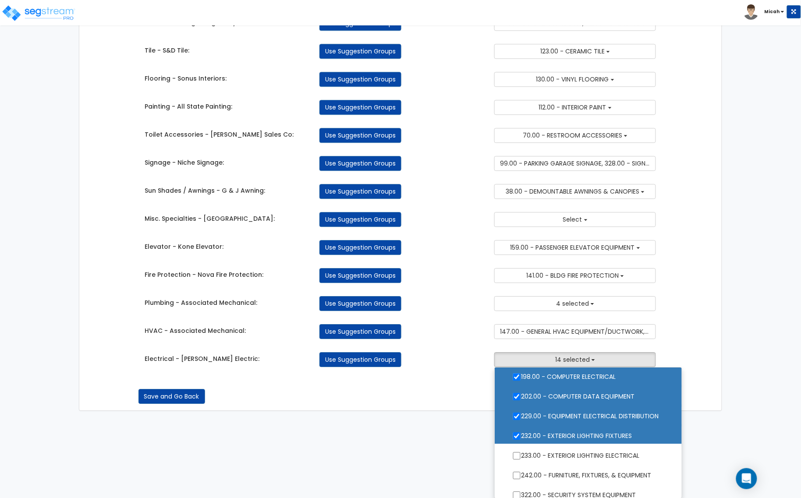
scroll to position [931, 0]
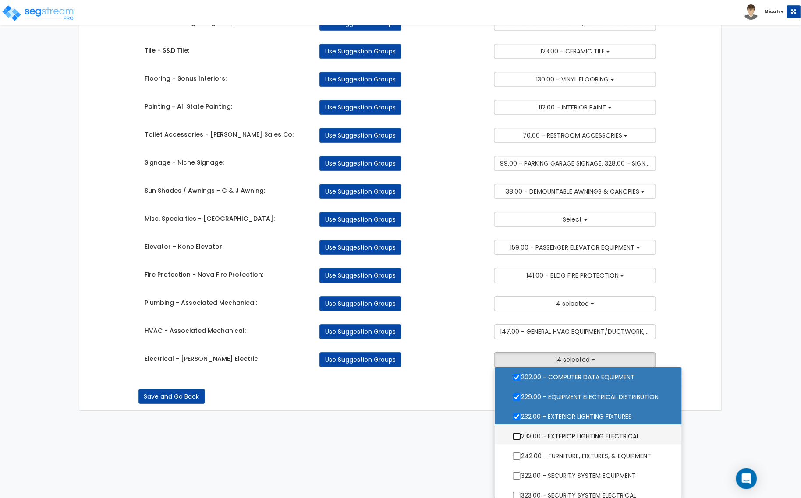
click at [515, 436] on input "233.00 - EXTERIOR LIGHTING ELECTRICAL" at bounding box center [516, 436] width 9 height 7
checkbox input "true"
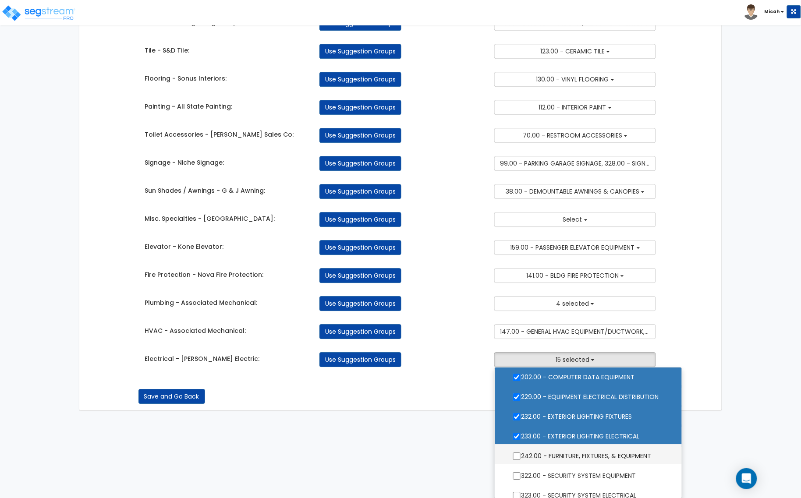
scroll to position [986, 0]
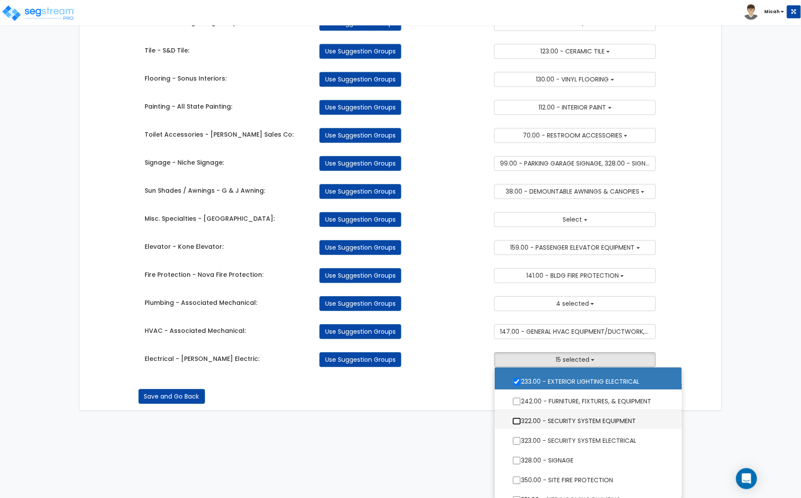
click at [516, 422] on input "322.00 - SECURITY SYSTEM EQUIPMENT" at bounding box center [516, 421] width 9 height 7
checkbox input "true"
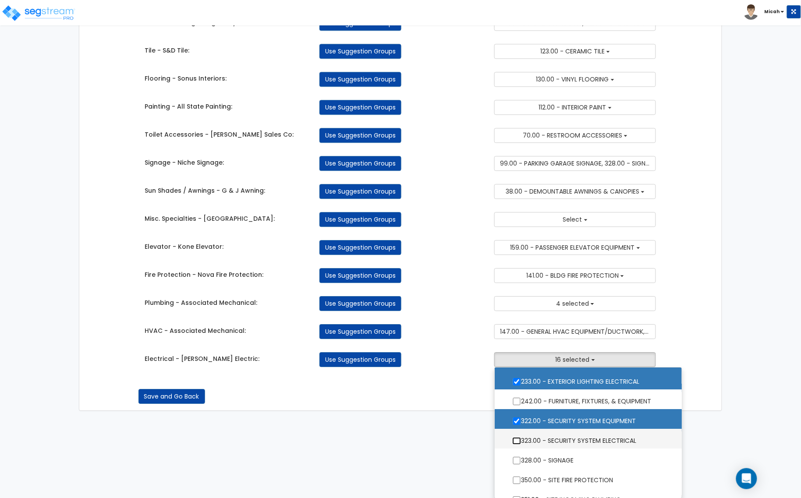
click at [515, 439] on input "323.00 - SECURITY SYSTEM ELECTRICAL" at bounding box center [516, 440] width 9 height 7
checkbox input "true"
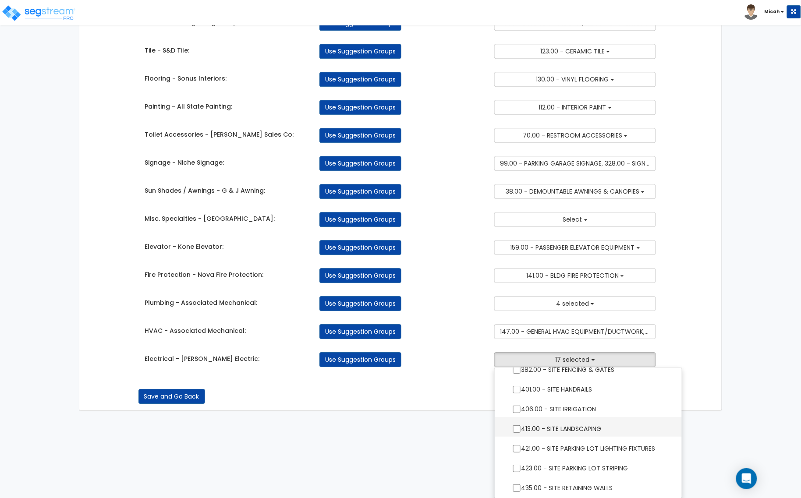
scroll to position [1260, 0]
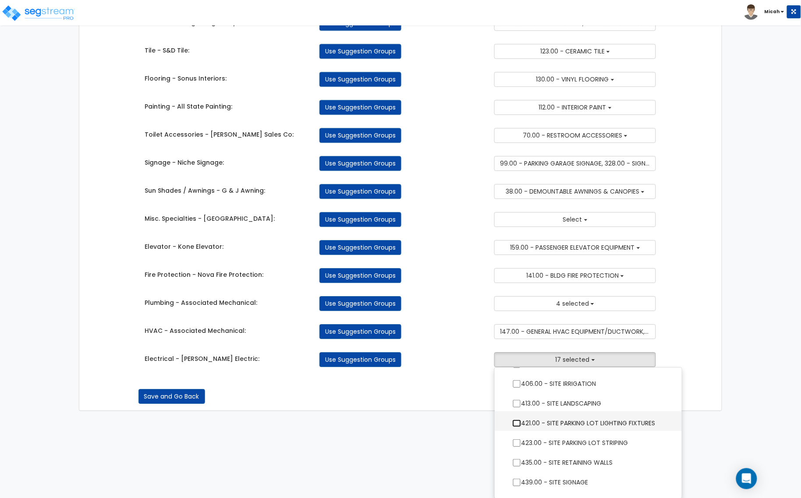
click at [515, 424] on input "421.00 - SITE PARKING LOT LIGHTING FIXTURES" at bounding box center [516, 423] width 9 height 7
checkbox input "true"
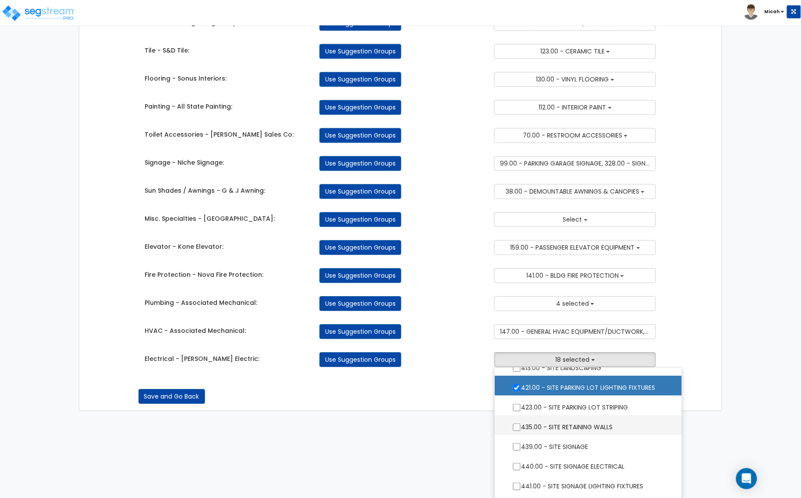
scroll to position [1315, 0]
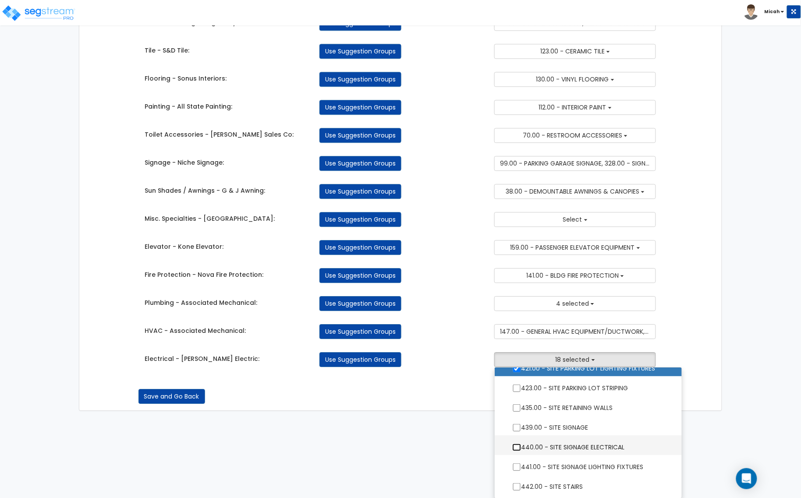
click at [515, 444] on input "440.00 - SITE SIGNAGE ELECTRICAL" at bounding box center [516, 447] width 9 height 7
checkbox input "true"
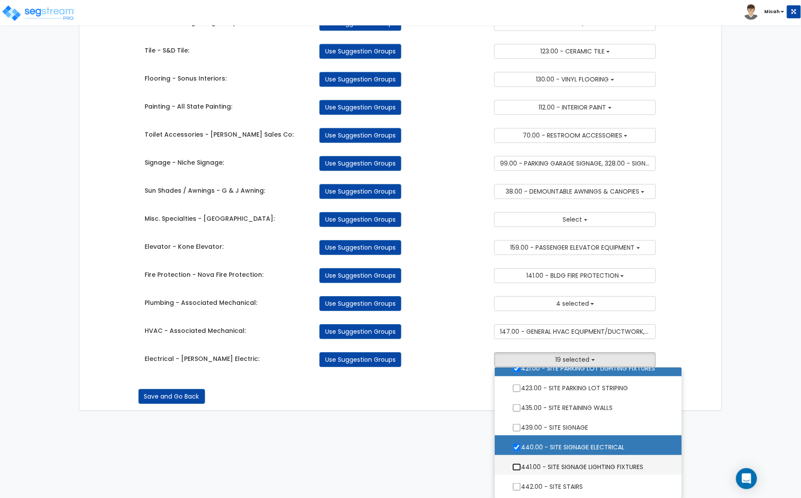
click at [518, 464] on input "441.00 - SITE SIGNAGE LIGHTING FIXTURES" at bounding box center [516, 467] width 9 height 7
checkbox input "true"
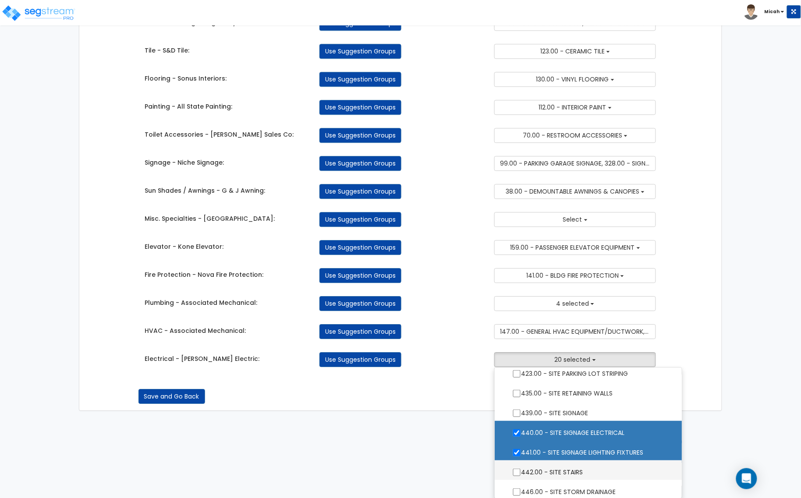
scroll to position [1333, 0]
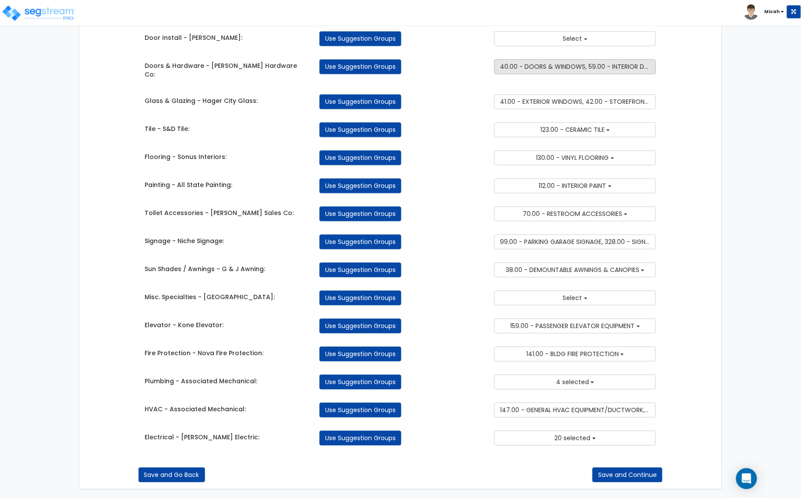
click at [538, 71] on span "40.00 - DOORS & WINDOWS, 59.00 - INTERIOR DOORS" at bounding box center [581, 66] width 162 height 9
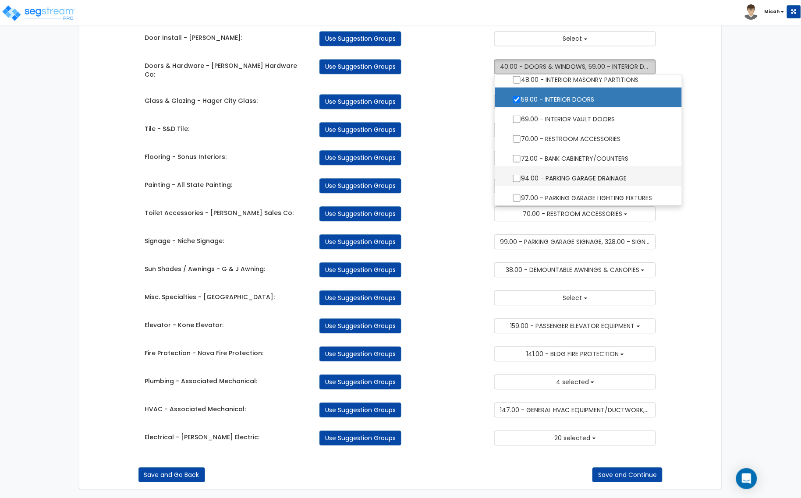
scroll to position [383, 0]
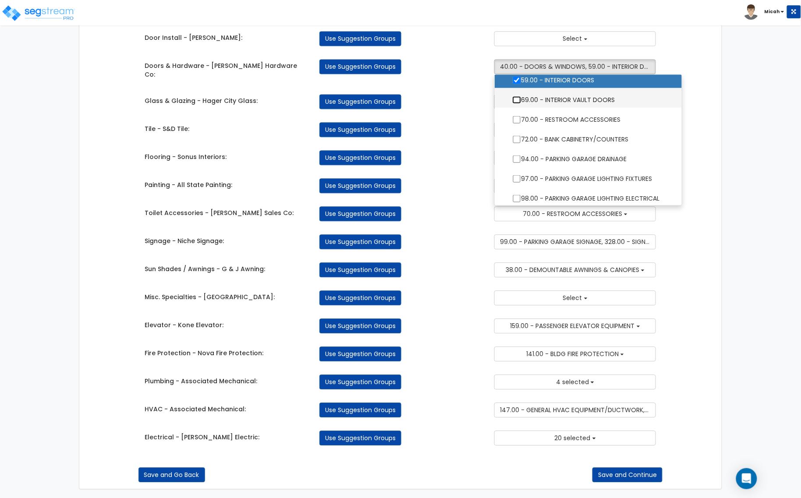
click at [515, 101] on input "69.00 - INTERIOR VAULT DOORS" at bounding box center [516, 99] width 9 height 7
checkbox input "true"
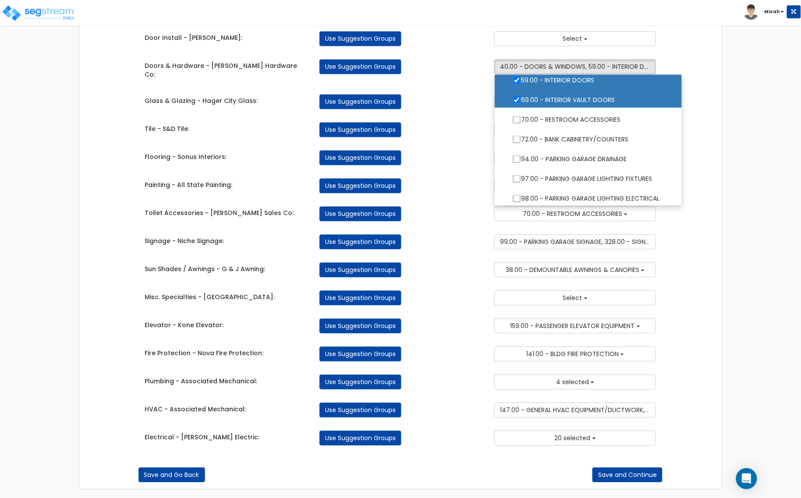
drag, startPoint x: 719, startPoint y: 136, endPoint x: 712, endPoint y: 137, distance: 7.1
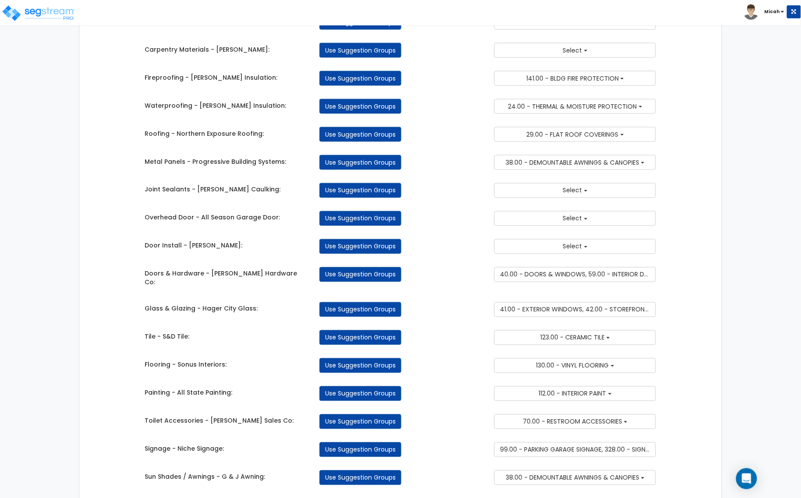
scroll to position [463, 0]
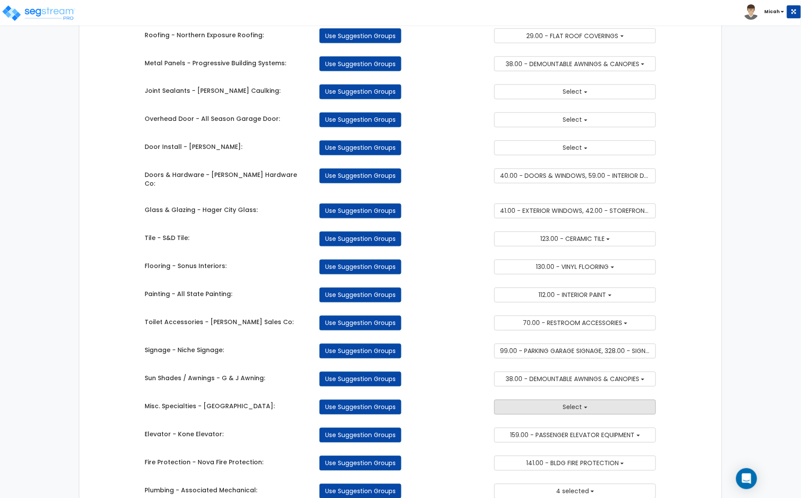
click at [521, 402] on button "Select" at bounding box center [575, 407] width 162 height 15
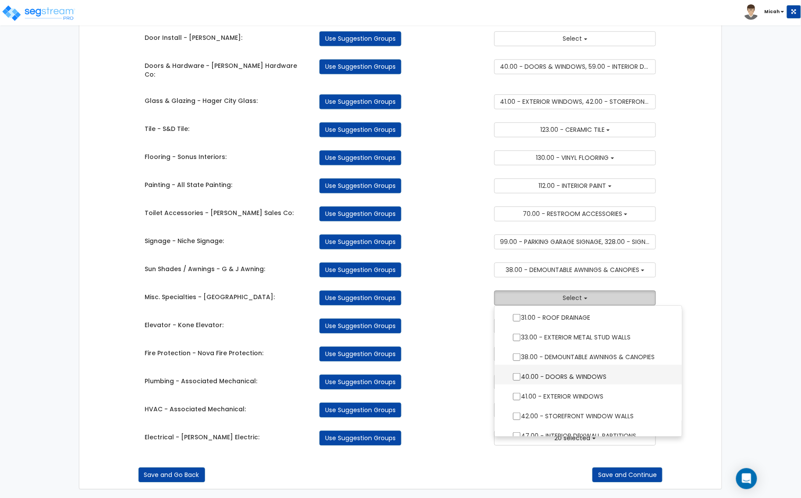
scroll to position [274, 0]
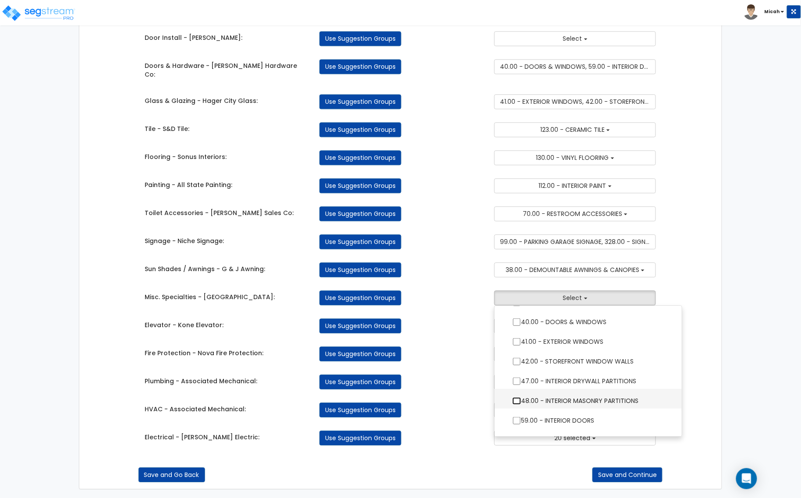
click at [513, 397] on input "48.00 - INTERIOR MASONRY PARTITIONS" at bounding box center [516, 400] width 9 height 7
checkbox input "true"
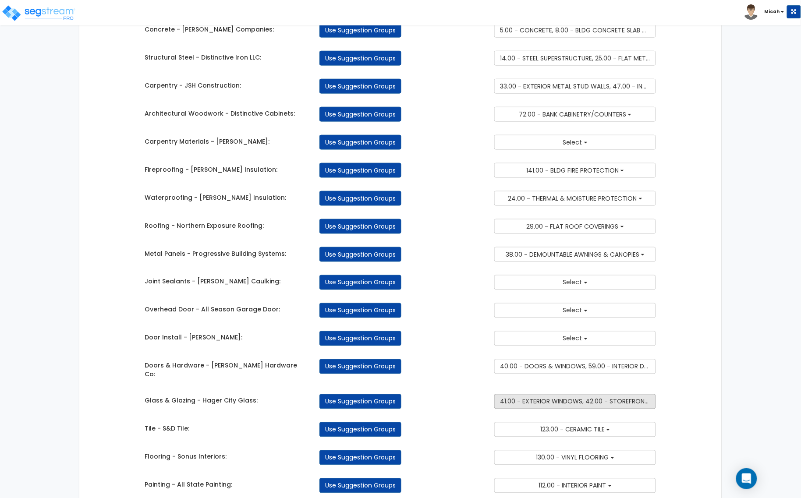
scroll to position [244, 0]
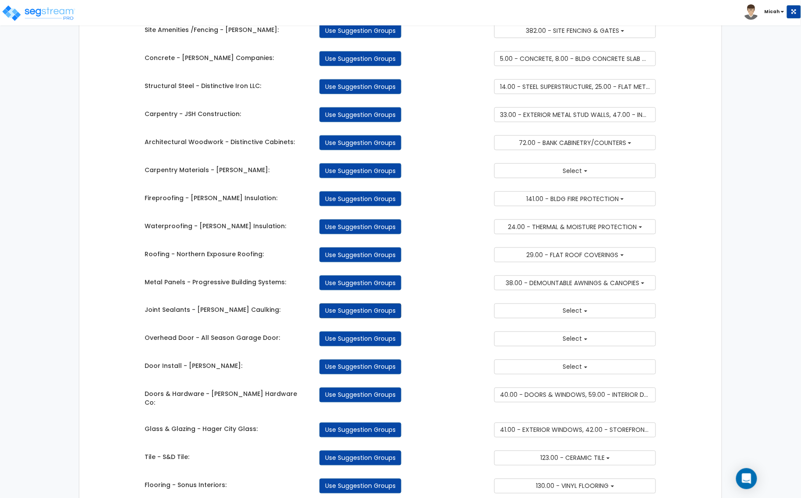
click at [375, 314] on link "Use Suggestion Groups" at bounding box center [360, 311] width 82 height 15
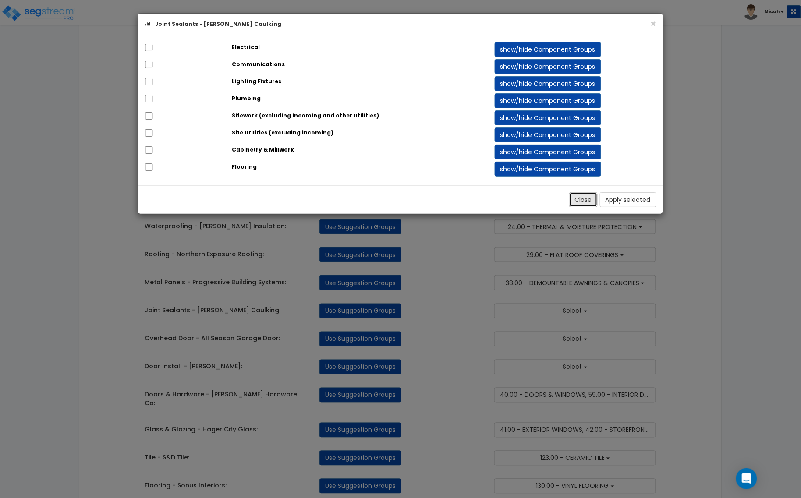
click at [586, 202] on button "Close" at bounding box center [583, 199] width 28 height 15
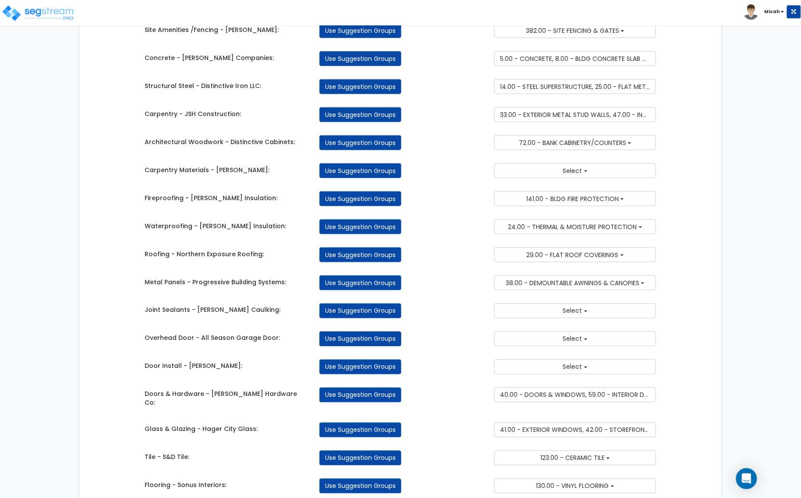
click at [362, 347] on link "Use Suggestion Groups" at bounding box center [360, 339] width 82 height 15
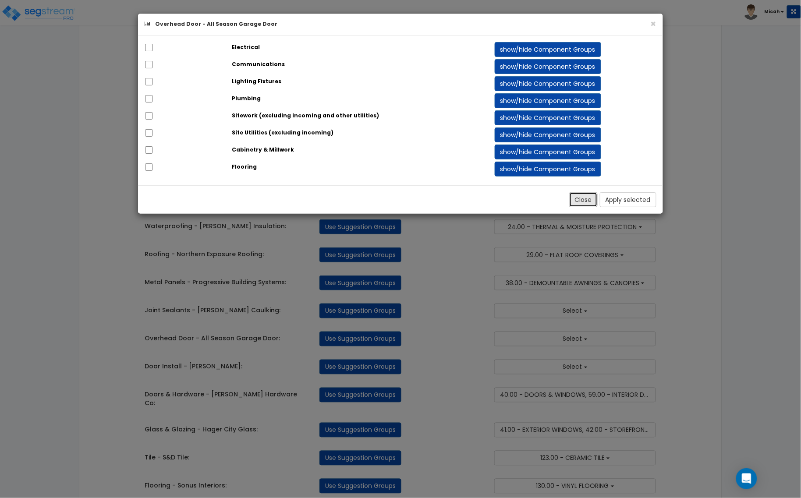
click at [575, 196] on button "Close" at bounding box center [583, 199] width 28 height 15
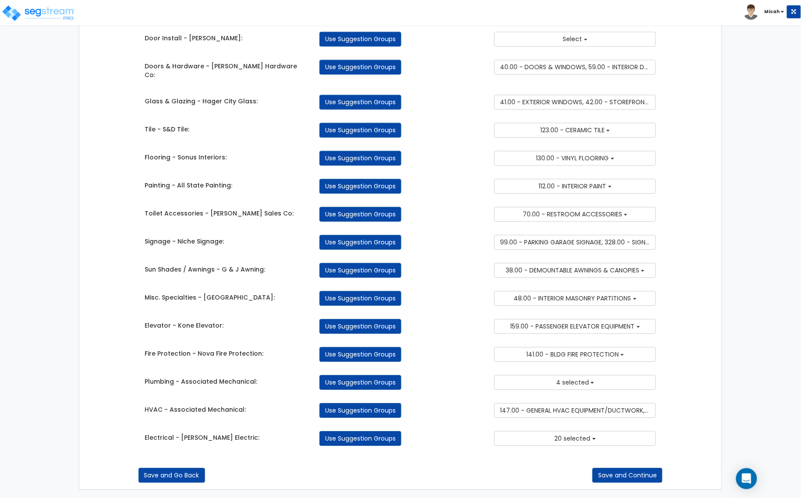
scroll to position [573, 0]
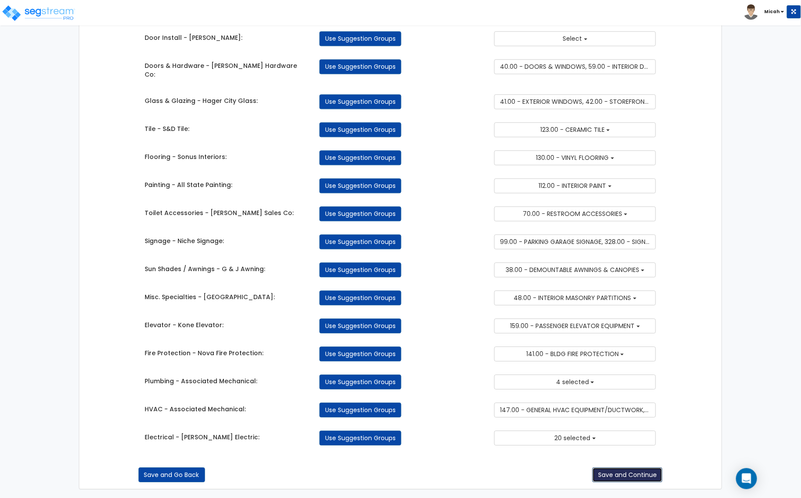
click at [626, 470] on button "Save and Continue" at bounding box center [628, 475] width 70 height 15
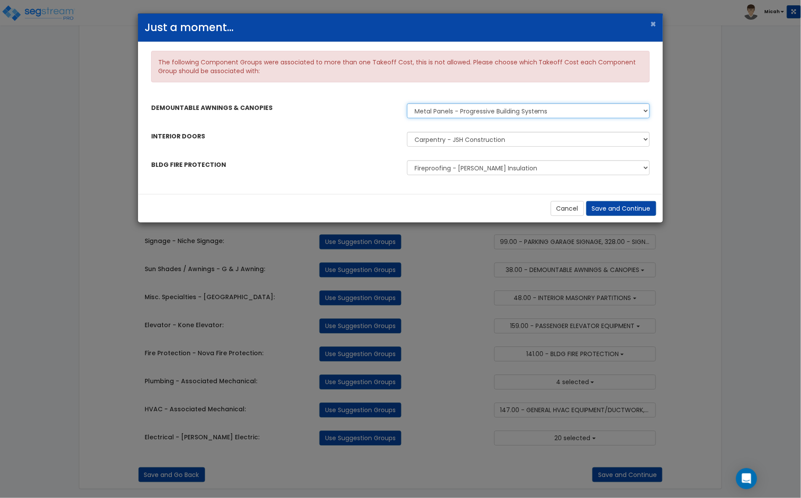
click at [512, 115] on select "Metal Panels - Progressive Building Systems Sun Shades / Awnings - G & J Awning" at bounding box center [528, 110] width 243 height 15
select select "45778569"
click at [407, 104] on select "Metal Panels - Progressive Building Systems Sun Shades / Awnings - G & J Awning" at bounding box center [528, 110] width 243 height 15
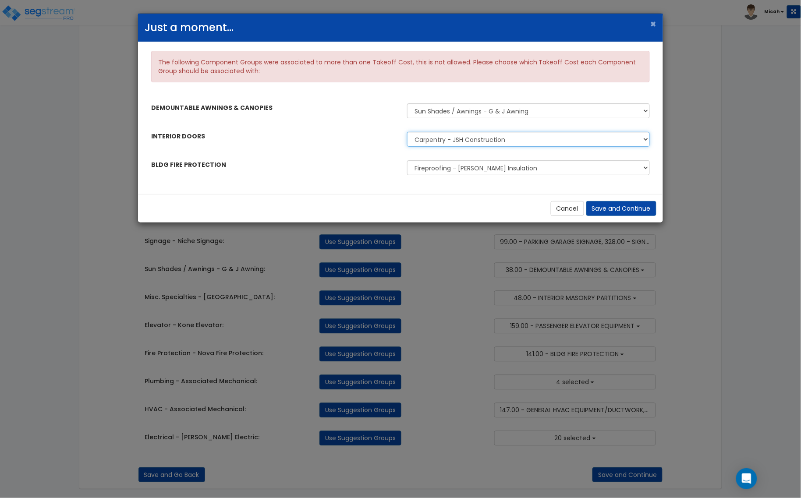
click at [451, 142] on select "Carpentry - JSH Construction Doors & Hardware - [PERSON_NAME] Hardware Co" at bounding box center [528, 139] width 243 height 15
select select "45778562"
click at [407, 132] on select "Carpentry - JSH Construction Doors & Hardware - [PERSON_NAME] Hardware Co" at bounding box center [528, 139] width 243 height 15
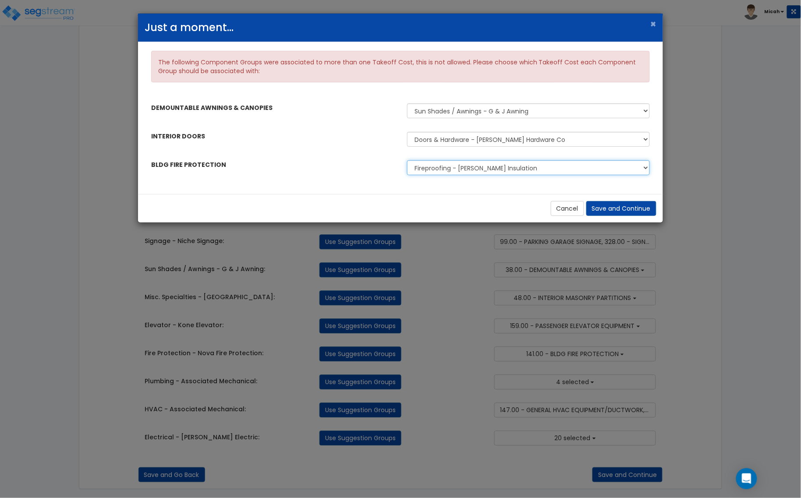
click at [454, 171] on select "Fireproofing - [PERSON_NAME] Insulation Fire Protection - Nova Fire Protection" at bounding box center [528, 167] width 243 height 15
select select "45778572"
click at [407, 161] on select "Fireproofing - [PERSON_NAME] Insulation Fire Protection - Nova Fire Protection" at bounding box center [528, 167] width 243 height 15
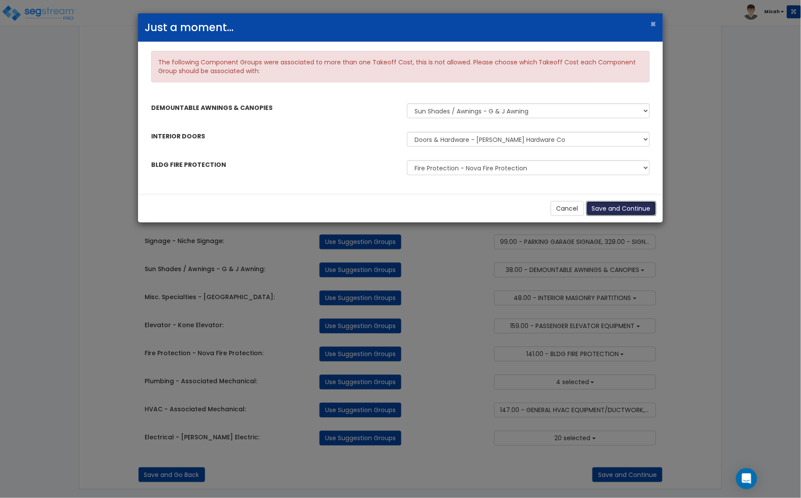
click at [617, 205] on button "Save and Continue" at bounding box center [621, 208] width 70 height 15
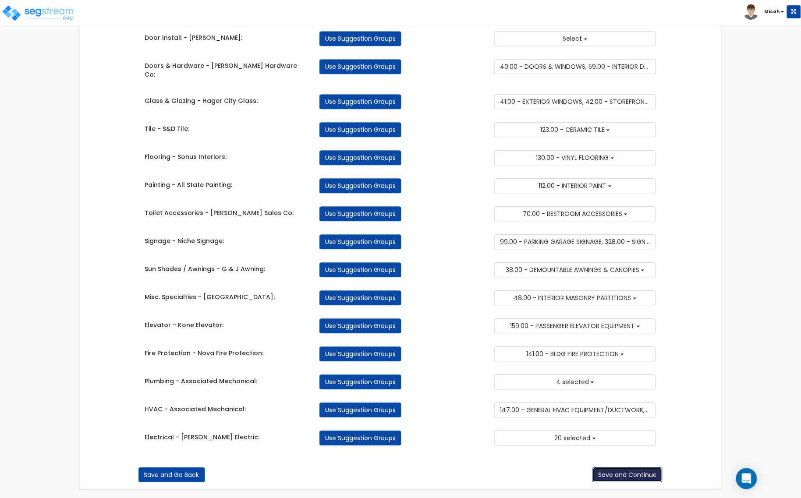
click at [651, 474] on button "Save and Continue" at bounding box center [628, 475] width 70 height 15
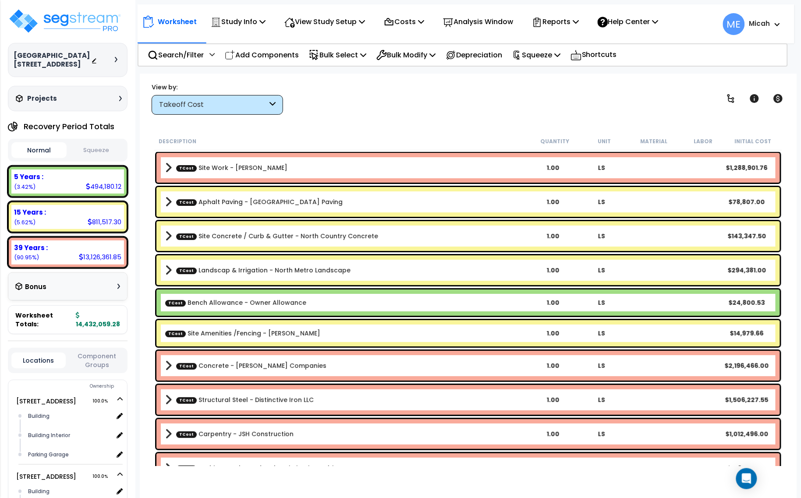
click at [270, 97] on div "Takeoff Cost" at bounding box center [217, 105] width 131 height 20
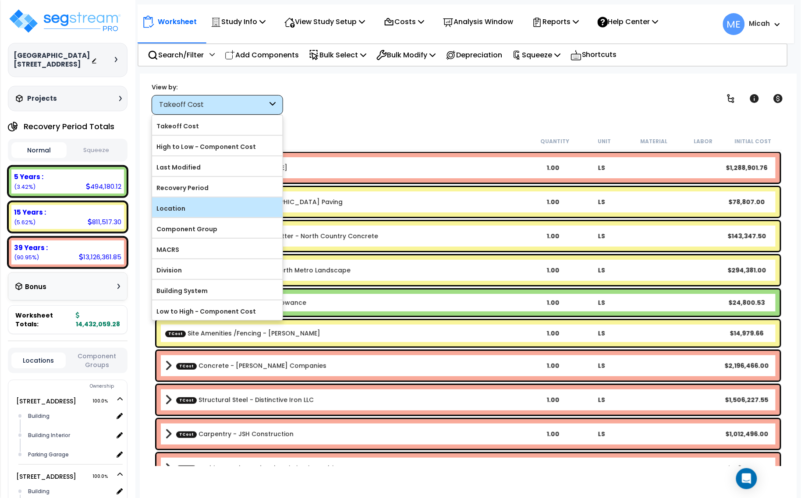
click at [198, 206] on label "Location" at bounding box center [217, 208] width 131 height 13
click at [0, 0] on input "Location" at bounding box center [0, 0] width 0 height 0
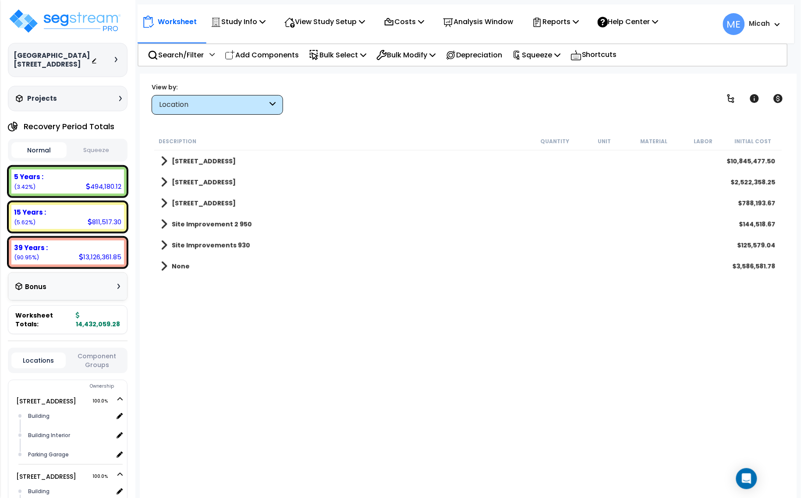
click at [165, 202] on span at bounding box center [164, 203] width 7 height 12
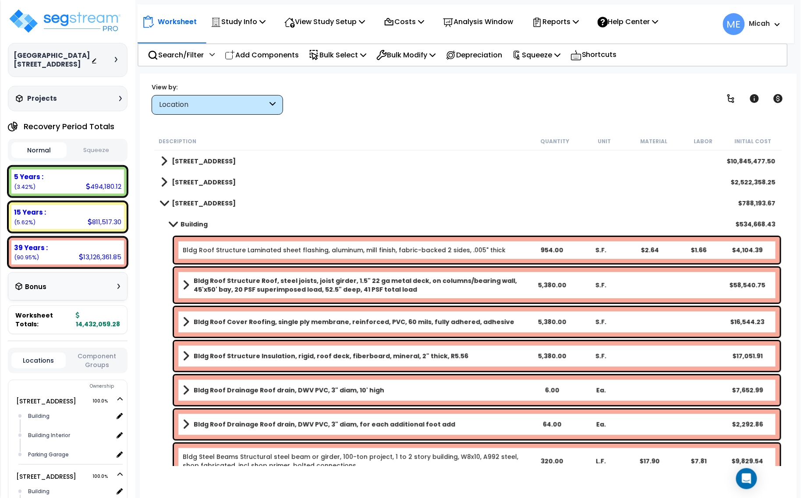
click at [165, 202] on span at bounding box center [164, 203] width 12 height 7
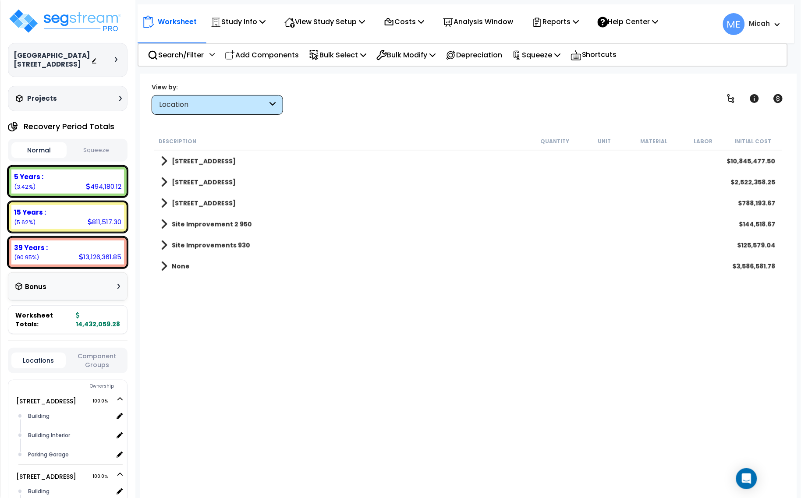
click at [168, 182] on link "930 950 Wayzata Blvd" at bounding box center [198, 182] width 75 height 12
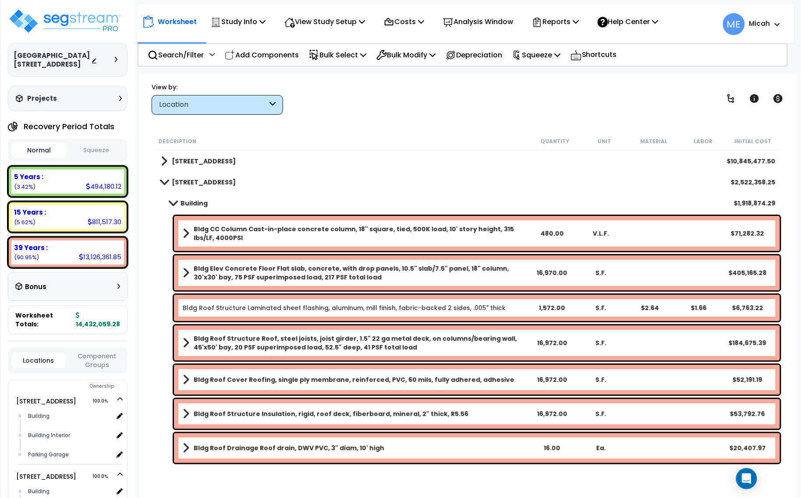
click at [167, 181] on span at bounding box center [164, 182] width 12 height 7
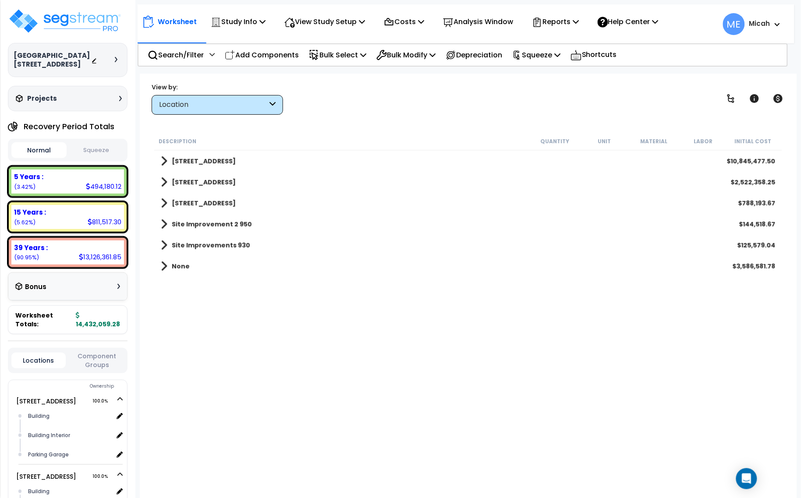
click at [168, 164] on link "930 & 950 Wayzata Blvd" at bounding box center [198, 161] width 75 height 12
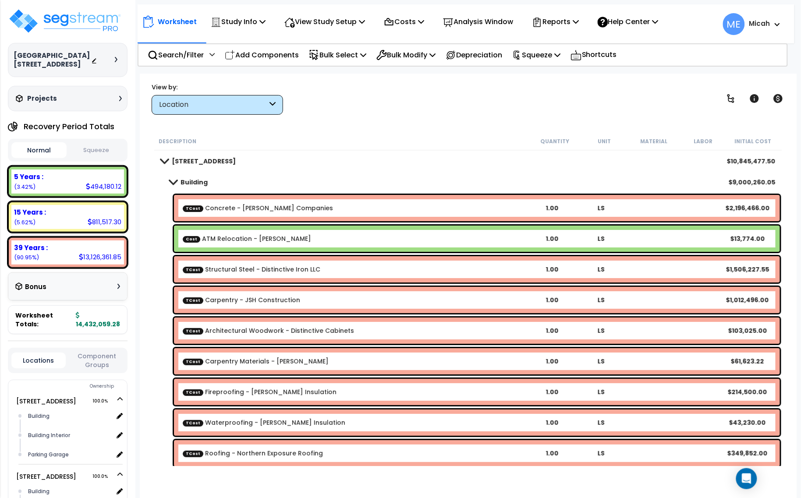
click at [168, 162] on span at bounding box center [164, 161] width 12 height 7
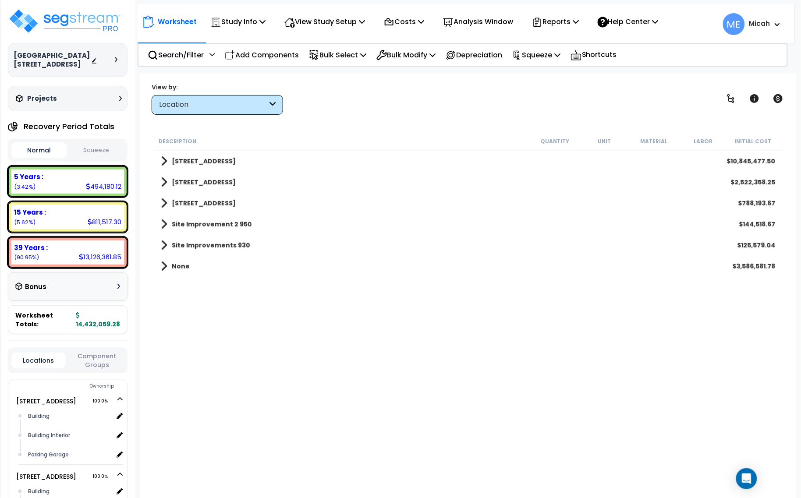
click at [163, 182] on span at bounding box center [164, 182] width 7 height 12
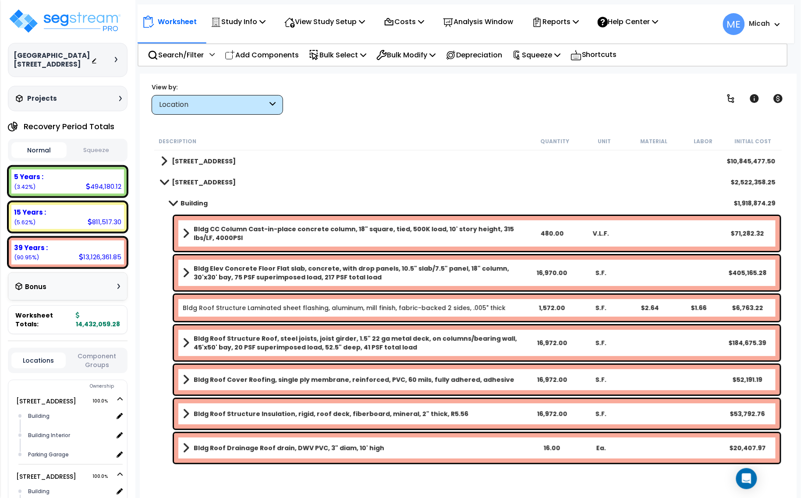
click at [163, 182] on span at bounding box center [164, 182] width 12 height 7
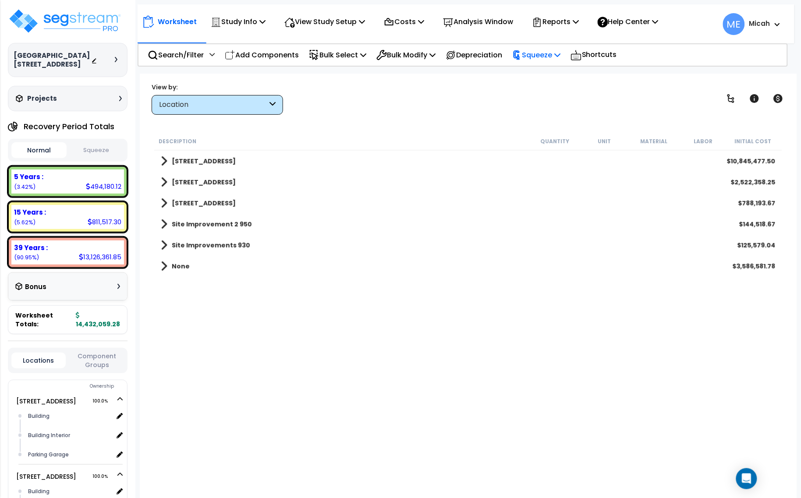
click at [561, 57] on p "Squeeze" at bounding box center [536, 55] width 48 height 12
click at [561, 54] on icon at bounding box center [557, 54] width 6 height 7
click at [163, 268] on span at bounding box center [164, 266] width 7 height 12
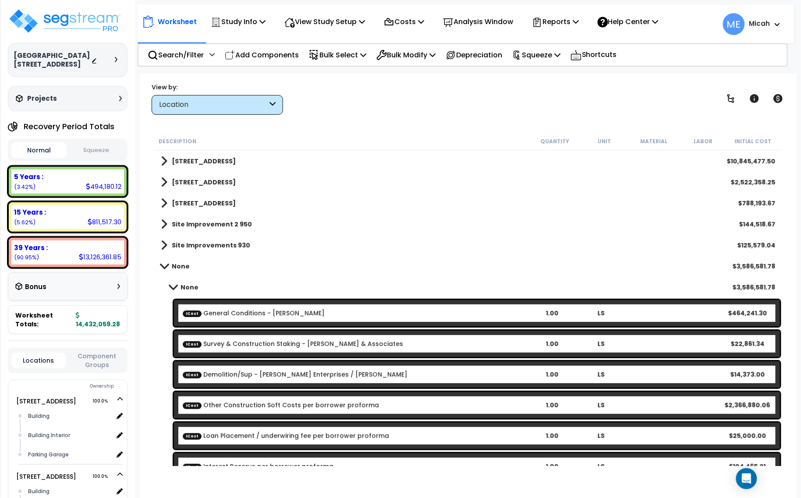
click at [163, 266] on span at bounding box center [164, 266] width 12 height 7
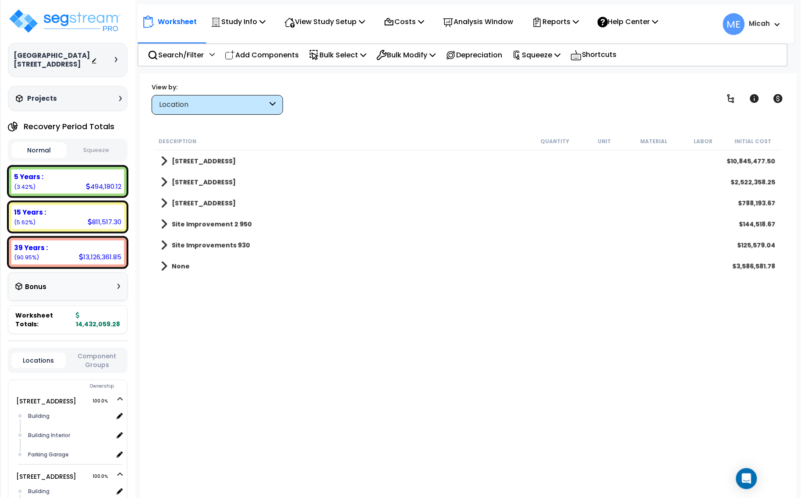
click at [160, 245] on div "Site Improvements 930 $125,579.04" at bounding box center [468, 245] width 624 height 21
click at [166, 246] on span at bounding box center [164, 245] width 7 height 12
click at [173, 266] on span at bounding box center [173, 266] width 7 height 12
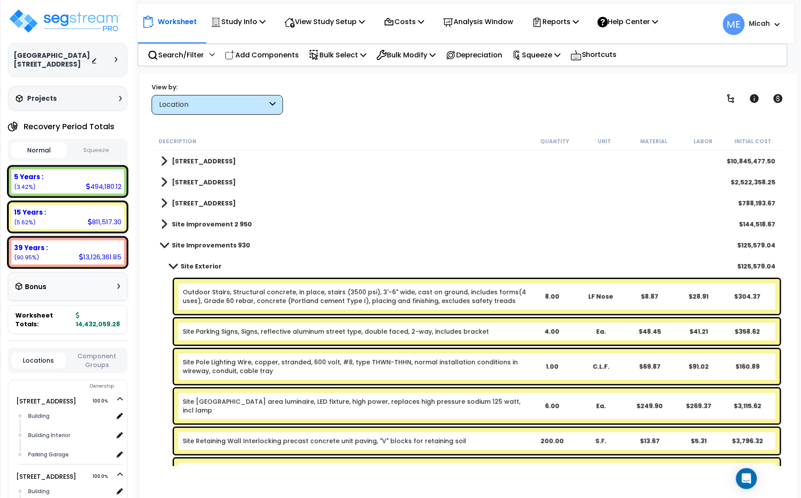
click at [171, 268] on span at bounding box center [173, 266] width 12 height 7
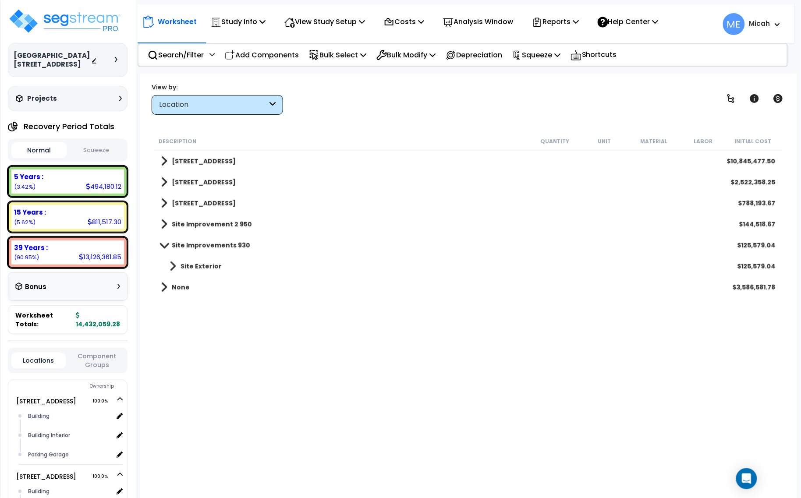
click at [163, 243] on span at bounding box center [164, 245] width 12 height 7
click at [161, 200] on span at bounding box center [164, 203] width 7 height 12
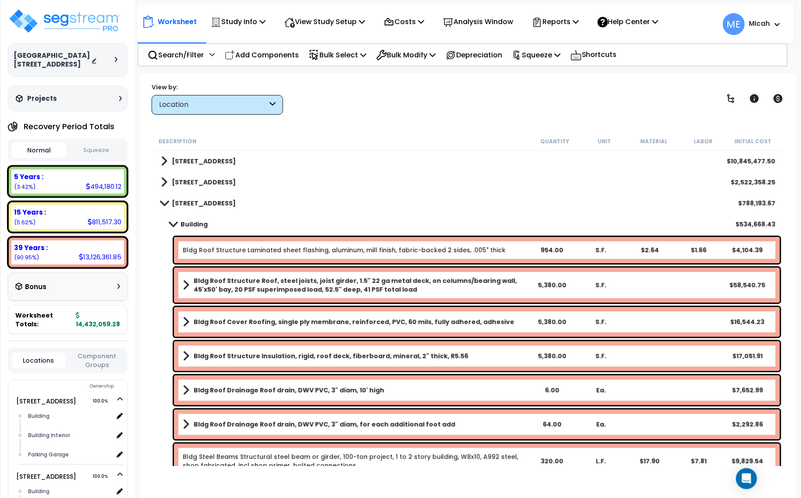
click at [163, 179] on span at bounding box center [164, 182] width 7 height 12
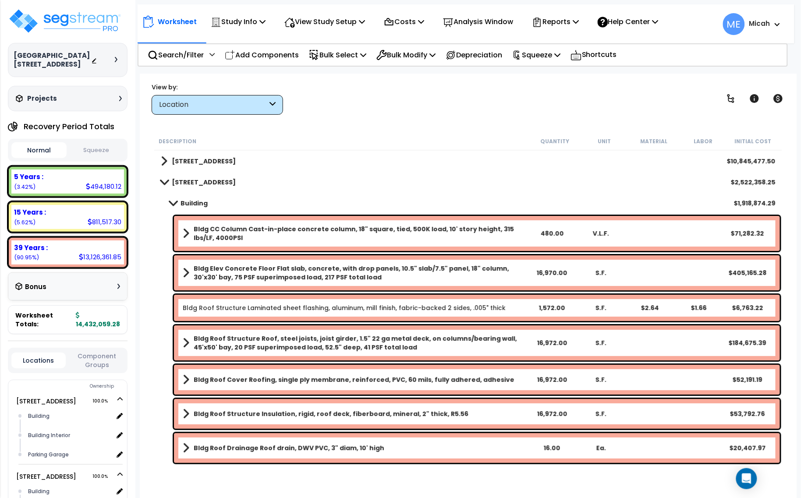
click at [173, 200] on span at bounding box center [173, 203] width 12 height 7
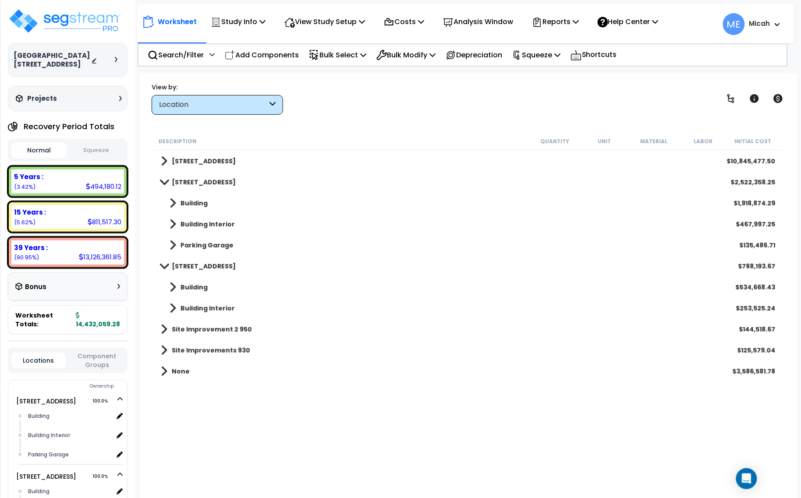
click at [172, 287] on span at bounding box center [173, 287] width 7 height 12
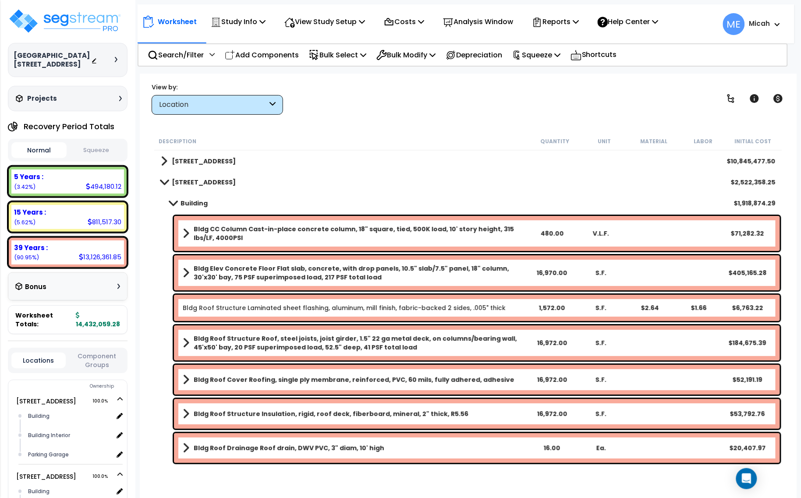
click at [174, 200] on span at bounding box center [173, 203] width 12 height 7
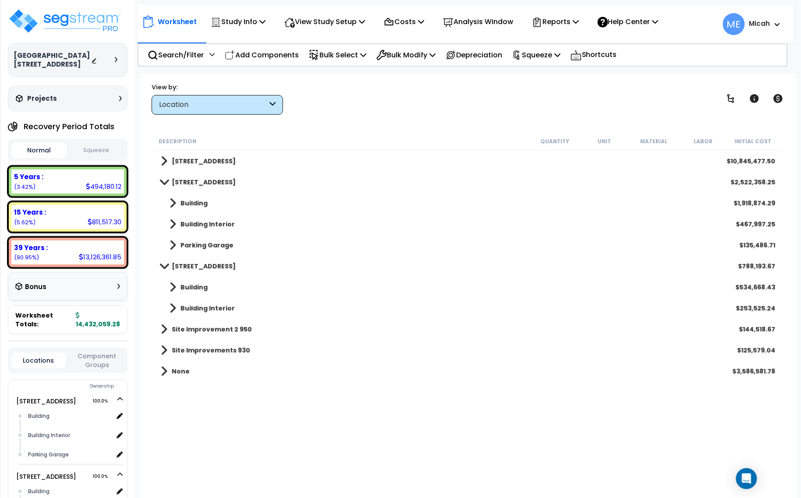
click at [166, 160] on span at bounding box center [164, 161] width 7 height 12
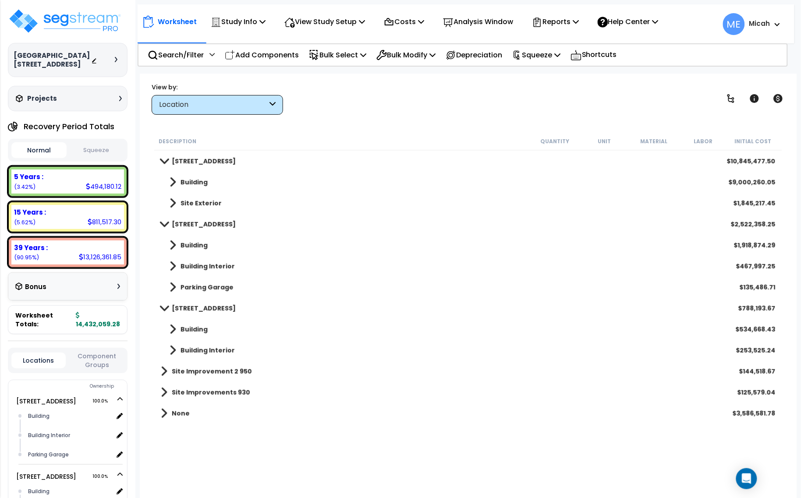
click at [171, 176] on span at bounding box center [173, 182] width 7 height 12
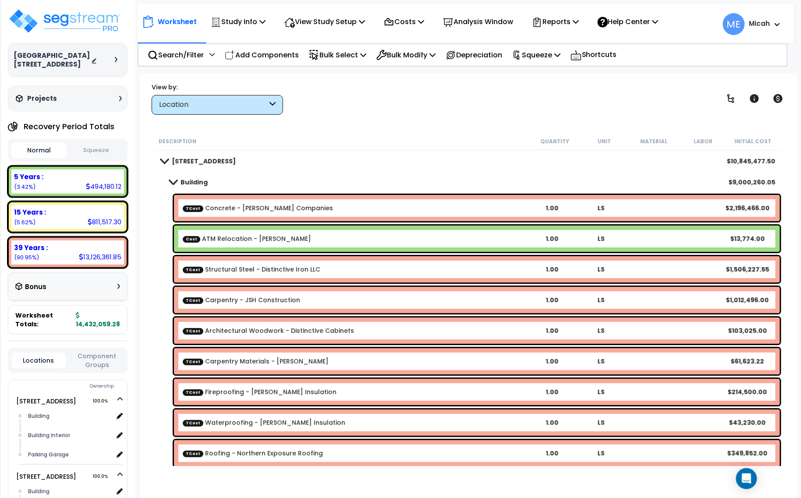
click at [171, 177] on link "Building" at bounding box center [184, 182] width 47 height 12
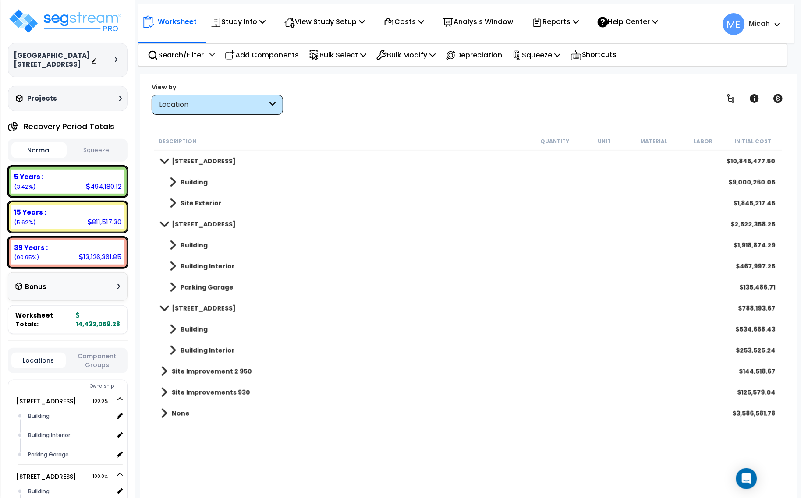
click at [174, 177] on span at bounding box center [173, 182] width 7 height 12
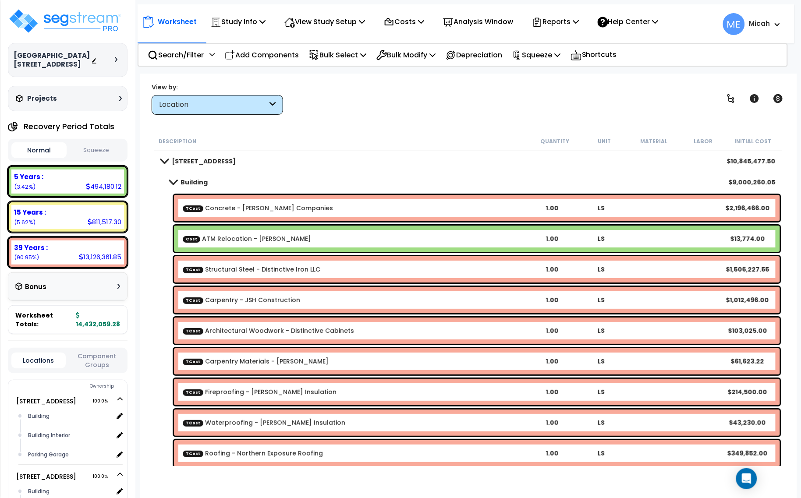
click at [171, 182] on span at bounding box center [173, 182] width 12 height 7
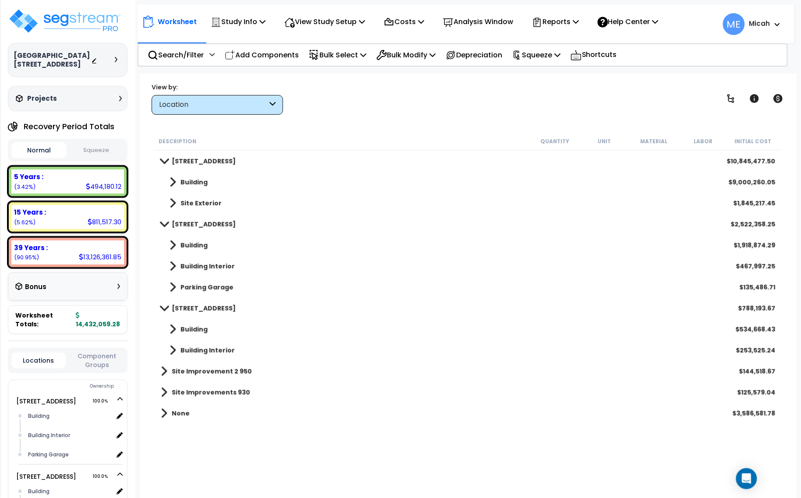
click at [173, 206] on span at bounding box center [173, 203] width 7 height 12
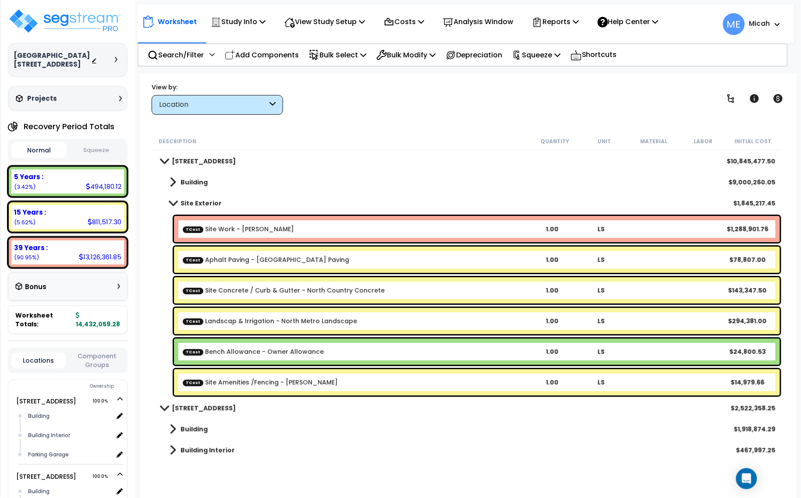
click at [234, 227] on link "TCost Site Work - Bolander" at bounding box center [238, 229] width 111 height 9
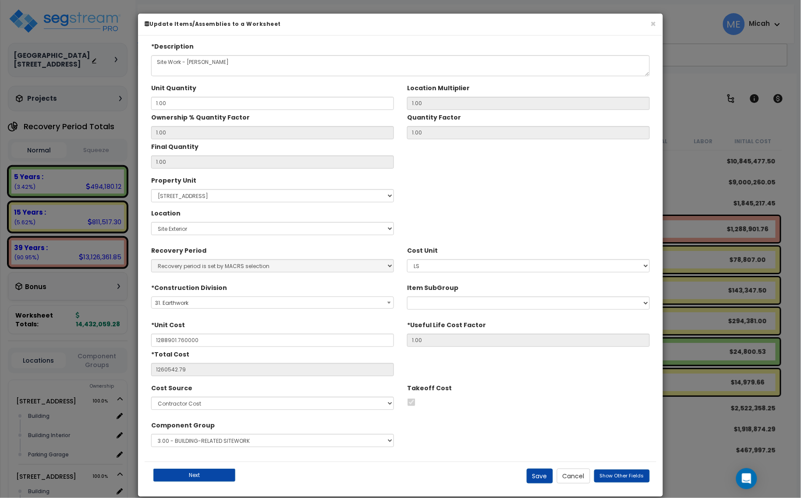
type input "$1,288,901.76"
type input "$1,260,542.79"
click at [645, 306] on select "Borrow Reservoir Liners Plant Mixed Bituminous Concrete Recycled Plant Mixed Bi…" at bounding box center [528, 303] width 243 height 13
click at [562, 363] on div "*Unit Cost $1,288,901.76 *Useful Life Cost Factor 1.00 *Total Cost $1,260,542.79" at bounding box center [401, 347] width 512 height 59
click at [583, 476] on button "Cancel" at bounding box center [573, 476] width 33 height 15
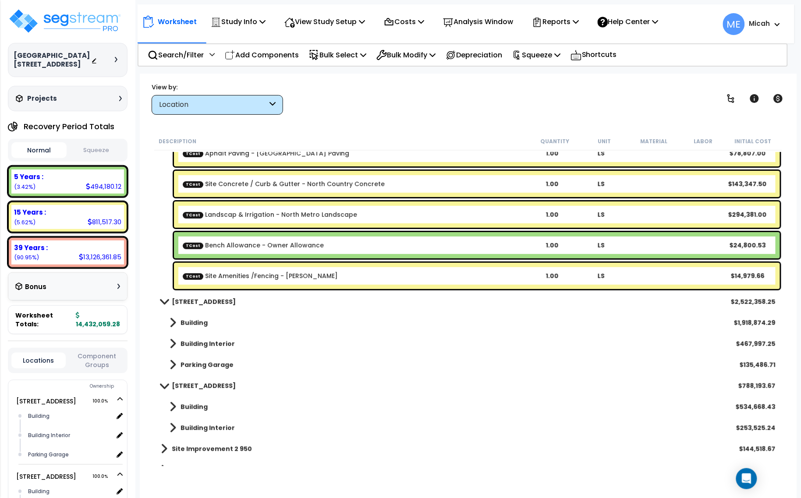
scroll to position [110, 0]
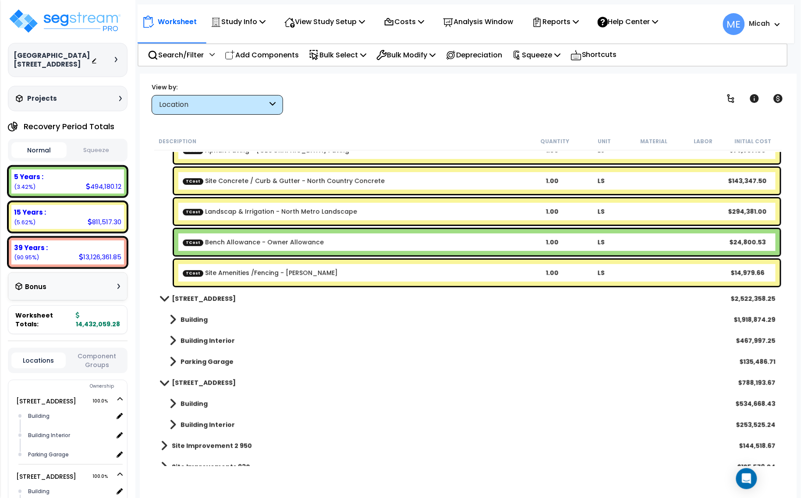
click at [170, 341] on link "Building Interior" at bounding box center [198, 341] width 74 height 12
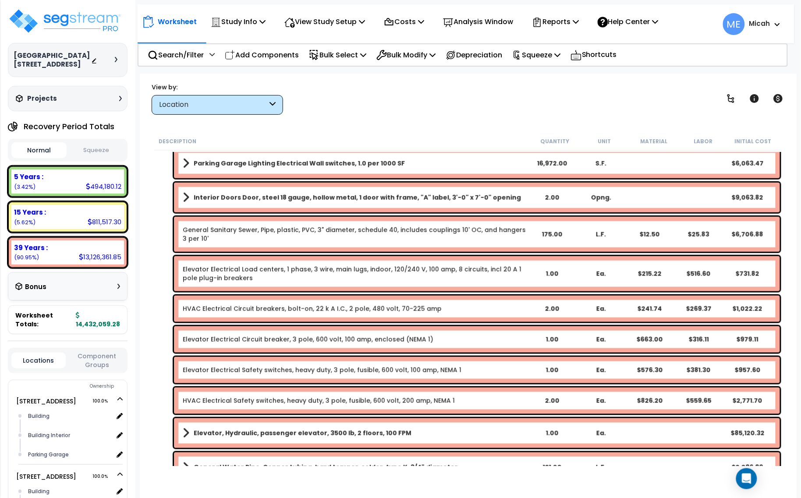
scroll to position [219, 0]
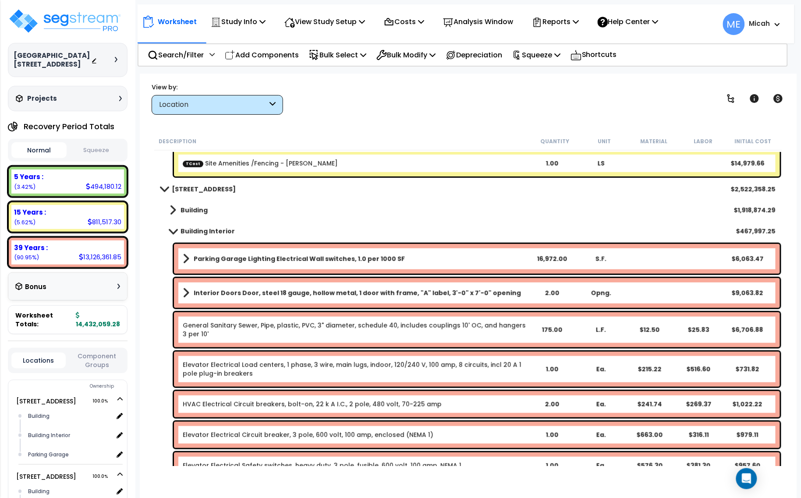
click at [171, 229] on span at bounding box center [173, 231] width 12 height 7
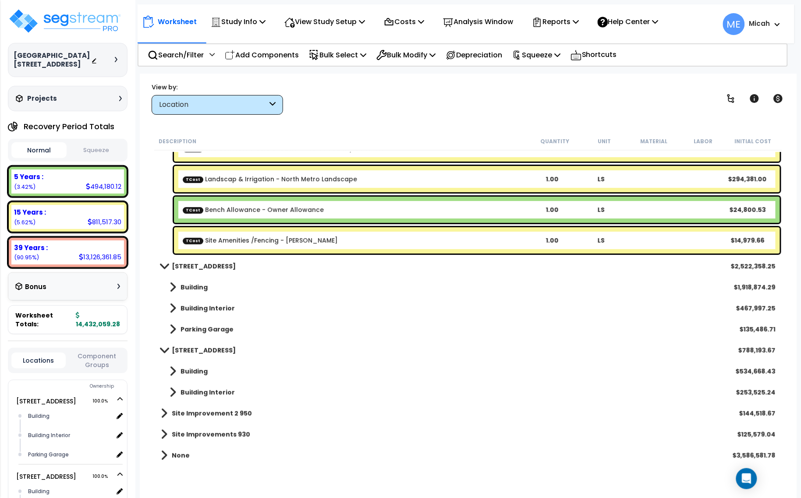
scroll to position [141, 0]
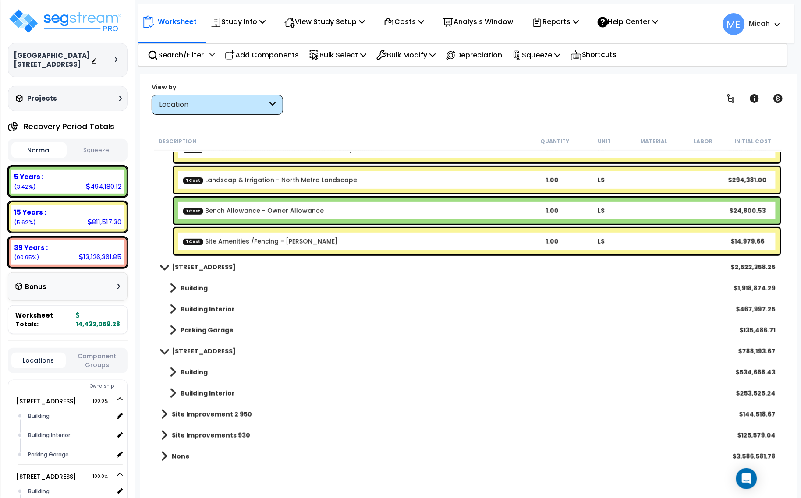
click at [178, 393] on link "Building Interior" at bounding box center [198, 393] width 74 height 12
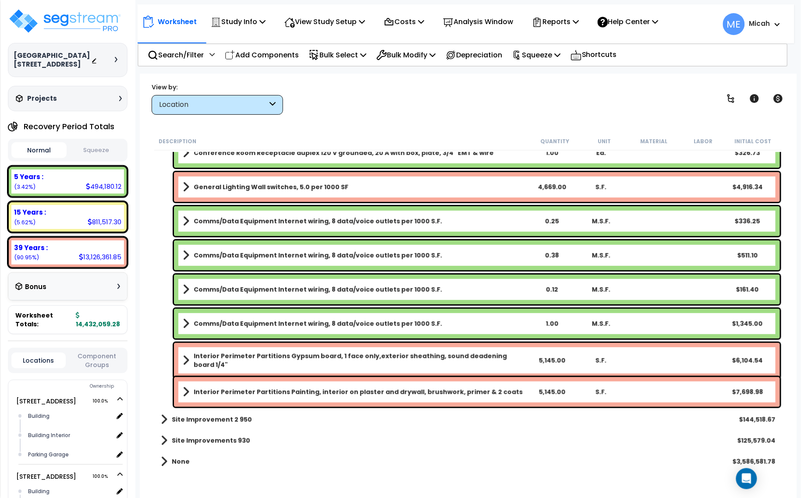
scroll to position [2289, 0]
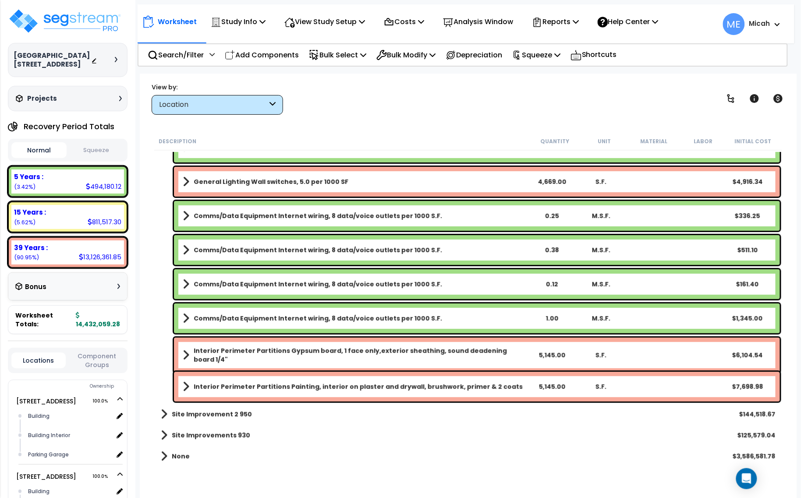
click at [163, 413] on span at bounding box center [164, 414] width 7 height 12
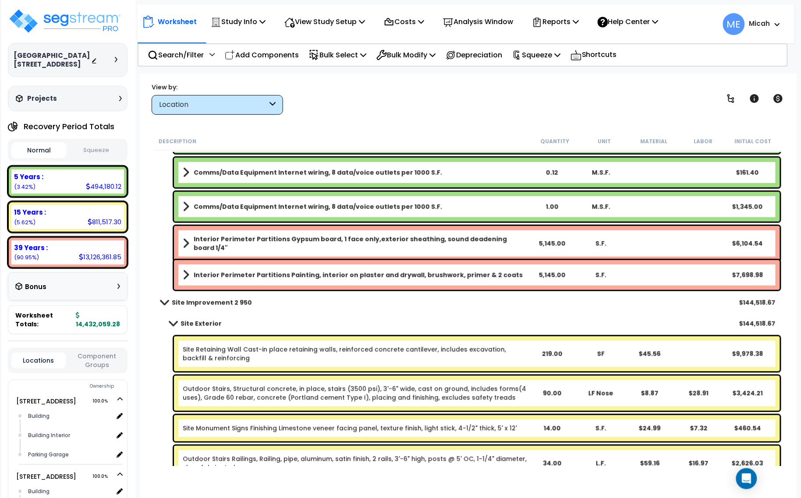
scroll to position [2400, 0]
click at [172, 323] on span at bounding box center [173, 324] width 12 height 7
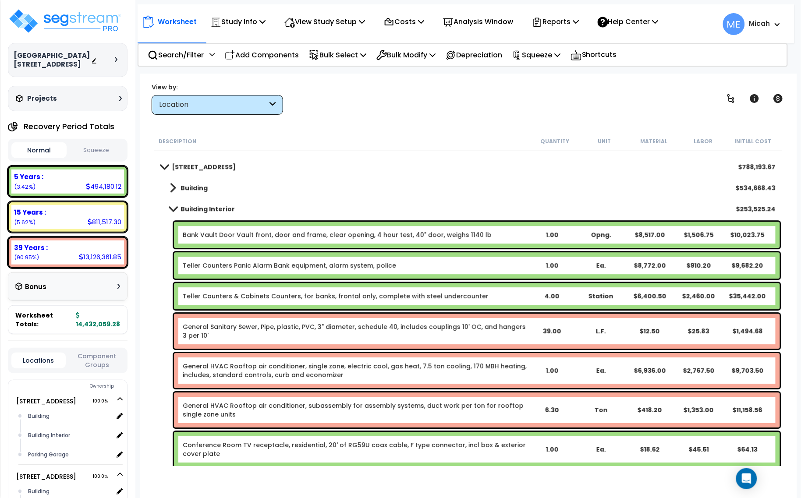
scroll to position [678, 0]
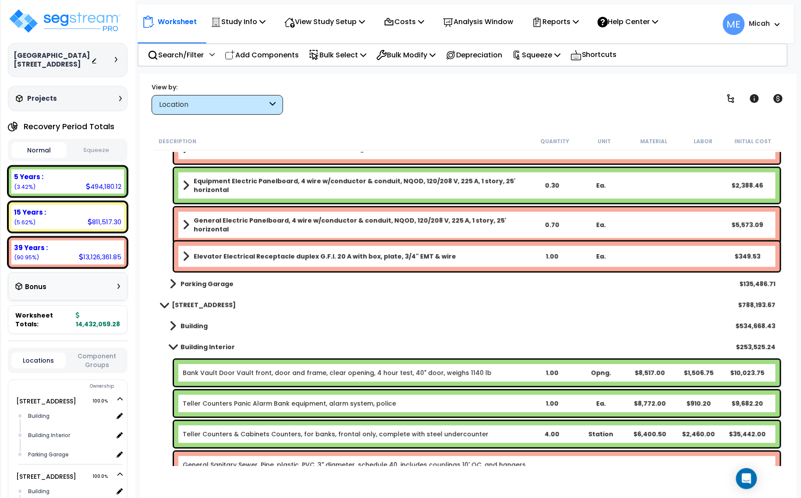
click at [177, 340] on div "Building Interior $253,525.24" at bounding box center [468, 347] width 624 height 21
click at [174, 346] on span at bounding box center [173, 347] width 12 height 7
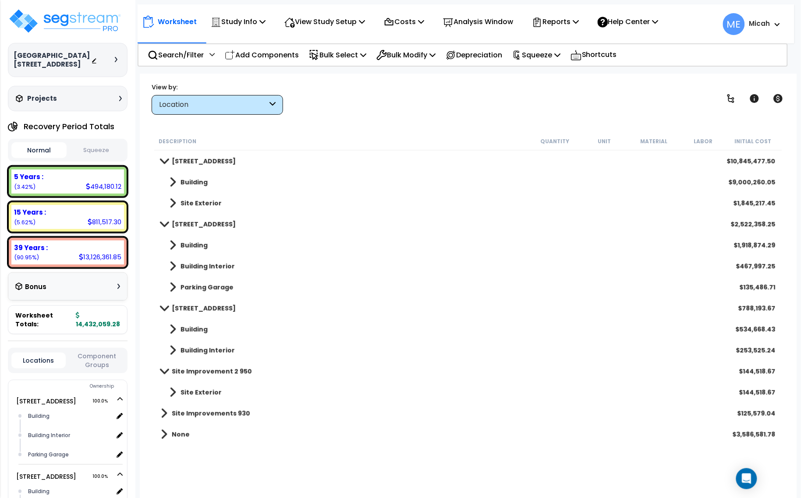
scroll to position [0, 0]
click at [355, 18] on p "View Study Setup" at bounding box center [324, 22] width 81 height 12
click at [347, 39] on link "Building Setup" at bounding box center [323, 42] width 87 height 18
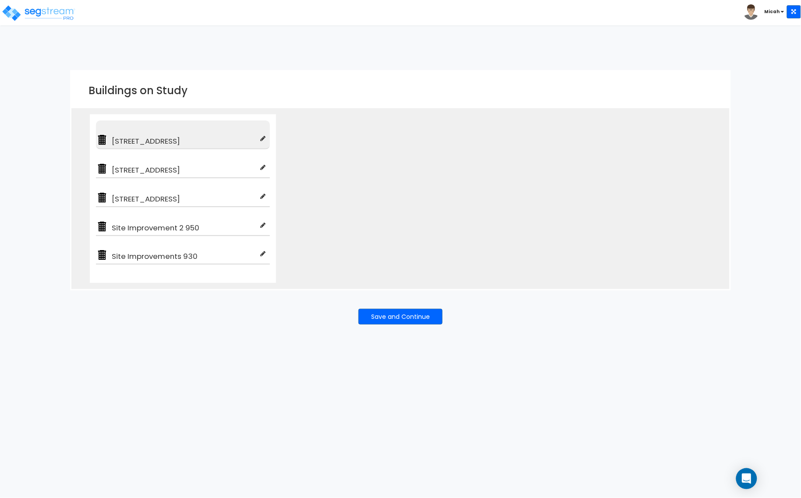
click at [172, 141] on span "[STREET_ADDRESS]" at bounding box center [184, 141] width 152 height 11
click at [189, 142] on span "[STREET_ADDRESS]" at bounding box center [184, 141] width 152 height 11
